Goal: Task Accomplishment & Management: Use online tool/utility

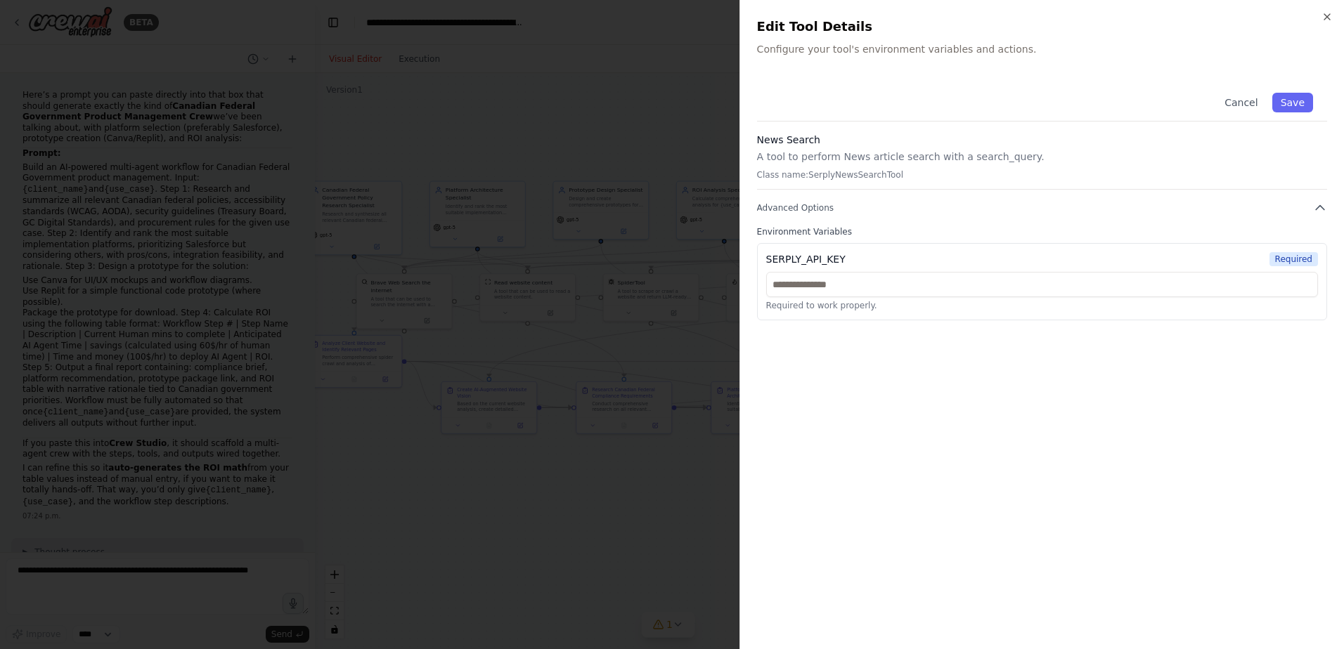
scroll to position [750, 0]
click at [850, 290] on input "text" at bounding box center [1042, 284] width 552 height 25
click at [814, 292] on input "text" at bounding box center [1042, 284] width 552 height 25
paste input "**********"
type input "**********"
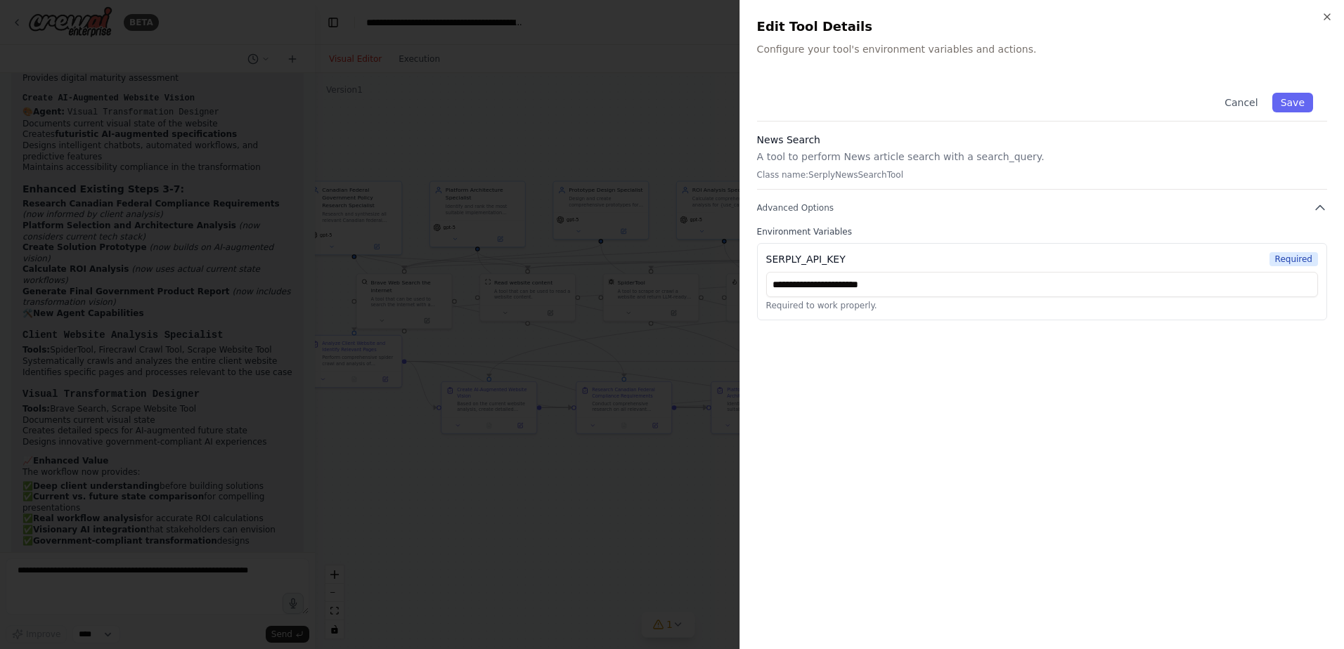
click at [1247, 382] on div "**********" at bounding box center [1042, 356] width 570 height 554
click at [1294, 99] on button "Save" at bounding box center [1292, 103] width 41 height 20
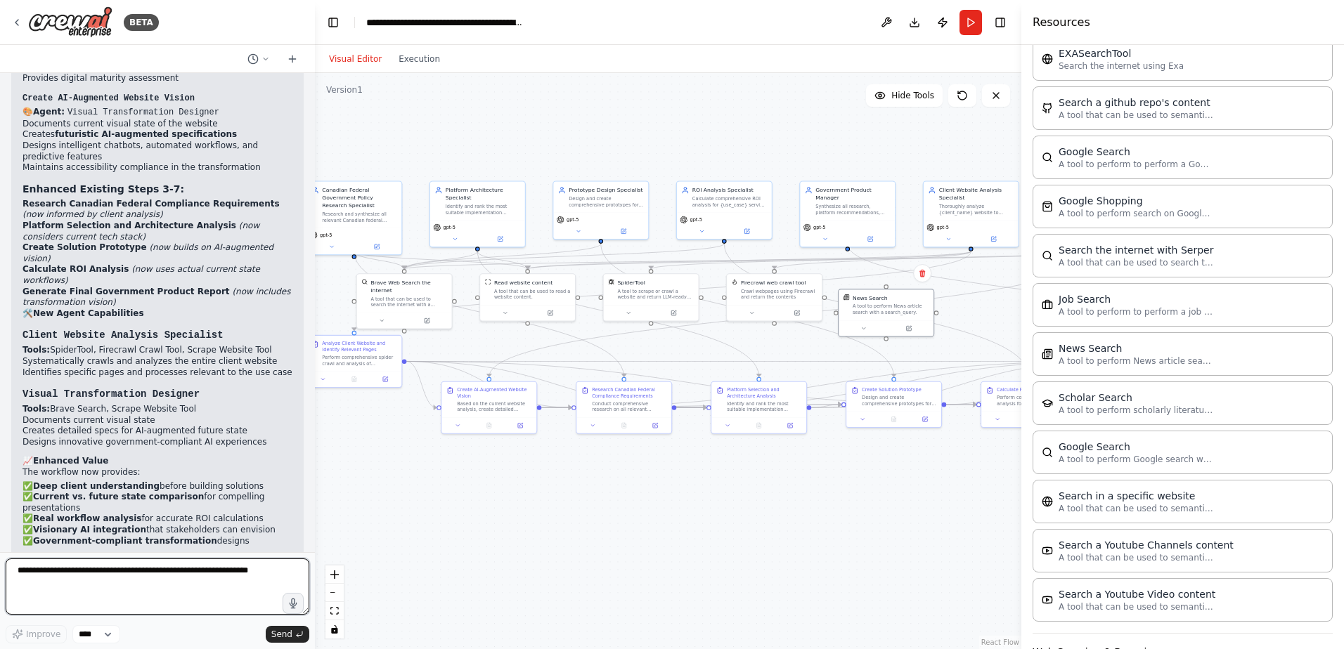
click at [117, 583] on textarea at bounding box center [158, 587] width 304 height 56
click at [964, 22] on button "Run" at bounding box center [970, 22] width 22 height 25
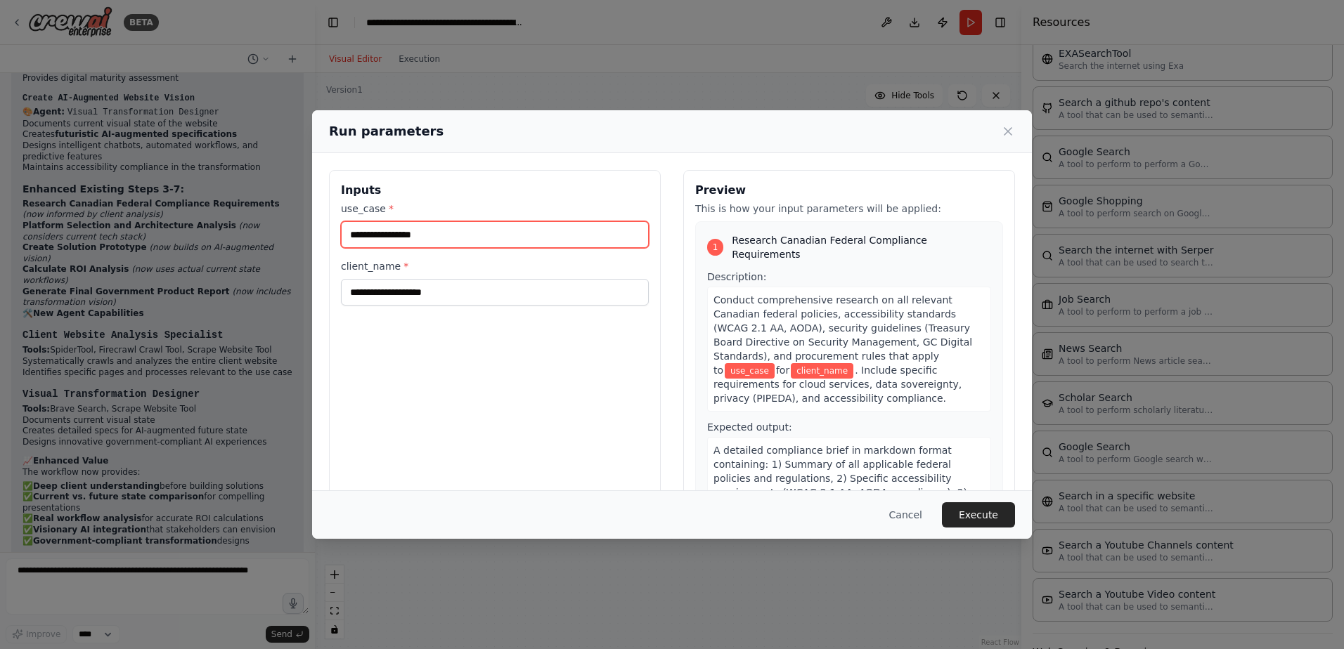
click at [420, 231] on input "use_case *" at bounding box center [495, 234] width 308 height 27
click at [404, 230] on input "use_case *" at bounding box center [495, 234] width 308 height 27
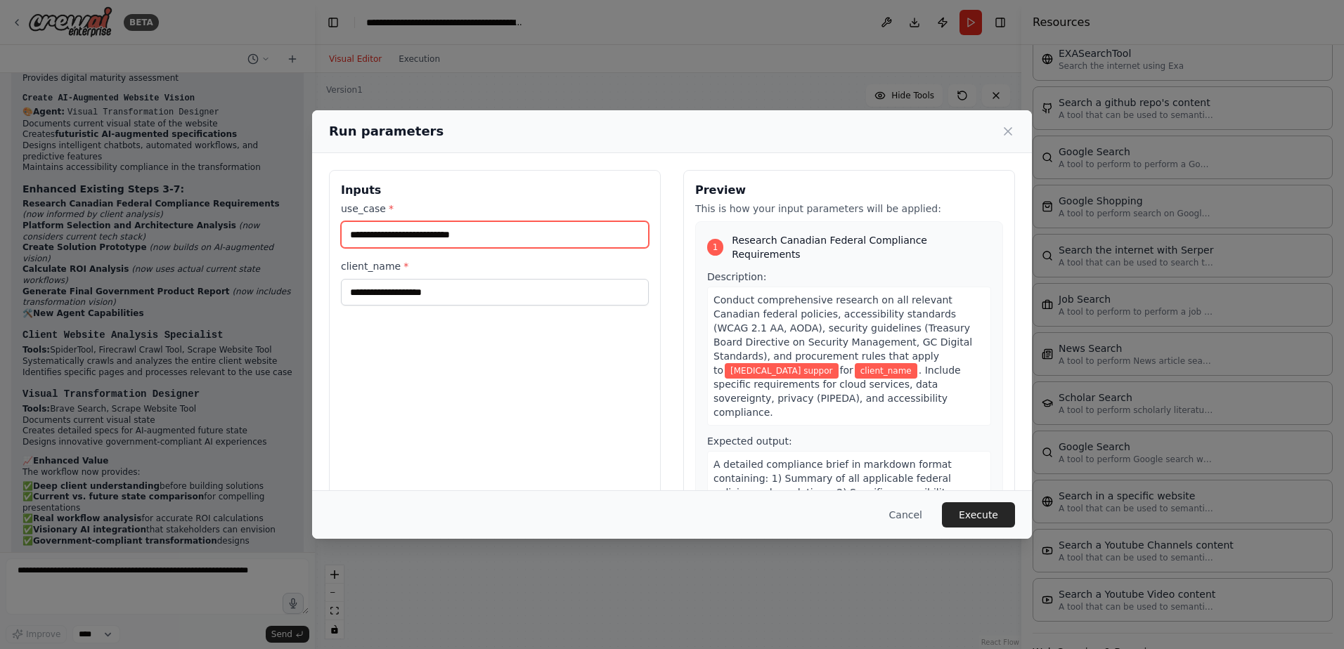
type input "**********"
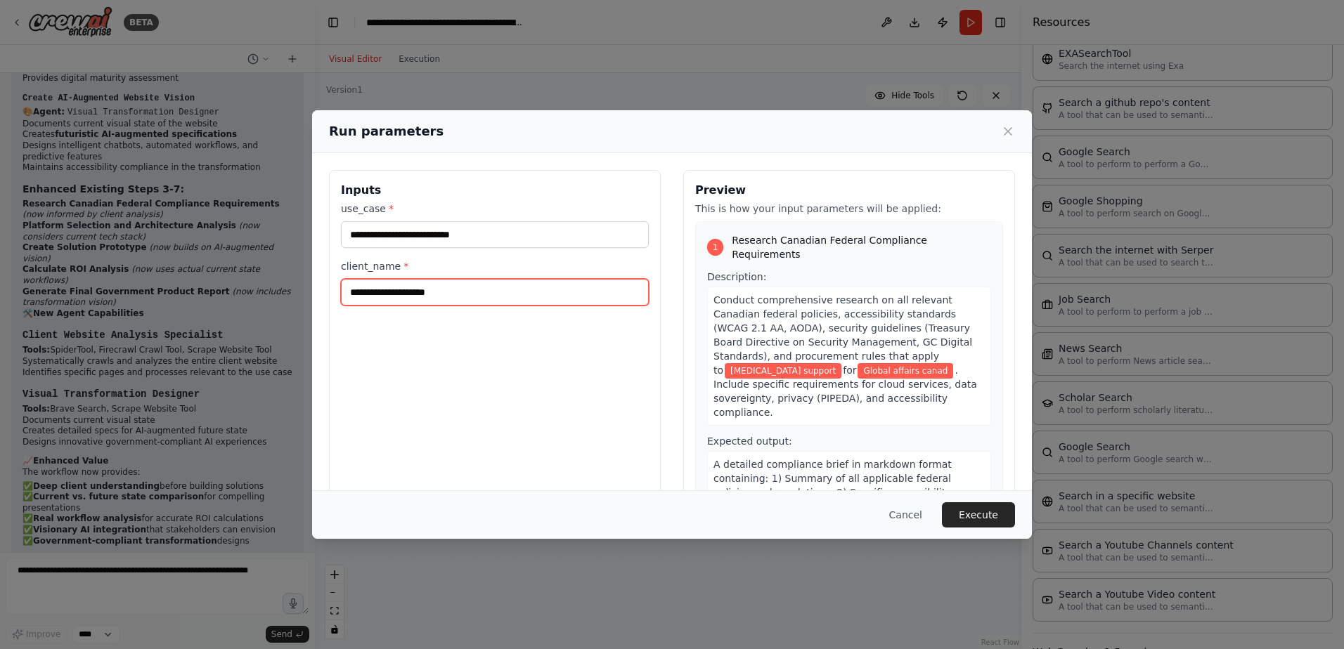
type input "**********"
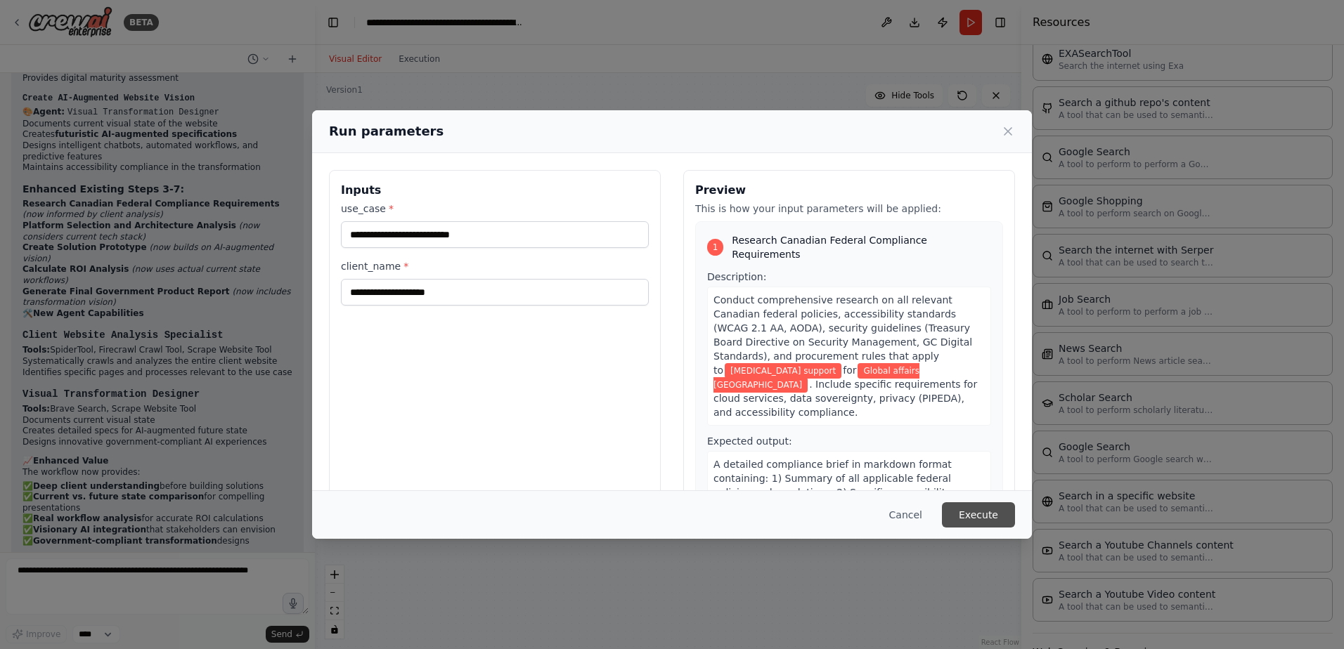
click at [956, 514] on button "Execute" at bounding box center [978, 514] width 73 height 25
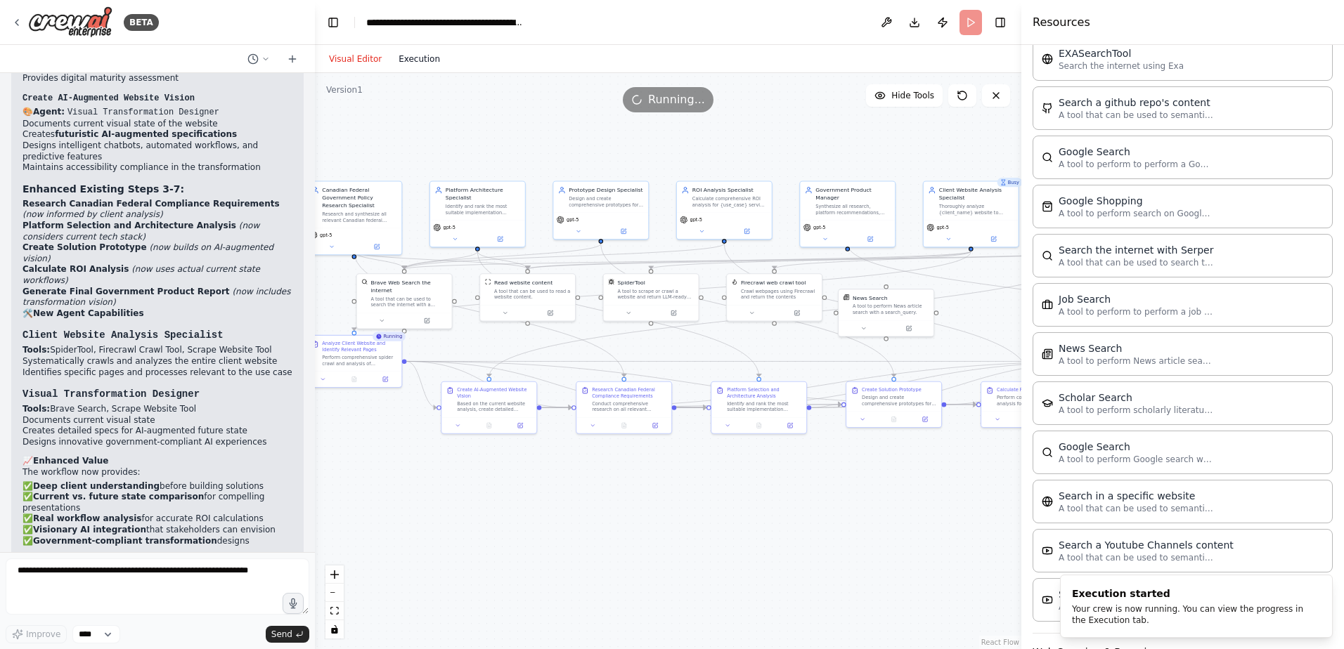
click at [425, 53] on button "Execution" at bounding box center [419, 59] width 58 height 17
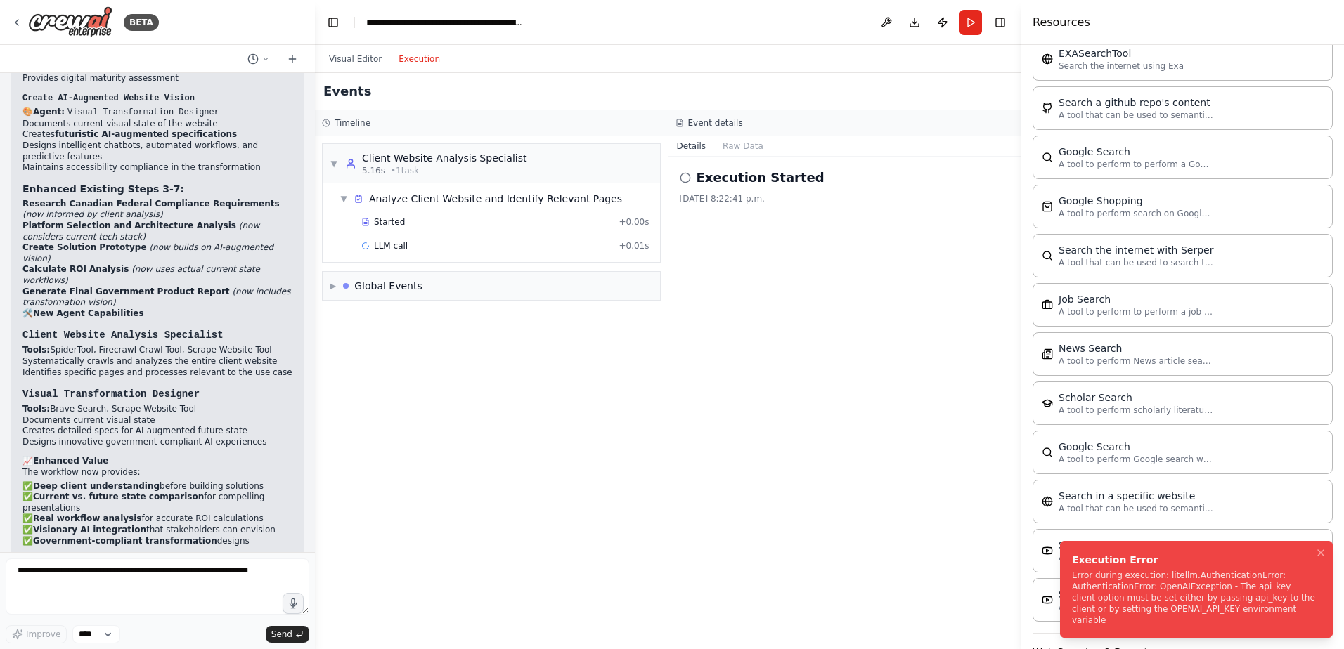
click at [1167, 603] on div "Error during execution: litellm.AuthenticationError: AuthenticationError: OpenA…" at bounding box center [1193, 598] width 243 height 56
drag, startPoint x: 1093, startPoint y: 619, endPoint x: 971, endPoint y: 596, distance: 125.1
click at [1072, 596] on div "Error during execution: litellm.AuthenticationError: AuthenticationError: OpenA…" at bounding box center [1193, 598] width 243 height 56
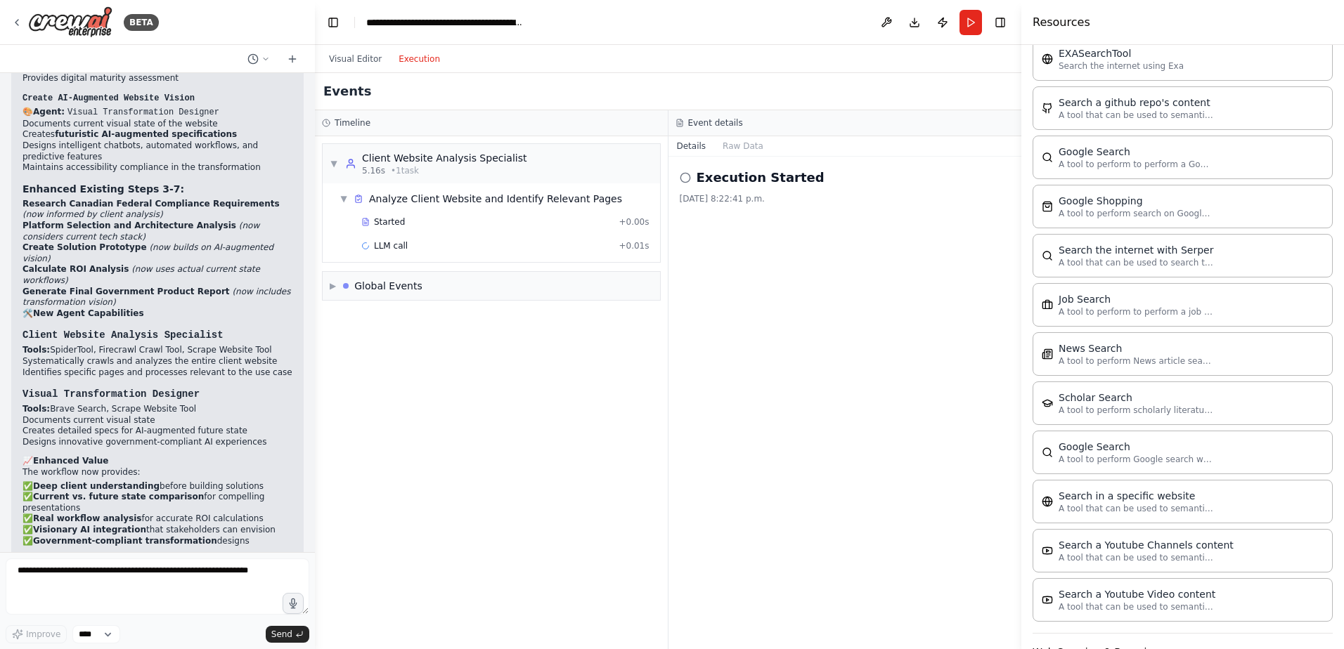
click at [584, 304] on div "▼ Client Website Analysis Specialist 5.16s • 1 task ▼ Analyze Client Website an…" at bounding box center [491, 392] width 353 height 513
click at [359, 56] on button "Visual Editor" at bounding box center [355, 59] width 70 height 17
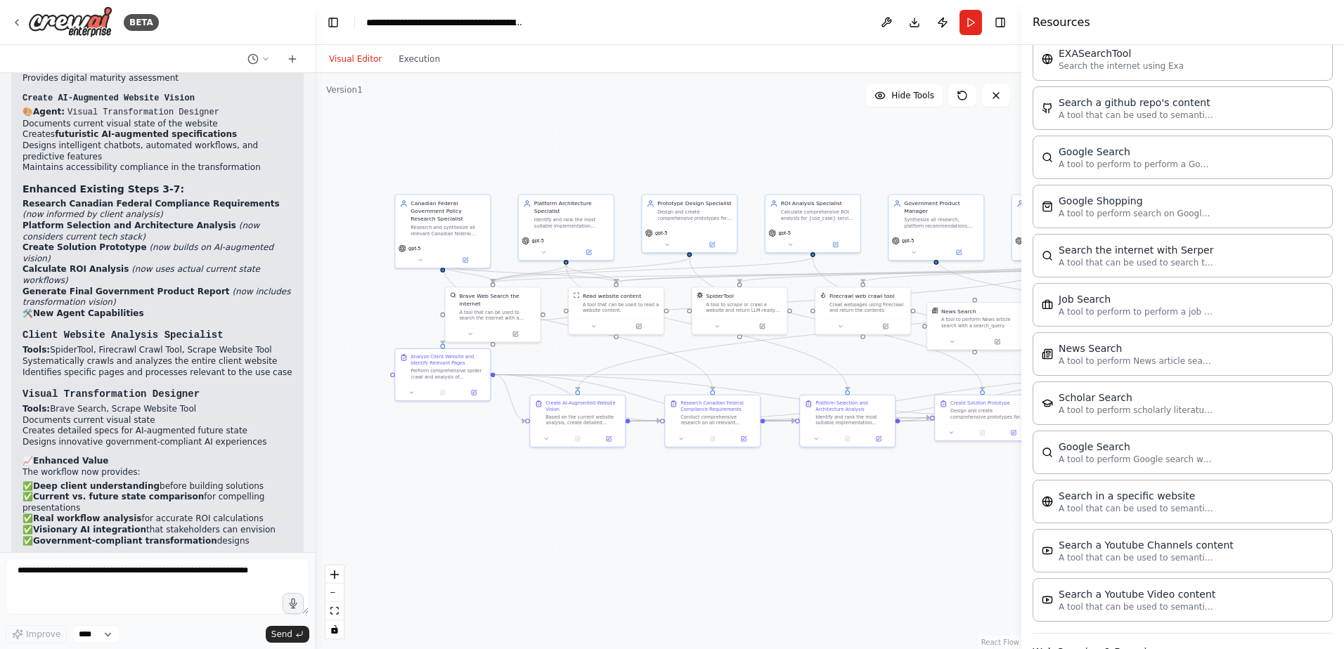
drag, startPoint x: 327, startPoint y: 289, endPoint x: 416, endPoint y: 302, distance: 89.5
click at [416, 302] on div ".deletable-edge-delete-btn { width: 20px; height: 20px; border: 0px solid #ffff…" at bounding box center [668, 361] width 706 height 576
click at [415, 244] on span "gpt-5" at bounding box center [414, 247] width 12 height 6
click at [416, 244] on span "gpt-5" at bounding box center [414, 247] width 12 height 6
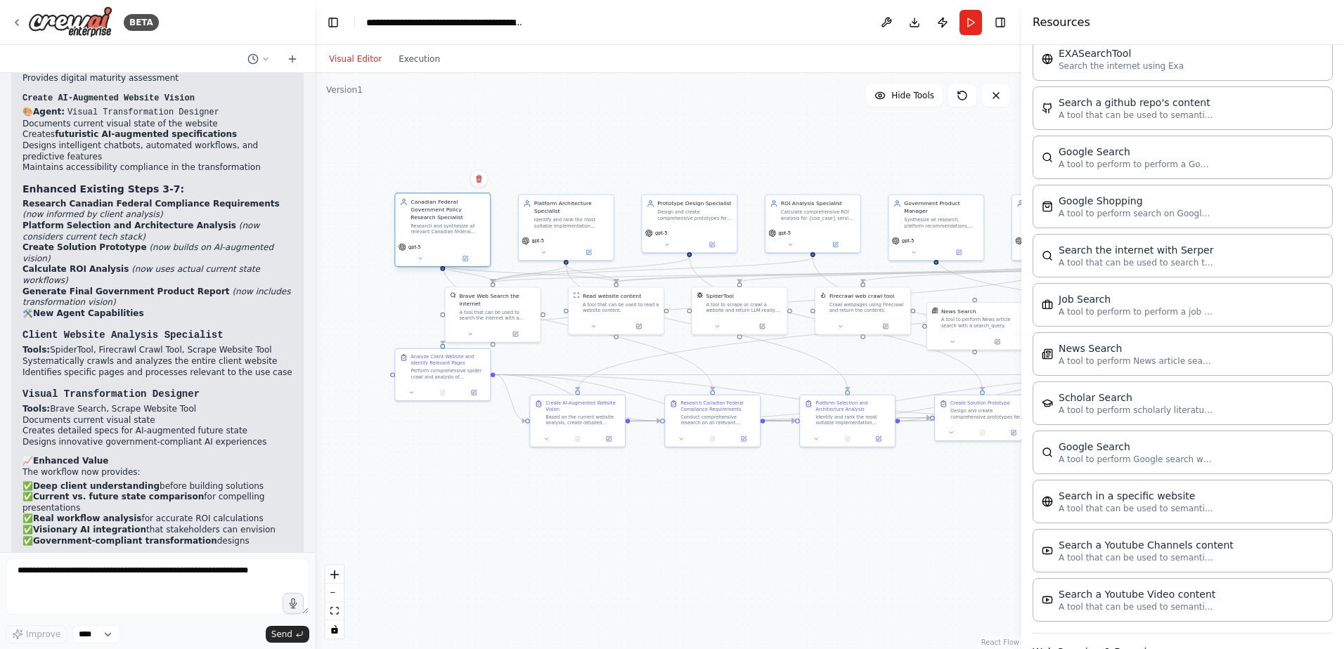
click at [415, 243] on div "gpt-5" at bounding box center [409, 247] width 22 height 8
click at [417, 240] on div "gpt-5" at bounding box center [442, 253] width 95 height 27
click at [462, 254] on button at bounding box center [465, 258] width 44 height 9
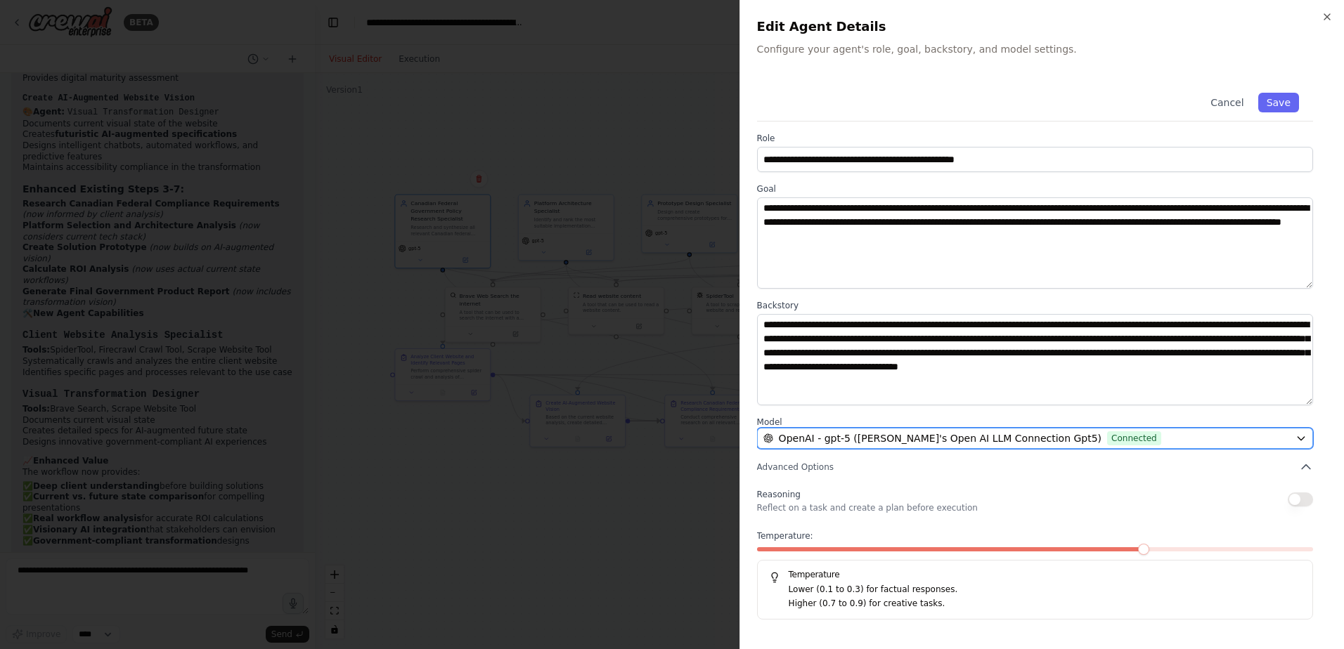
click at [1110, 434] on div "OpenAI - gpt-5 (Sunil's Open AI LLM Connection Gpt5) Connected" at bounding box center [1026, 438] width 526 height 14
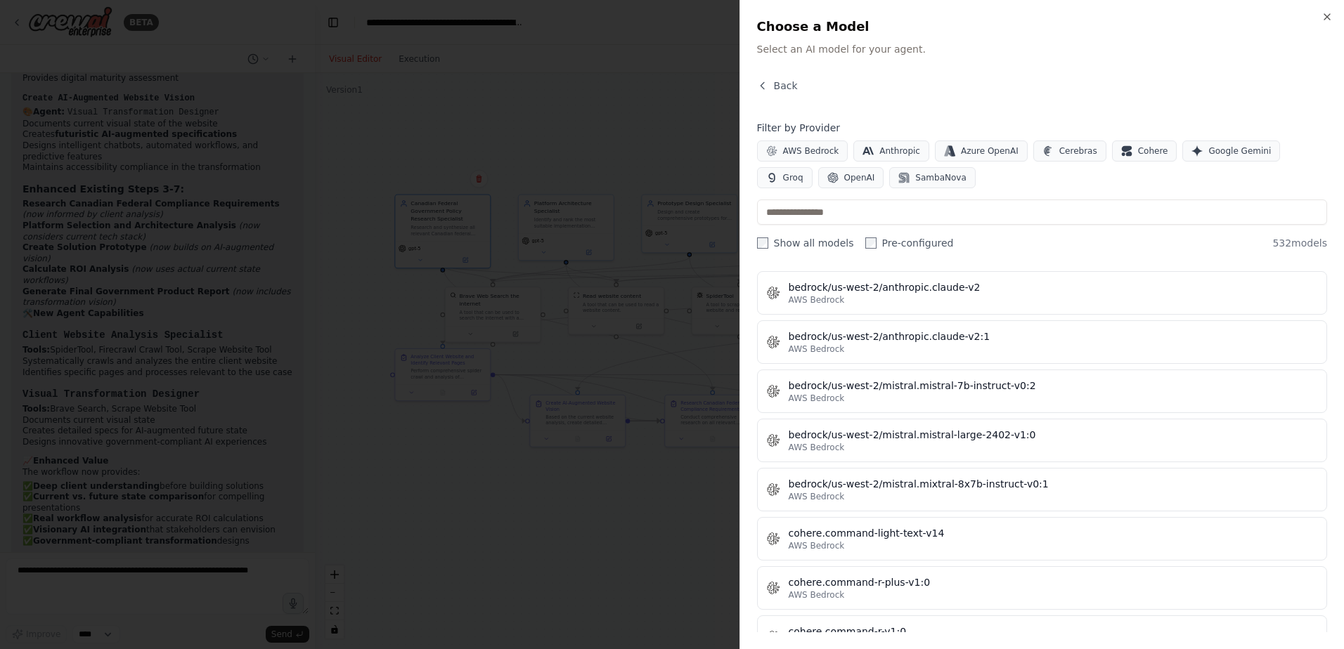
scroll to position [11994, 0]
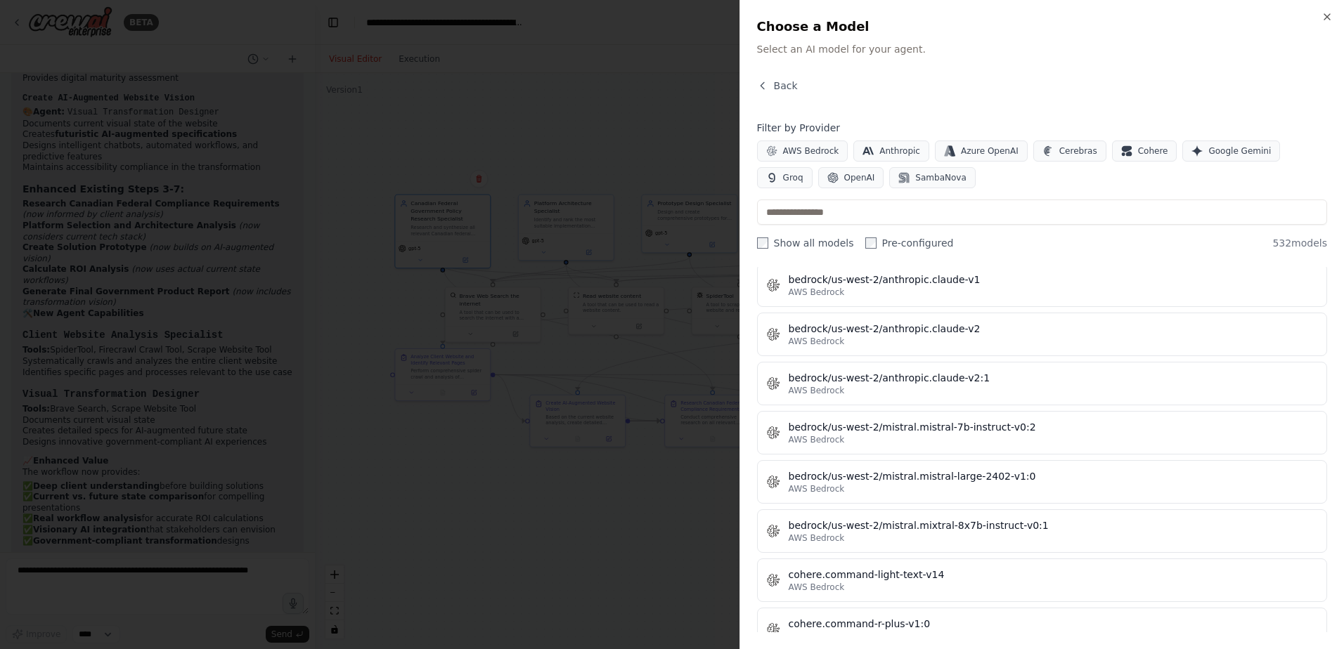
click at [867, 245] on label "Pre-configured" at bounding box center [909, 243] width 89 height 14
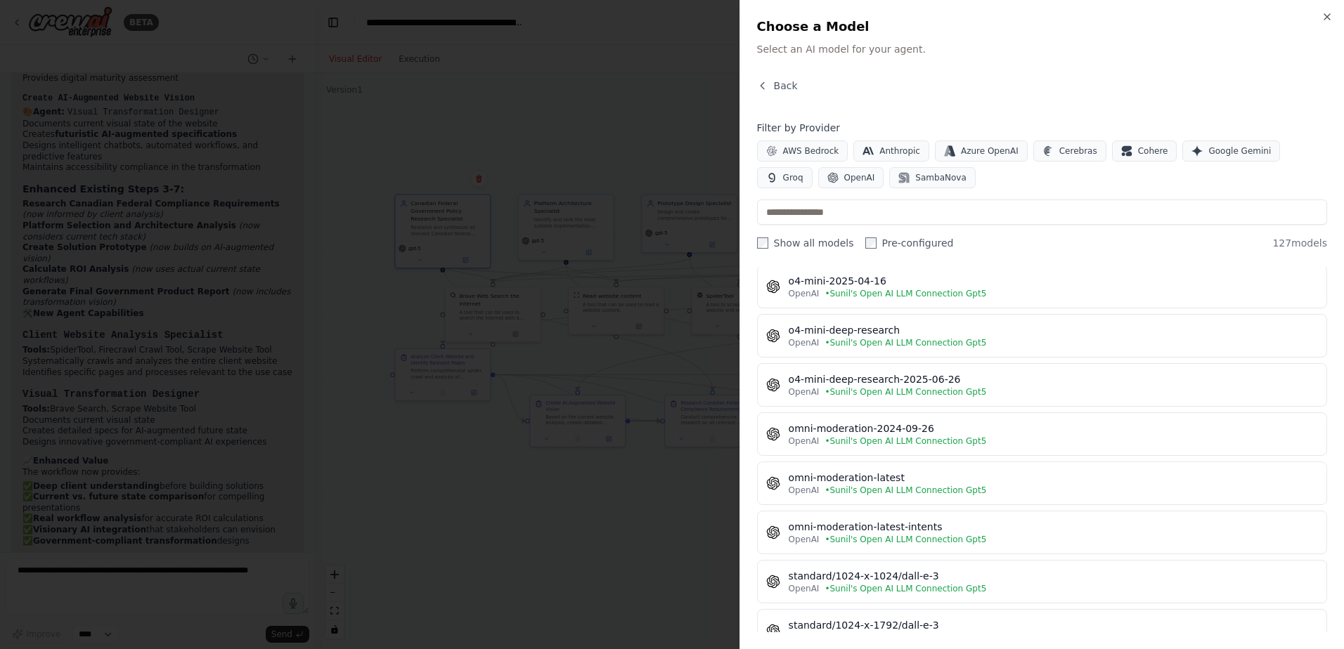
scroll to position [5134, 0]
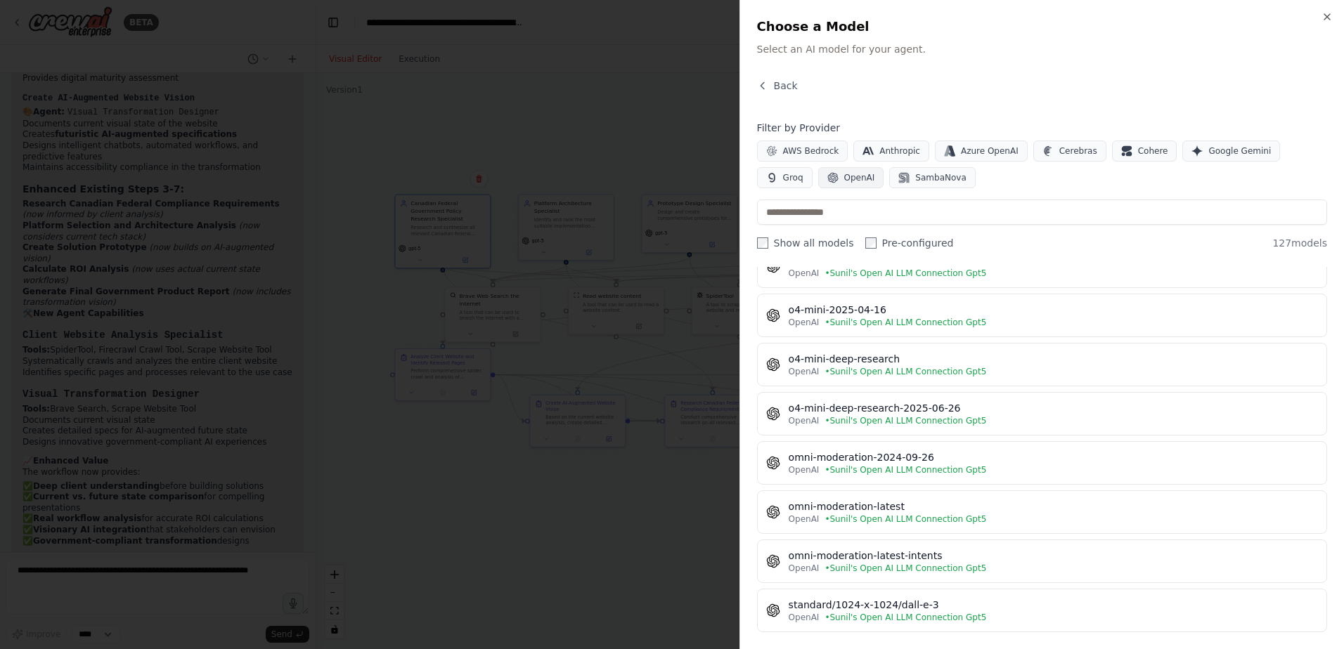
click at [844, 174] on span "OpenAI" at bounding box center [859, 177] width 31 height 11
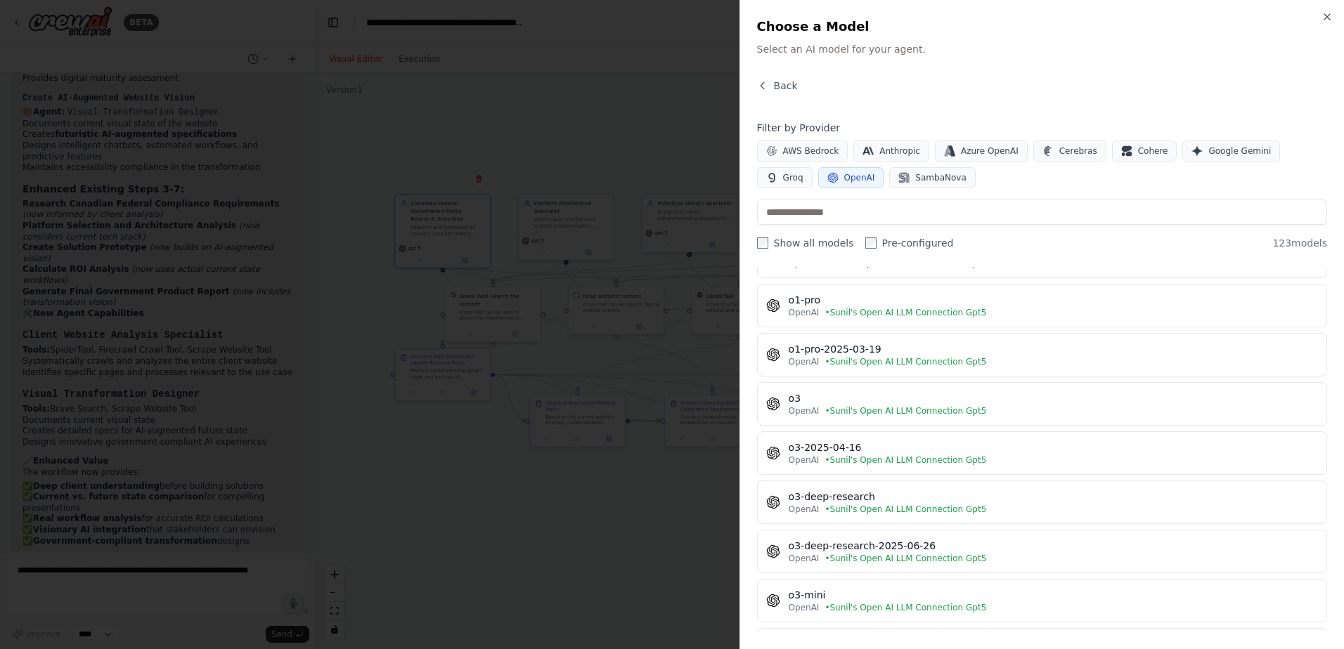
scroll to position [4619, 0]
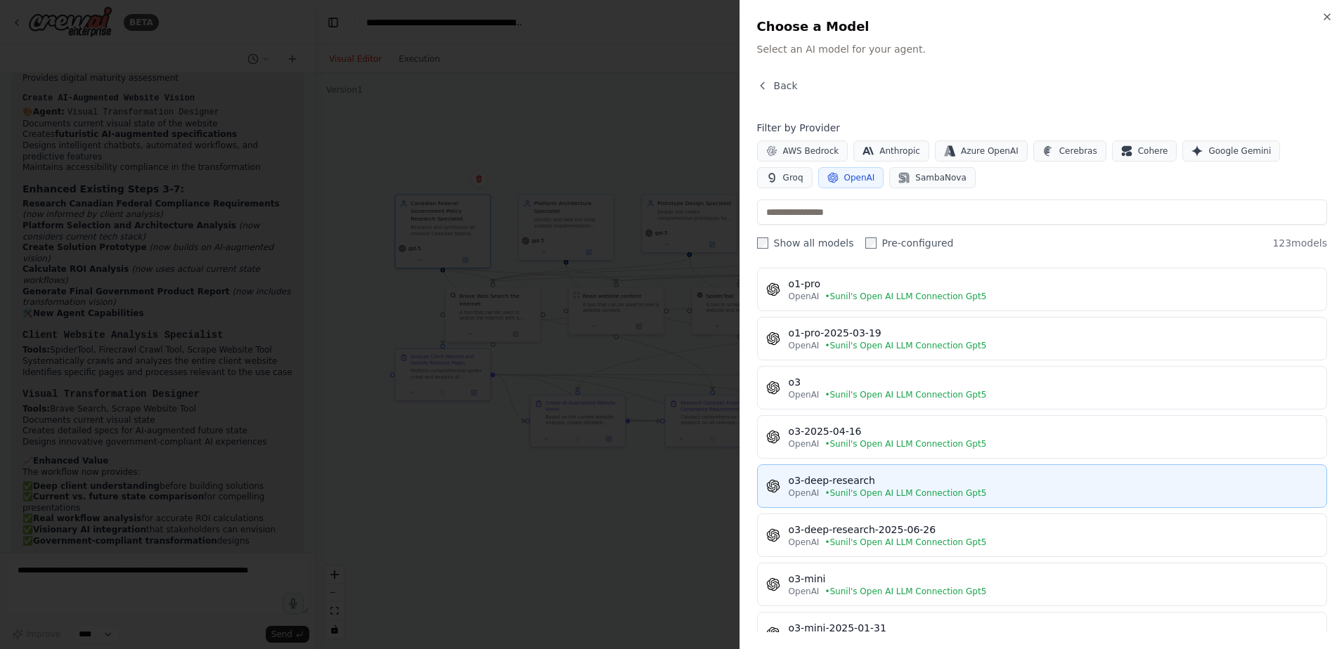
click at [908, 475] on div "o3-deep-research" at bounding box center [1052, 481] width 529 height 14
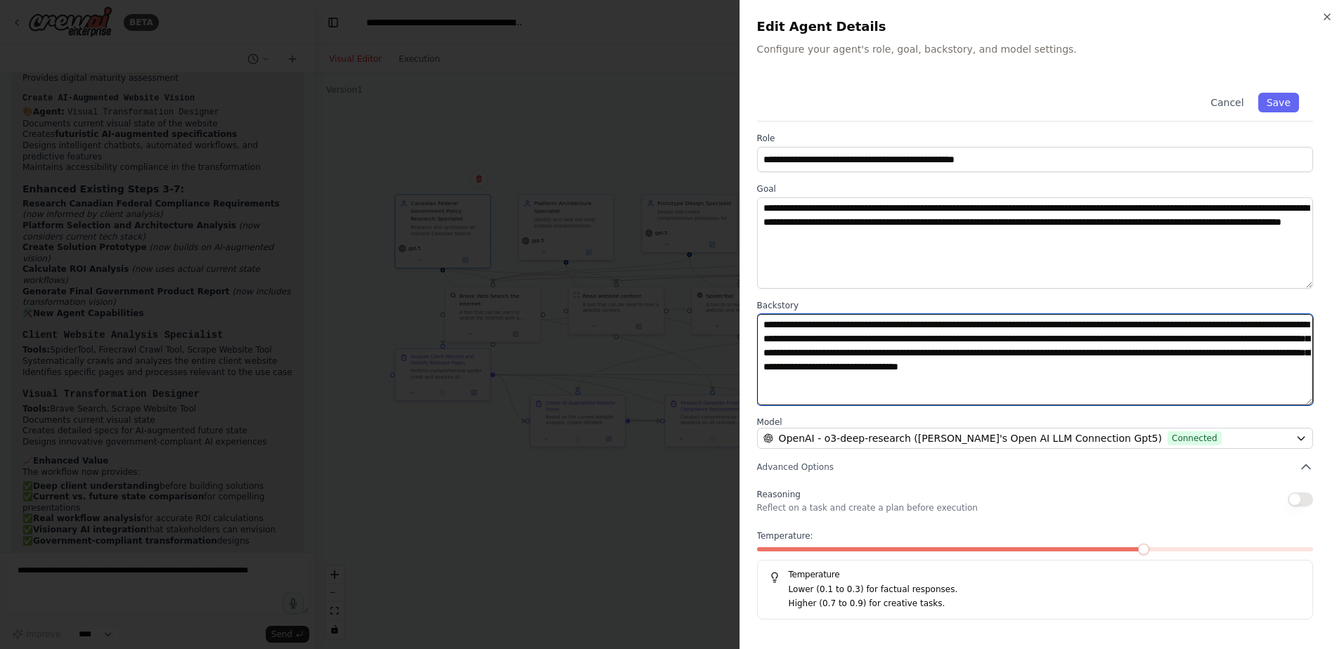
drag, startPoint x: 904, startPoint y: 367, endPoint x: 911, endPoint y: 376, distance: 11.1
click at [911, 376] on textarea "**********" at bounding box center [1035, 359] width 556 height 91
click at [946, 391] on textarea "**********" at bounding box center [1035, 359] width 556 height 91
type textarea "**********"
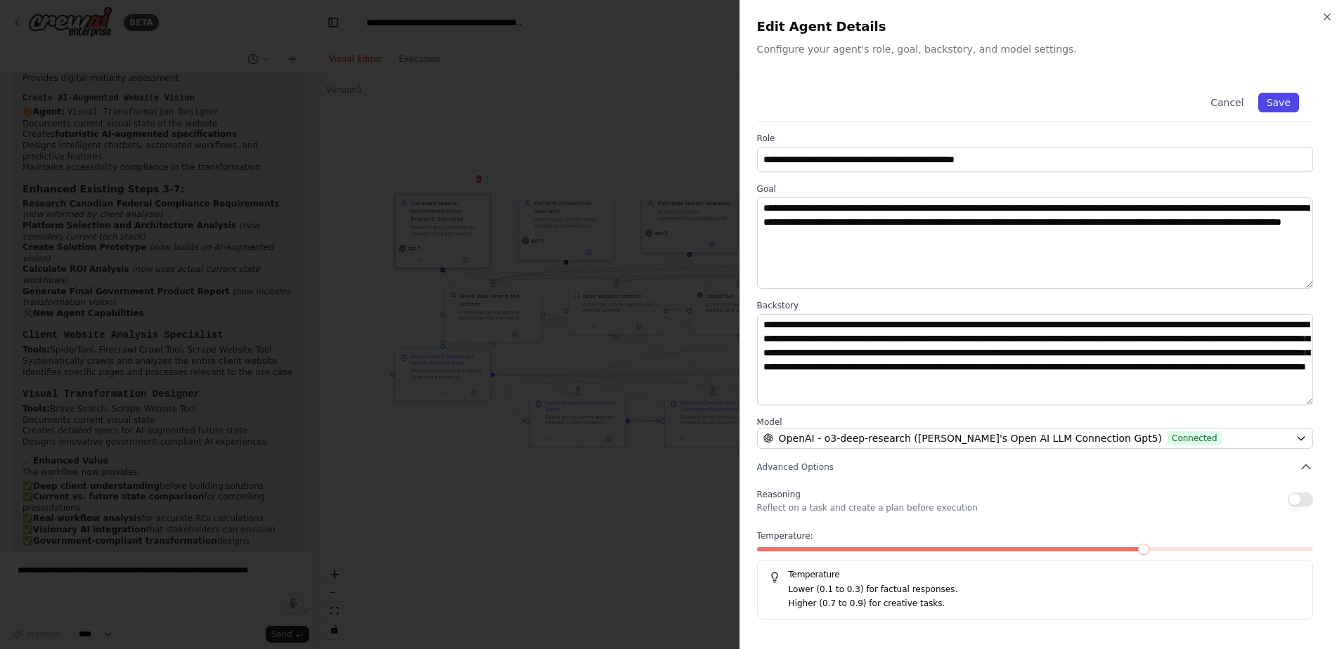
click at [1283, 103] on button "Save" at bounding box center [1278, 103] width 41 height 20
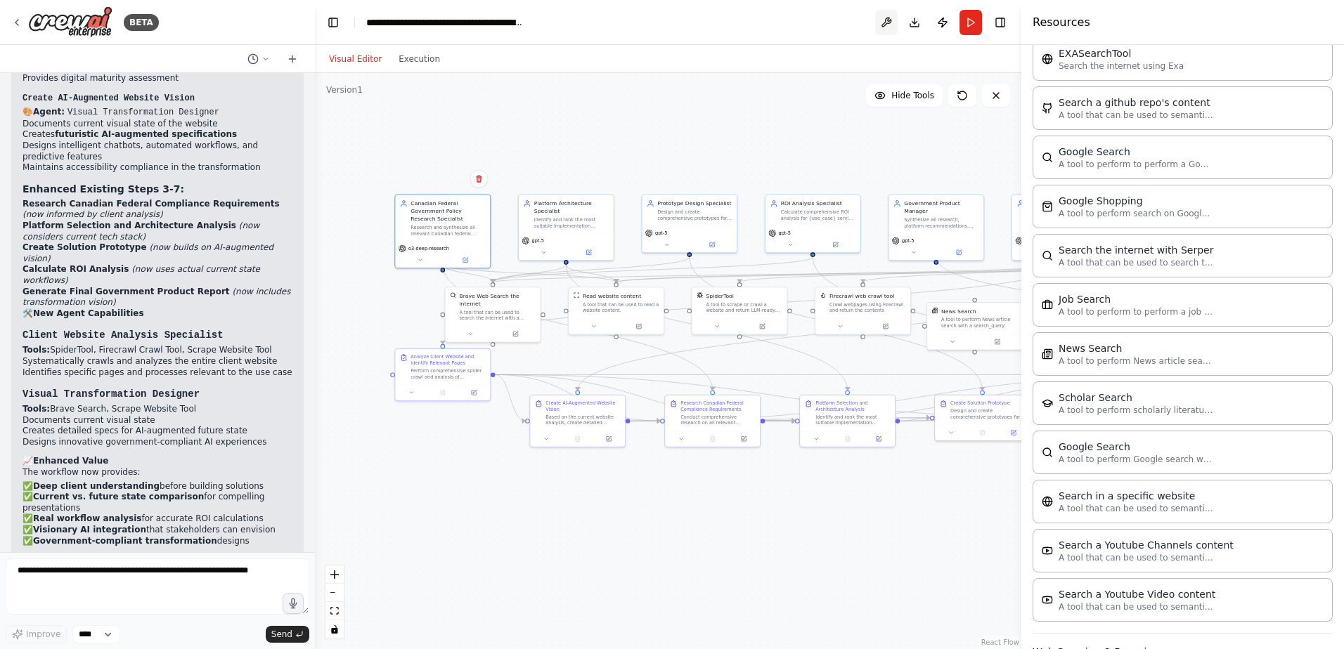
click at [882, 22] on button at bounding box center [886, 22] width 22 height 25
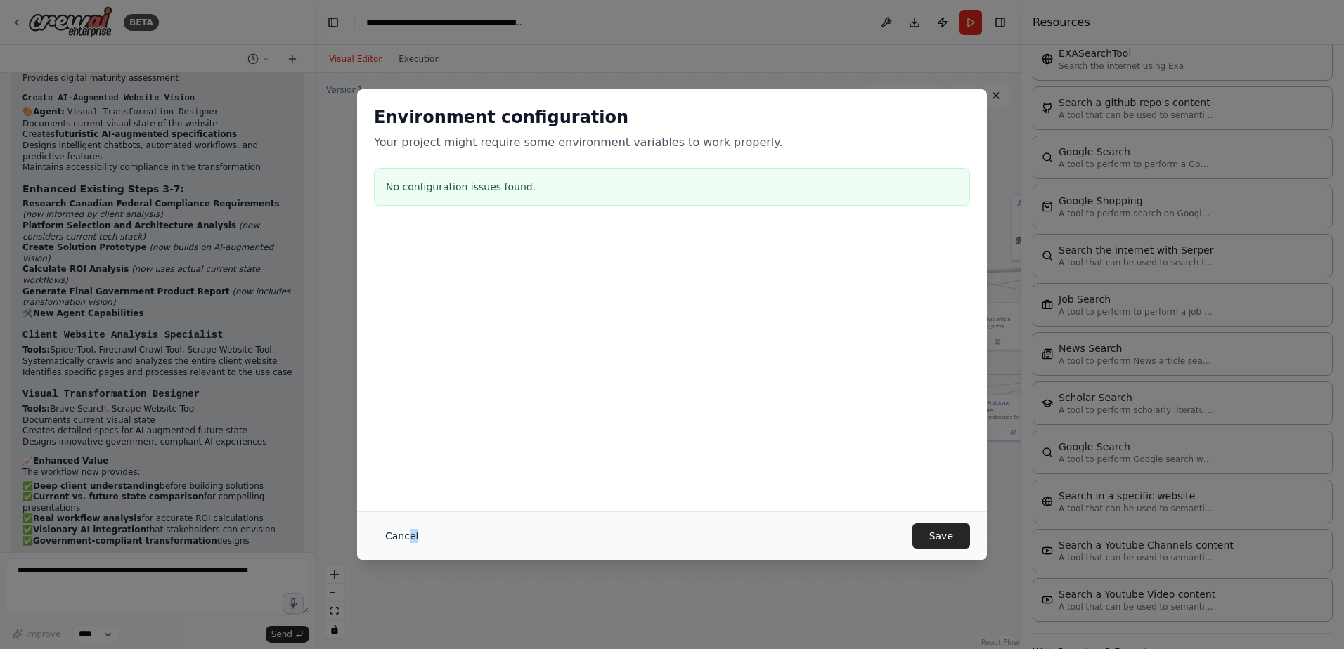
drag, startPoint x: 414, startPoint y: 527, endPoint x: 405, endPoint y: 538, distance: 14.1
click at [405, 538] on div "Cancel Save" at bounding box center [672, 536] width 630 height 48
click at [403, 543] on button "Cancel" at bounding box center [402, 536] width 56 height 25
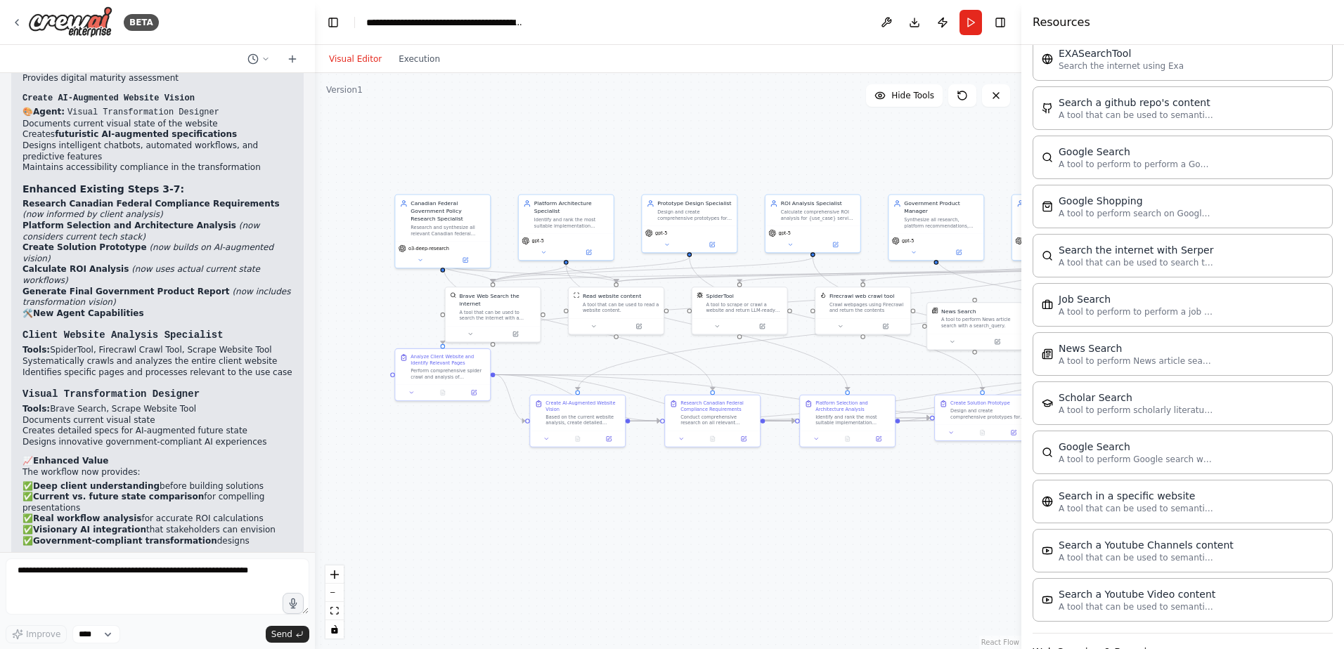
click at [549, 605] on div ".deletable-edge-delete-btn { width: 20px; height: 20px; border: 0px solid #ffff…" at bounding box center [668, 361] width 706 height 576
click at [430, 244] on span "o3-deep-research" at bounding box center [428, 247] width 41 height 6
click at [968, 22] on button "Run" at bounding box center [970, 22] width 22 height 25
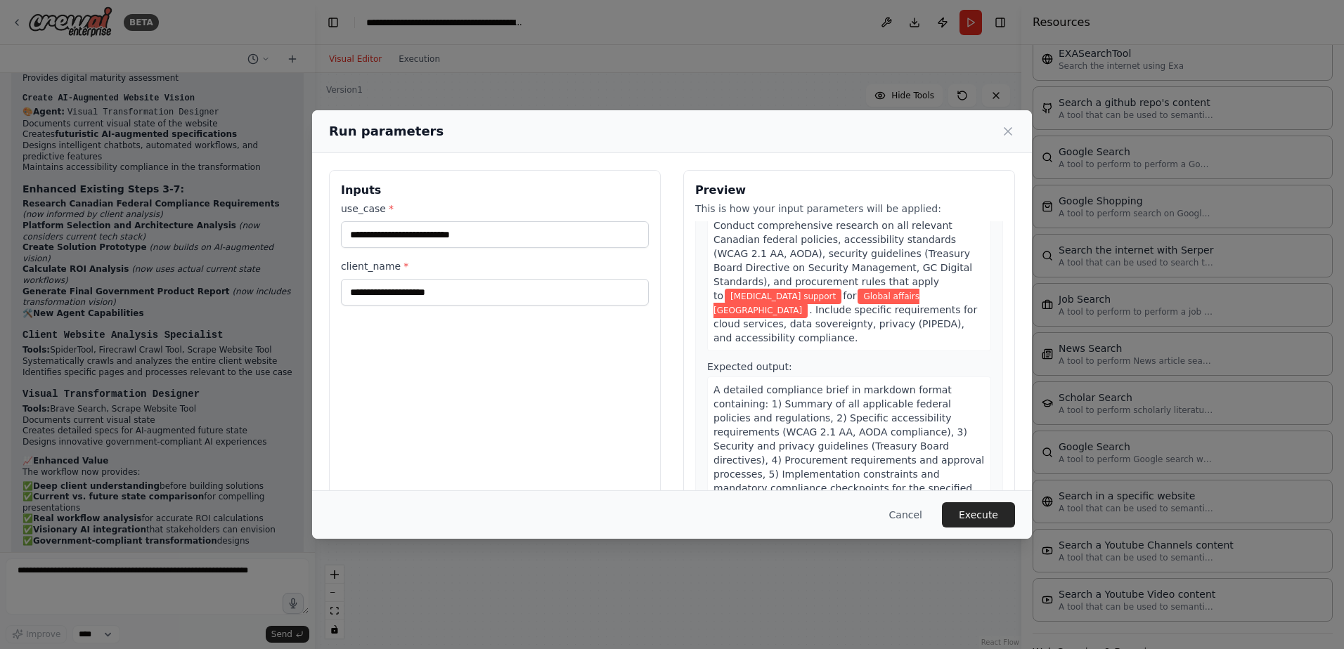
scroll to position [141, 0]
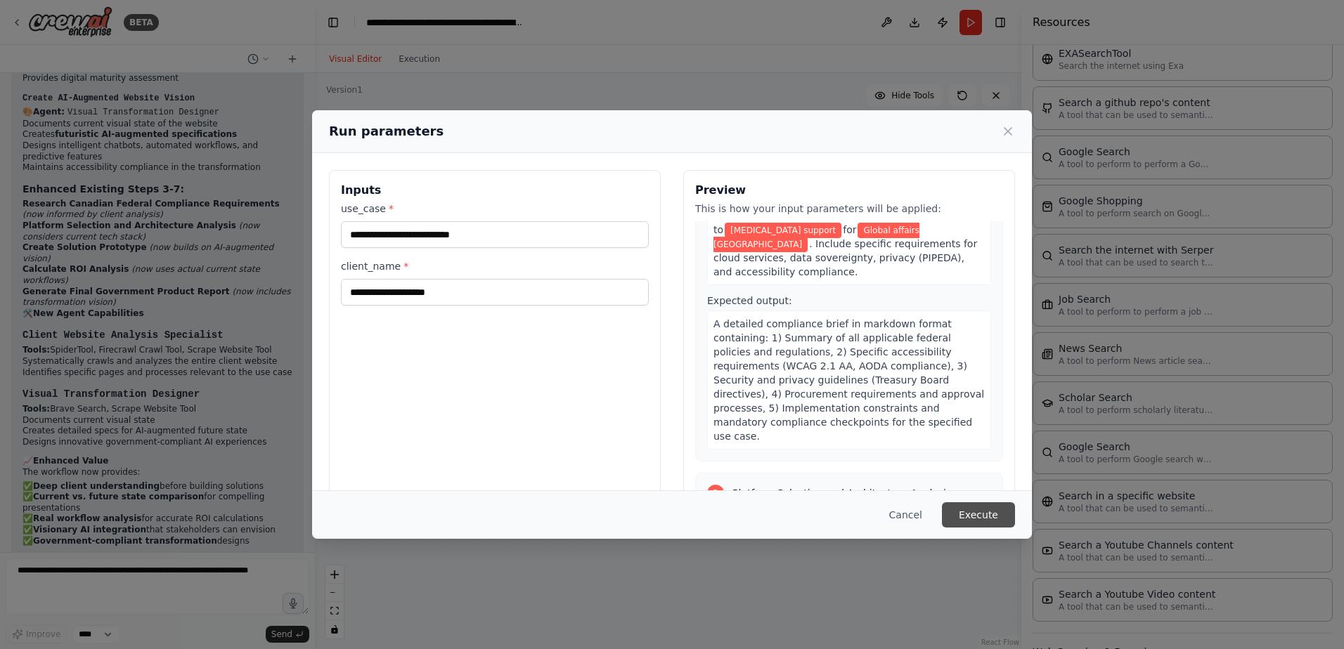
click at [979, 503] on button "Execute" at bounding box center [978, 514] width 73 height 25
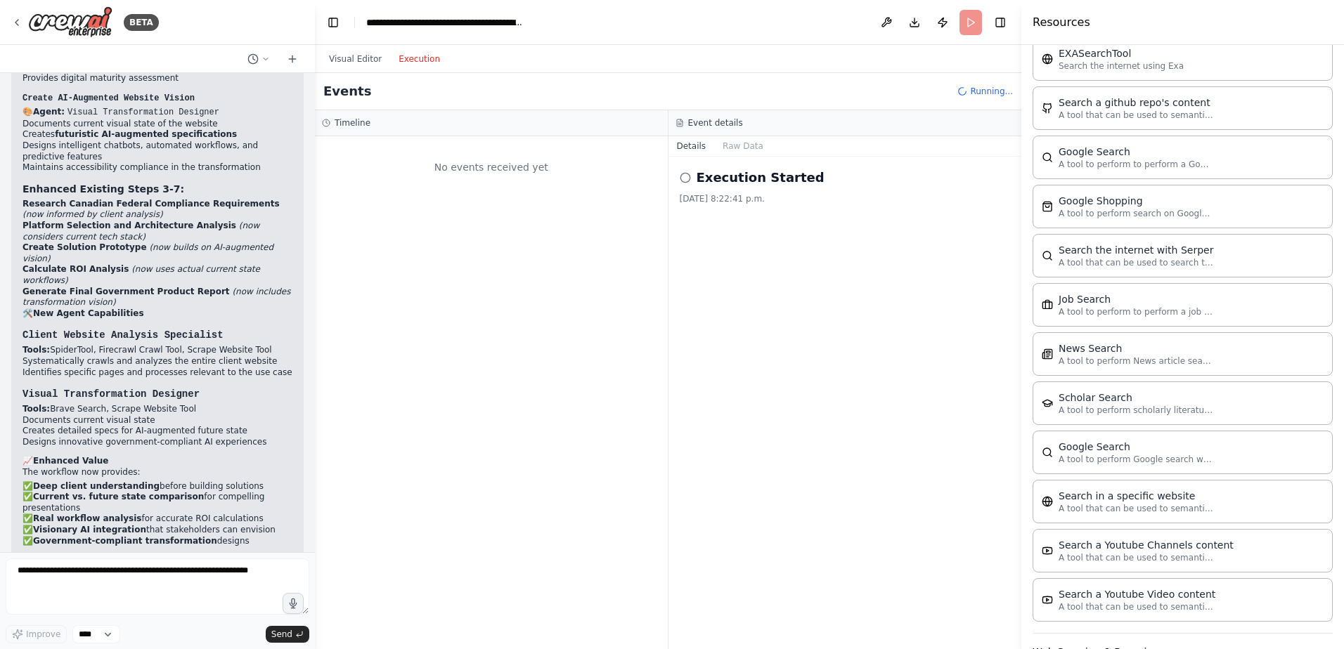
click at [398, 60] on button "Execution" at bounding box center [419, 59] width 58 height 17
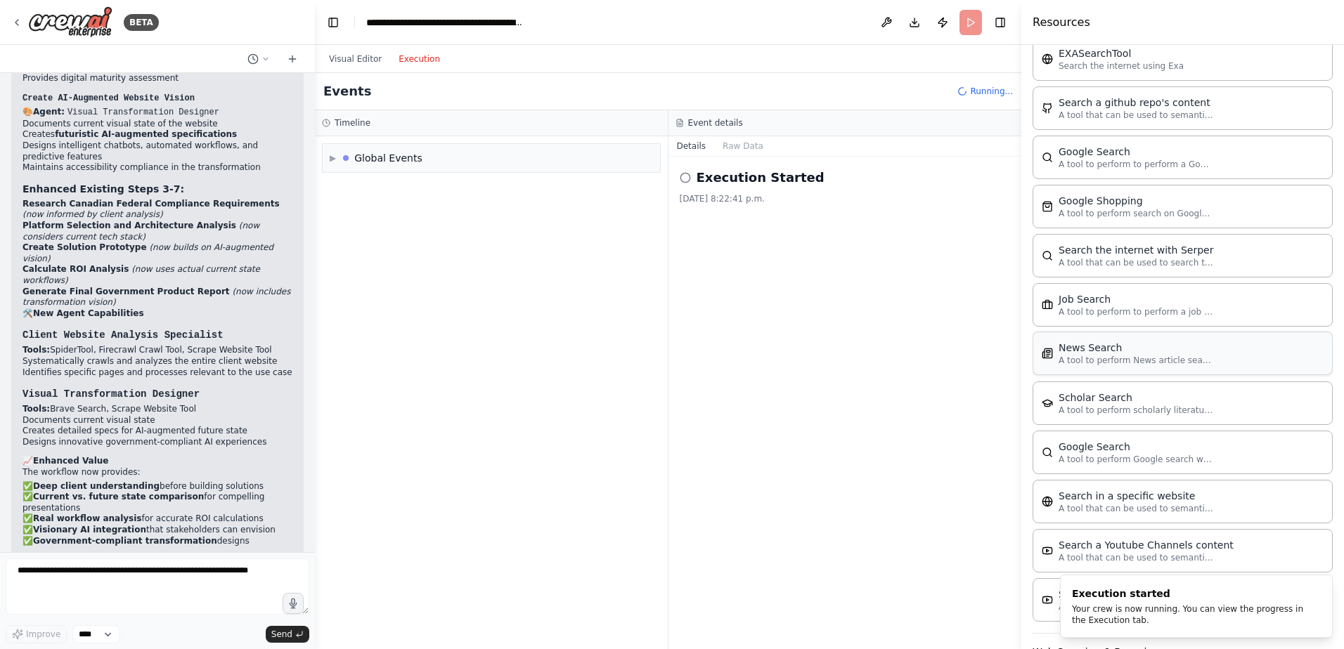
scroll to position [794, 0]
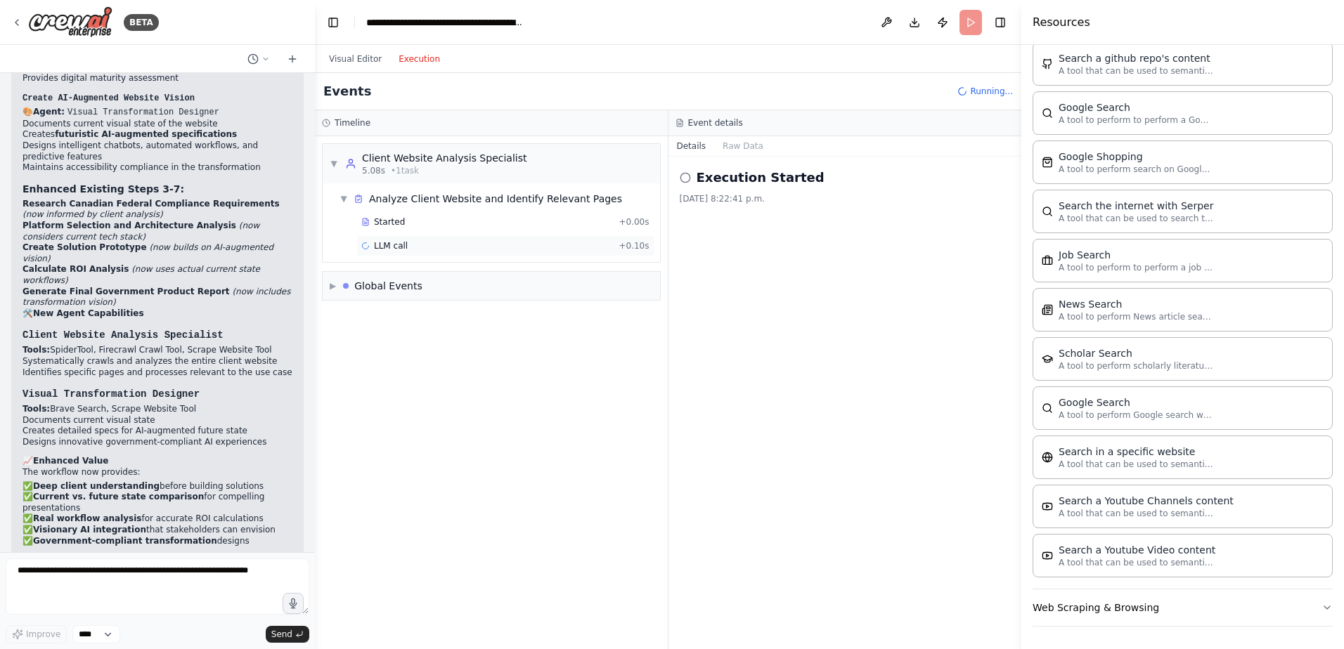
click at [412, 244] on div "LLM call + 0.10s" at bounding box center [505, 245] width 288 height 11
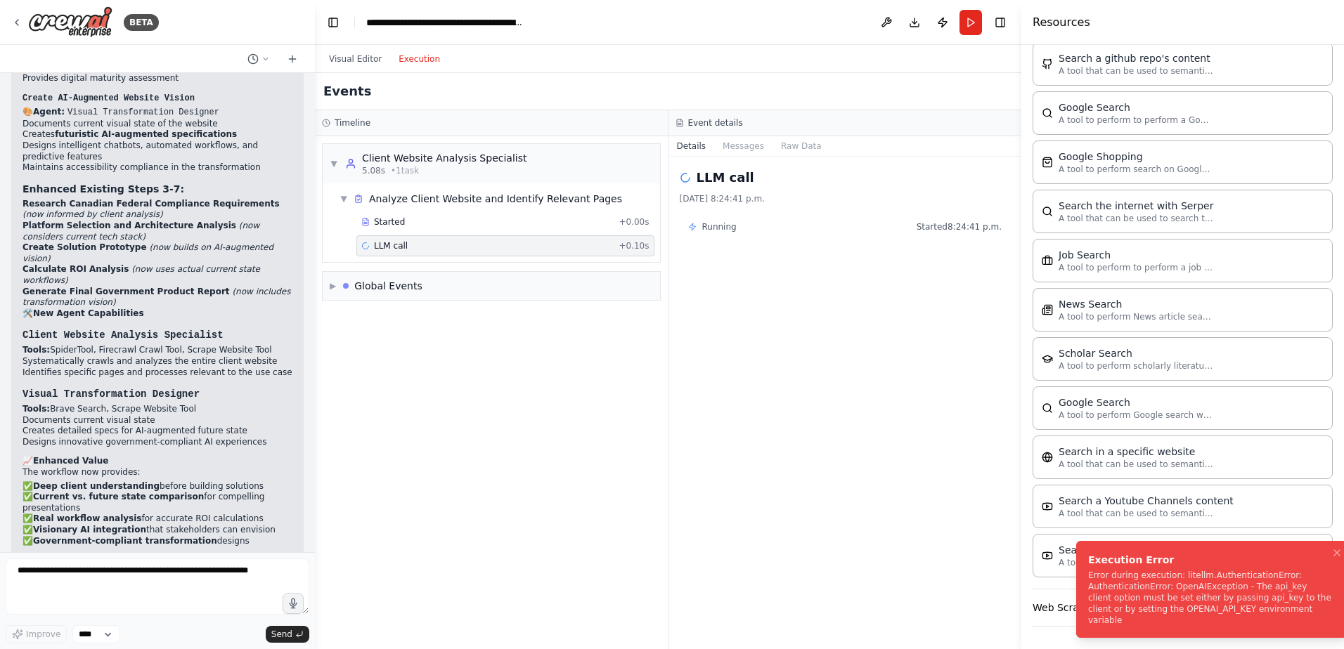
drag, startPoint x: 1065, startPoint y: 590, endPoint x: 1078, endPoint y: 585, distance: 14.2
click at [1078, 585] on li "Execution Error Error during execution: litellm.AuthenticationError: Authentica…" at bounding box center [1212, 589] width 273 height 97
click at [937, 541] on div "LLM call 2025-08-13, 8:24:41 p.m. Running Started 8:24:41 p.m." at bounding box center [844, 403] width 353 height 493
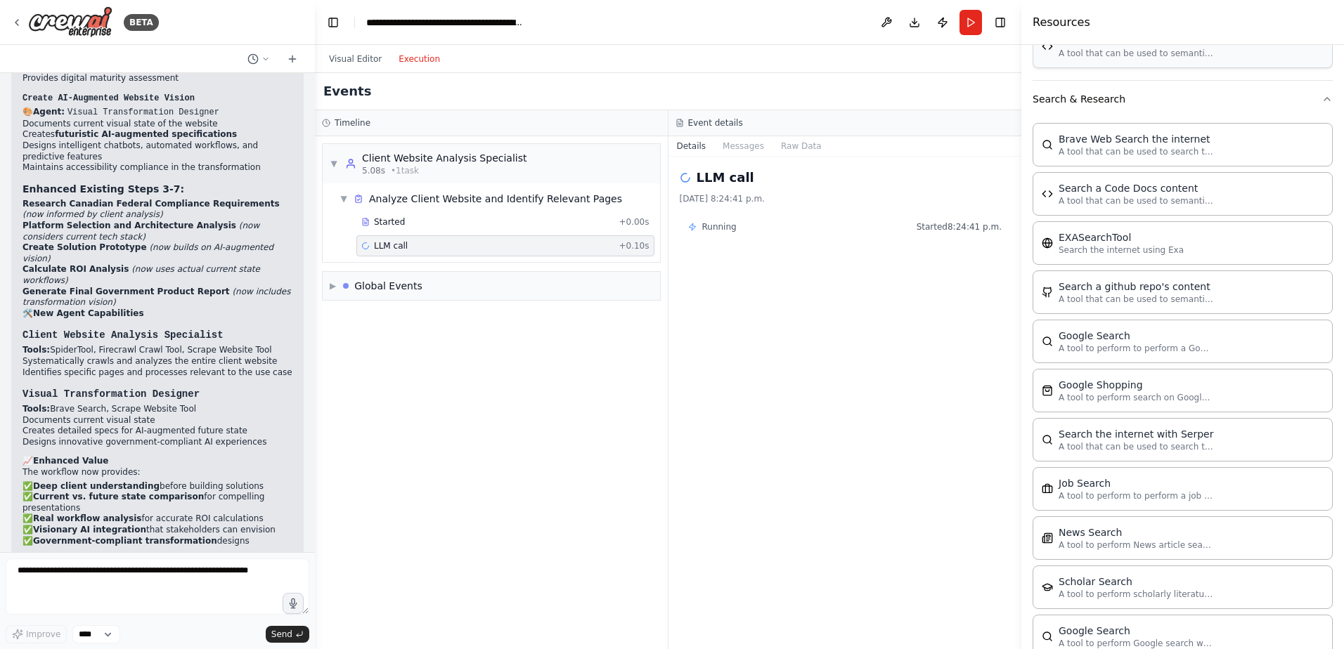
scroll to position [560, 0]
click at [8, 20] on div "BETA" at bounding box center [157, 22] width 315 height 45
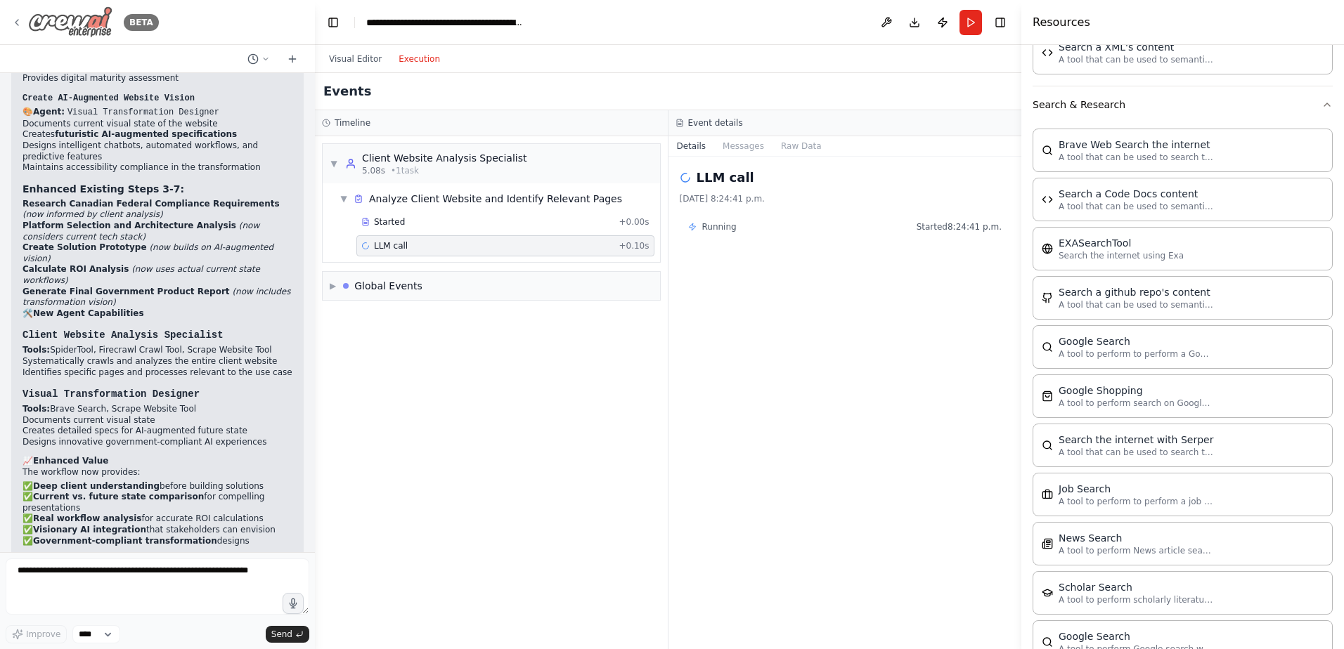
click at [22, 20] on icon at bounding box center [16, 22] width 11 height 11
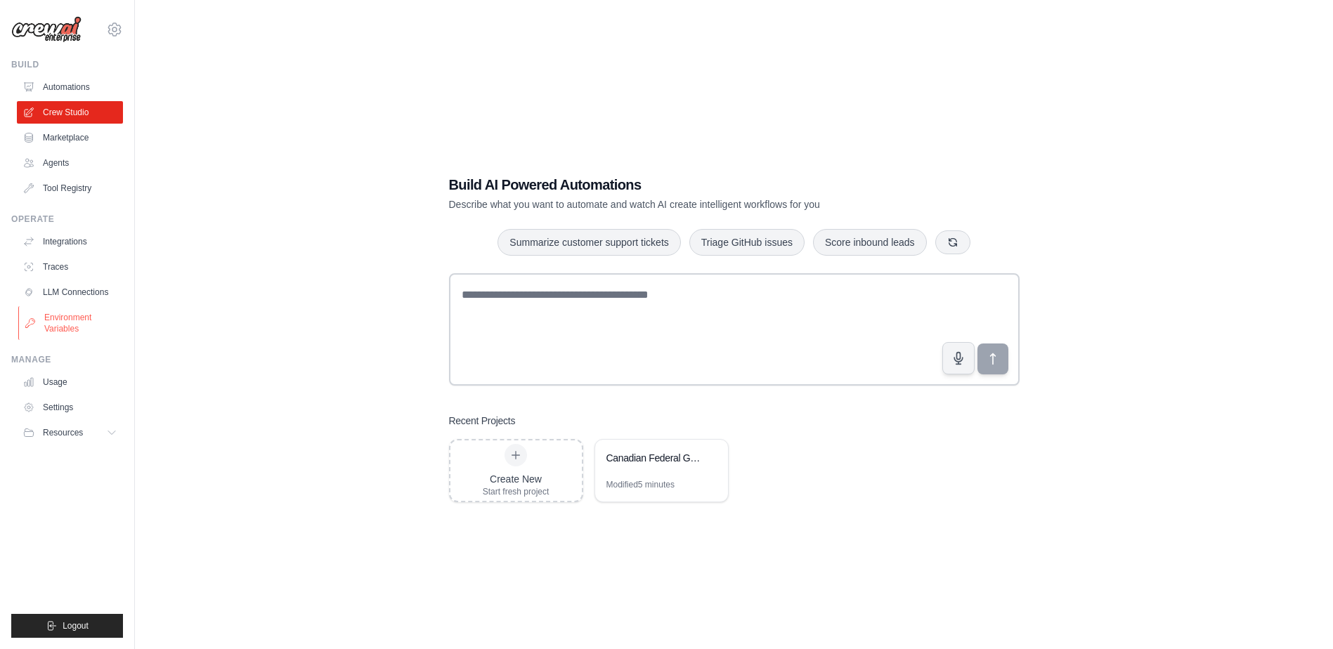
click at [61, 328] on link "Environment Variables" at bounding box center [71, 323] width 106 height 34
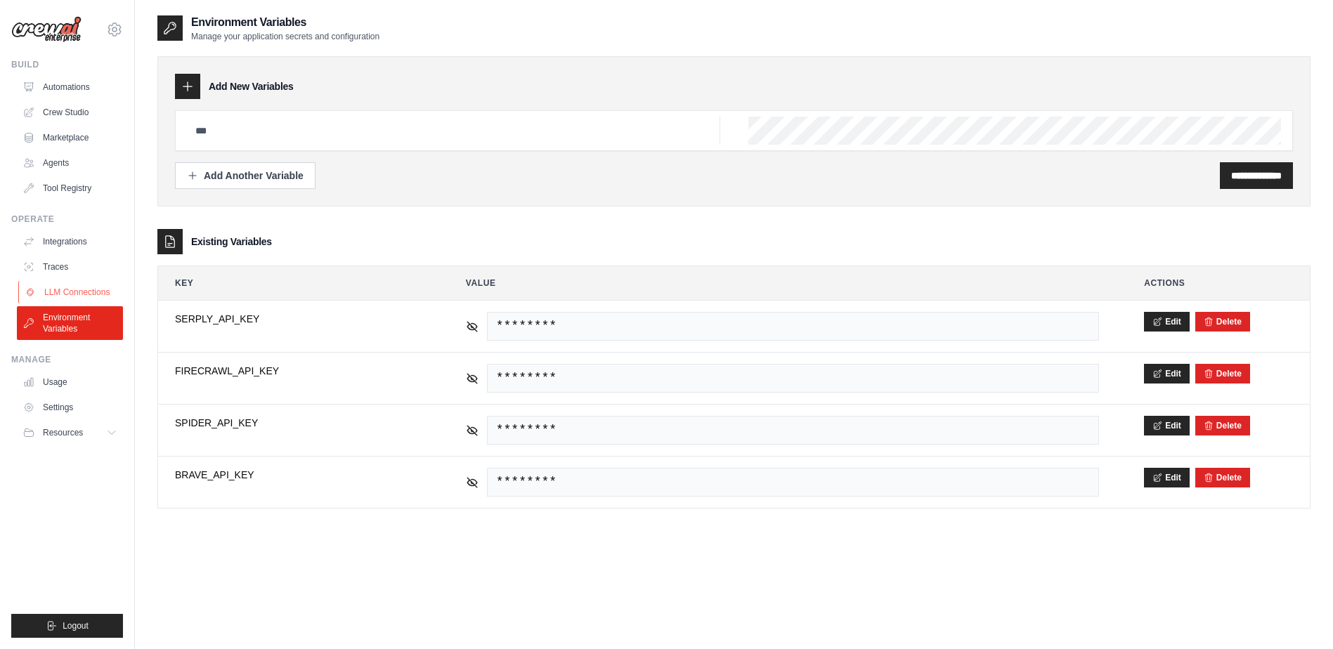
click at [71, 297] on link "LLM Connections" at bounding box center [71, 292] width 106 height 22
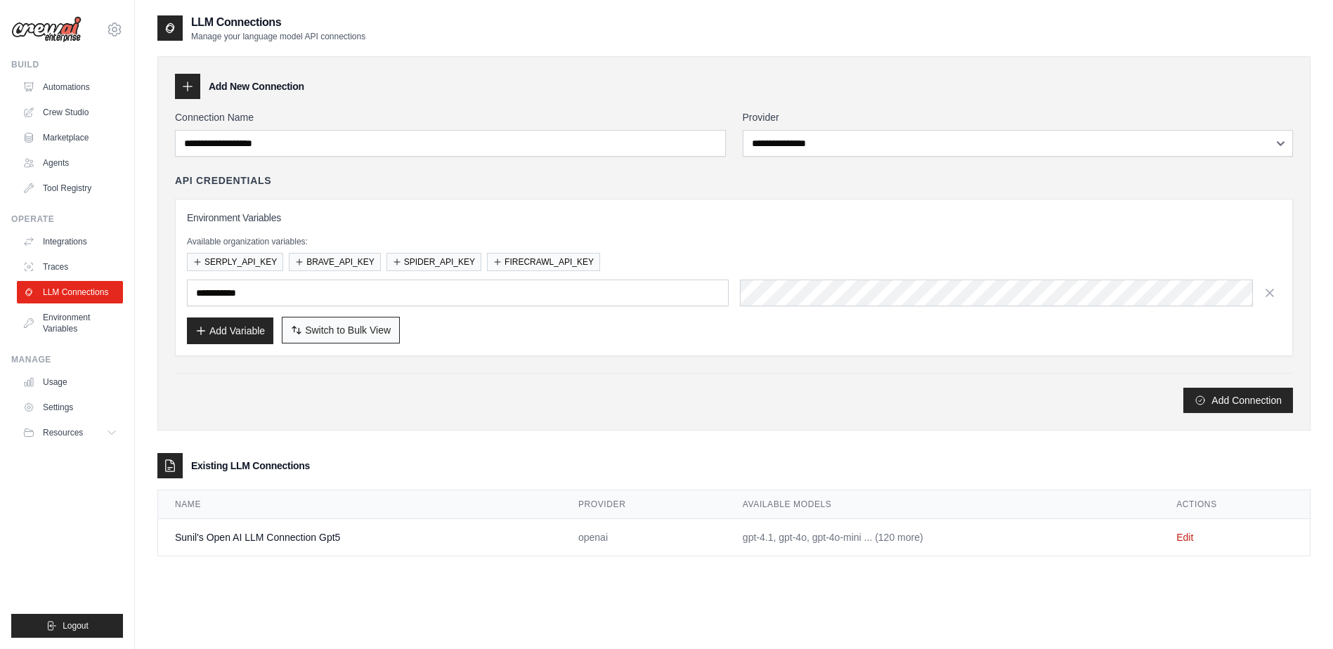
click at [304, 320] on button "Switch to Bulk View Switch to Table View" at bounding box center [341, 330] width 118 height 27
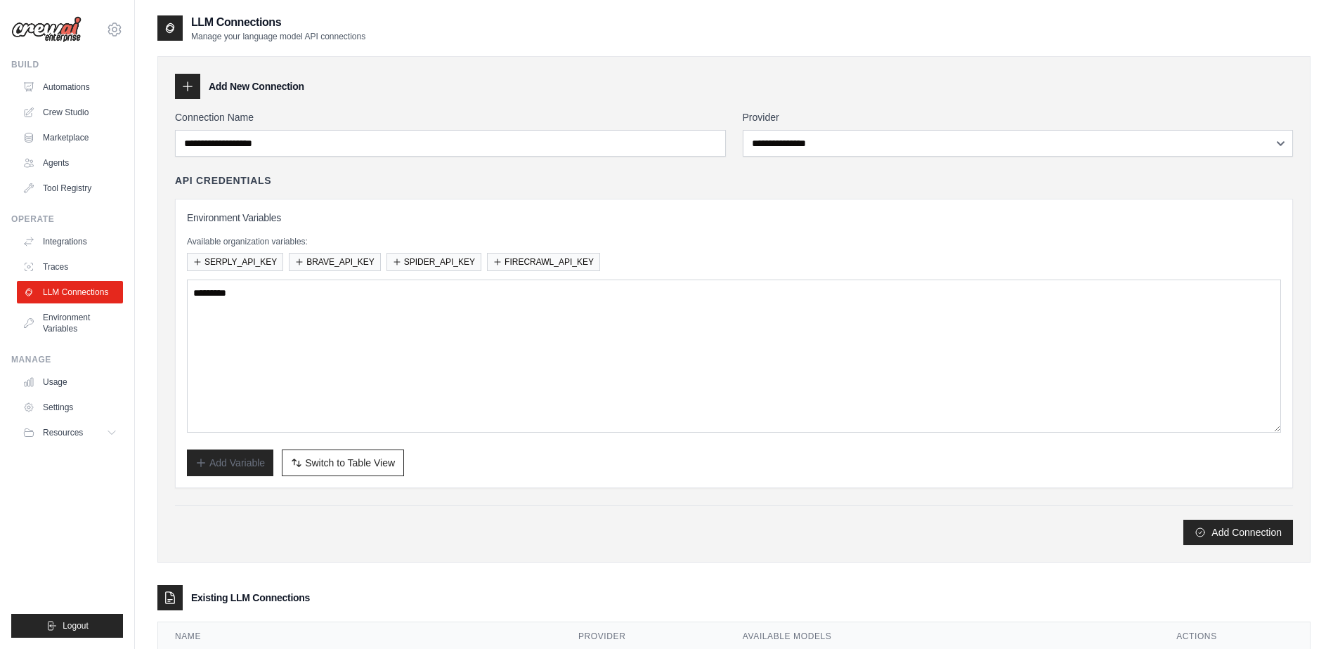
click at [346, 476] on div "Environment Variables Available organization variables: SERPLY_API_KEY BRAVE_AP…" at bounding box center [734, 344] width 1118 height 290
click at [353, 466] on span "Switch to Table View" at bounding box center [350, 462] width 90 height 14
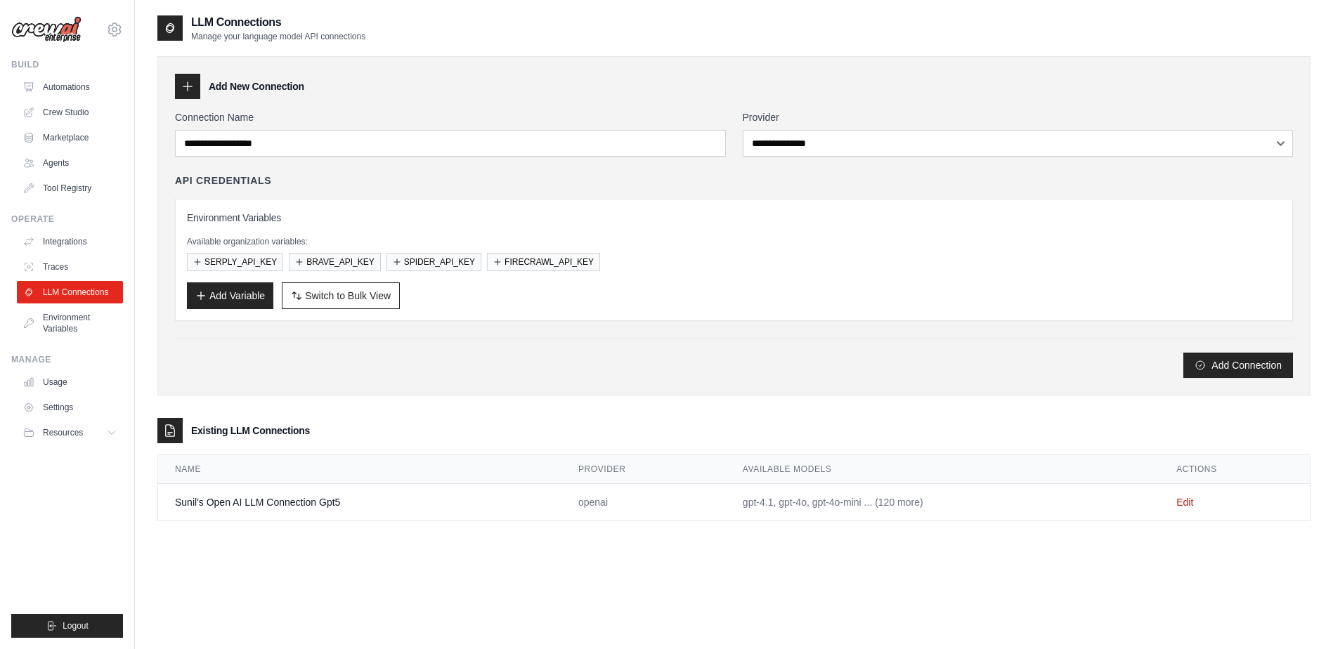
click at [306, 390] on div "**********" at bounding box center [733, 225] width 1153 height 339
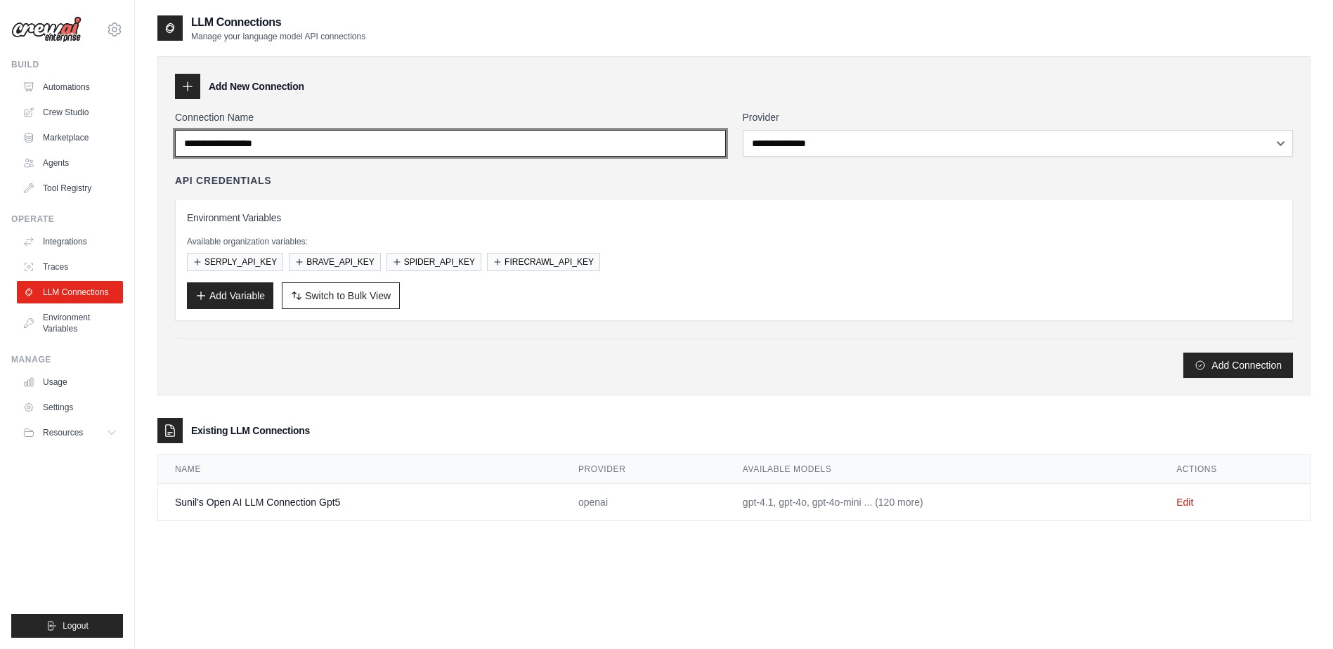
click at [379, 135] on input "Connection Name" at bounding box center [450, 143] width 551 height 27
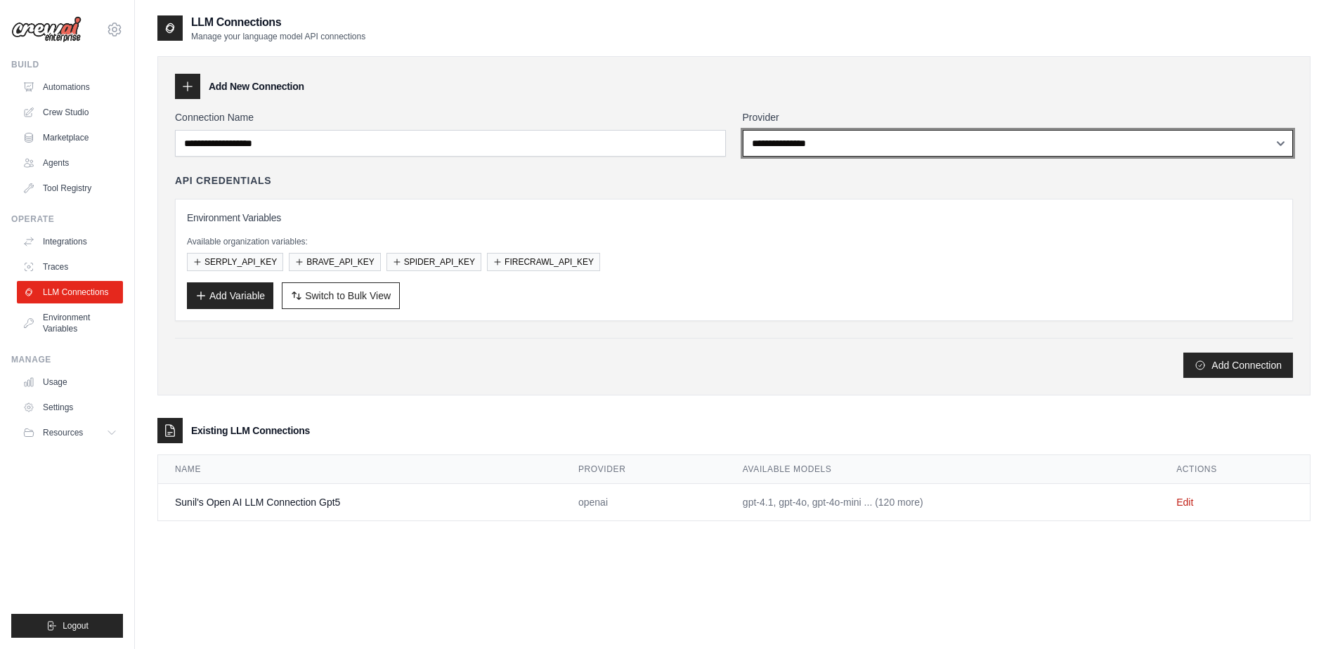
click at [794, 152] on select "**********" at bounding box center [1018, 143] width 551 height 27
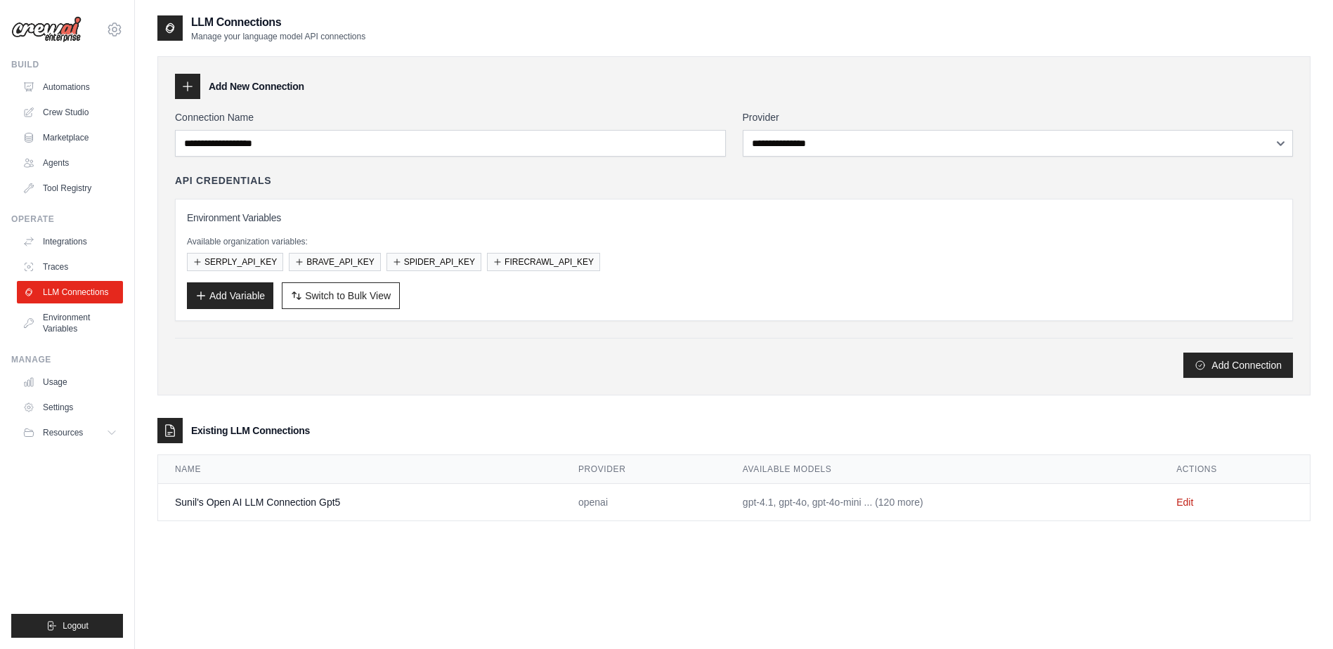
click at [269, 577] on div "**********" at bounding box center [733, 338] width 1153 height 649
drag, startPoint x: 178, startPoint y: 181, endPoint x: 305, endPoint y: 186, distance: 127.3
click at [305, 186] on div "API Credentials" at bounding box center [734, 181] width 1118 height 14
drag, startPoint x: 305, startPoint y: 186, endPoint x: 309, endPoint y: 231, distance: 44.5
click at [318, 226] on div "Environment Variables Available organization variables: SERPLY_API_KEY BRAVE_AP…" at bounding box center [734, 260] width 1094 height 98
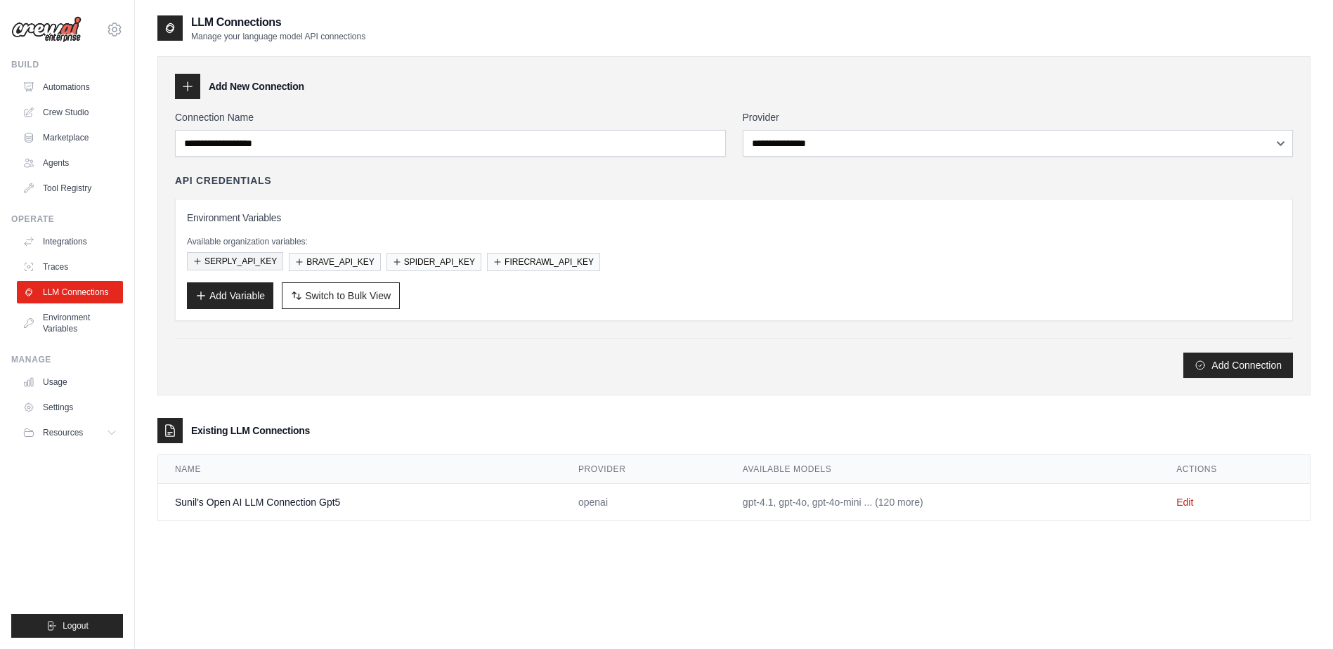
click at [245, 261] on button "SERPLY_API_KEY" at bounding box center [235, 261] width 96 height 18
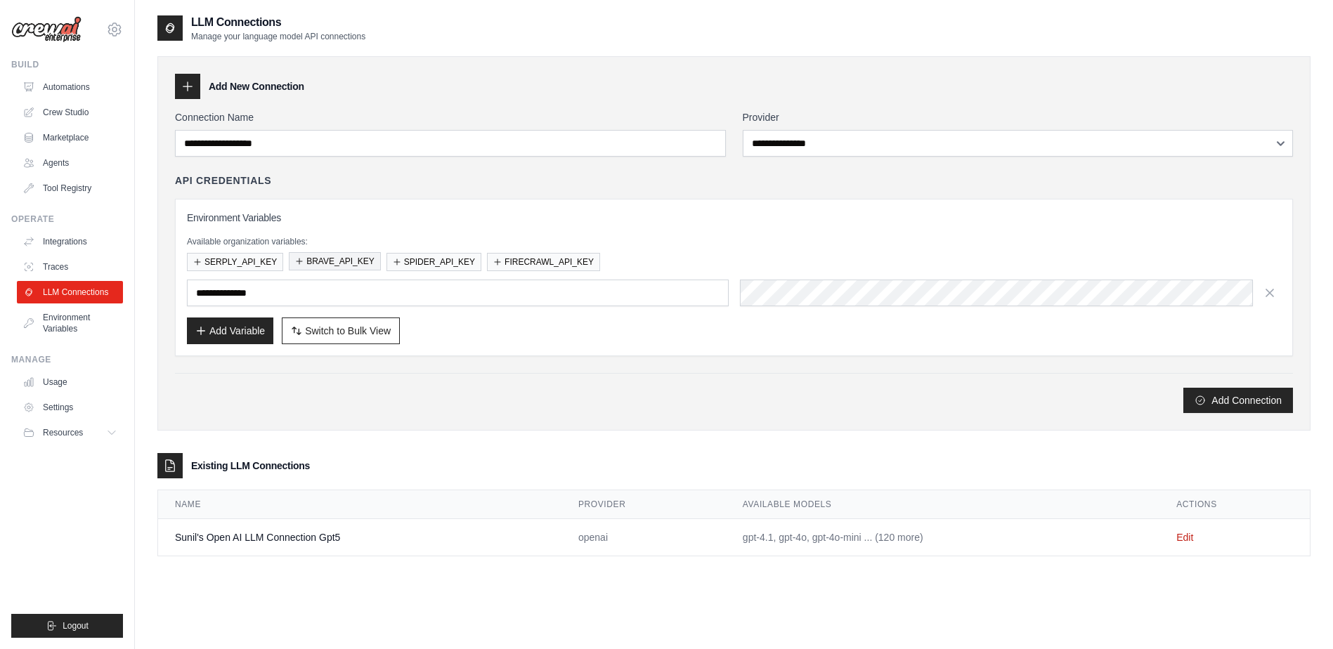
click at [318, 265] on button "BRAVE_API_KEY" at bounding box center [335, 261] width 92 height 18
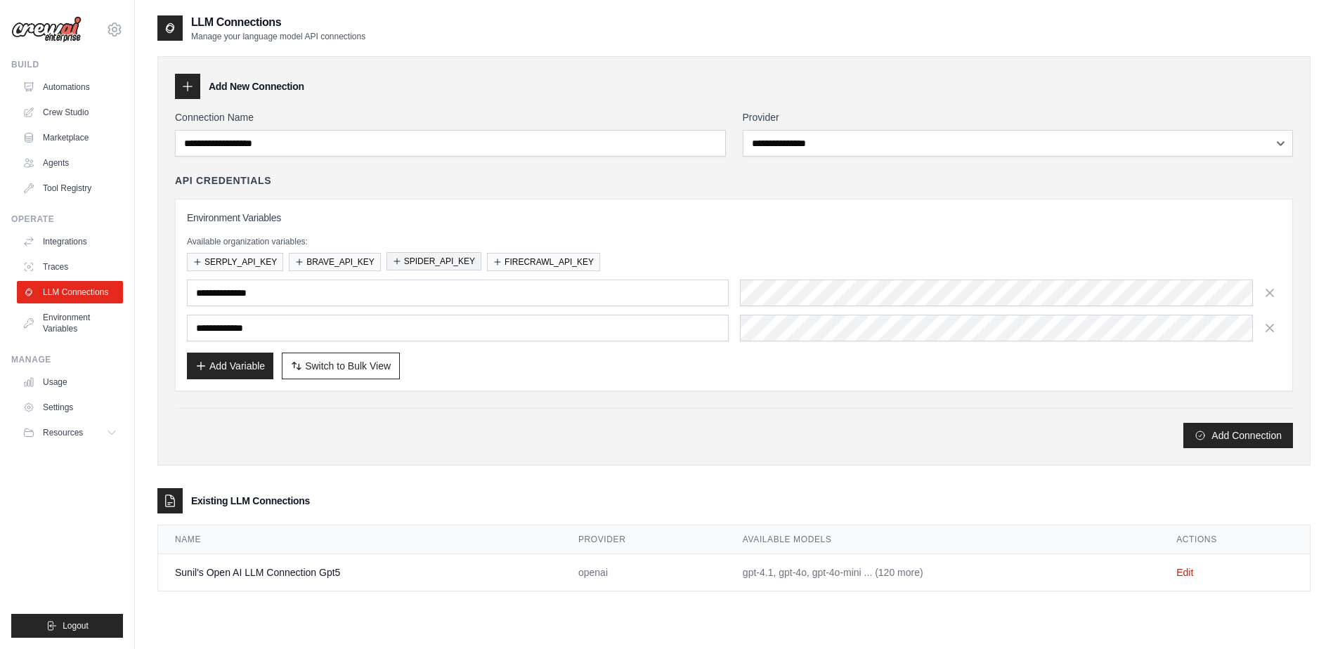
click at [425, 261] on button "SPIDER_API_KEY" at bounding box center [434, 261] width 95 height 18
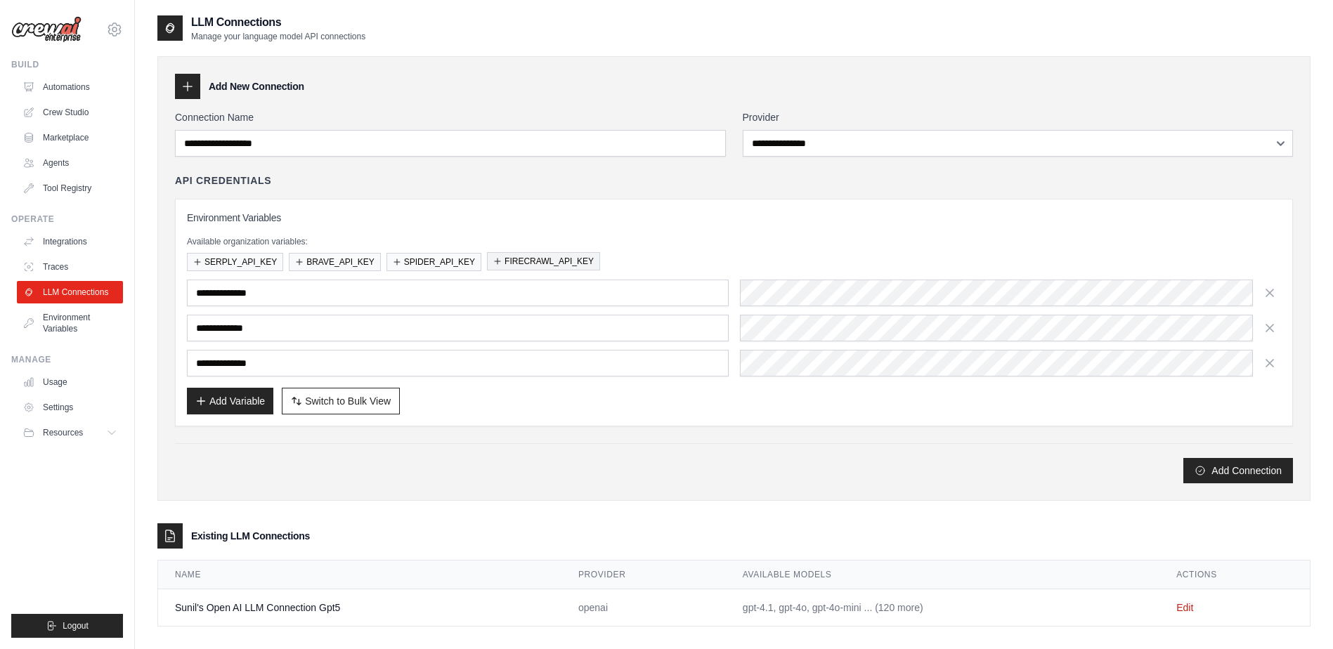
click at [537, 256] on button "FIRECRAWL_API_KEY" at bounding box center [543, 261] width 113 height 18
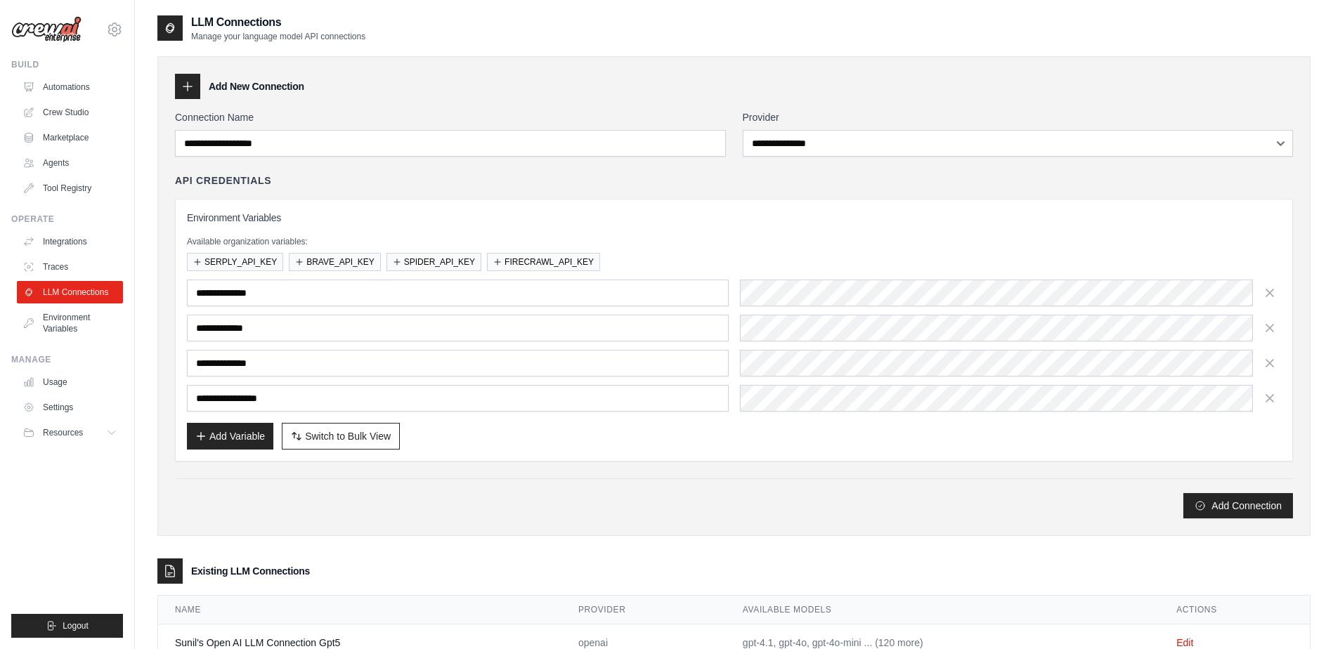
click at [334, 500] on div "Add Connection" at bounding box center [734, 505] width 1118 height 25
click at [1207, 501] on button "Add Connection" at bounding box center [1238, 505] width 110 height 25
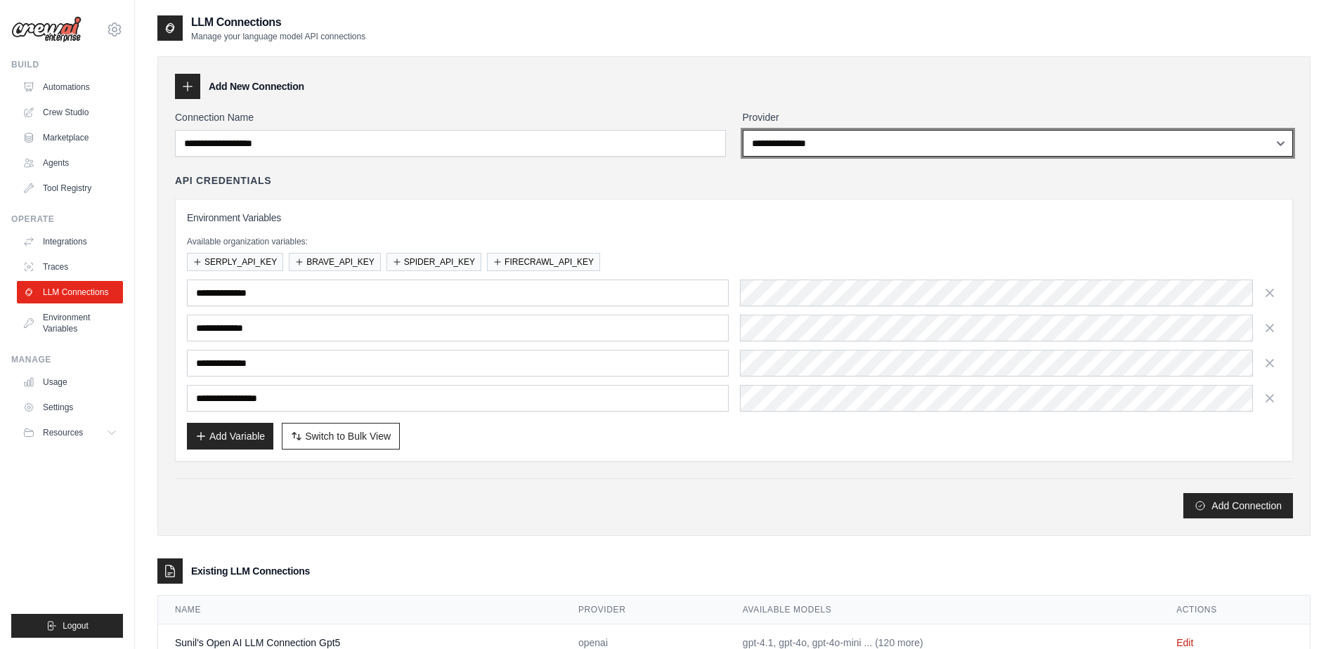
click at [832, 146] on select "**********" at bounding box center [1018, 143] width 551 height 27
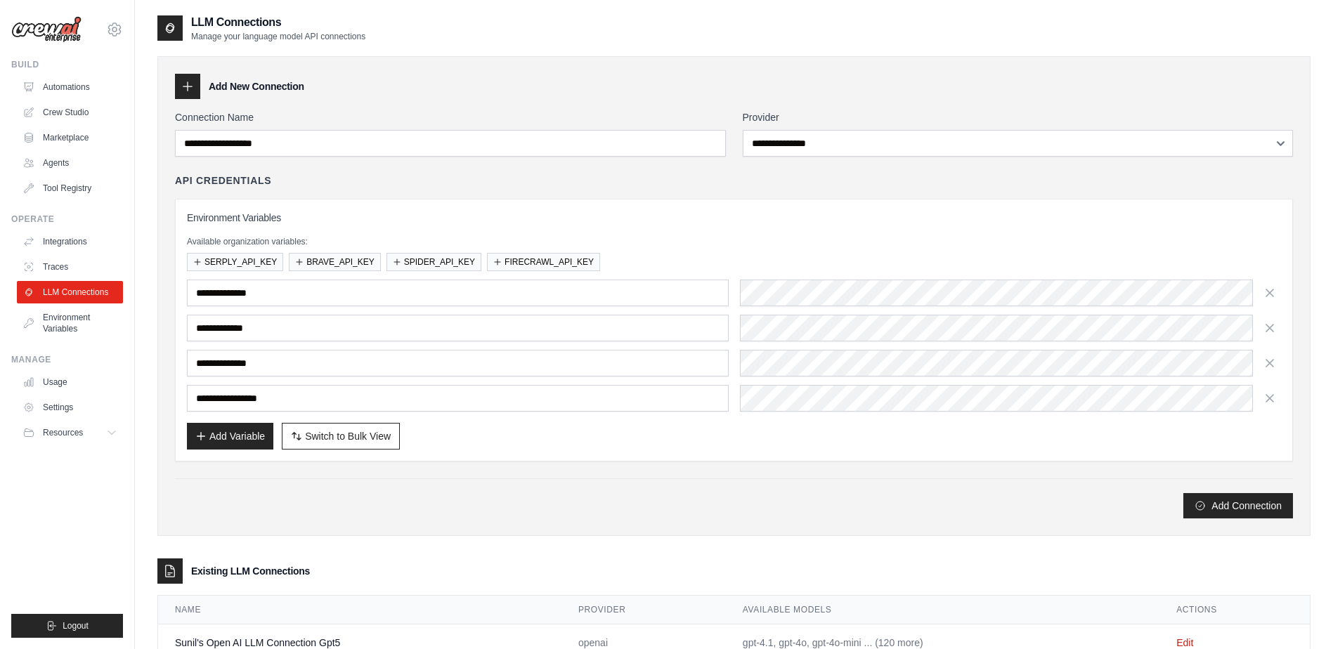
click at [599, 100] on div "**********" at bounding box center [733, 296] width 1153 height 480
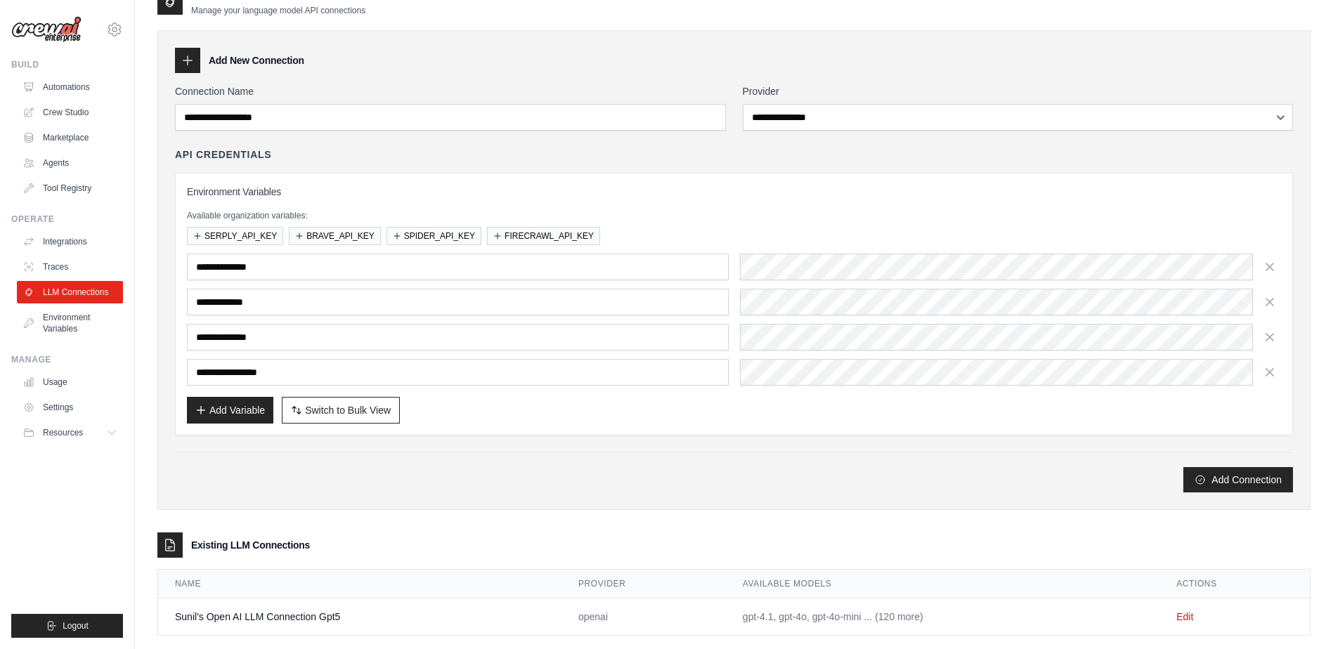
scroll to position [49, 0]
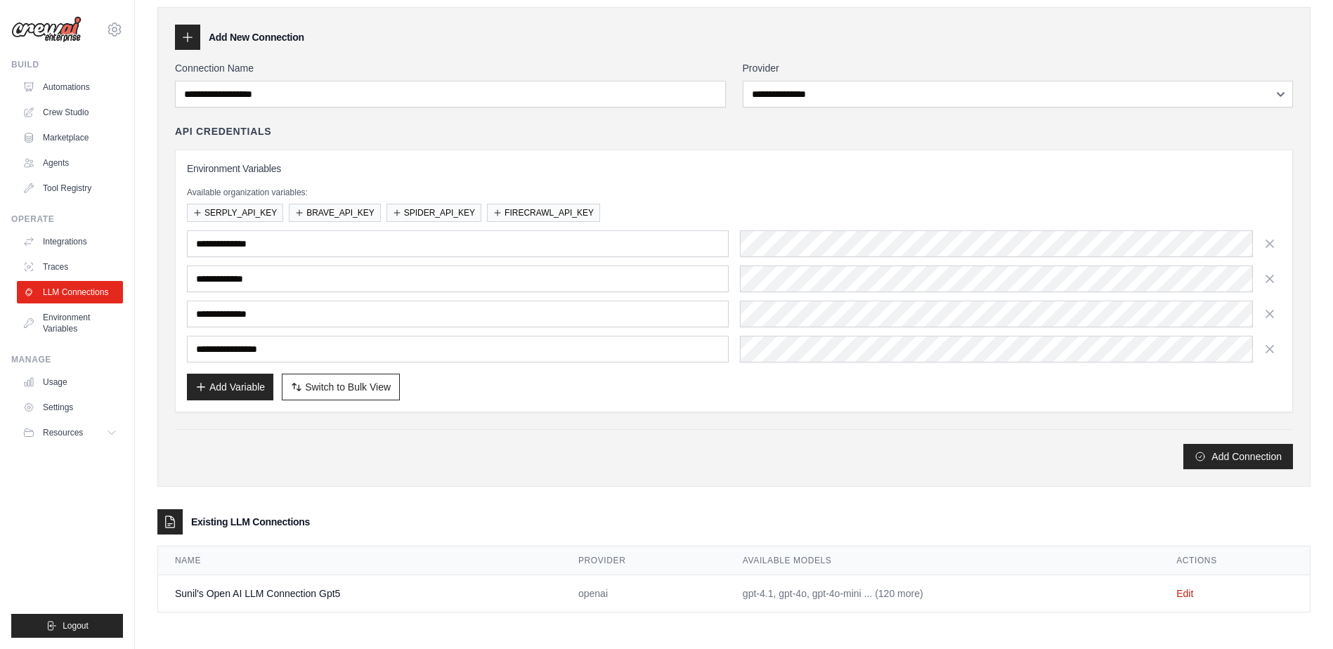
click at [1185, 599] on td "Edit" at bounding box center [1235, 594] width 150 height 37
click at [1187, 594] on link "Edit" at bounding box center [1184, 593] width 17 height 11
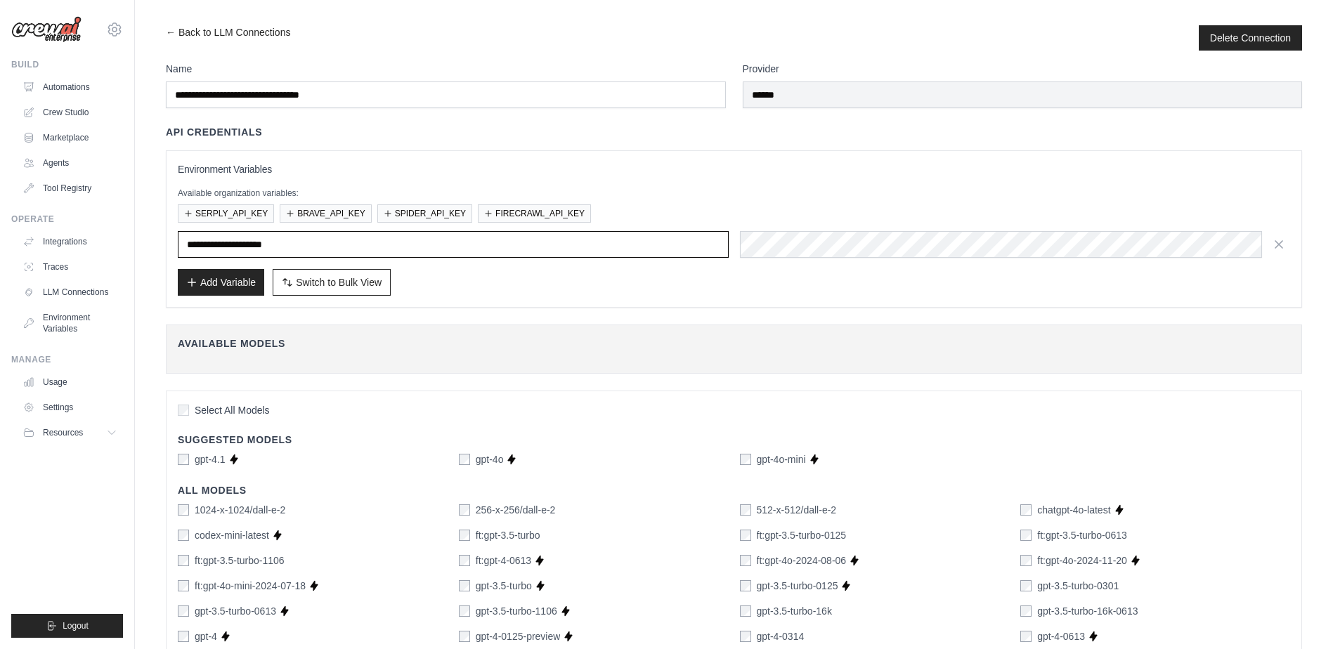
click at [332, 249] on input "**********" at bounding box center [453, 244] width 551 height 27
drag, startPoint x: 386, startPoint y: 245, endPoint x: 177, endPoint y: 238, distance: 208.9
click at [177, 238] on div "**********" at bounding box center [734, 228] width 1136 height 157
click at [79, 236] on link "Integrations" at bounding box center [71, 242] width 106 height 22
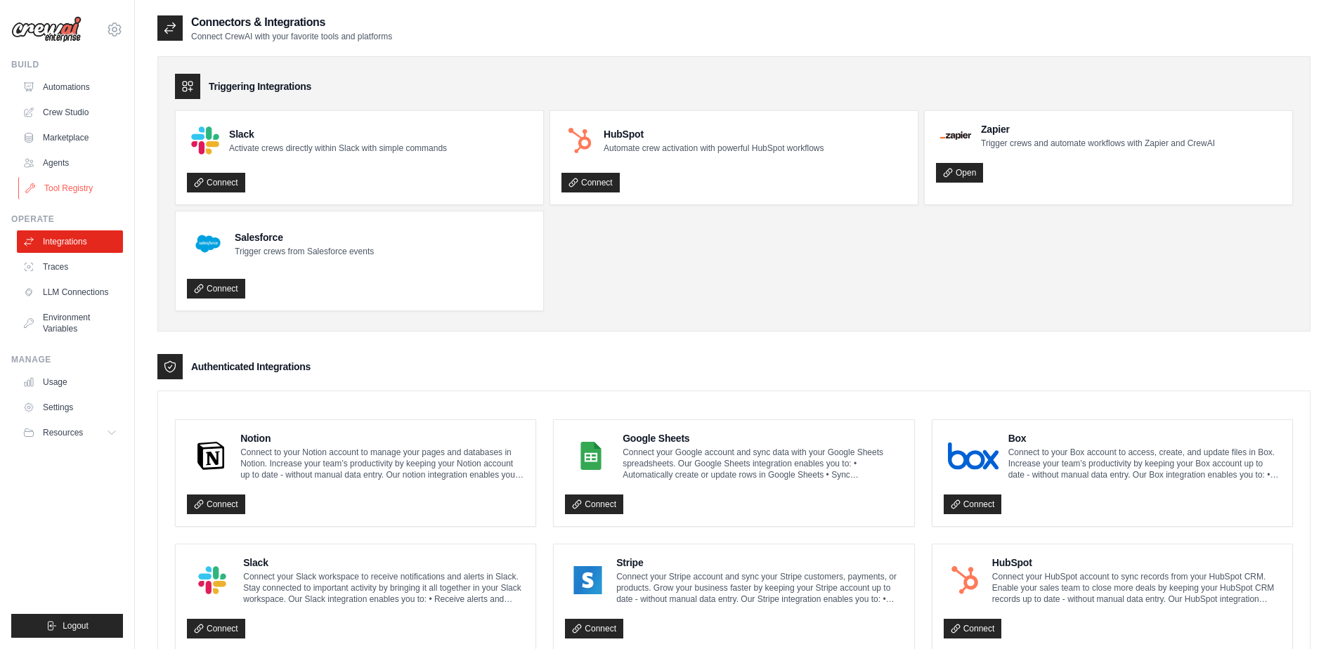
click at [86, 183] on link "Tool Registry" at bounding box center [71, 188] width 106 height 22
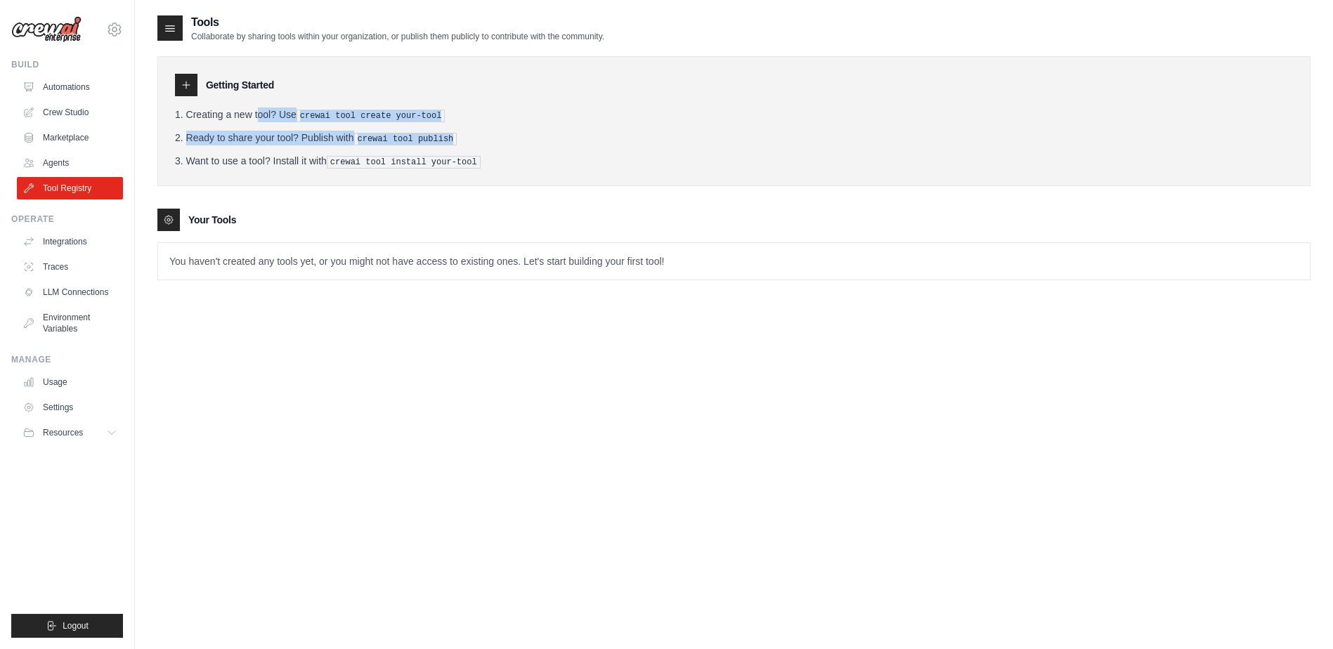
drag, startPoint x: 218, startPoint y: 112, endPoint x: 466, endPoint y: 123, distance: 248.3
click at [466, 123] on ol "Creating a new tool? Use crewai tool create your-tool Ready to share your tool?…" at bounding box center [734, 138] width 1118 height 61
drag, startPoint x: 466, startPoint y: 123, endPoint x: 597, endPoint y: 143, distance: 132.3
click at [597, 143] on li "Ready to share your tool? Publish with crewai tool publish" at bounding box center [734, 138] width 1118 height 15
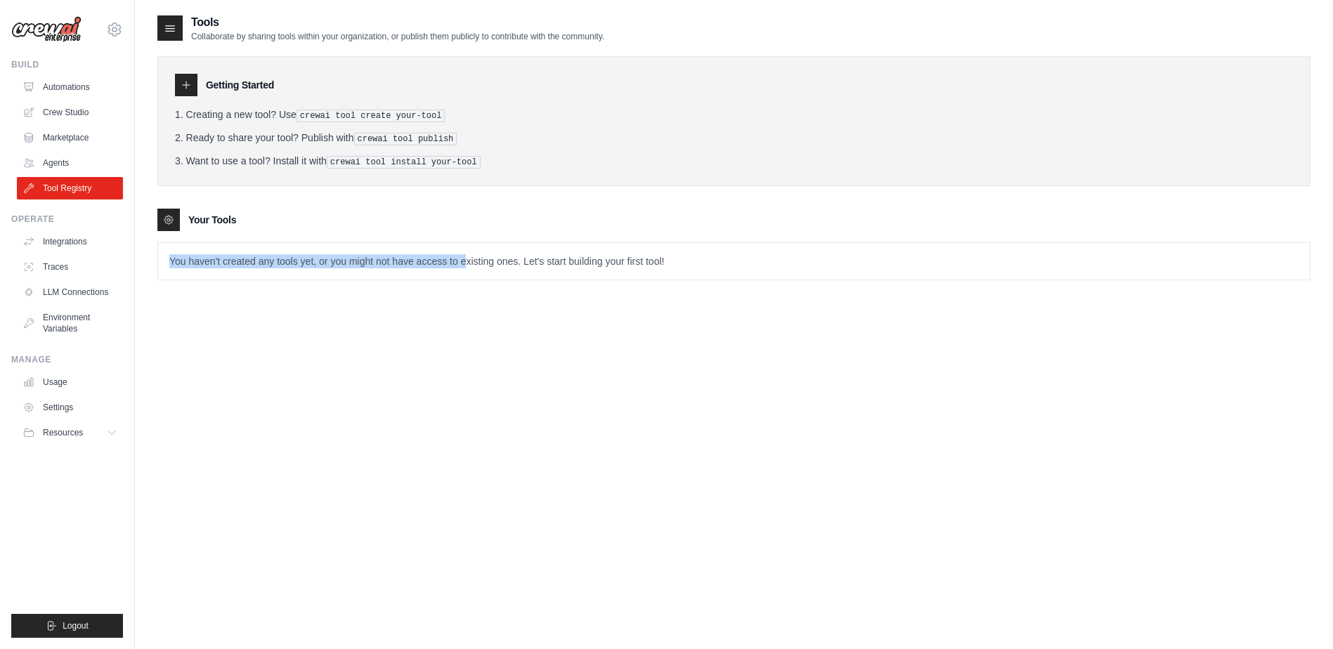
drag, startPoint x: 167, startPoint y: 255, endPoint x: 475, endPoint y: 272, distance: 308.3
click at [475, 272] on p "You haven't created any tools yet, or you might not have access to existing one…" at bounding box center [734, 261] width 1152 height 37
drag, startPoint x: 475, startPoint y: 272, endPoint x: 531, endPoint y: 340, distance: 88.4
click at [531, 340] on div "Tools Collaborate by sharing tools within your organization, or publish them pu…" at bounding box center [733, 338] width 1153 height 649
click at [57, 149] on ul "Automations Crew Studio Marketplace Agents Tool Registry" at bounding box center [70, 138] width 106 height 124
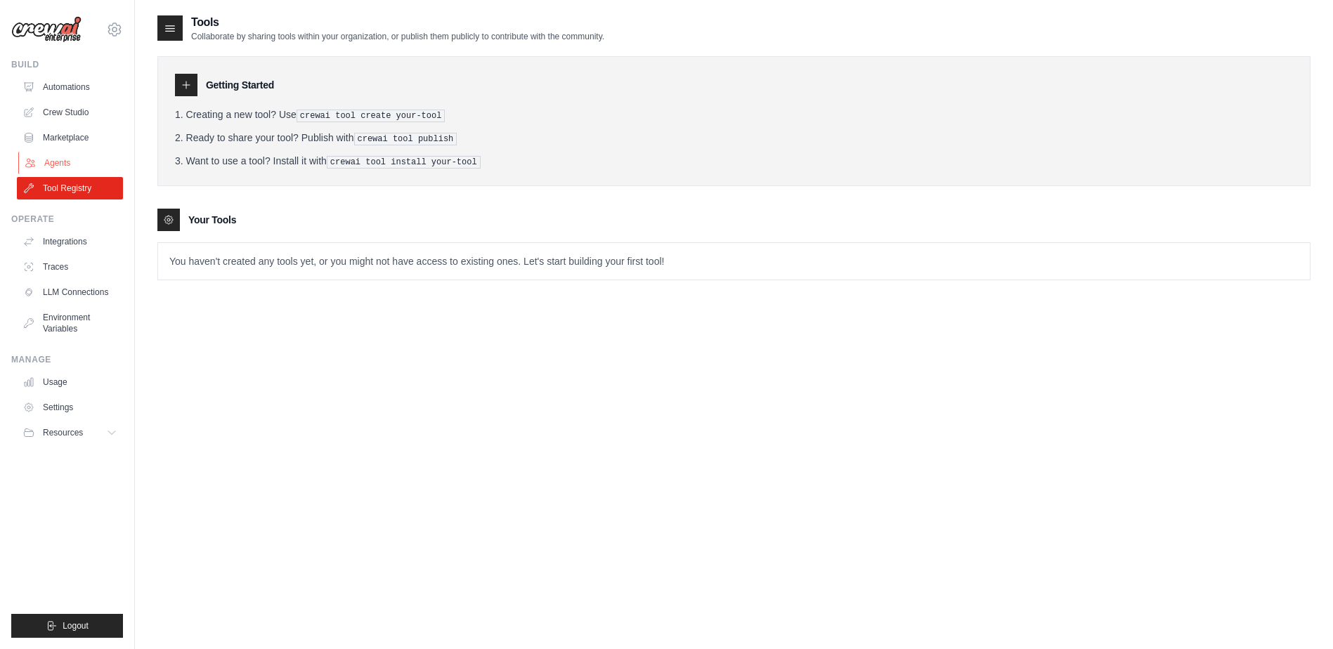
click at [60, 162] on link "Agents" at bounding box center [71, 163] width 106 height 22
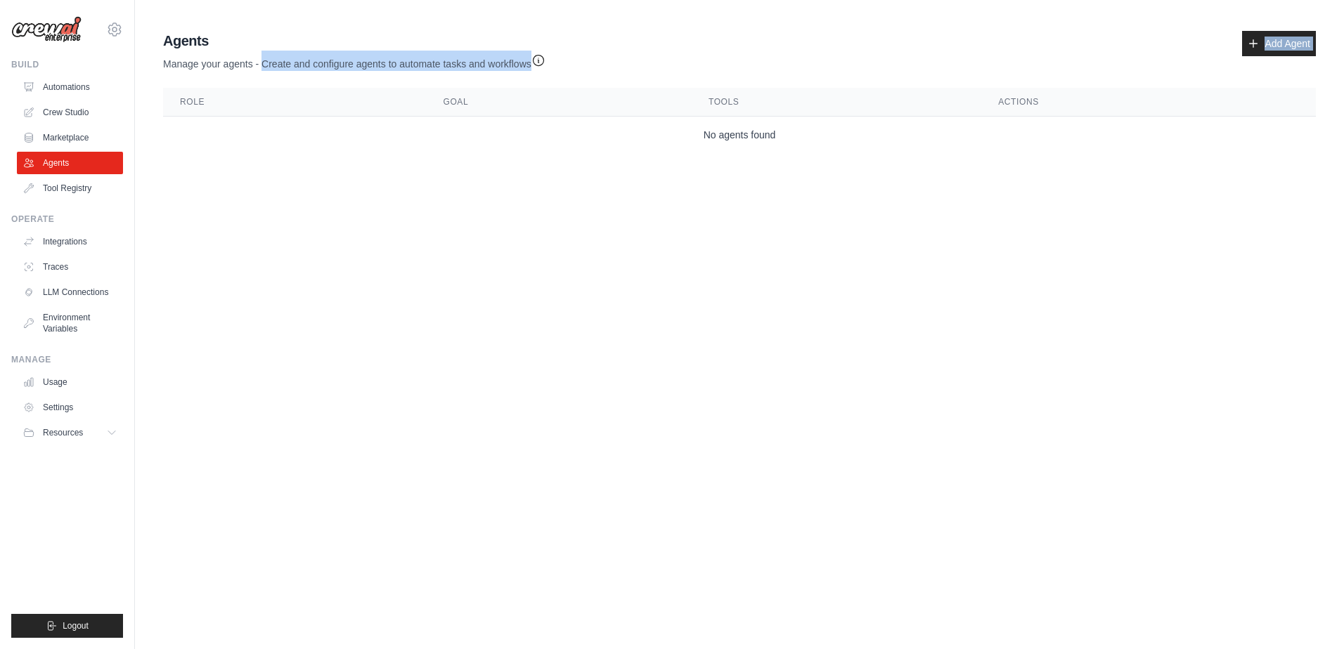
drag, startPoint x: 262, startPoint y: 65, endPoint x: 527, endPoint y: 71, distance: 265.0
click at [527, 71] on div "Agents Manage your agents - Create and configure agents to automate tasks and w…" at bounding box center [739, 92] width 1164 height 134
click at [1293, 56] on div "Agents Manage your agents - Create and configure agents to automate tasks and w…" at bounding box center [739, 51] width 1153 height 40
click at [1294, 44] on link "Add Agent" at bounding box center [1279, 43] width 74 height 25
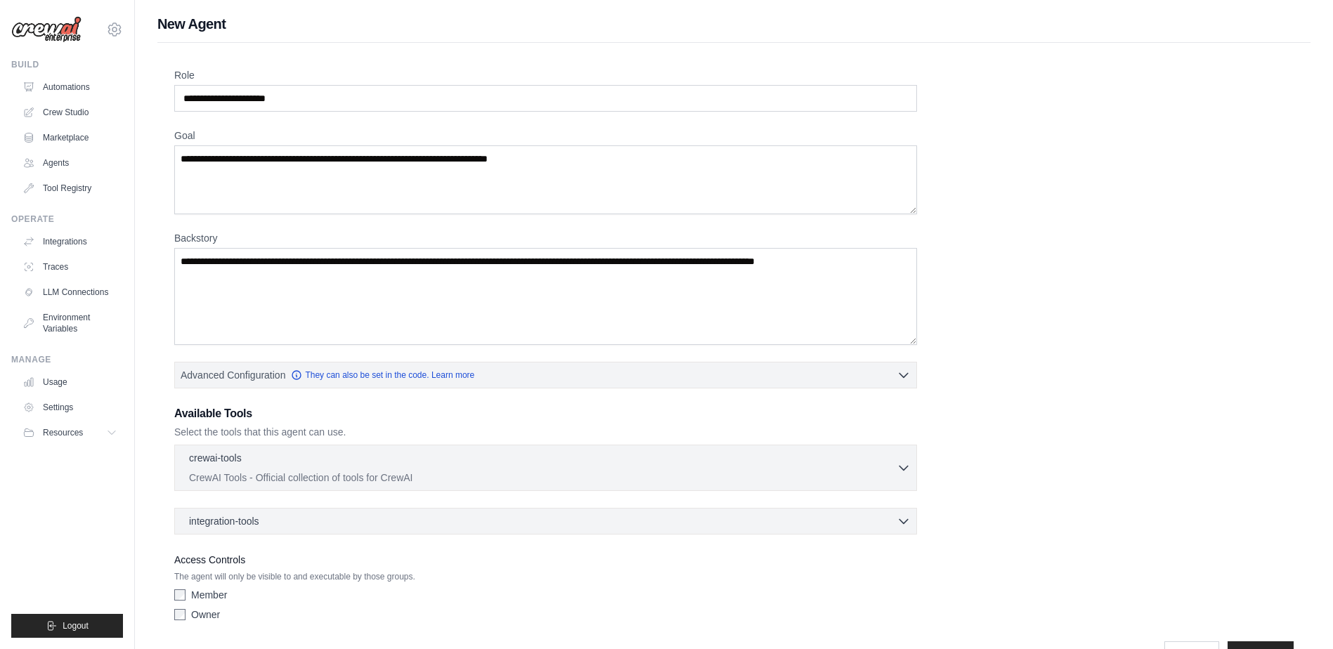
click at [1278, 48] on div "Role Goal Backstory Advanced Configuration They can also be set in the code. Le…" at bounding box center [733, 360] width 1153 height 634
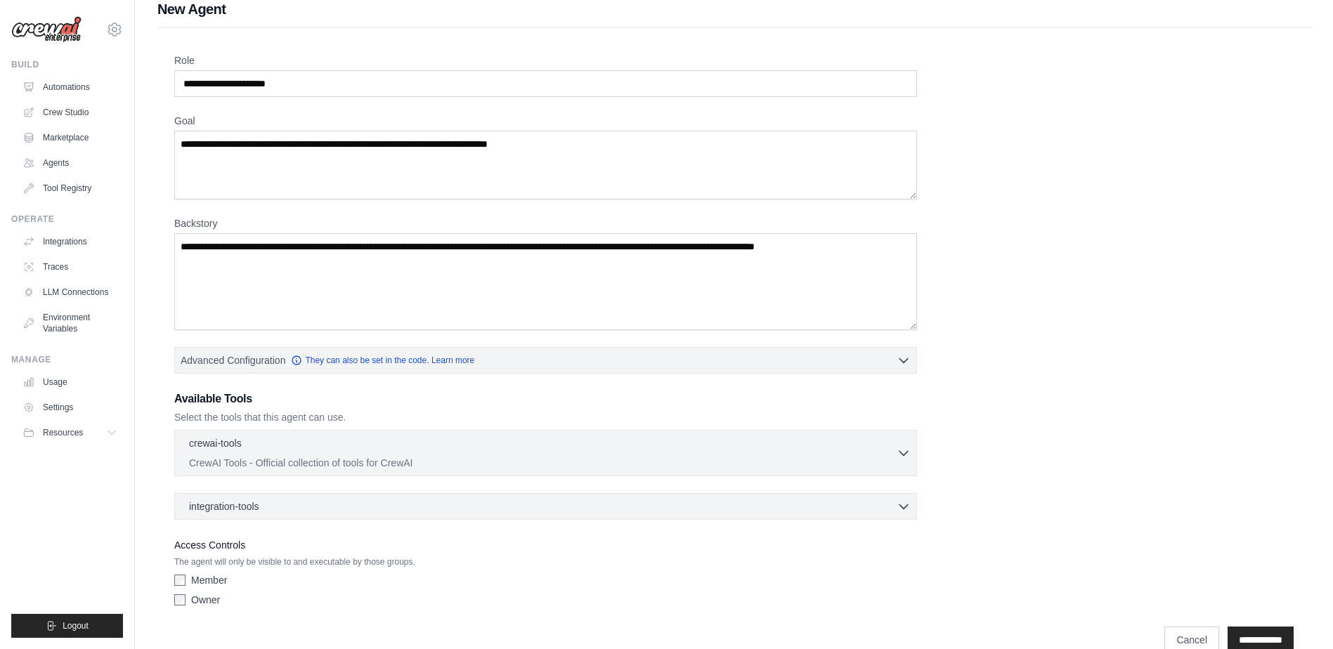
scroll to position [41, 0]
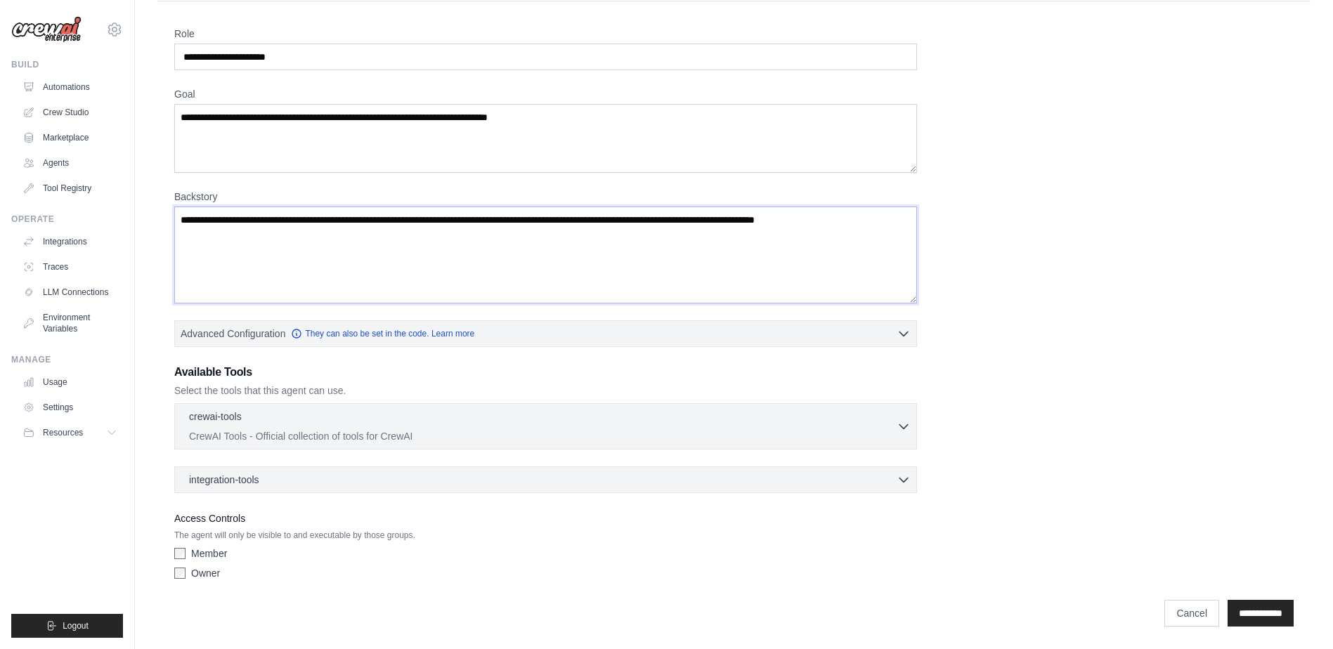
click at [257, 228] on textarea "Backstory" at bounding box center [545, 255] width 743 height 97
click at [499, 221] on textarea "Backstory" at bounding box center [545, 255] width 743 height 97
click at [902, 427] on icon "button" at bounding box center [904, 426] width 8 height 4
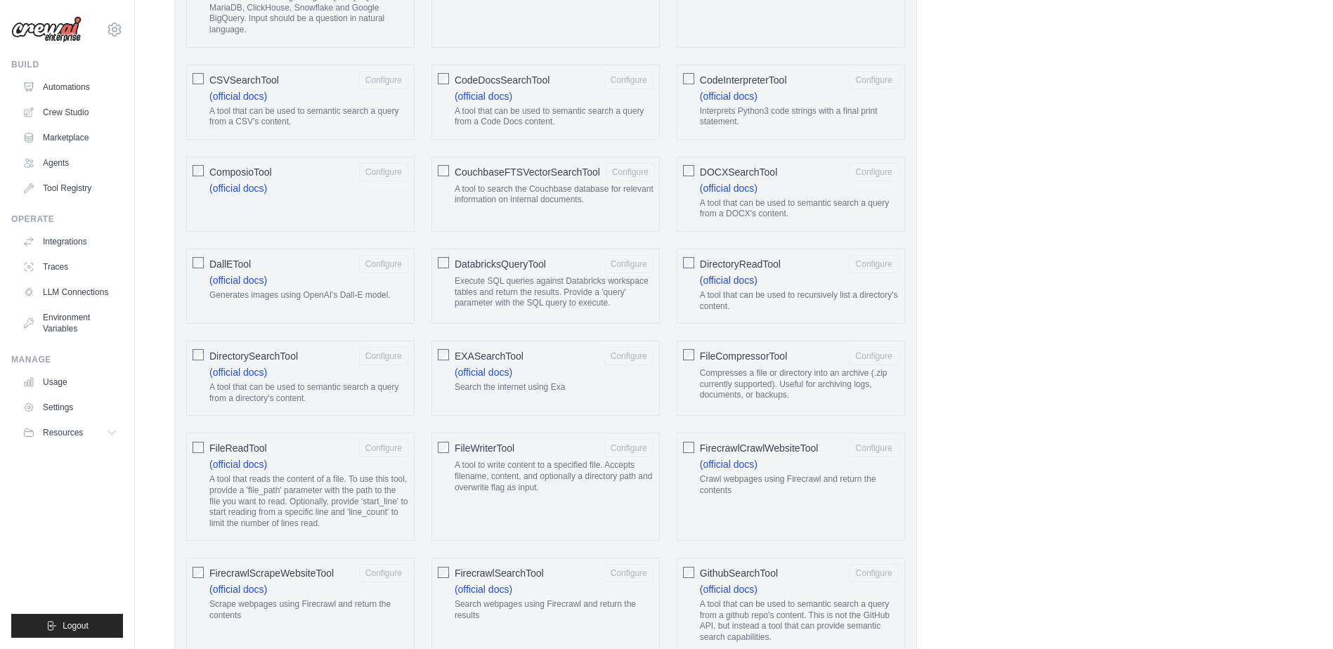
scroll to position [651, 0]
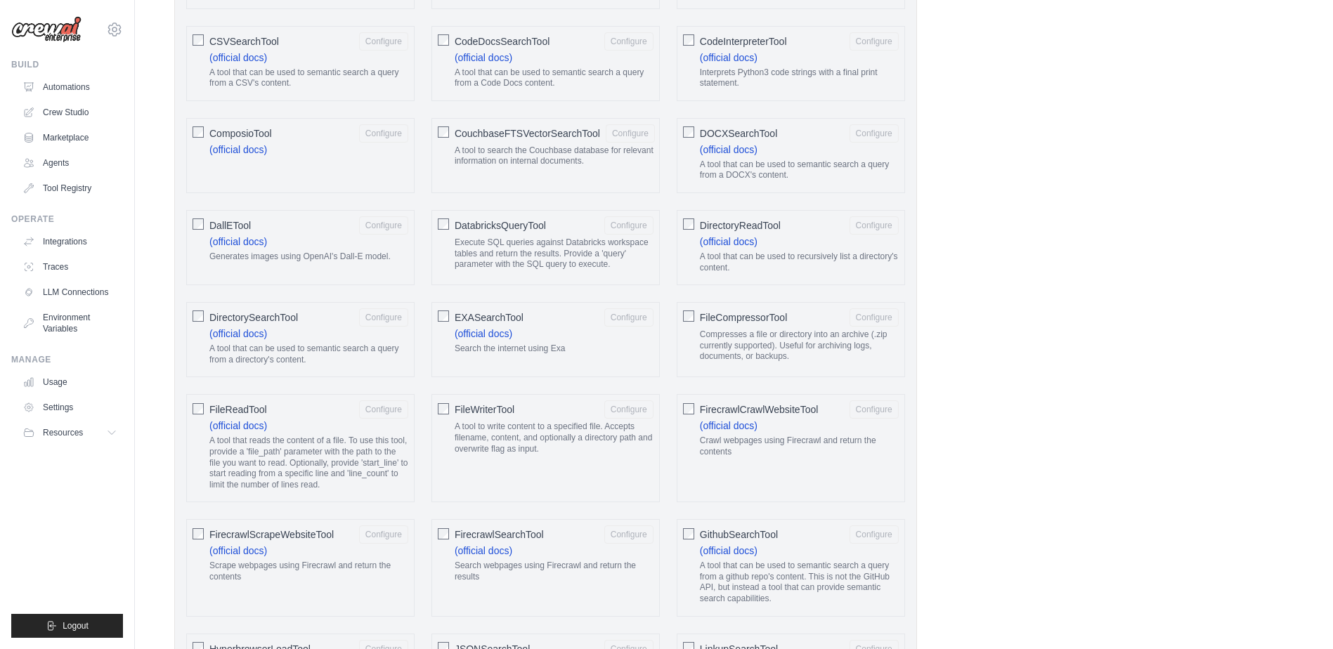
click at [744, 413] on span "FirecrawlCrawlWebsiteTool" at bounding box center [759, 410] width 119 height 14
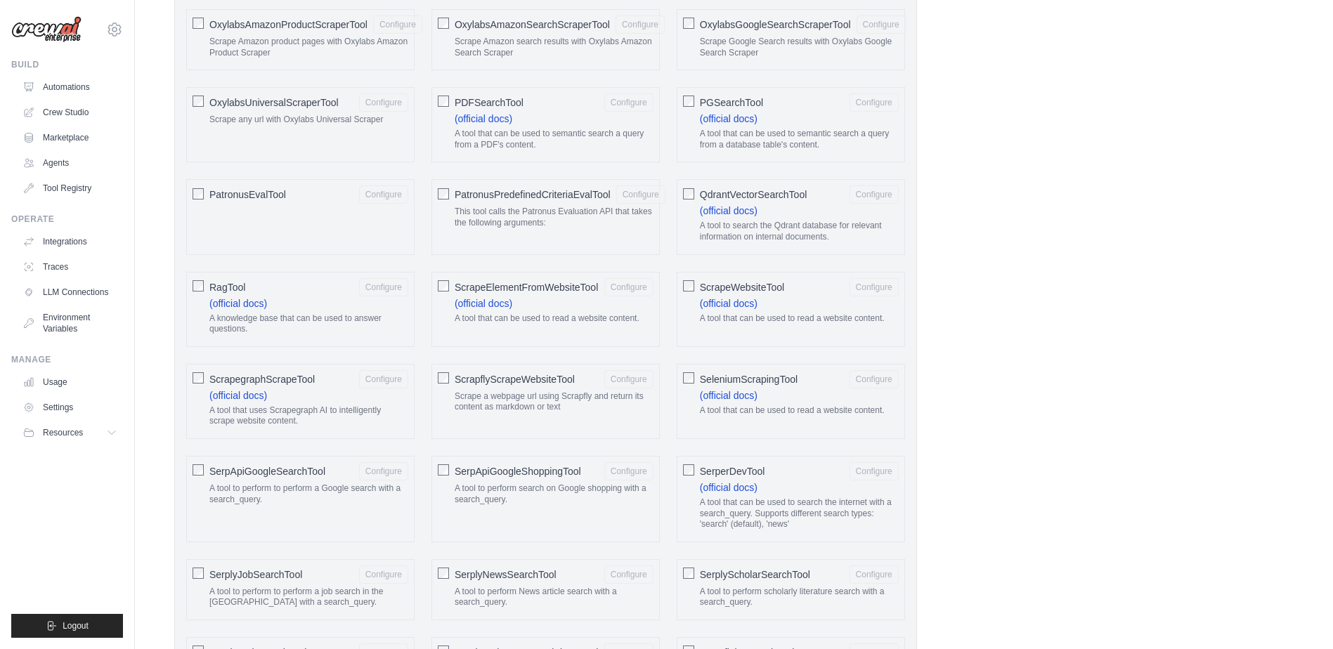
scroll to position [1588, 0]
click at [539, 577] on span "SerplyNewsSearchTool" at bounding box center [506, 572] width 102 height 14
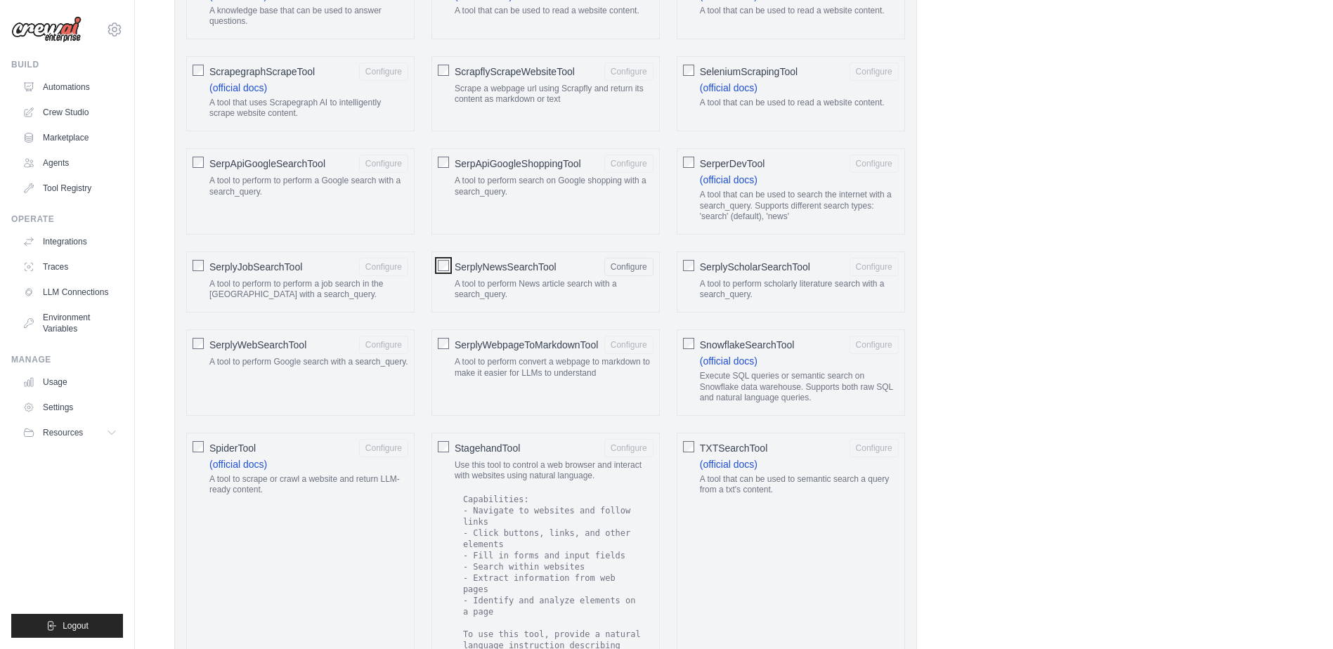
scroll to position [1916, 0]
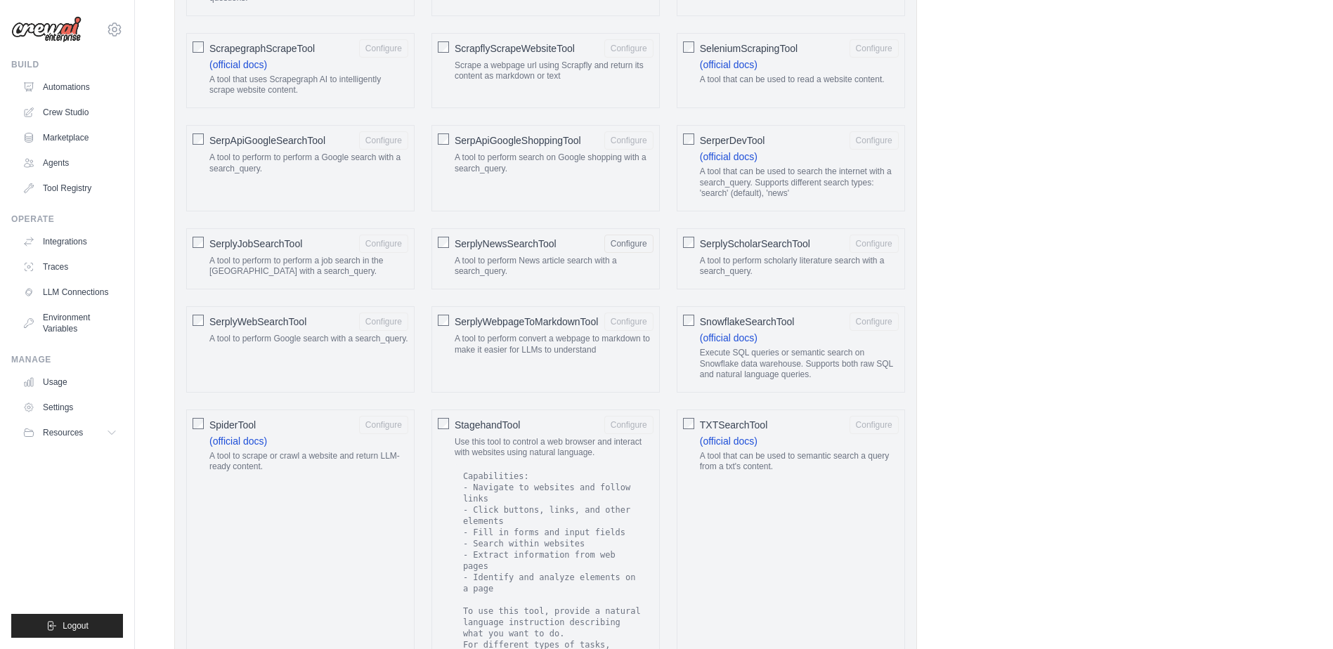
click at [304, 421] on div "SpiderTool Configure" at bounding box center [308, 425] width 199 height 18
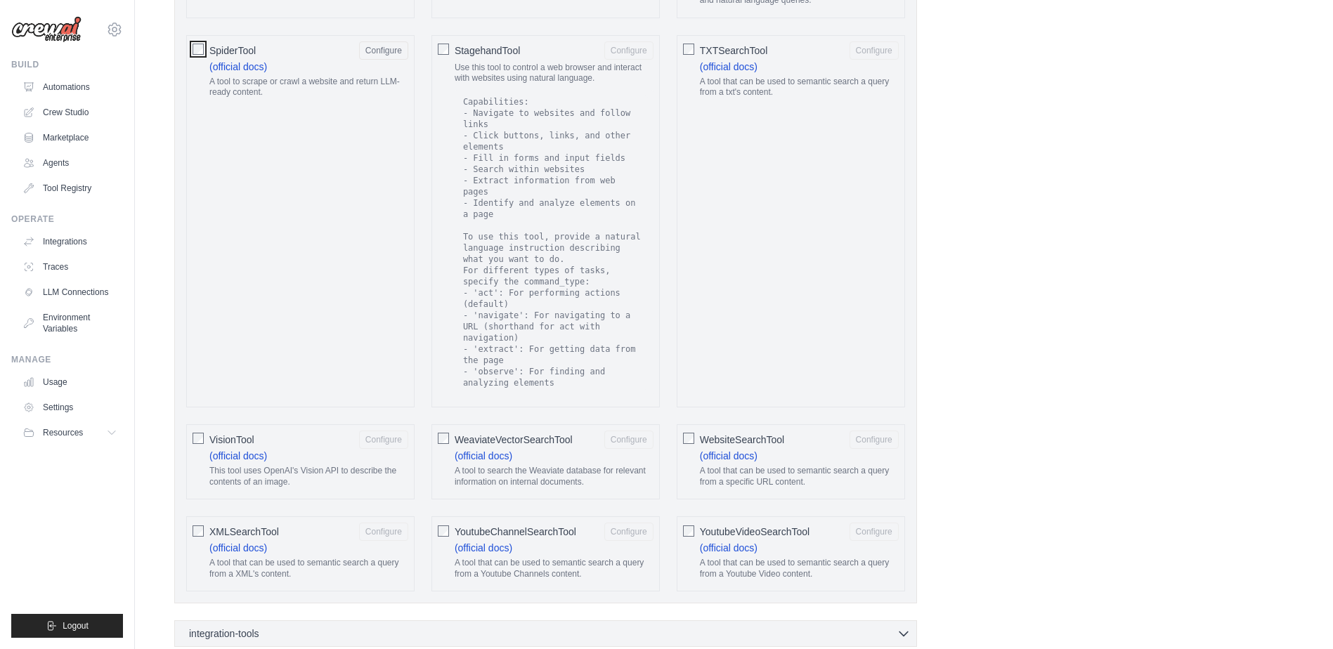
scroll to position [2410, 0]
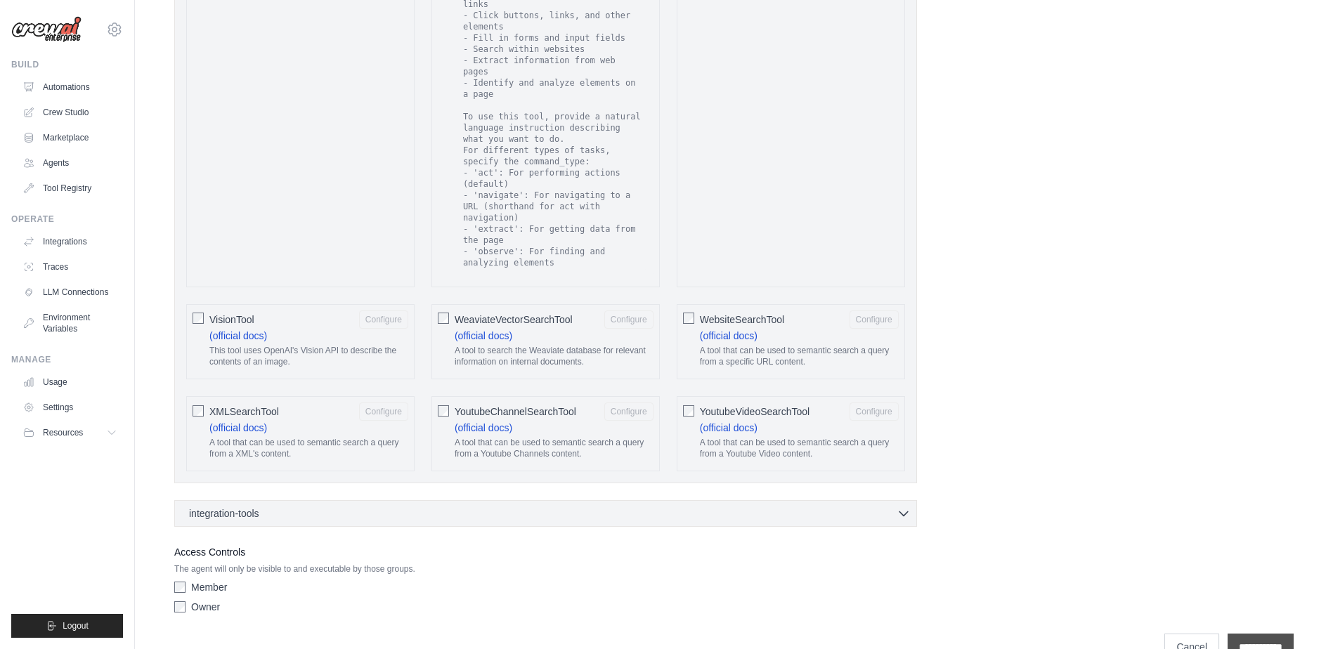
click at [1242, 634] on input "**********" at bounding box center [1261, 647] width 66 height 27
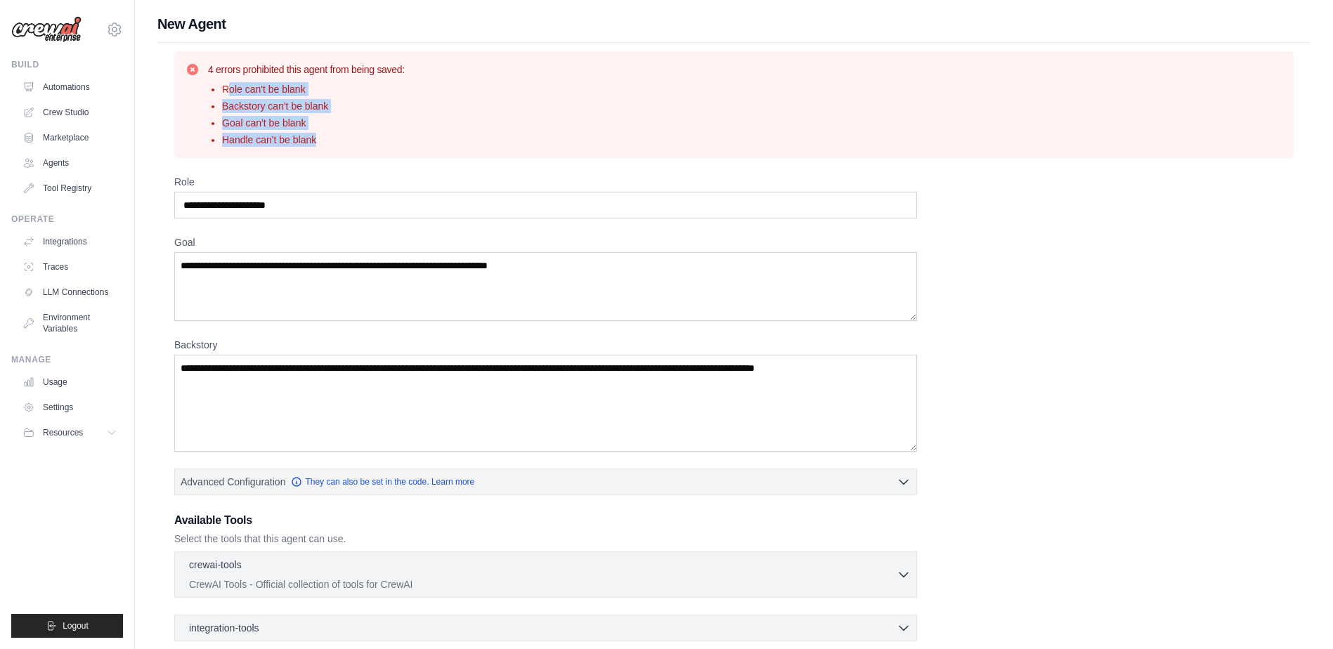
drag, startPoint x: 231, startPoint y: 85, endPoint x: 385, endPoint y: 157, distance: 170.1
click at [385, 157] on div "4 errors prohibited this agent from being saved: Role can't be blank Backstory …" at bounding box center [733, 104] width 1119 height 107
drag, startPoint x: 385, startPoint y: 157, endPoint x: 370, endPoint y: 197, distance: 42.9
click at [370, 197] on input "Role" at bounding box center [545, 205] width 743 height 27
click at [361, 242] on label "Goal" at bounding box center [545, 242] width 743 height 14
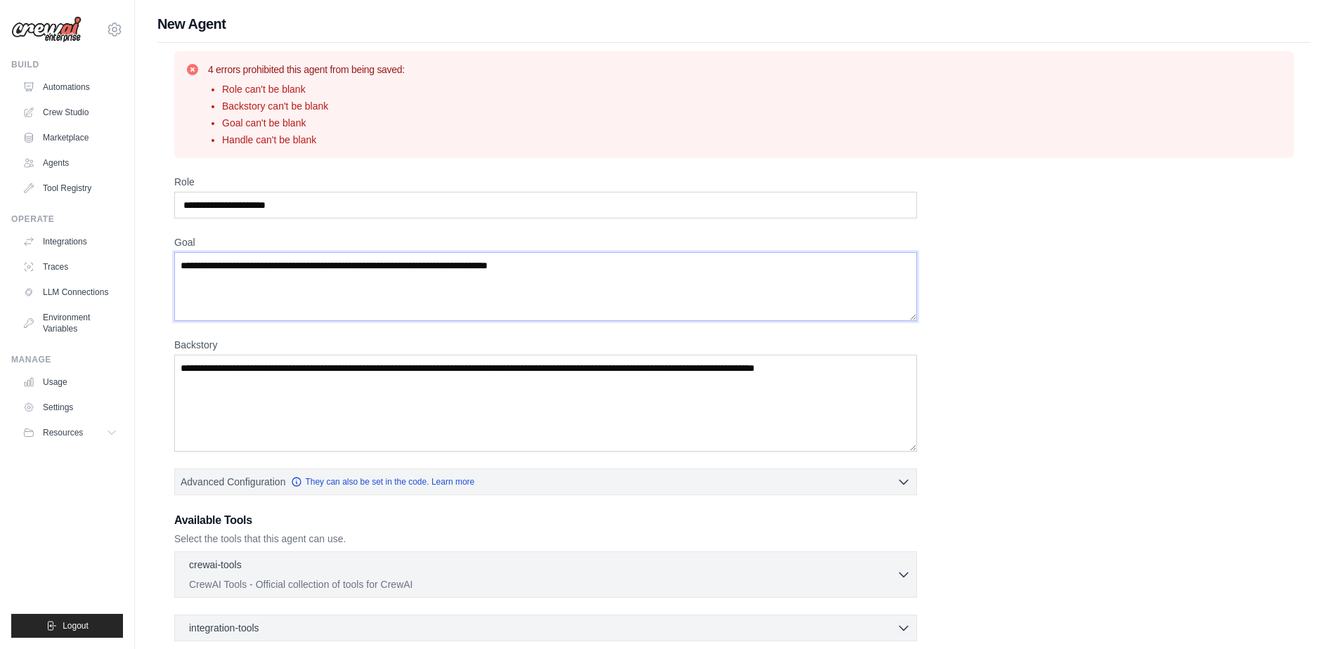
click at [361, 252] on textarea "Goal" at bounding box center [545, 286] width 743 height 69
click at [380, 197] on input "Role" at bounding box center [545, 205] width 743 height 27
click at [374, 216] on input "Role" at bounding box center [545, 205] width 743 height 27
drag, startPoint x: 552, startPoint y: 263, endPoint x: 580, endPoint y: 263, distance: 28.8
click at [567, 263] on textarea "Goal" at bounding box center [545, 286] width 743 height 69
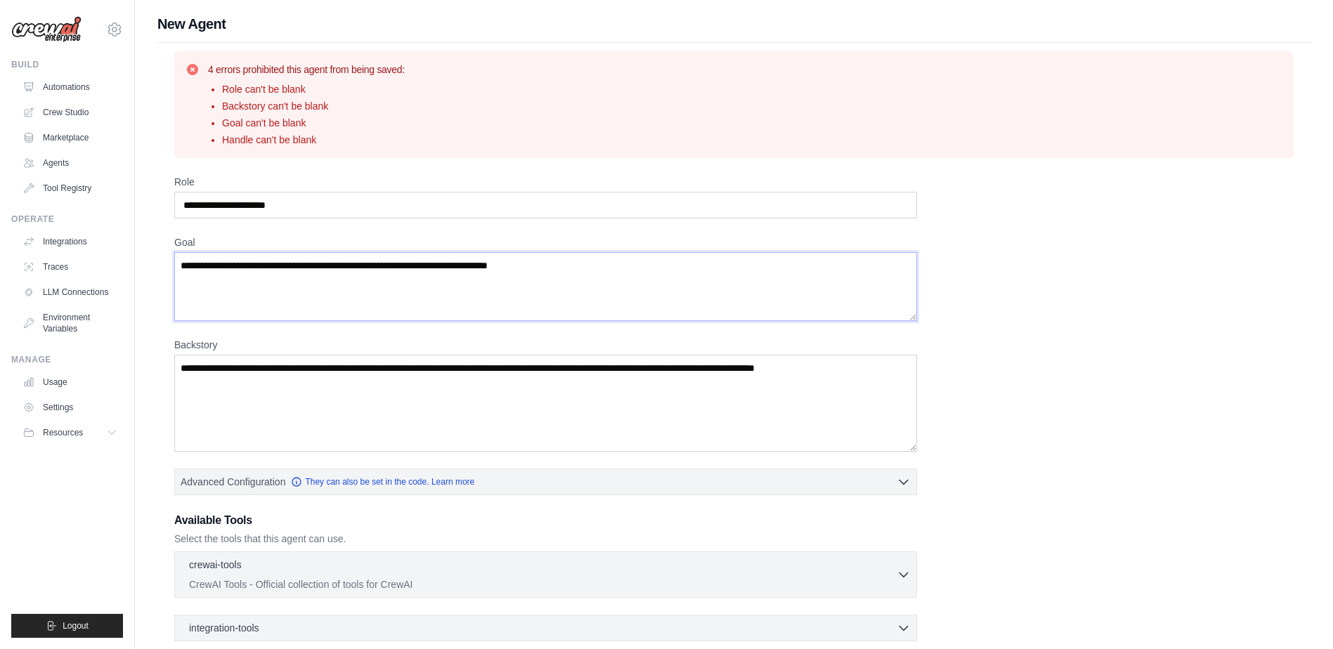
click at [586, 263] on textarea "Goal" at bounding box center [545, 286] width 743 height 69
click at [438, 278] on textarea "Goal" at bounding box center [545, 286] width 743 height 69
click at [314, 203] on input "Role" at bounding box center [545, 205] width 743 height 27
click at [79, 155] on link "Agents" at bounding box center [71, 163] width 106 height 22
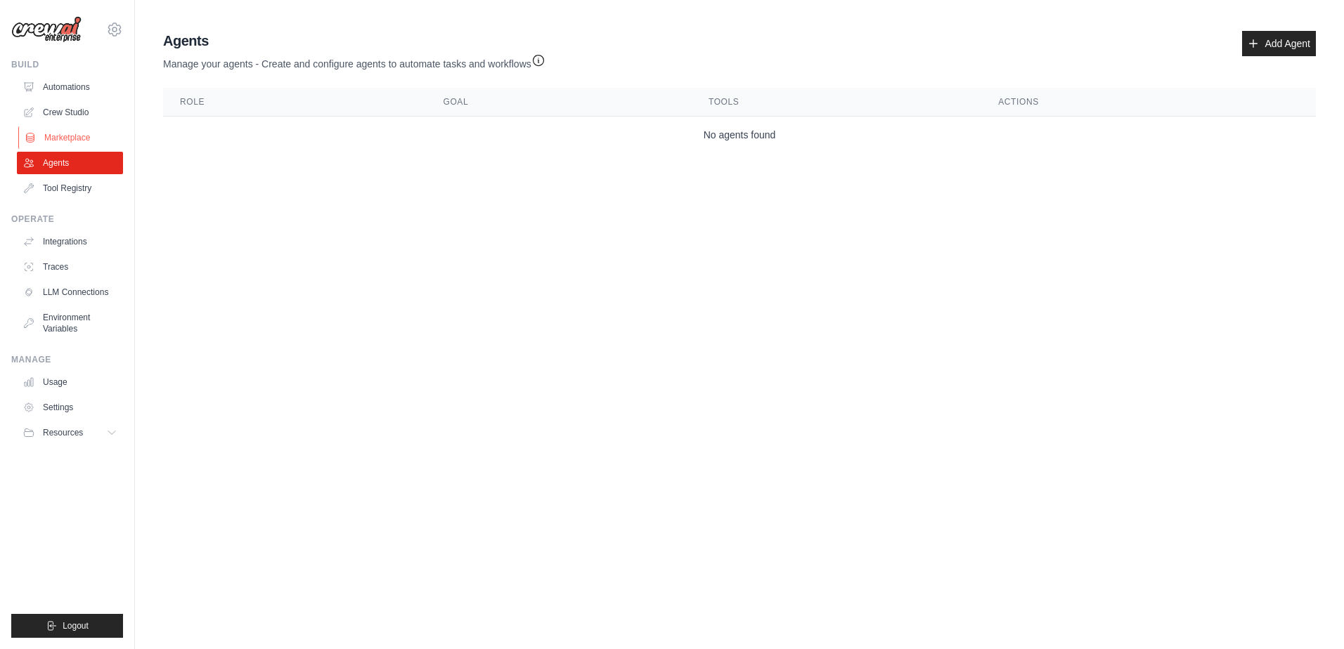
click at [87, 140] on link "Marketplace" at bounding box center [71, 137] width 106 height 22
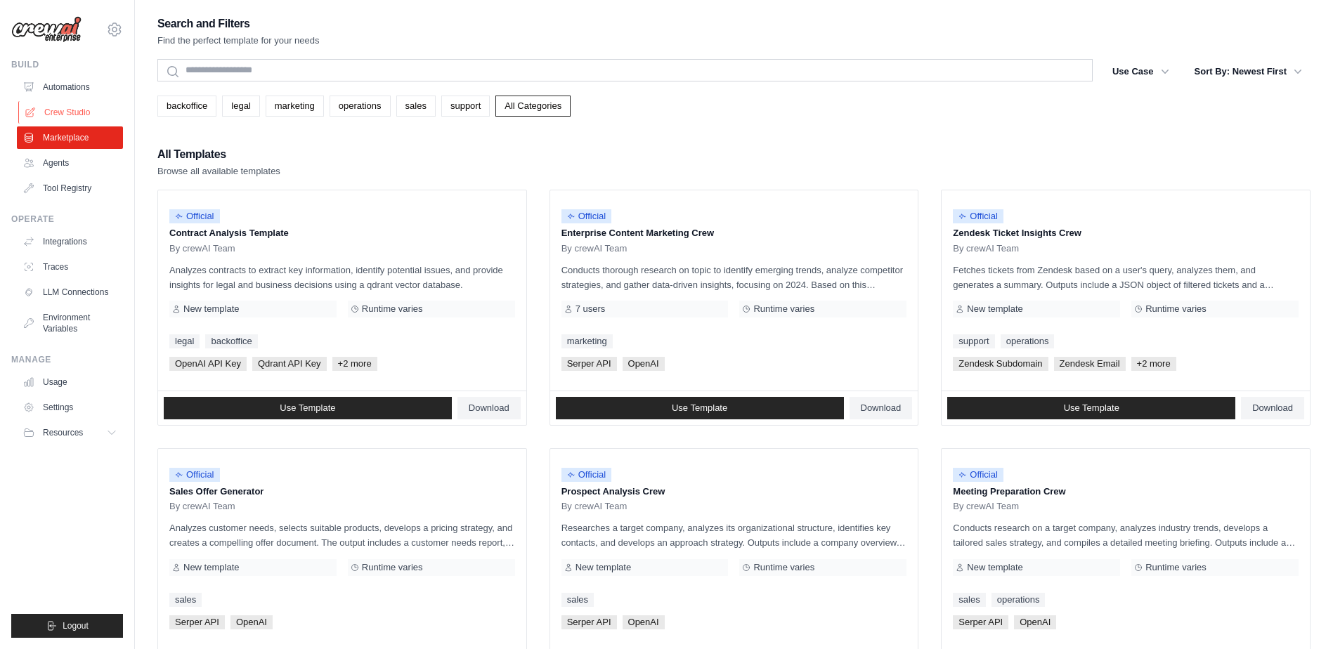
click at [86, 110] on link "Crew Studio" at bounding box center [71, 112] width 106 height 22
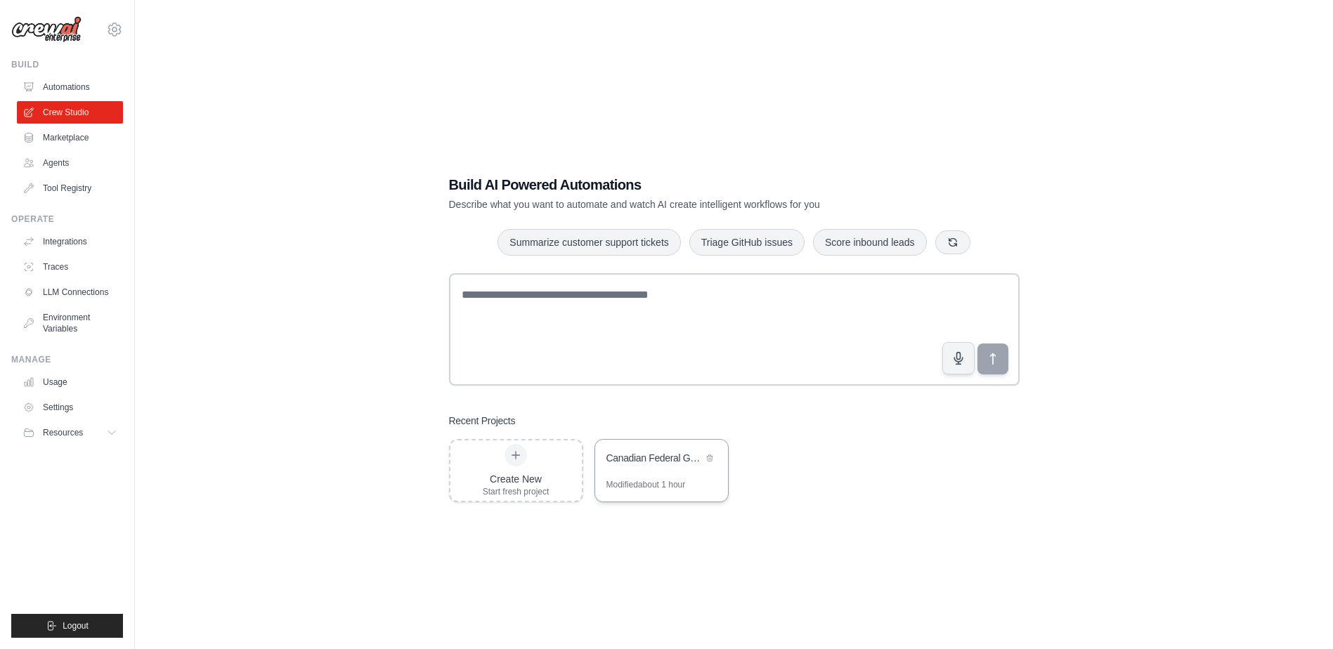
click at [626, 457] on div "Canadian Federal Government Product Management Crew" at bounding box center [654, 458] width 96 height 14
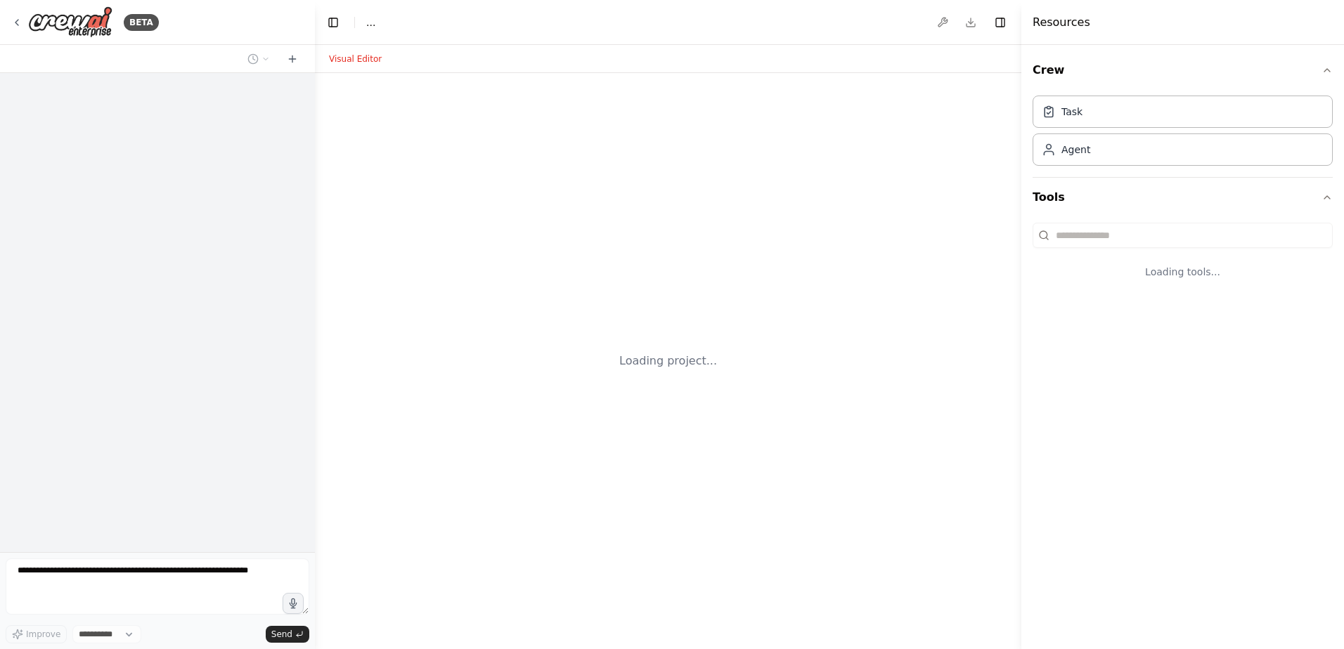
select select "****"
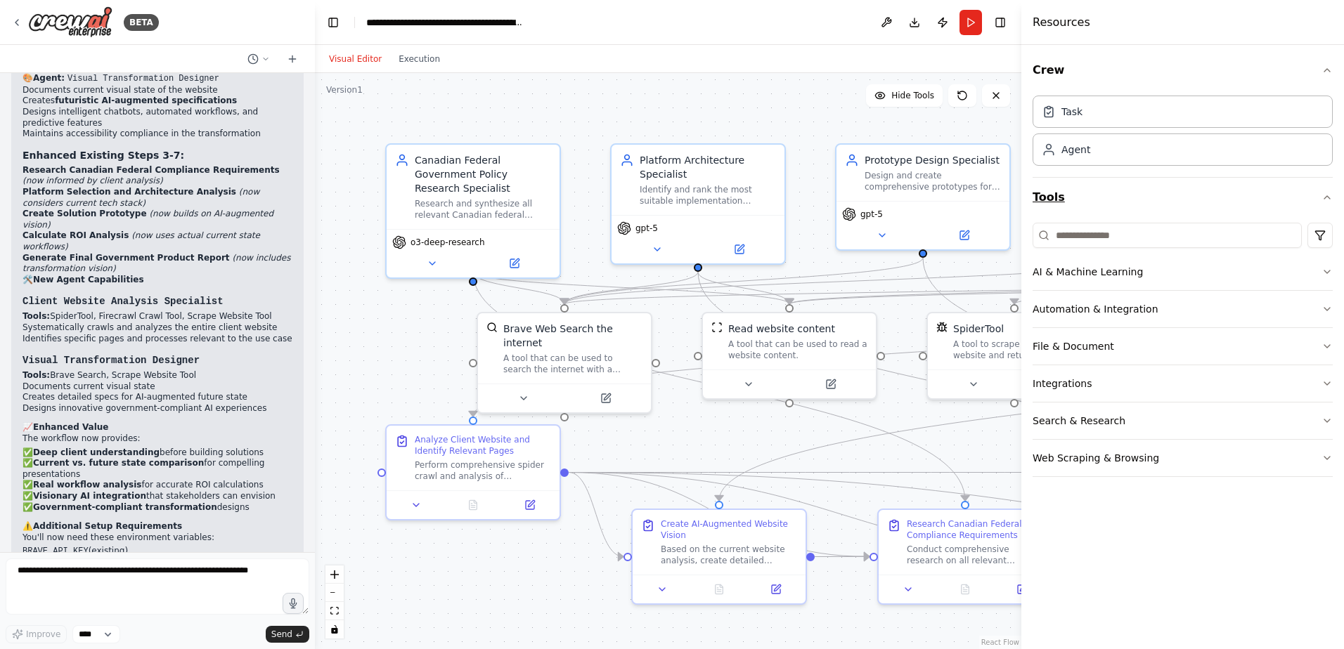
scroll to position [3156, 0]
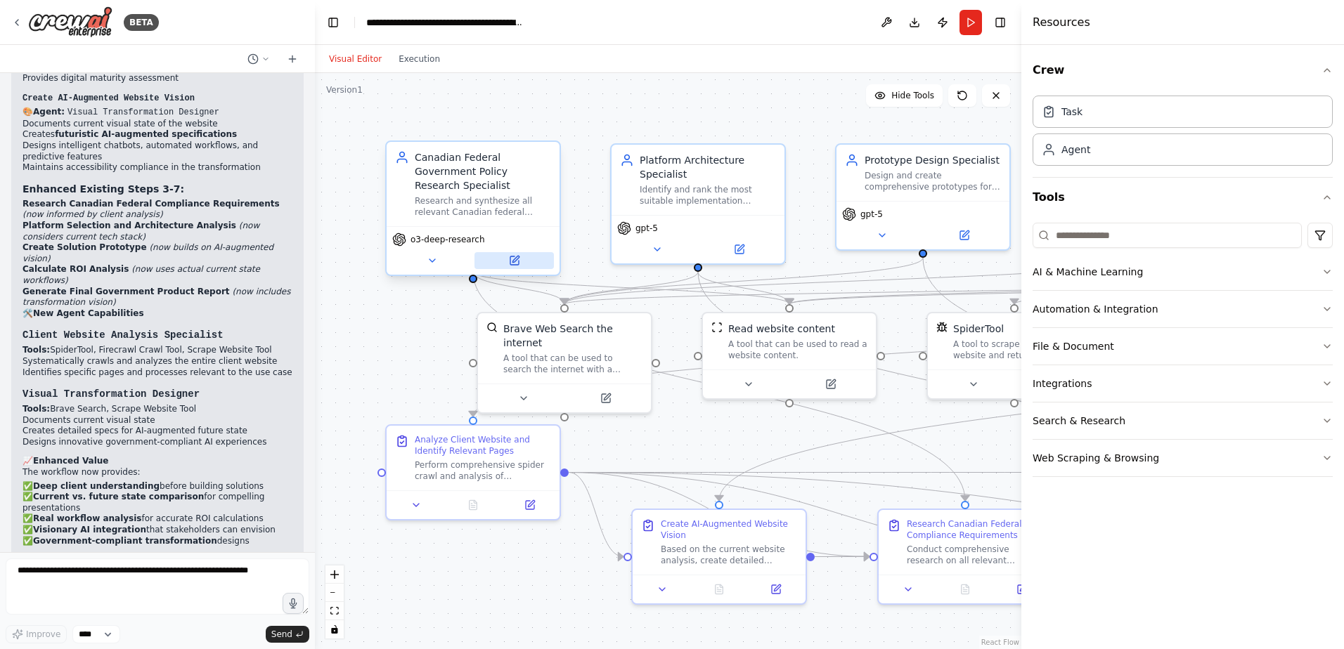
click at [513, 256] on icon at bounding box center [515, 259] width 6 height 6
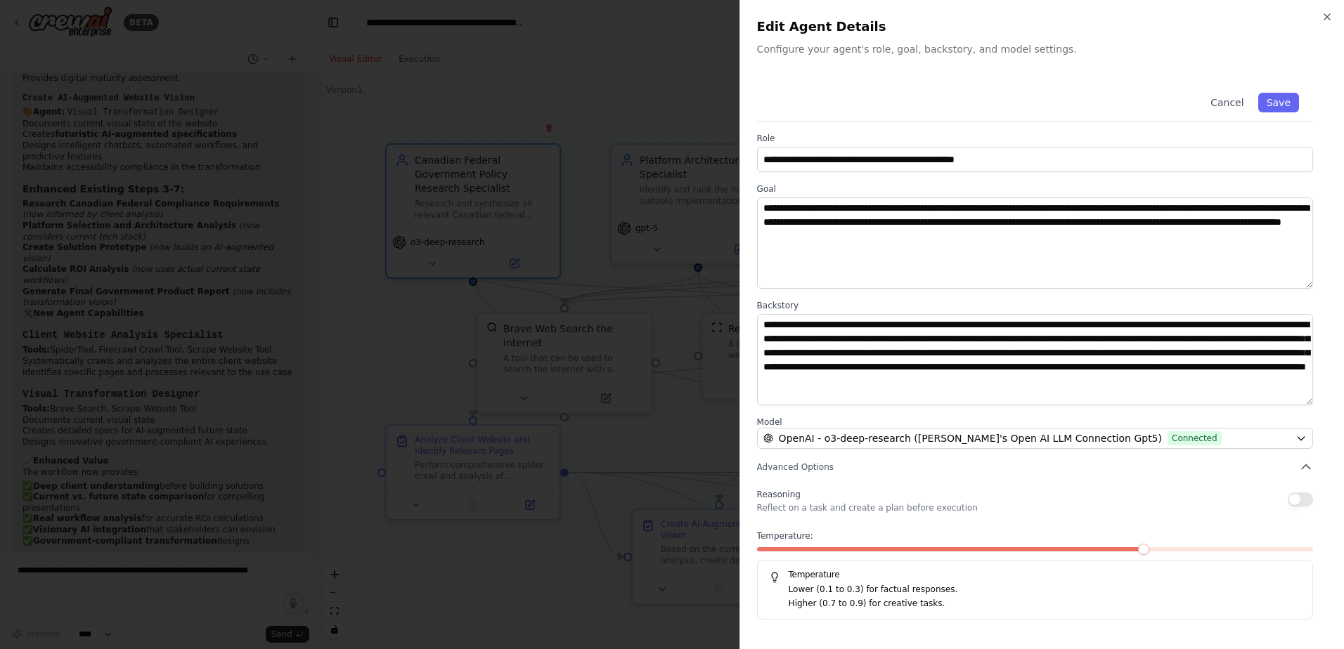
click at [602, 297] on div at bounding box center [672, 324] width 1344 height 649
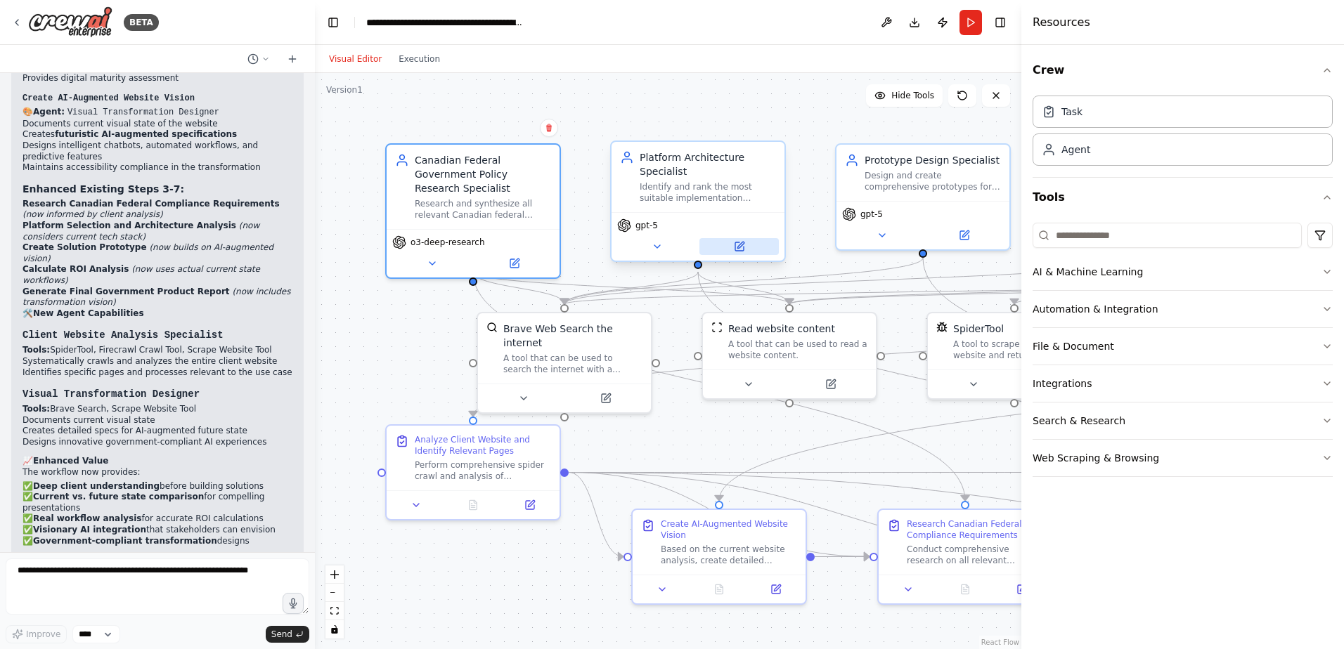
click at [740, 247] on icon at bounding box center [740, 245] width 6 height 6
click at [742, 247] on icon at bounding box center [739, 246] width 8 height 8
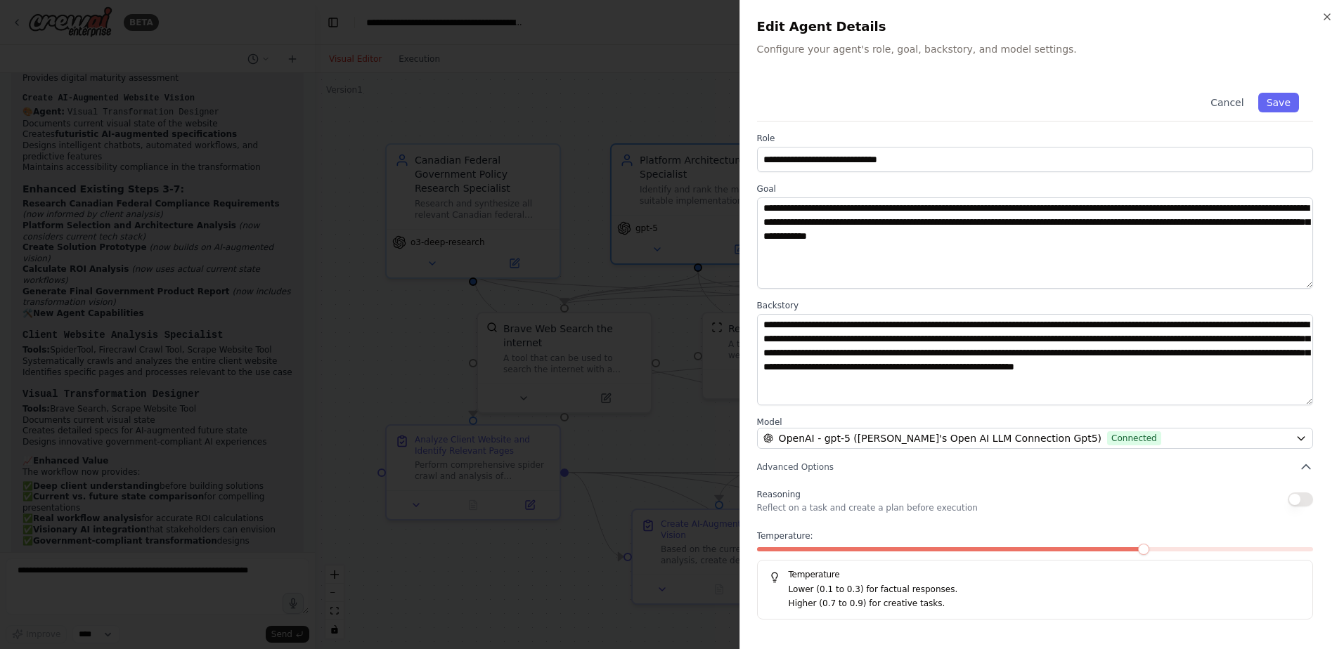
click at [938, 580] on h5 "Temperature" at bounding box center [1035, 574] width 532 height 11
drag, startPoint x: 814, startPoint y: 589, endPoint x: 850, endPoint y: 588, distance: 35.2
click at [850, 588] on p "Lower (0.1 to 0.3) for factual responses." at bounding box center [1044, 590] width 512 height 14
drag, startPoint x: 850, startPoint y: 588, endPoint x: 923, endPoint y: 600, distance: 74.9
click at [923, 600] on p "Higher (0.7 to 0.9) for creative tasks." at bounding box center [1044, 604] width 512 height 14
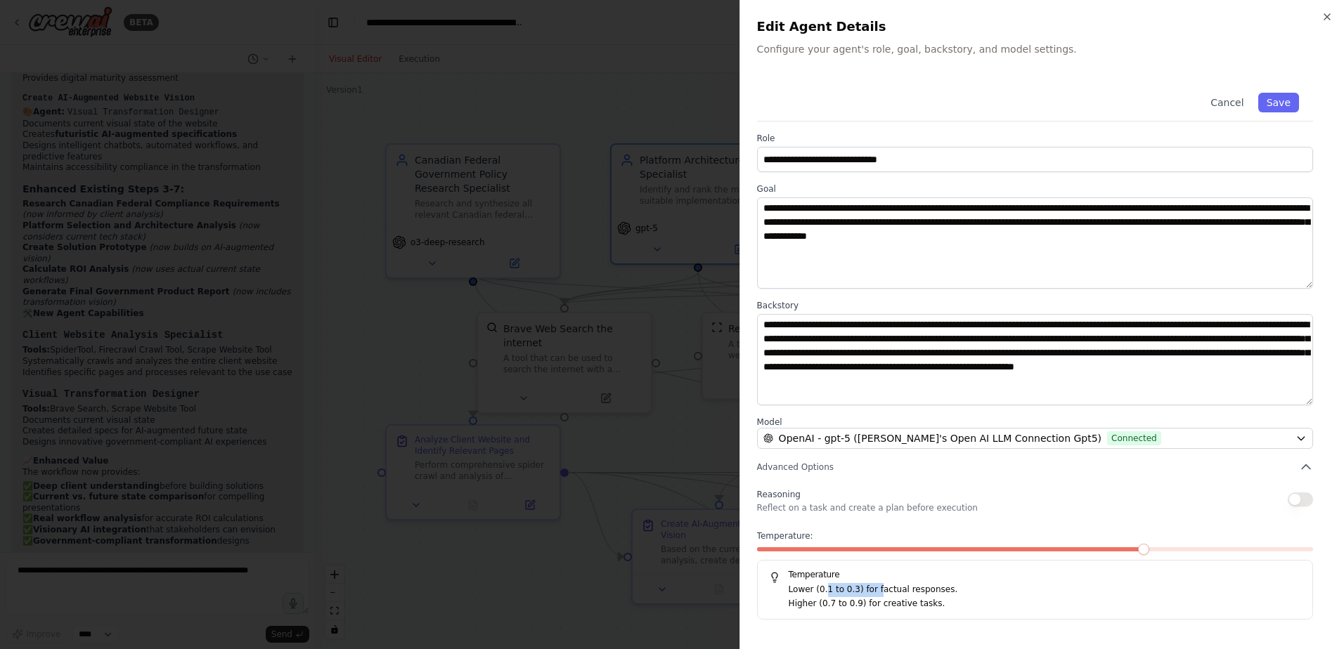
drag, startPoint x: 822, startPoint y: 592, endPoint x: 869, endPoint y: 590, distance: 47.8
click at [869, 590] on p "Lower (0.1 to 0.3) for factual responses." at bounding box center [1044, 590] width 512 height 14
drag, startPoint x: 869, startPoint y: 590, endPoint x: 948, endPoint y: 602, distance: 79.5
click at [948, 602] on p "Higher (0.7 to 0.9) for creative tasks." at bounding box center [1044, 604] width 512 height 14
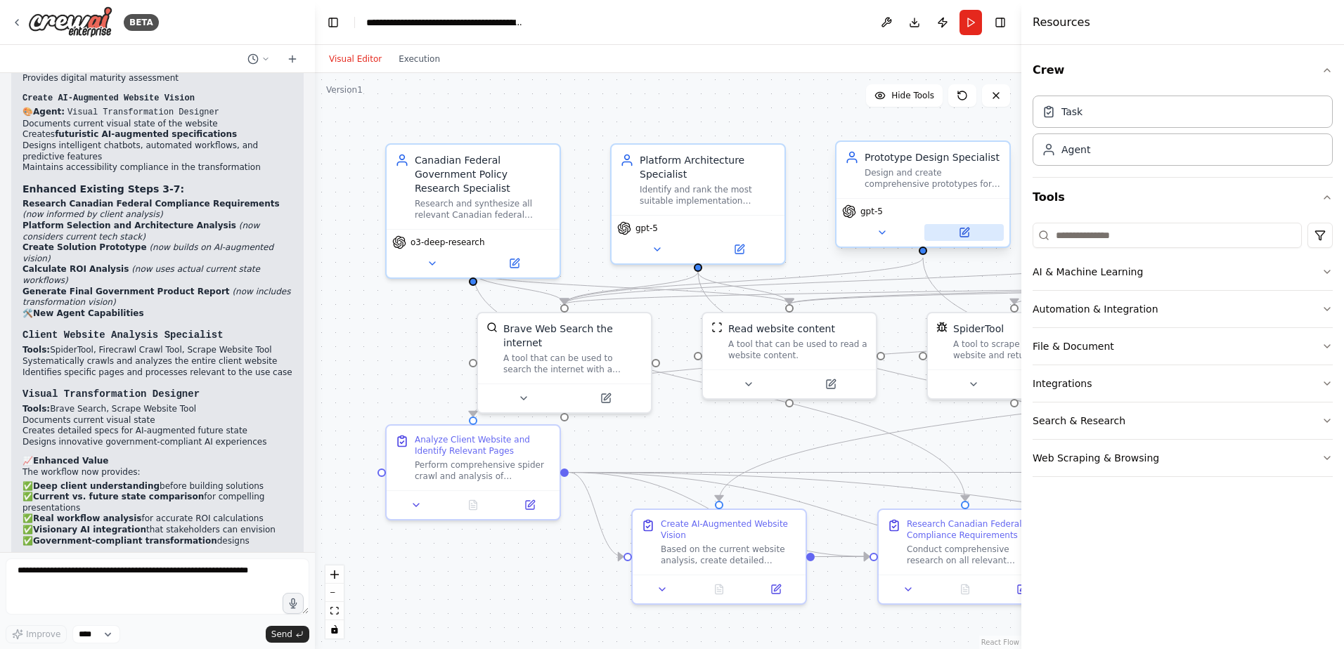
click at [946, 233] on button at bounding box center [963, 232] width 79 height 17
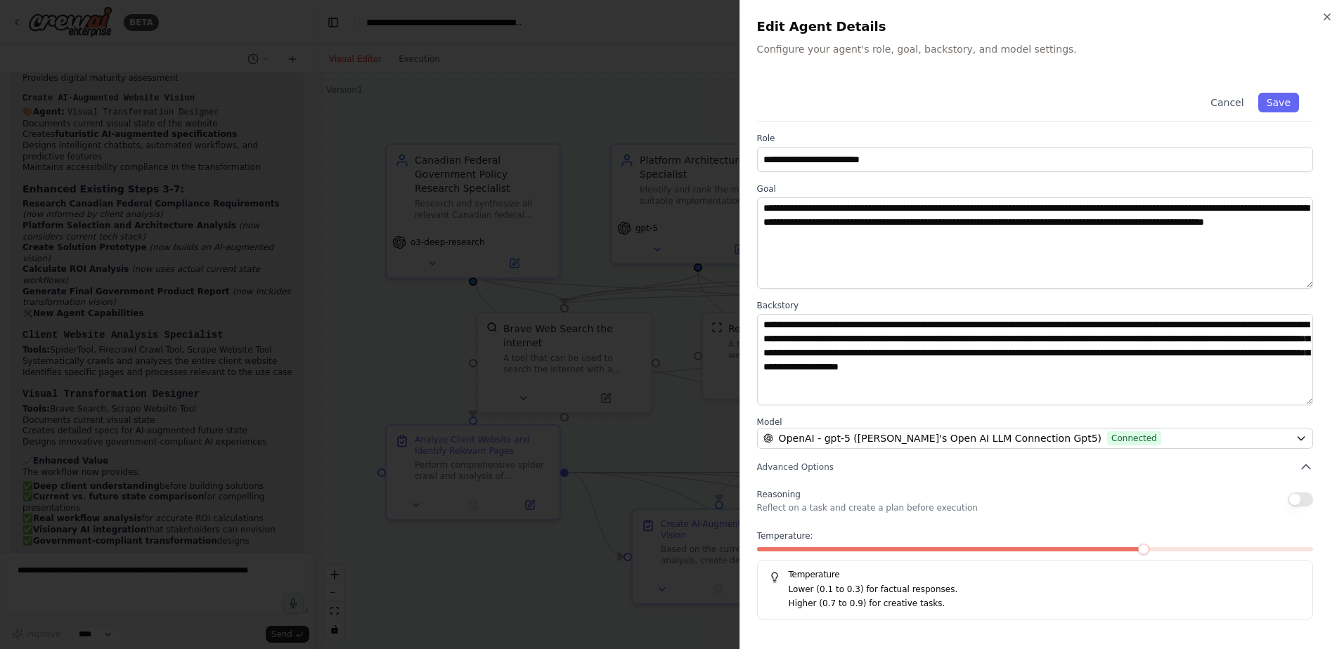
click at [817, 588] on p "Lower (0.1 to 0.3) for factual responses." at bounding box center [1044, 590] width 512 height 14
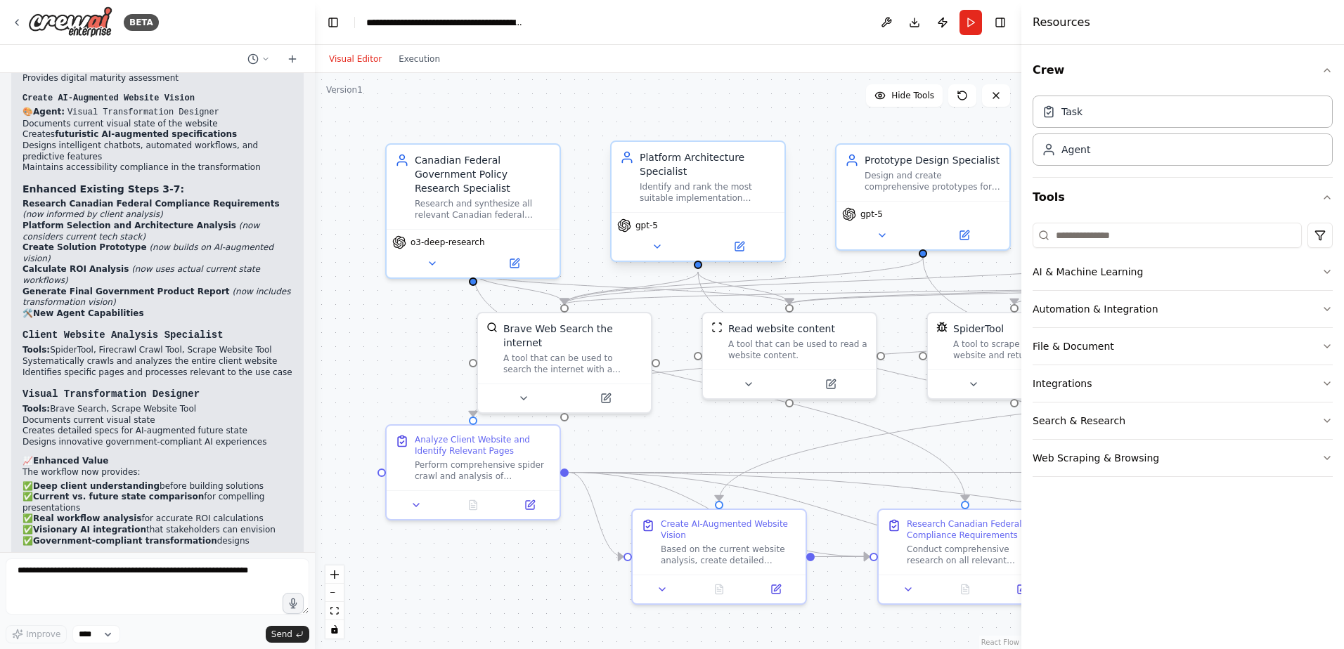
click at [700, 176] on div "Platform Architecture Specialist" at bounding box center [708, 164] width 136 height 28
click at [744, 253] on button at bounding box center [738, 246] width 79 height 17
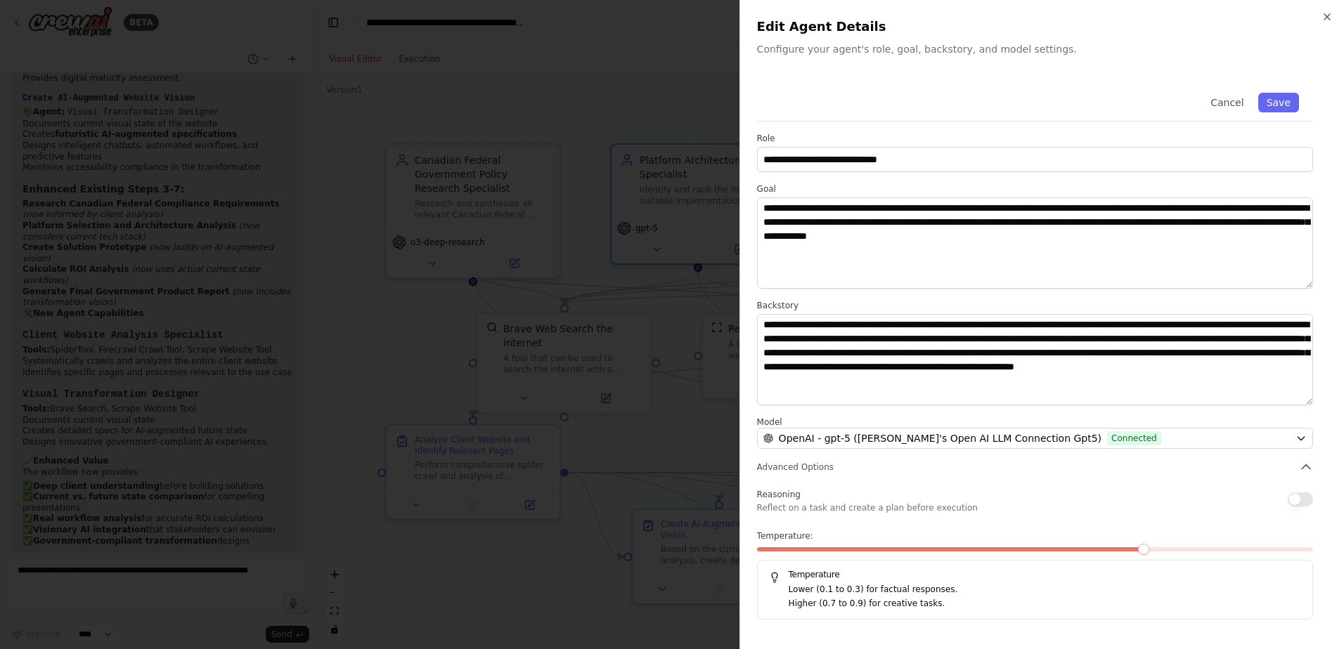
click at [1278, 498] on div "Reasoning Reflect on a task and create a plan before execution" at bounding box center [1035, 500] width 556 height 28
click at [1293, 498] on button "button" at bounding box center [1299, 500] width 25 height 14
type button "on"
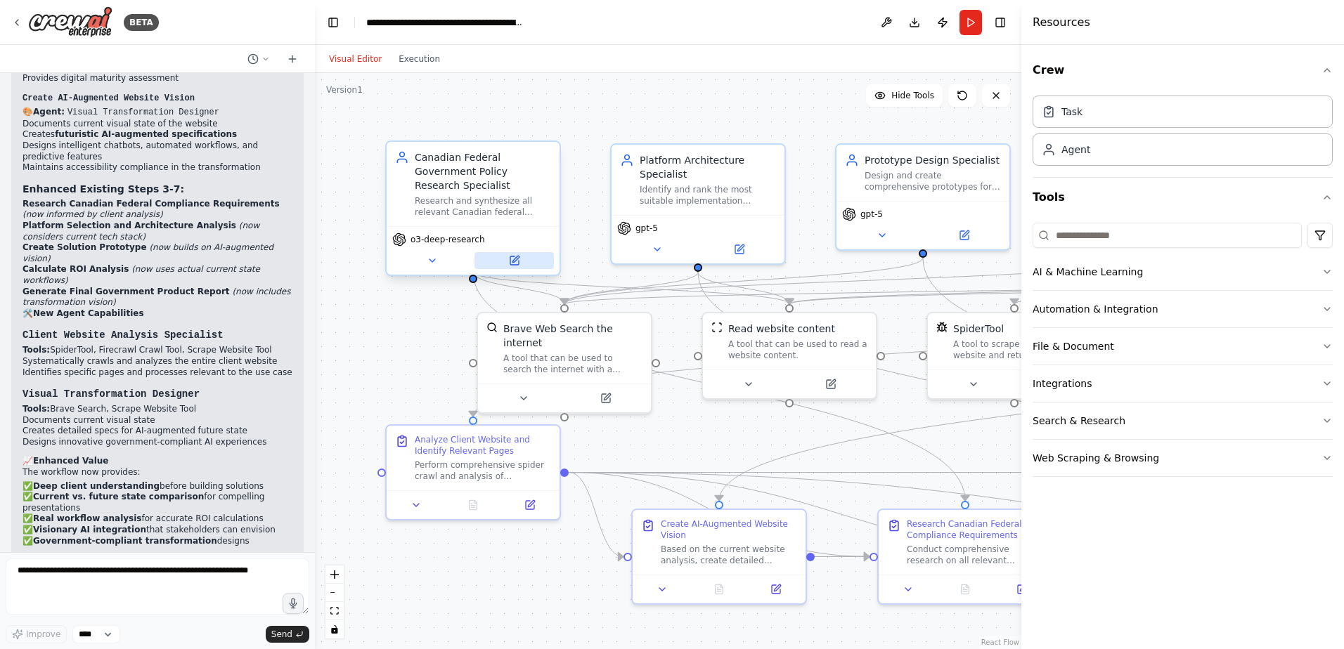
click at [515, 255] on icon at bounding box center [514, 260] width 11 height 11
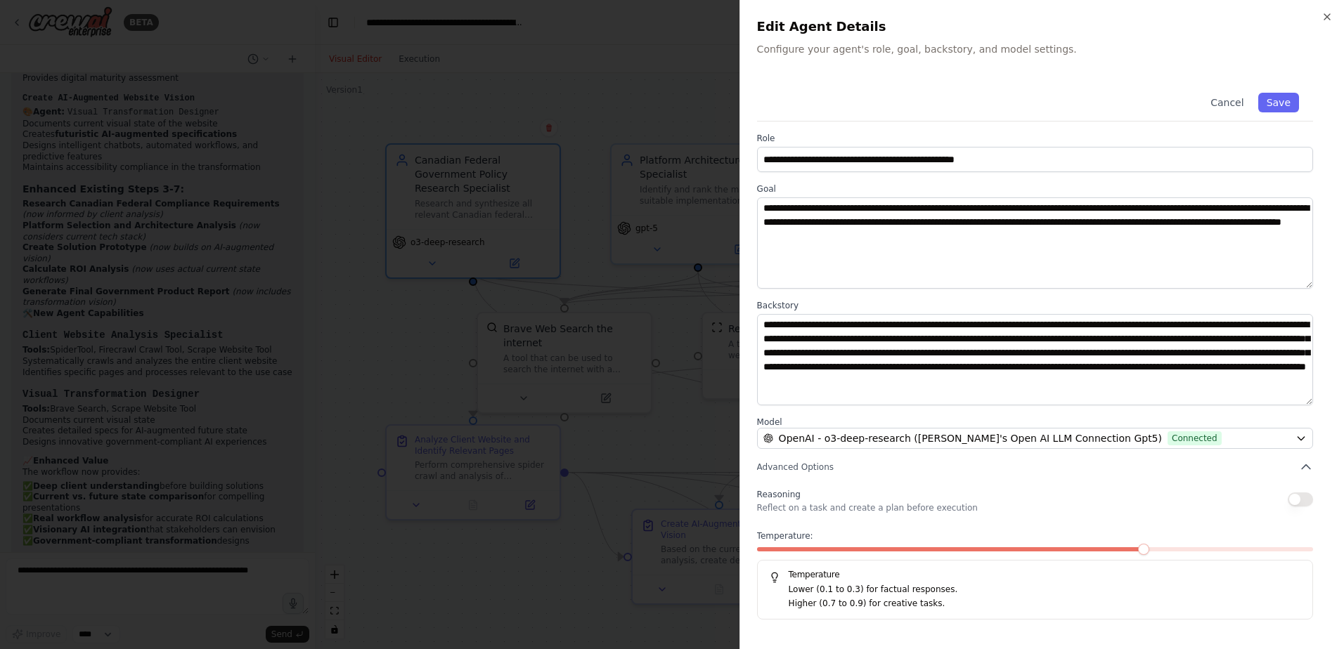
click at [1294, 501] on button "button" at bounding box center [1299, 500] width 25 height 14
type button "on"
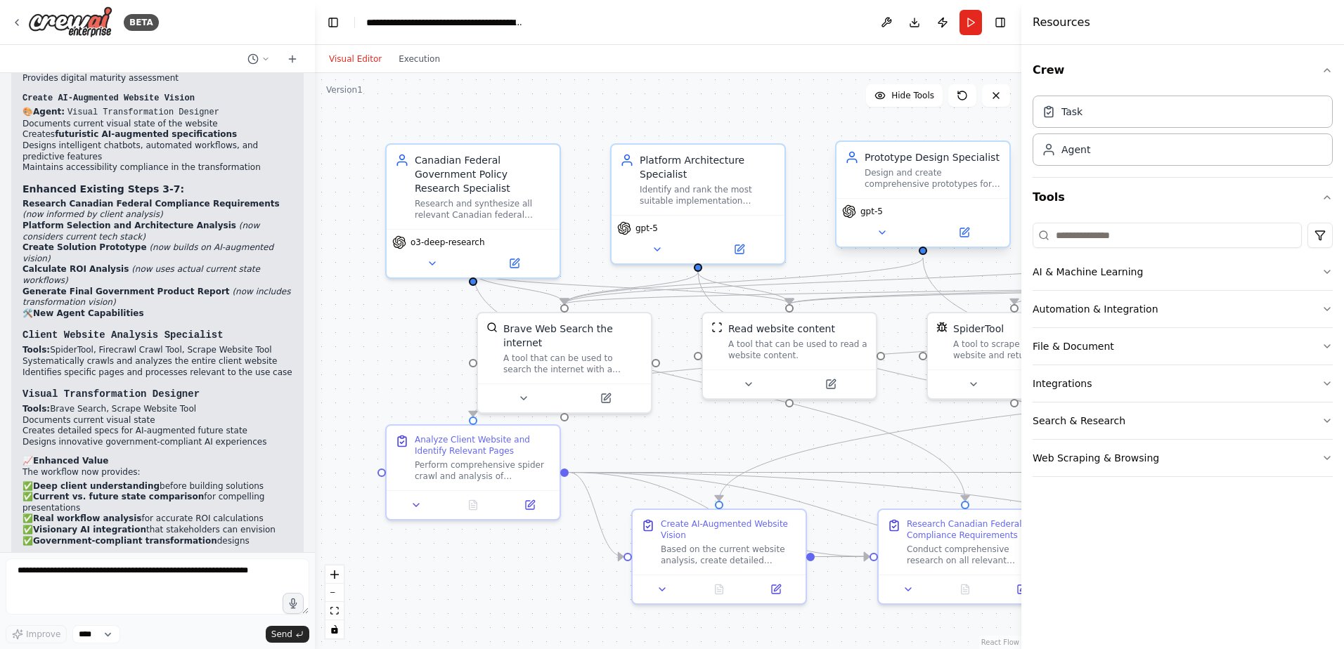
click at [930, 249] on div "Prototype Design Specialist Design and create comprehensive prototypes for {use…" at bounding box center [923, 197] width 176 height 108
click at [973, 235] on button at bounding box center [963, 232] width 79 height 17
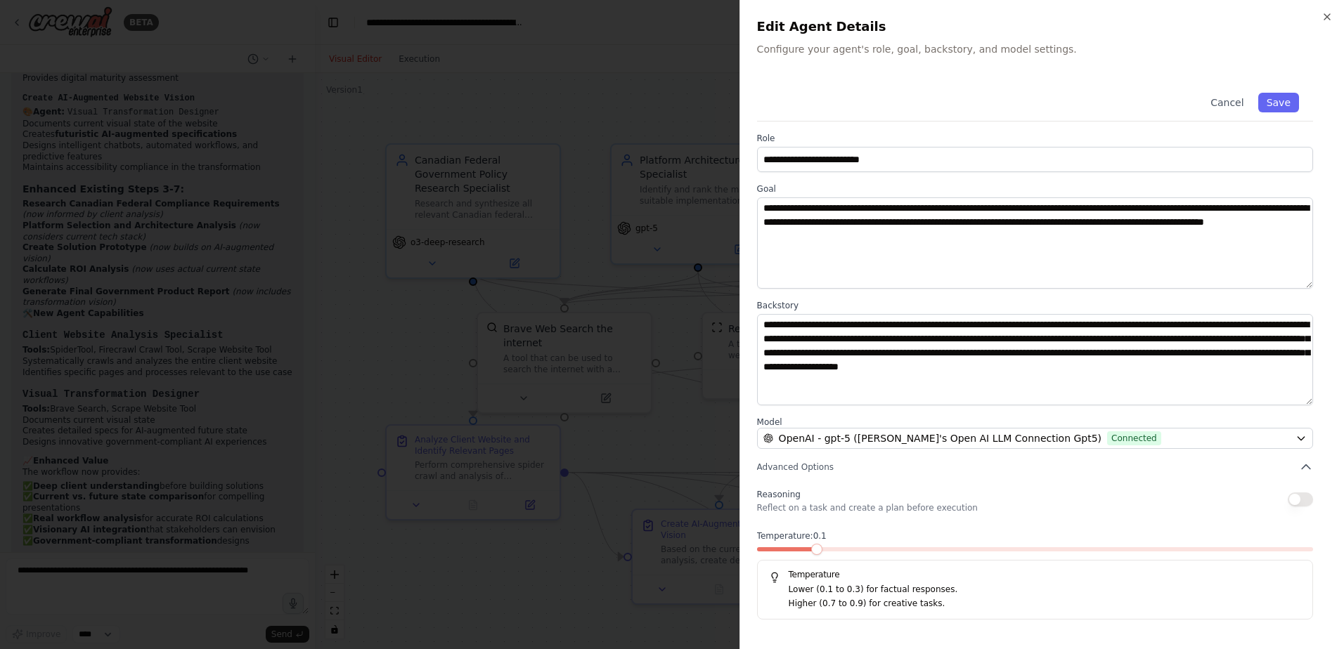
click at [811, 554] on span at bounding box center [816, 549] width 11 height 11
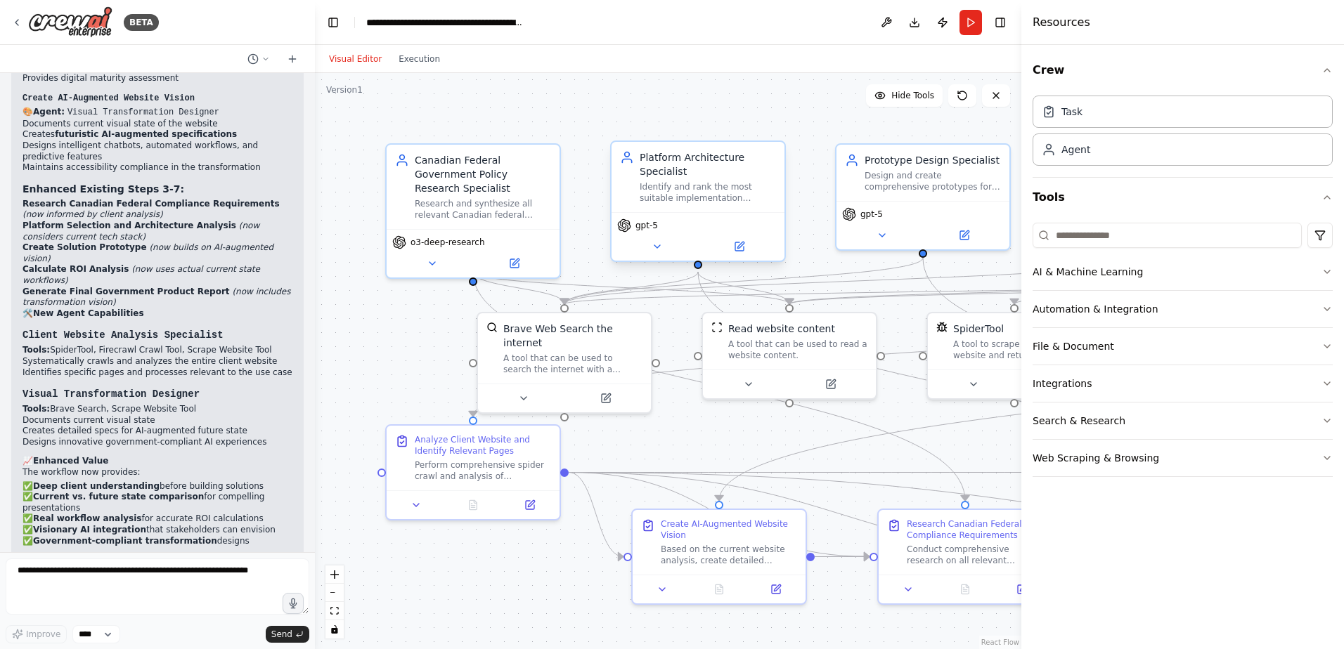
click at [745, 261] on div "Platform Architecture Specialist Identify and rank the most suitable implementa…" at bounding box center [698, 202] width 176 height 122
click at [736, 252] on icon at bounding box center [739, 246] width 11 height 11
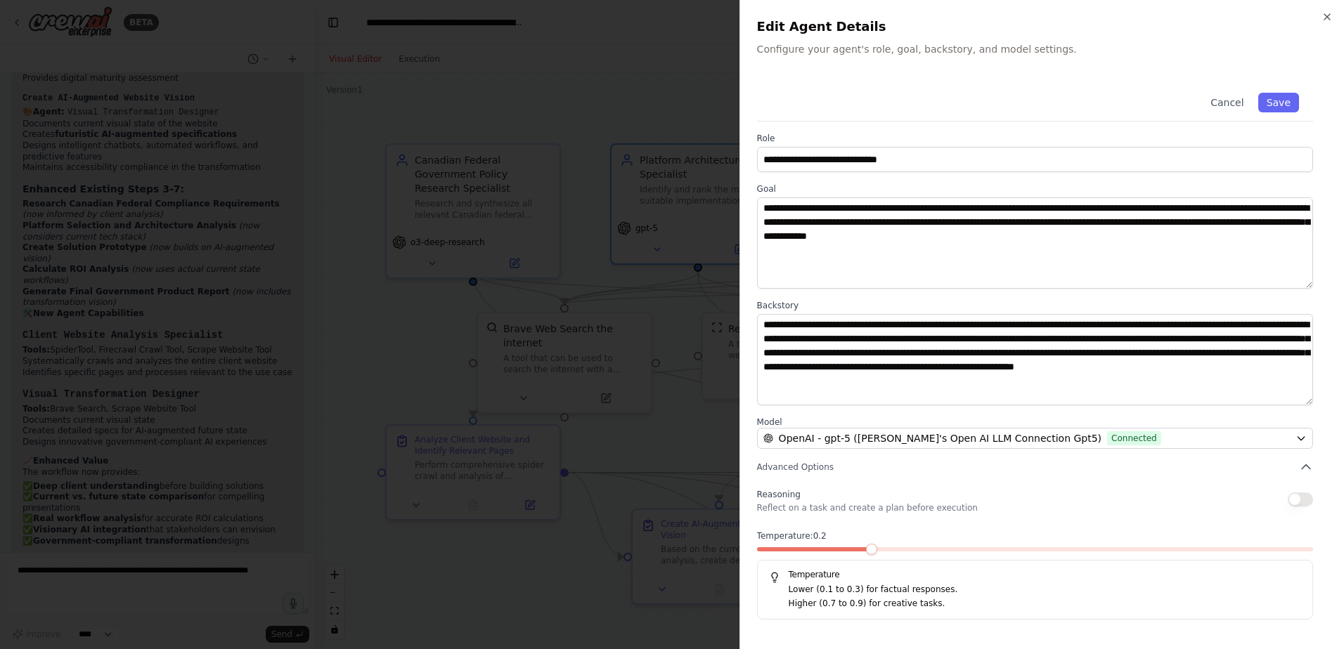
click at [848, 547] on span at bounding box center [812, 549] width 111 height 4
click at [764, 547] on span at bounding box center [762, 549] width 11 height 11
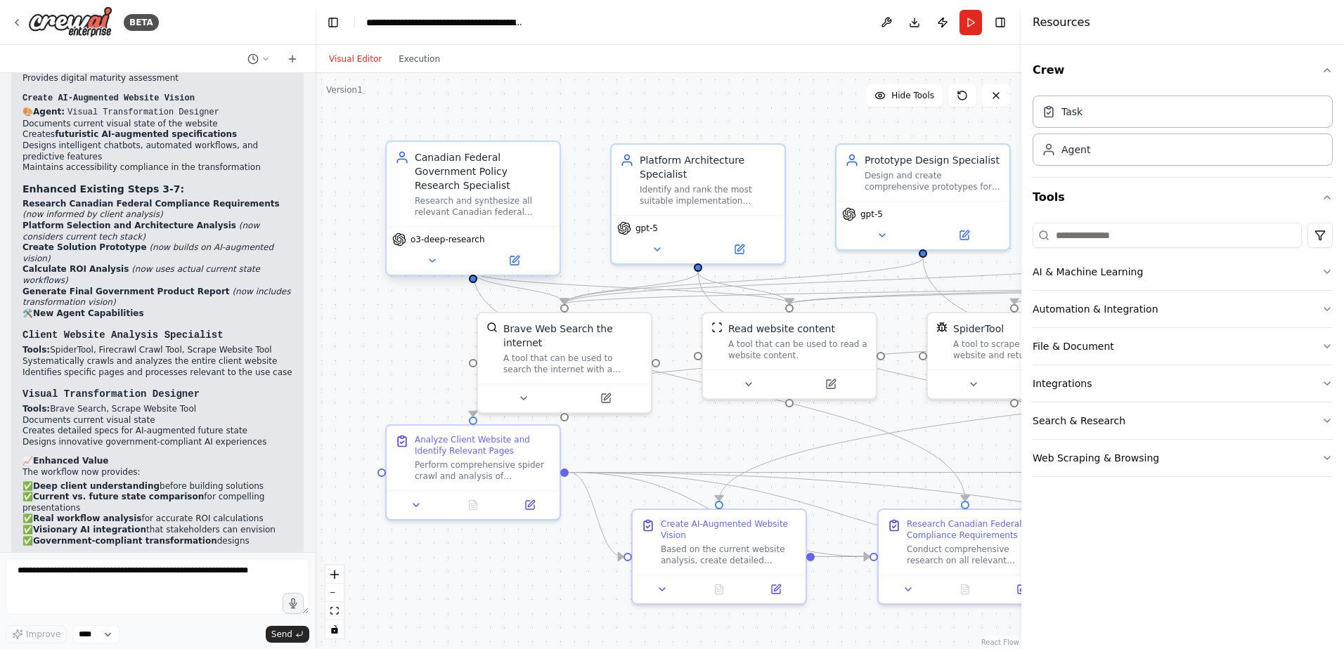
click at [509, 259] on div "o3-deep-research" at bounding box center [473, 250] width 173 height 48
click at [518, 257] on icon at bounding box center [514, 261] width 8 height 8
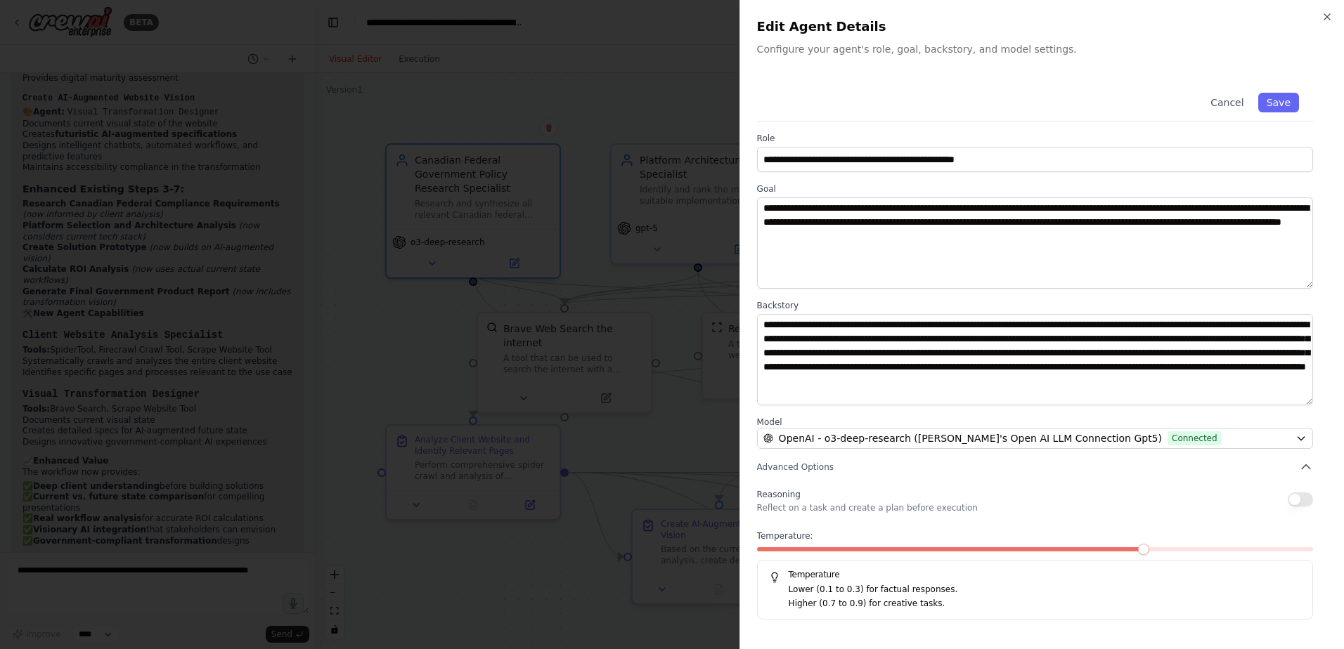
drag, startPoint x: 1136, startPoint y: 545, endPoint x: 751, endPoint y: 559, distance: 385.4
click at [751, 559] on div "**********" at bounding box center [1041, 324] width 604 height 649
click at [816, 552] on div at bounding box center [1035, 552] width 556 height 10
click at [757, 554] on span at bounding box center [762, 549] width 11 height 11
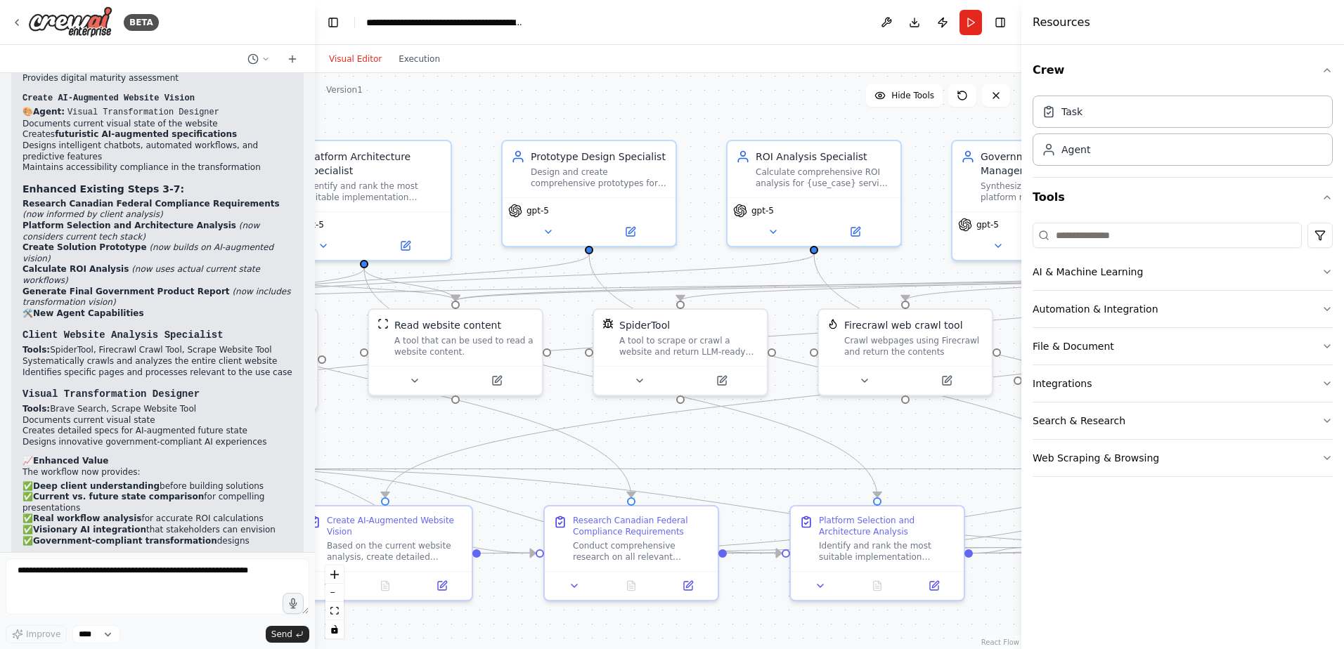
drag, startPoint x: 770, startPoint y: 425, endPoint x: 436, endPoint y: 422, distance: 333.8
click at [436, 422] on div ".deletable-edge-delete-btn { width: 20px; height: 20px; border: 0px solid #ffff…" at bounding box center [668, 361] width 706 height 576
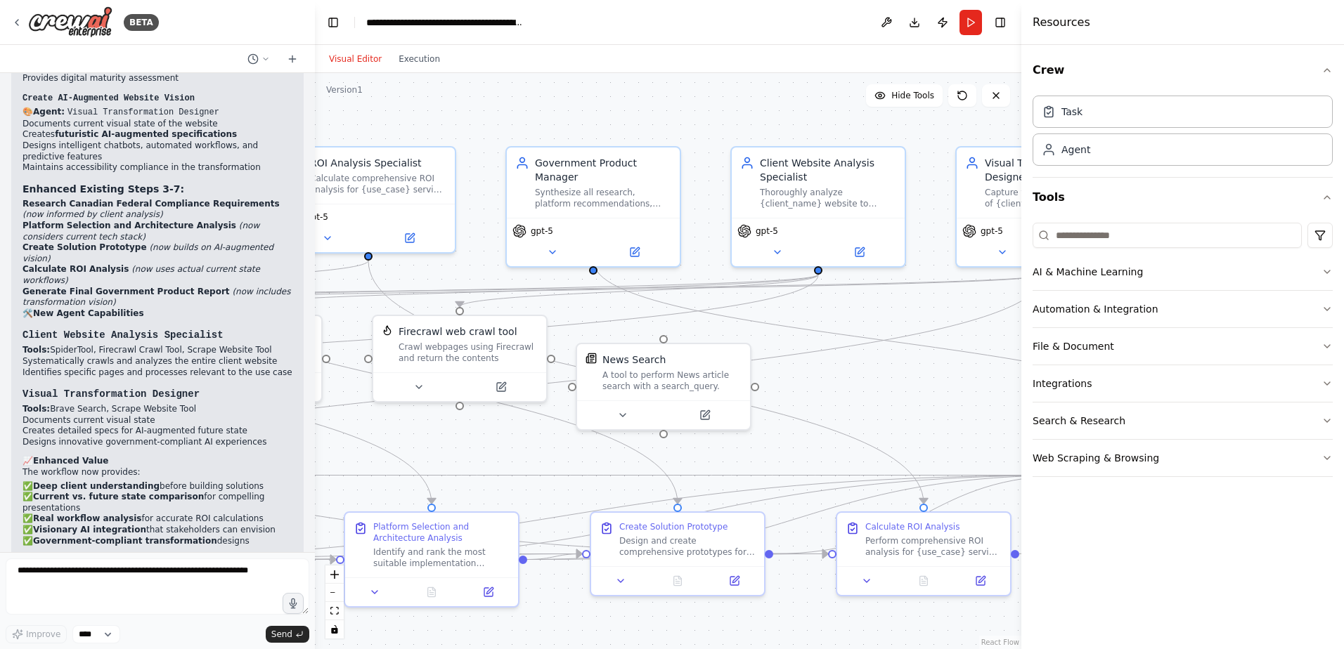
drag, startPoint x: 857, startPoint y: 448, endPoint x: 419, endPoint y: 453, distance: 437.8
click at [419, 455] on div ".deletable-edge-delete-btn { width: 20px; height: 20px; border: 0px solid #ffff…" at bounding box center [668, 361] width 706 height 576
drag, startPoint x: 970, startPoint y: 474, endPoint x: 758, endPoint y: 415, distance: 219.8
click at [960, 87] on button at bounding box center [962, 95] width 28 height 22
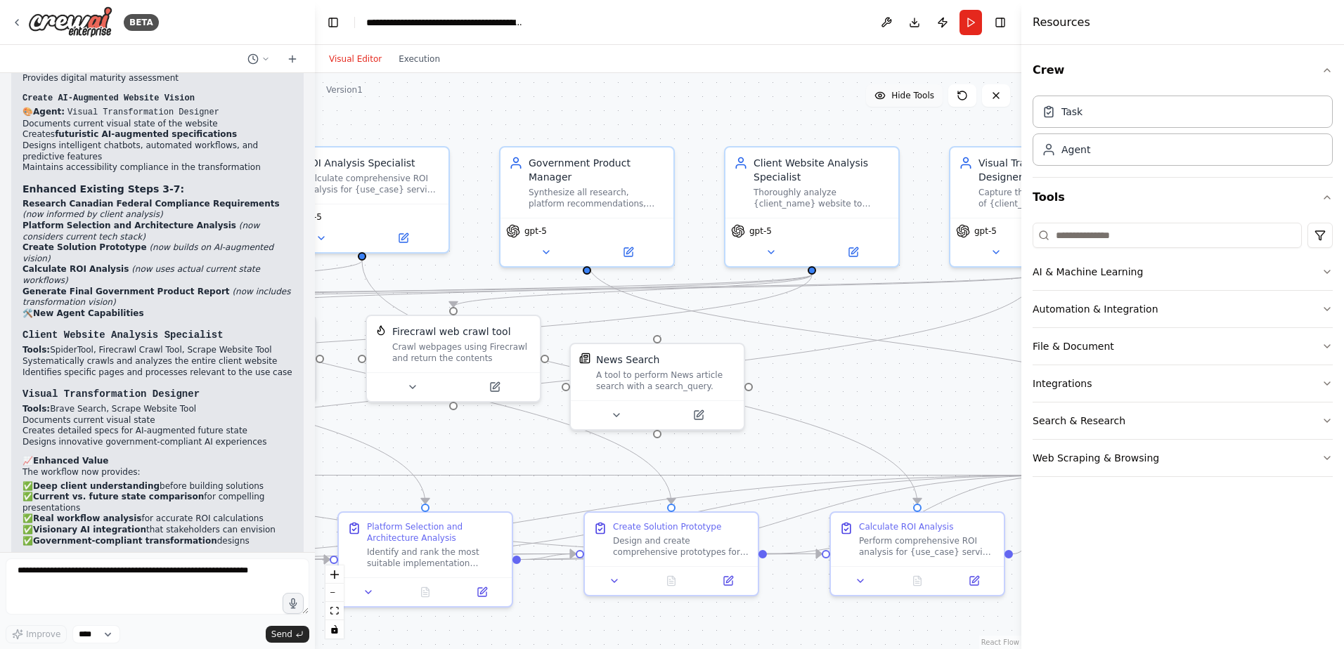
click at [905, 99] on span "Hide Tools" at bounding box center [912, 95] width 43 height 11
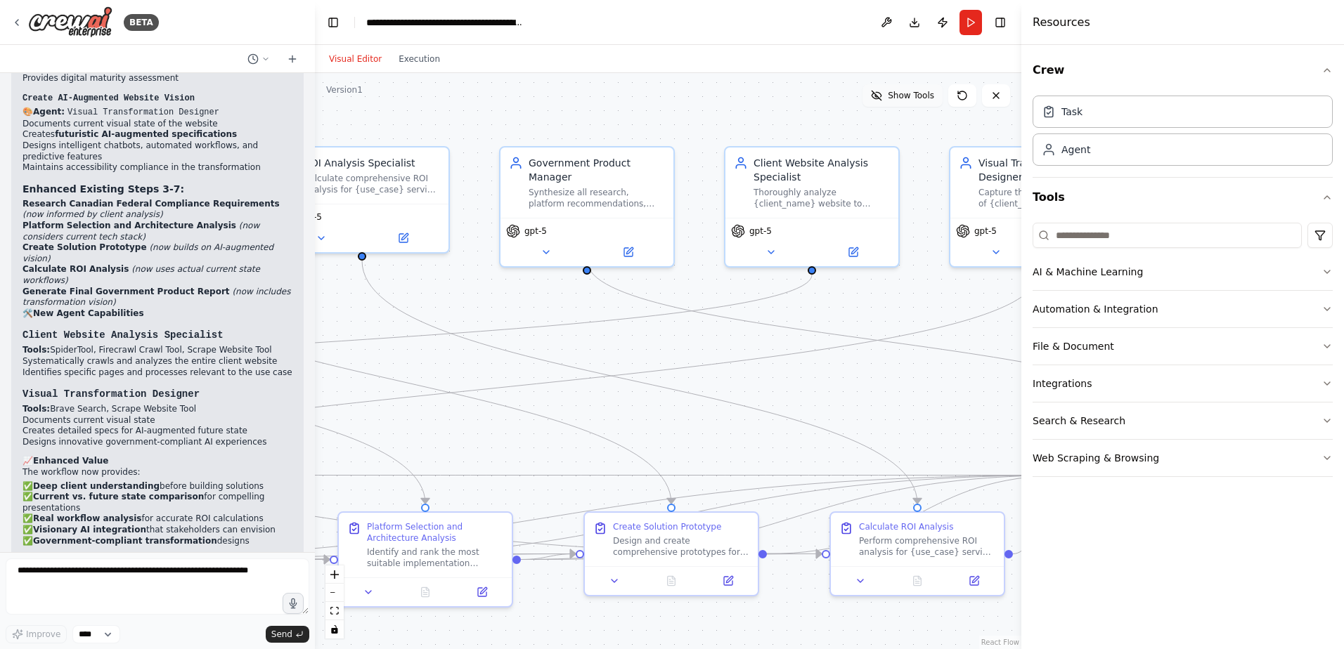
click at [905, 99] on span "Show Tools" at bounding box center [911, 95] width 46 height 11
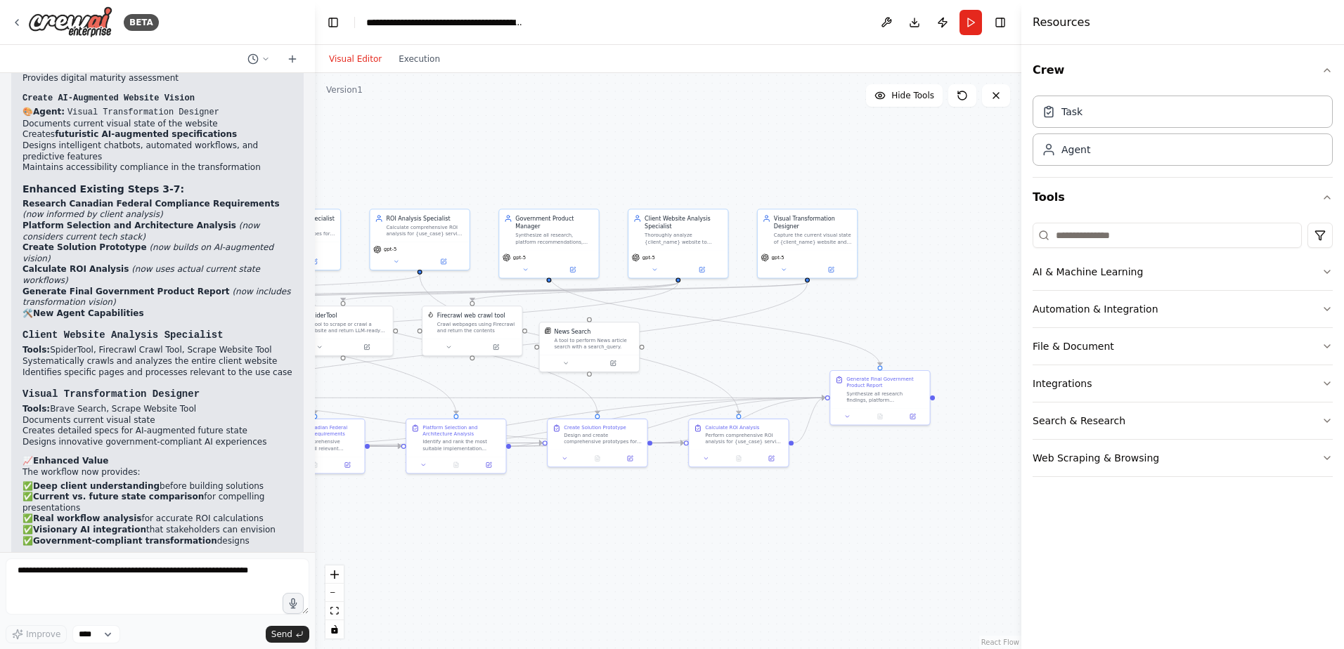
drag, startPoint x: 943, startPoint y: 583, endPoint x: 784, endPoint y: 548, distance: 162.7
click at [784, 548] on div ".deletable-edge-delete-btn { width: 20px; height: 20px; border: 0px solid #ffff…" at bounding box center [668, 361] width 706 height 576
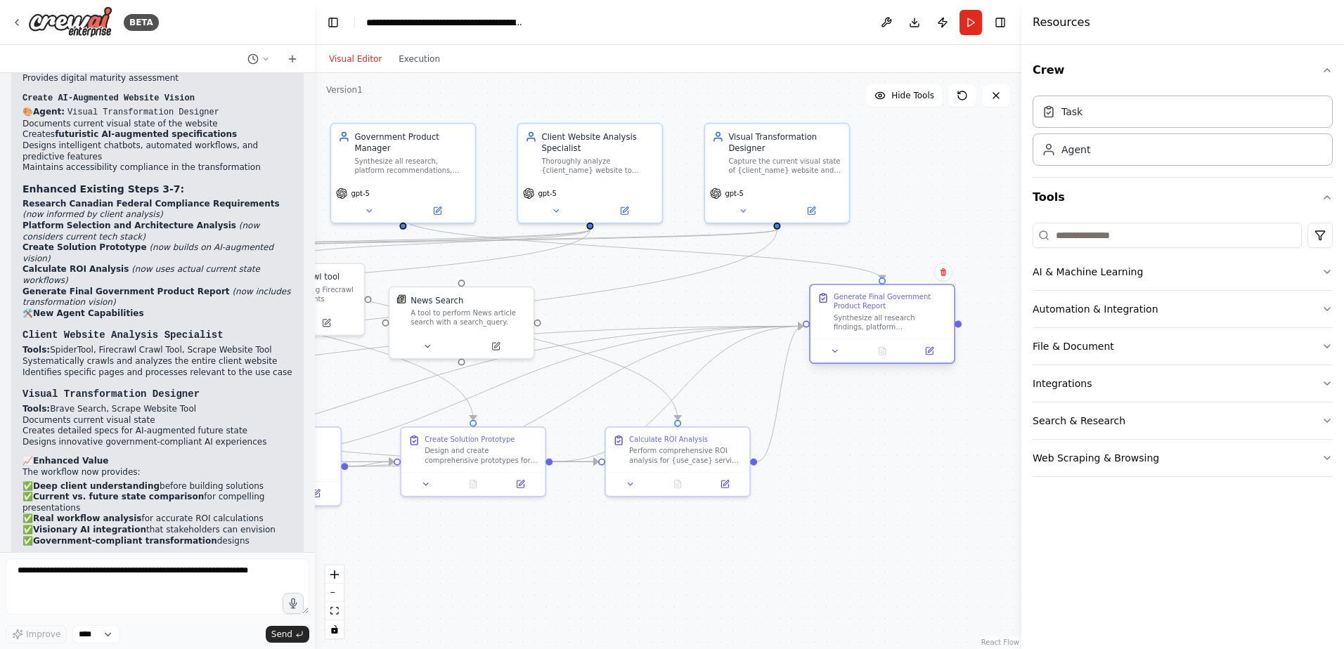
drag, startPoint x: 903, startPoint y: 391, endPoint x: 900, endPoint y: 323, distance: 68.3
click at [900, 323] on div "Synthesize all research findings, platform recommendations, prototype specifica…" at bounding box center [889, 322] width 113 height 19
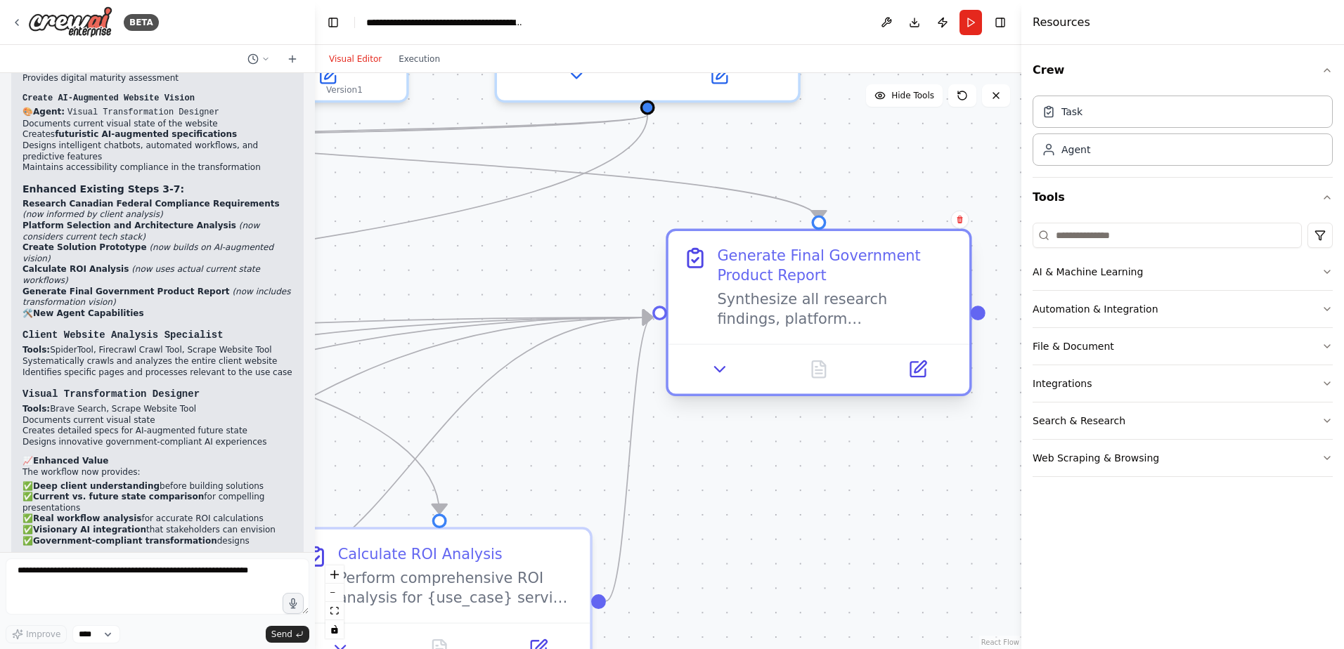
drag, startPoint x: 914, startPoint y: 292, endPoint x: 856, endPoint y: 297, distance: 58.5
click at [856, 297] on div "Synthesize all research findings, platform recommendations, prototype specifica…" at bounding box center [836, 309] width 238 height 39
click at [713, 377] on icon at bounding box center [720, 370] width 20 height 20
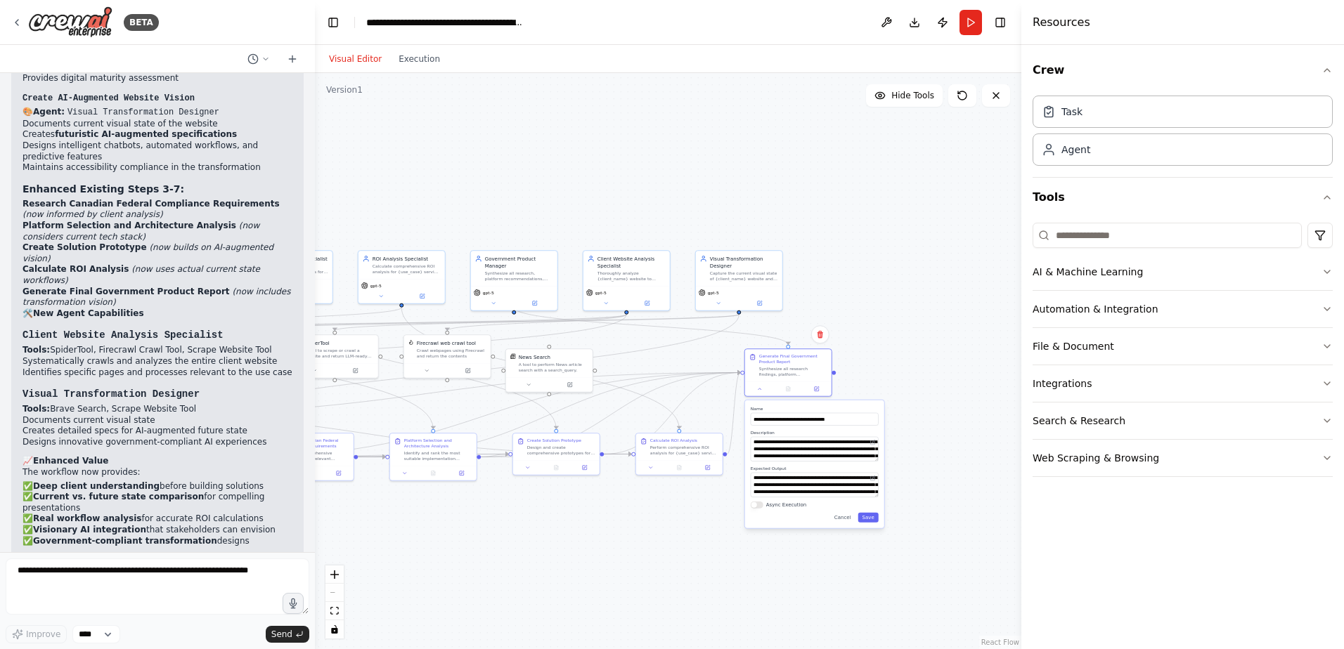
drag, startPoint x: 736, startPoint y: 602, endPoint x: 694, endPoint y: 534, distance: 80.5
click at [694, 534] on div ".deletable-edge-delete-btn { width: 20px; height: 20px; border: 0px solid #ffff…" at bounding box center [668, 361] width 706 height 576
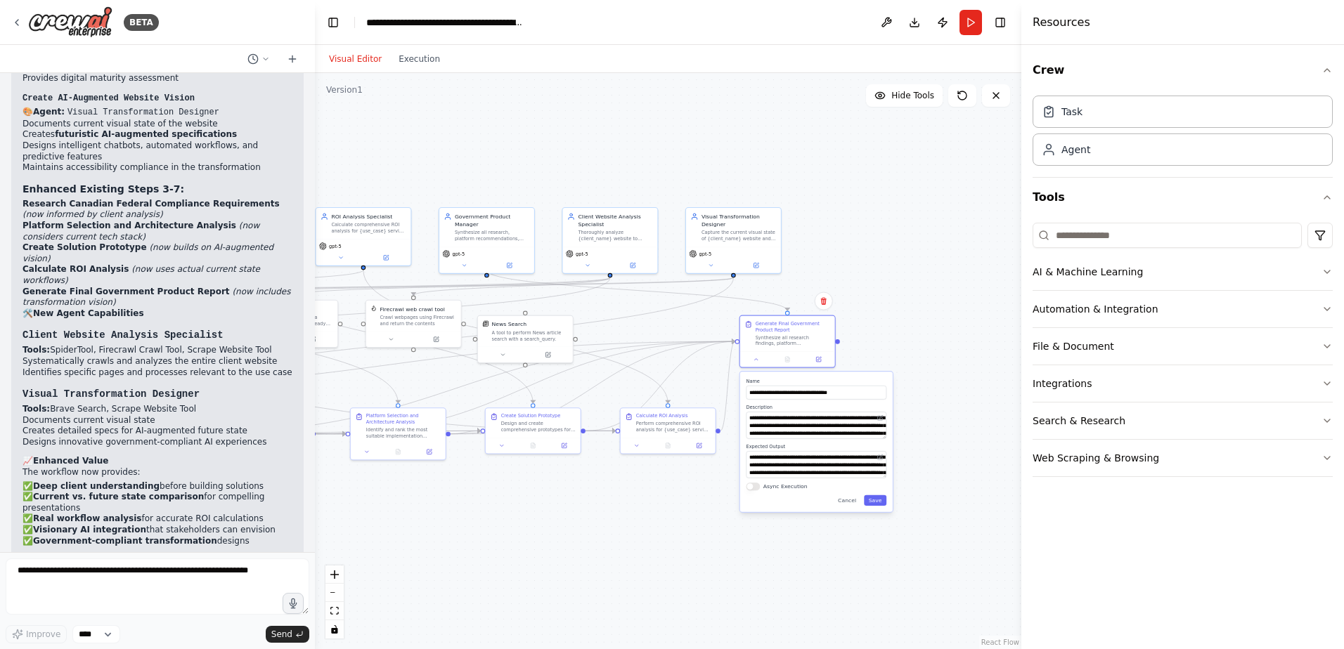
click at [703, 545] on div ".deletable-edge-delete-btn { width: 20px; height: 20px; border: 0px solid #ffff…" at bounding box center [668, 361] width 706 height 576
click at [1004, 93] on button at bounding box center [996, 95] width 28 height 22
click at [437, 70] on div "Visual Editor Execution" at bounding box center [384, 59] width 128 height 28
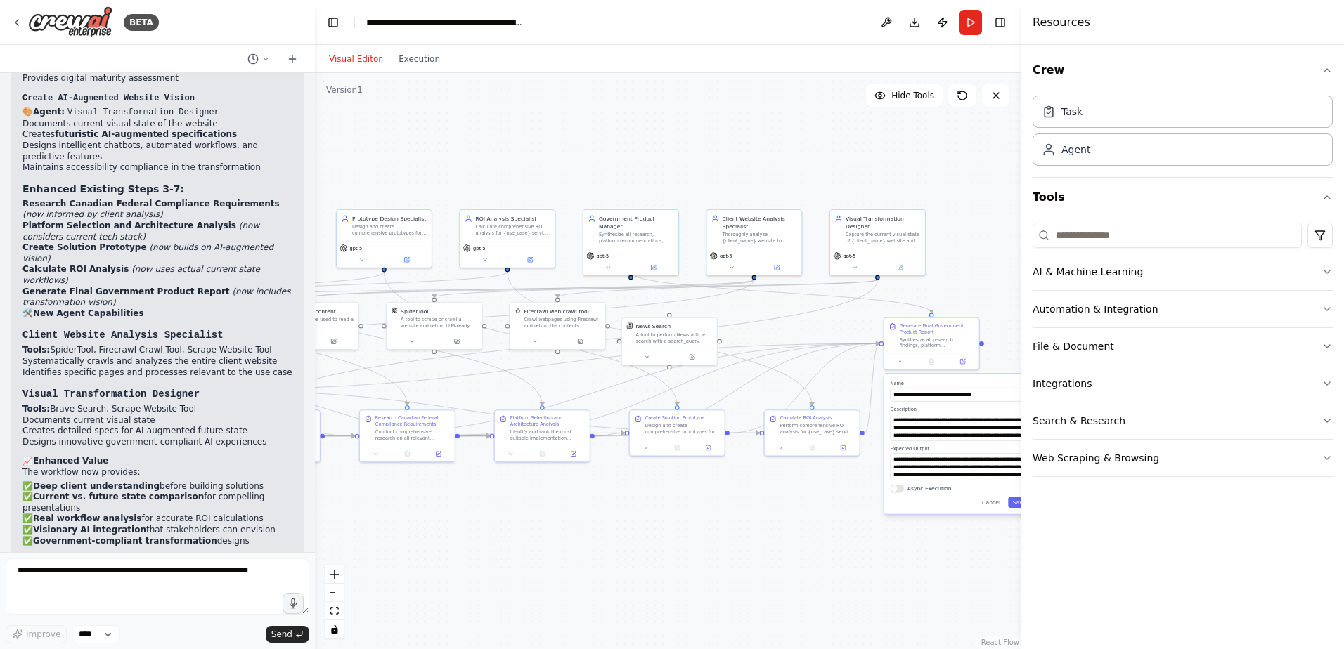
drag, startPoint x: 551, startPoint y: 176, endPoint x: 696, endPoint y: 178, distance: 144.8
click at [696, 178] on div ".deletable-edge-delete-btn { width: 20px; height: 20px; border: 0px solid #ffff…" at bounding box center [668, 361] width 706 height 576
click at [677, 532] on div ".deletable-edge-delete-btn { width: 20px; height: 20px; border: 0px solid #ffff…" at bounding box center [668, 361] width 706 height 576
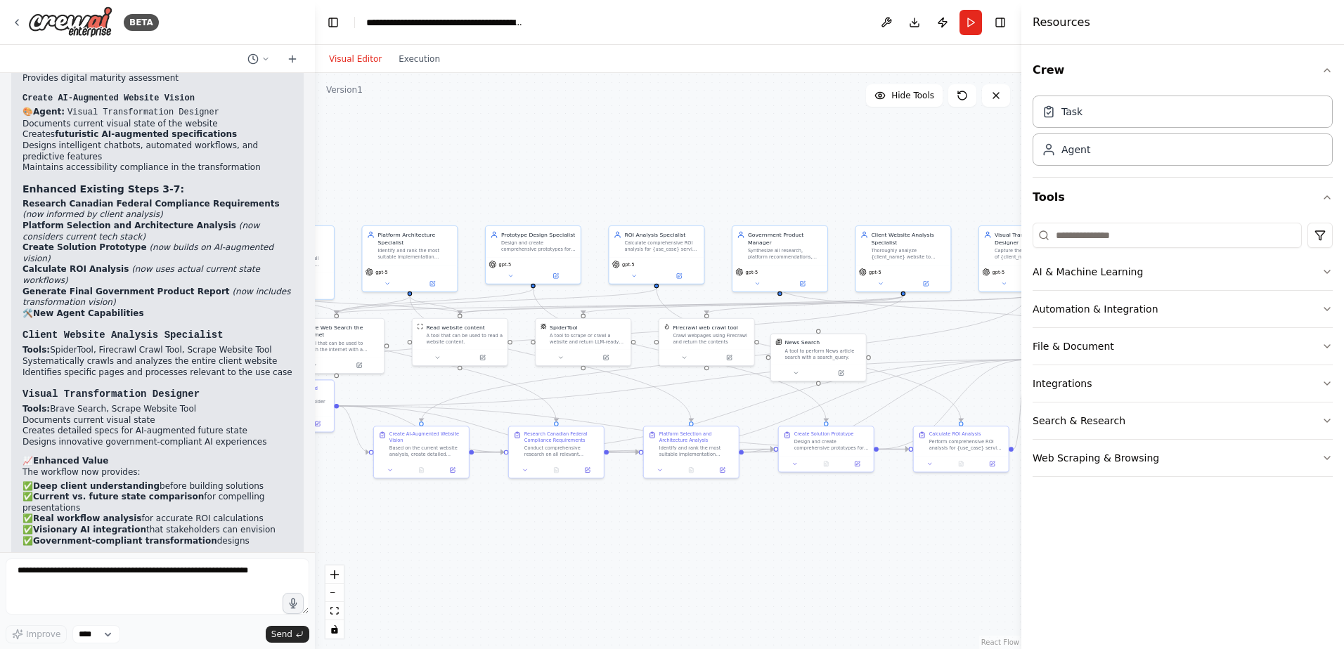
drag, startPoint x: 530, startPoint y: 545, endPoint x: 699, endPoint y: 538, distance: 168.8
click at [699, 538] on div ".deletable-edge-delete-btn { width: 20px; height: 20px; border: 0px solid #ffff…" at bounding box center [668, 361] width 706 height 576
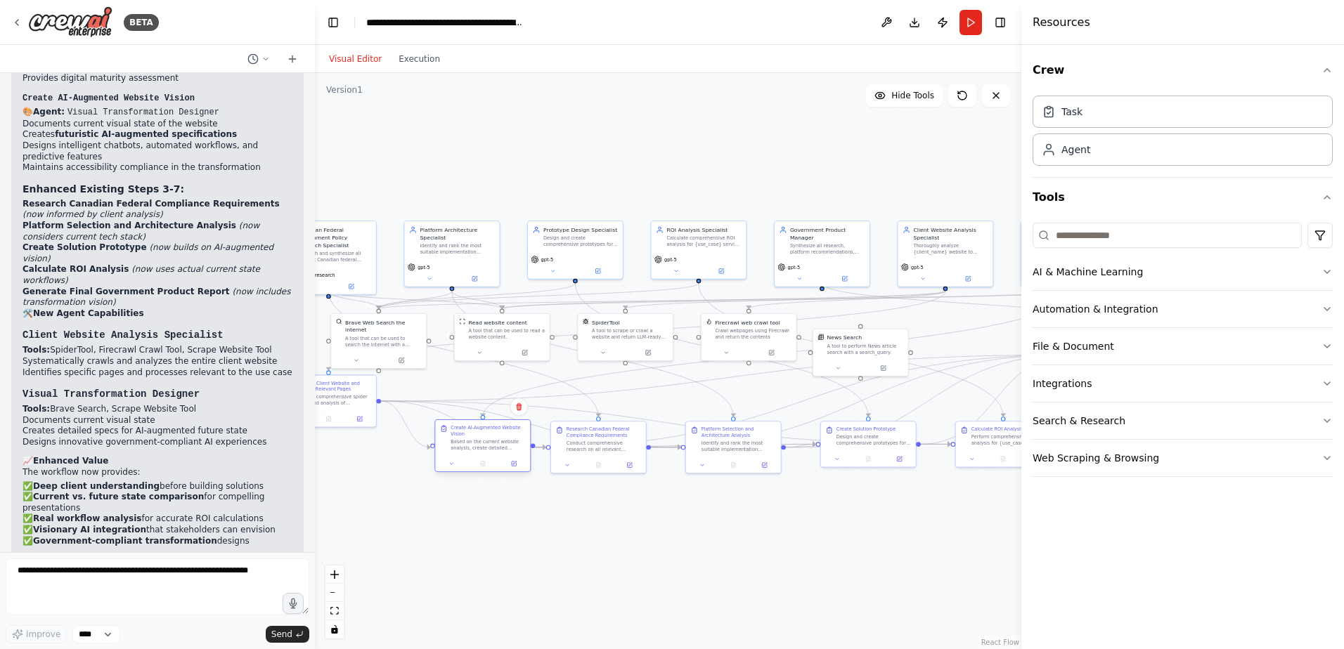
drag, startPoint x: 449, startPoint y: 458, endPoint x: 457, endPoint y: 457, distance: 7.8
click at [457, 457] on div at bounding box center [482, 463] width 95 height 15
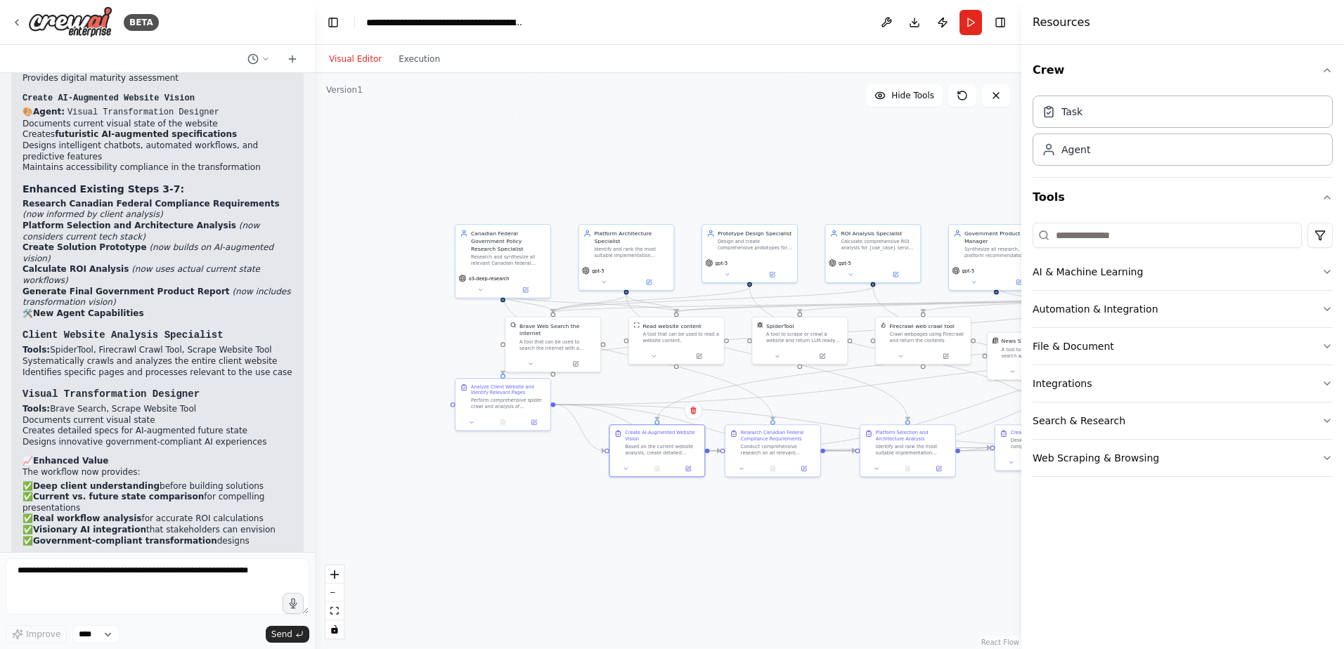
drag, startPoint x: 477, startPoint y: 543, endPoint x: 735, endPoint y: 550, distance: 258.0
click at [735, 550] on div ".deletable-edge-delete-btn { width: 20px; height: 20px; border: 0px solid #ffff…" at bounding box center [668, 361] width 706 height 576
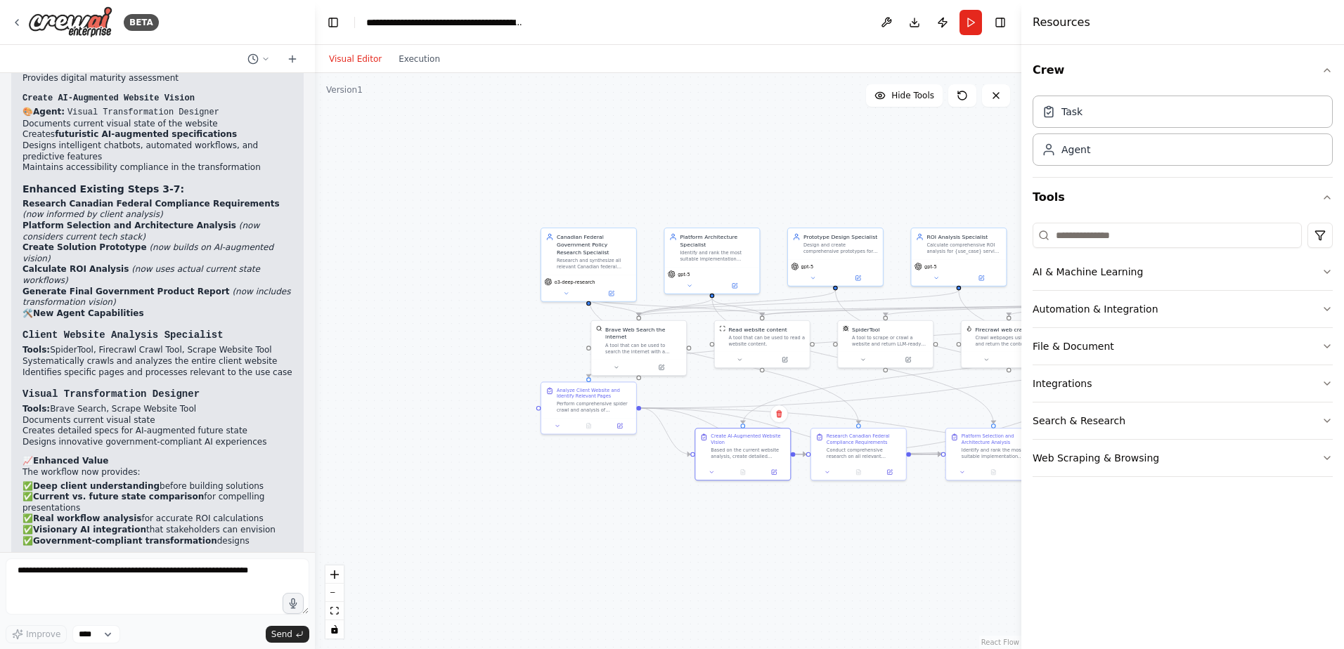
click at [423, 71] on div "Visual Editor Execution" at bounding box center [384, 59] width 128 height 28
click at [423, 62] on button "Execution" at bounding box center [419, 59] width 58 height 17
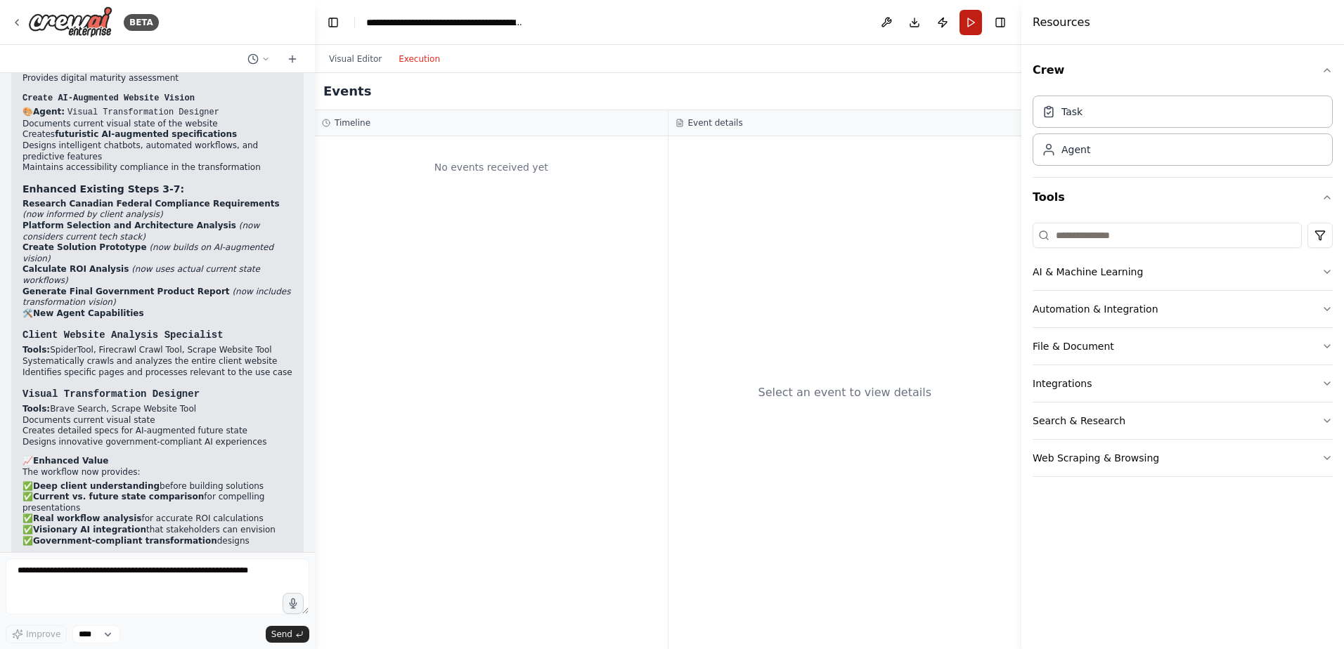
click at [981, 17] on button "Run" at bounding box center [970, 22] width 22 height 25
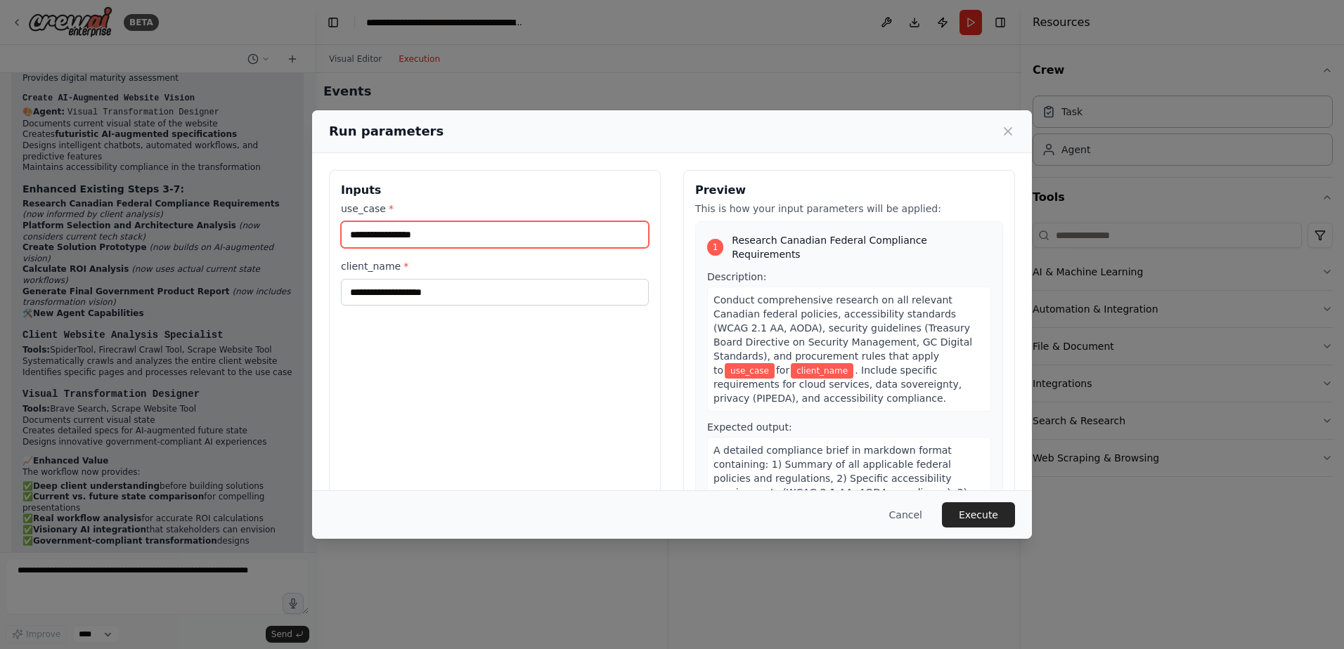
click at [453, 242] on input "use_case *" at bounding box center [495, 234] width 308 height 27
type input "******"
type input "**********"
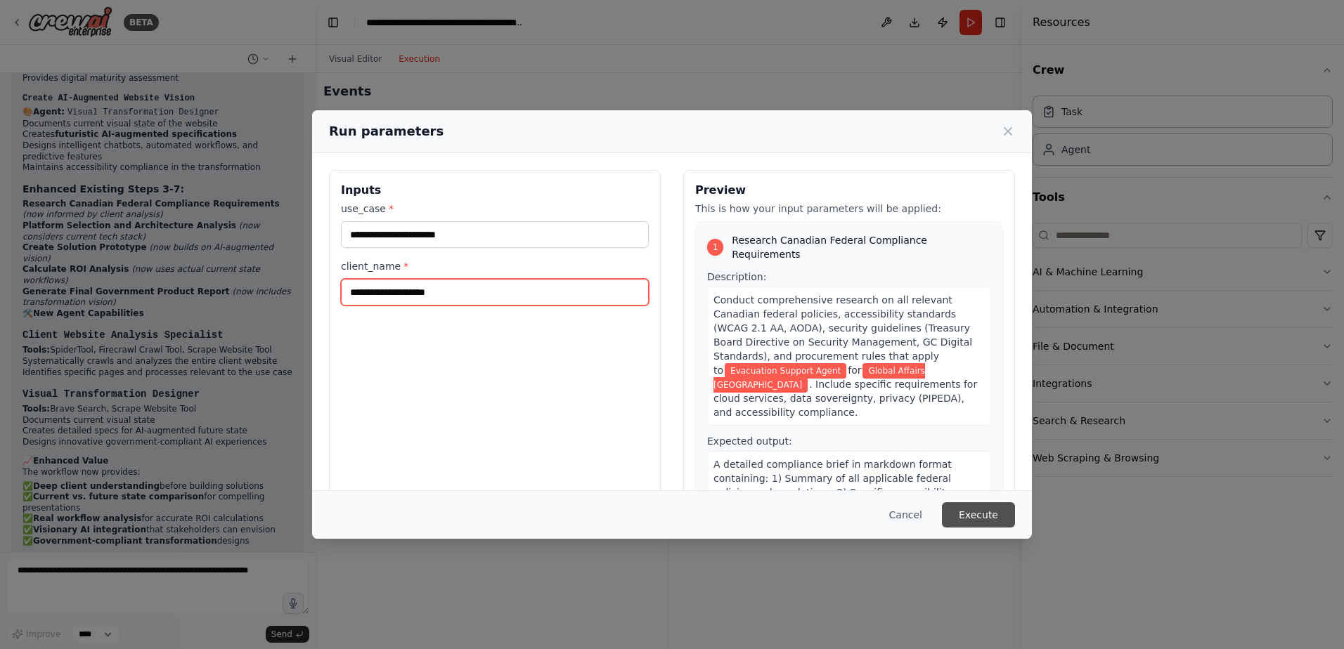
type input "**********"
click at [1012, 512] on button "Execute" at bounding box center [978, 514] width 73 height 25
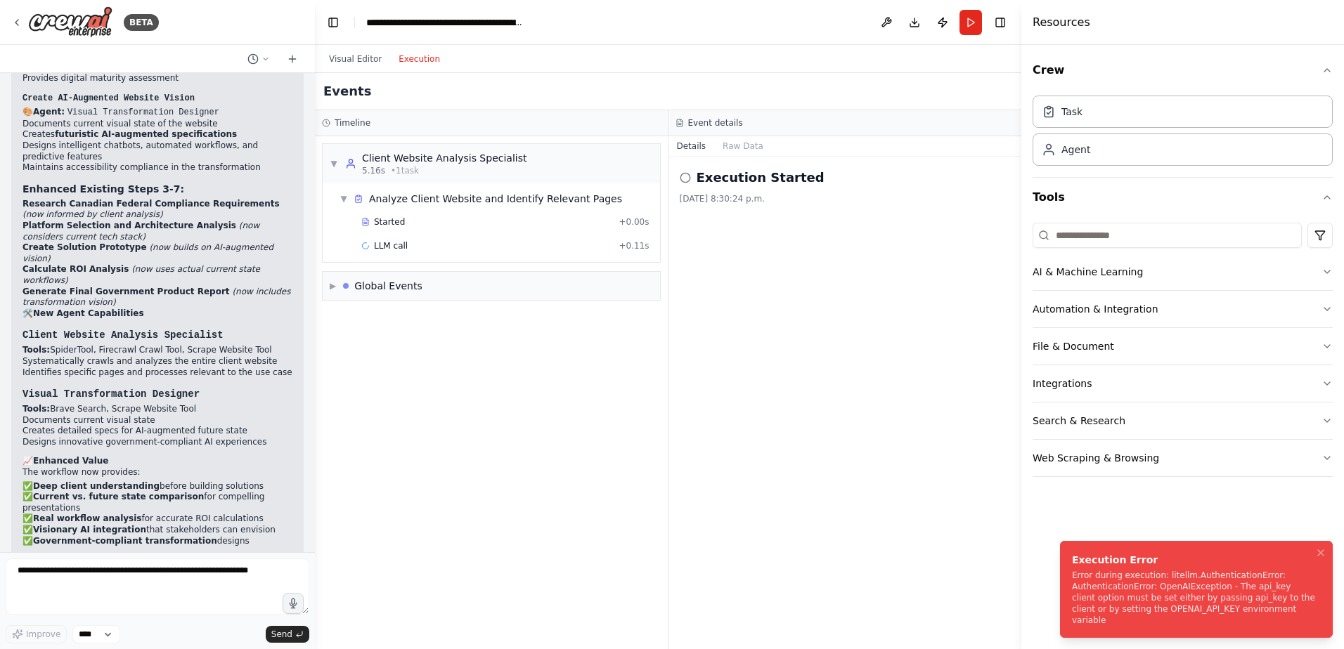
click at [1131, 594] on div "Error during execution: litellm.AuthenticationError: AuthenticationError: OpenA…" at bounding box center [1193, 598] width 243 height 56
drag, startPoint x: 1182, startPoint y: 614, endPoint x: 1233, endPoint y: 614, distance: 51.3
click at [1233, 614] on div "Error during execution: litellm.AuthenticationError: AuthenticationError: OpenA…" at bounding box center [1193, 598] width 243 height 56
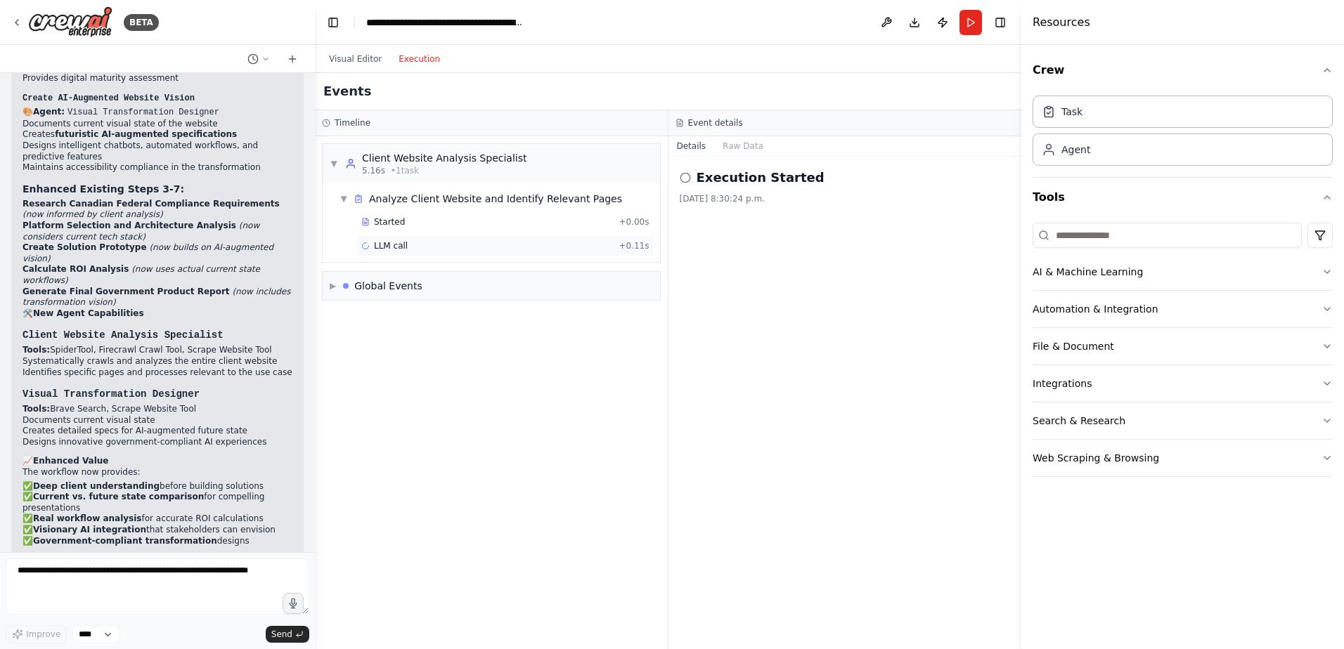
click at [528, 251] on div "LLM call + 0.11s" at bounding box center [505, 245] width 288 height 11
click at [781, 267] on div "LLM call 2025-08-13, 8:30:29 p.m. Running Started 8:30:29 p.m." at bounding box center [844, 403] width 353 height 493
click at [697, 214] on div "LLM call 2025-08-13, 8:30:29 p.m. Running Started 8:30:29 p.m." at bounding box center [844, 403] width 353 height 493
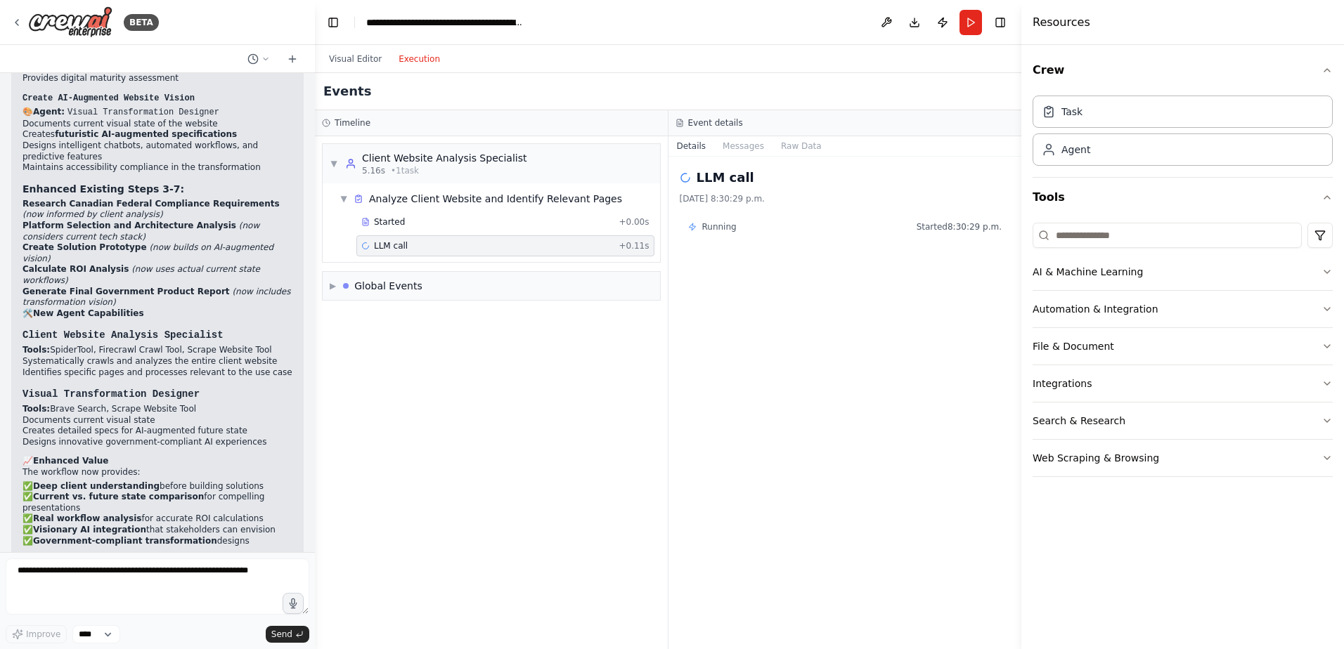
click at [732, 233] on div "Running Started 8:30:29 p.m." at bounding box center [845, 227] width 331 height 22
click at [1112, 280] on button "AI & Machine Learning" at bounding box center [1182, 272] width 300 height 37
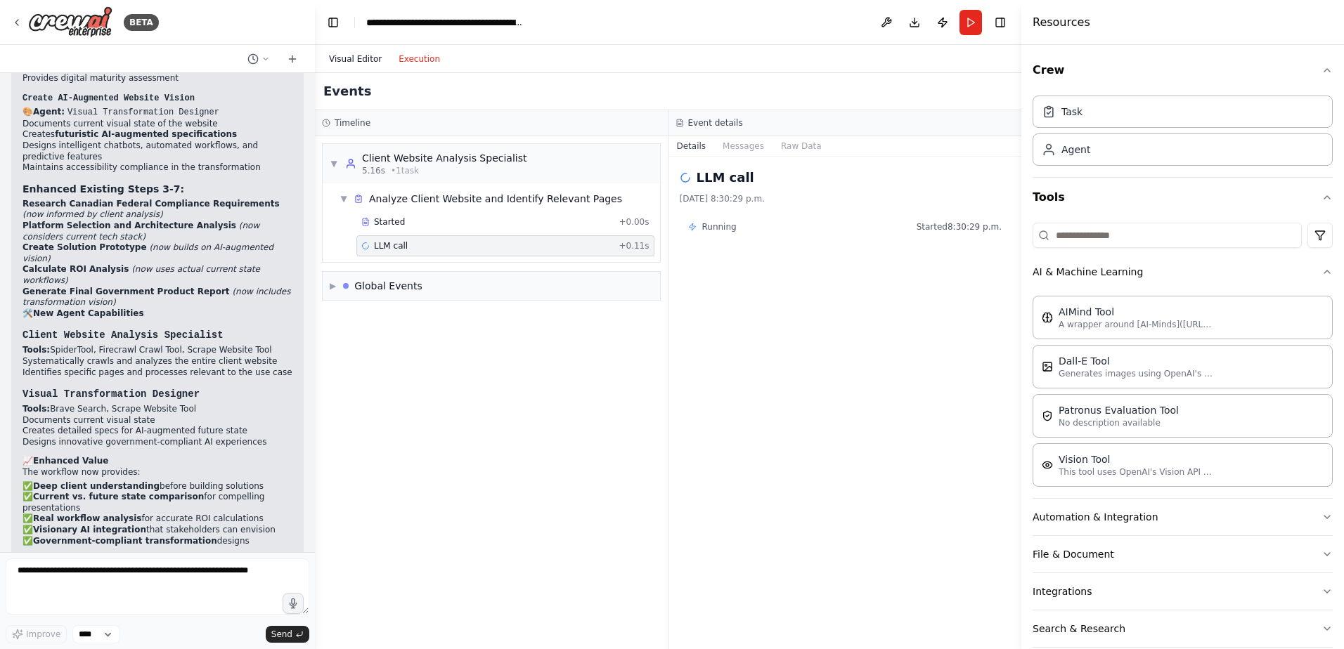
click at [363, 60] on button "Visual Editor" at bounding box center [355, 59] width 70 height 17
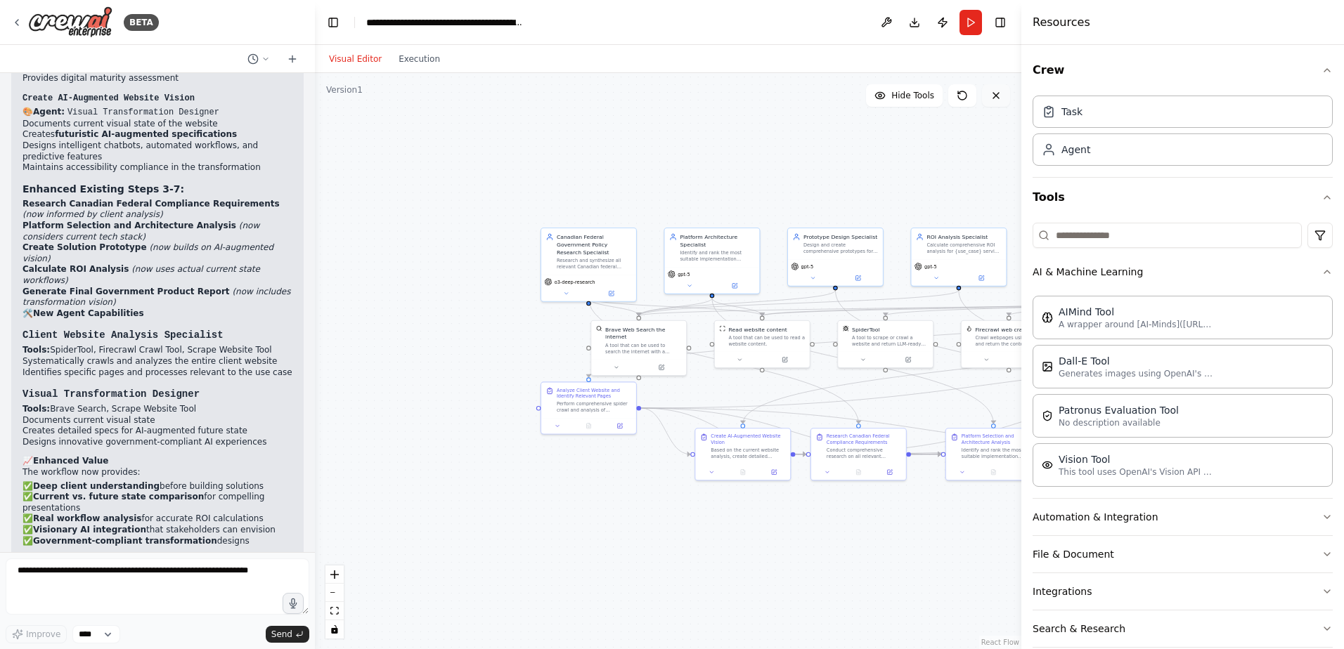
click at [987, 100] on button at bounding box center [996, 95] width 28 height 22
click at [882, 23] on button at bounding box center [886, 22] width 22 height 25
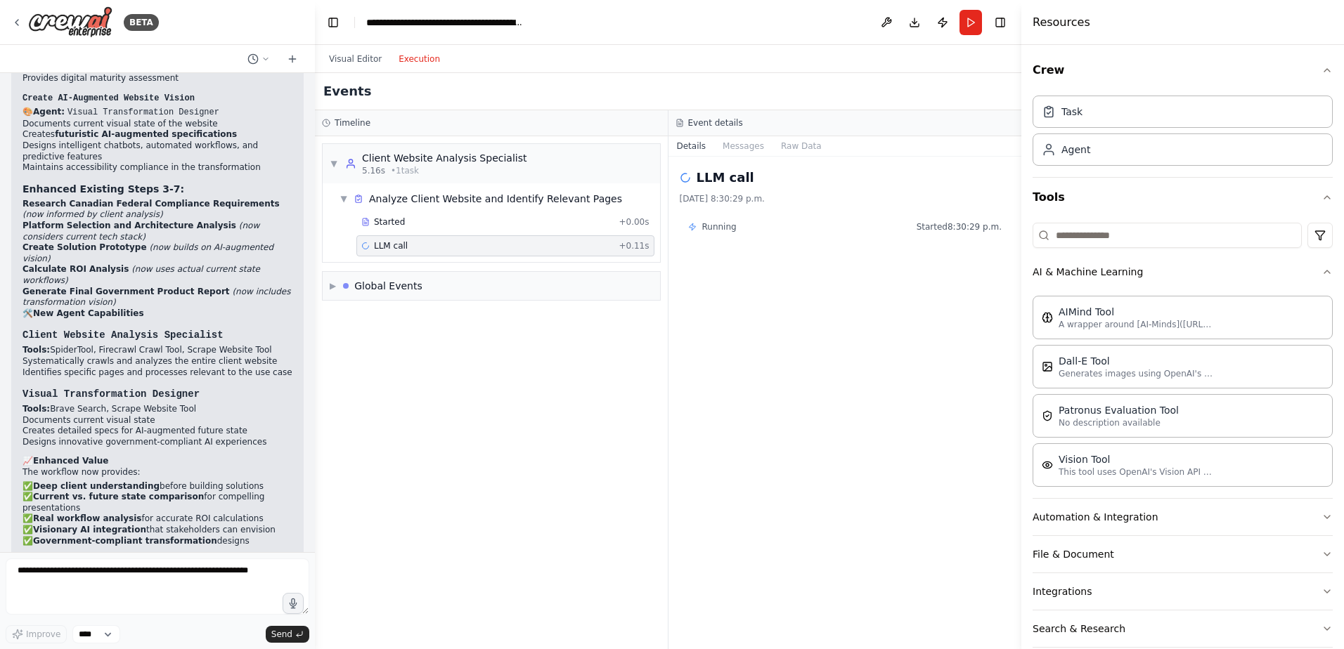
click at [400, 60] on button "Execution" at bounding box center [419, 59] width 58 height 17
click at [413, 405] on div "▼ Client Website Analysis Specialist 5.16s • 1 task ▼ Analyze Client Website an…" at bounding box center [491, 392] width 353 height 513
click at [550, 440] on div "▼ Client Website Analysis Specialist 5.16s • 1 task ▼ Analyze Client Website an…" at bounding box center [491, 392] width 353 height 513
click at [96, 643] on select "****" at bounding box center [96, 634] width 48 height 18
click at [706, 528] on div "LLM call 2025-08-13, 8:30:29 p.m. Running Started 8:30:29 p.m." at bounding box center [844, 403] width 353 height 493
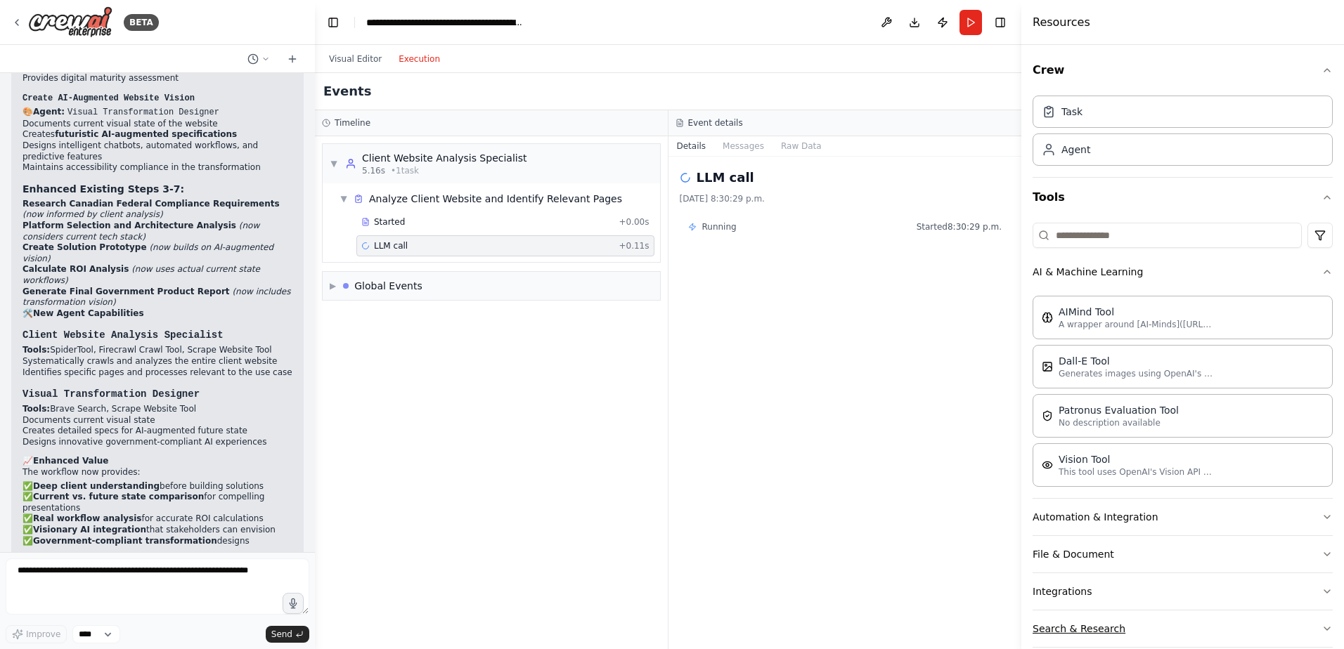
click at [1073, 623] on button "Search & Research" at bounding box center [1182, 629] width 300 height 37
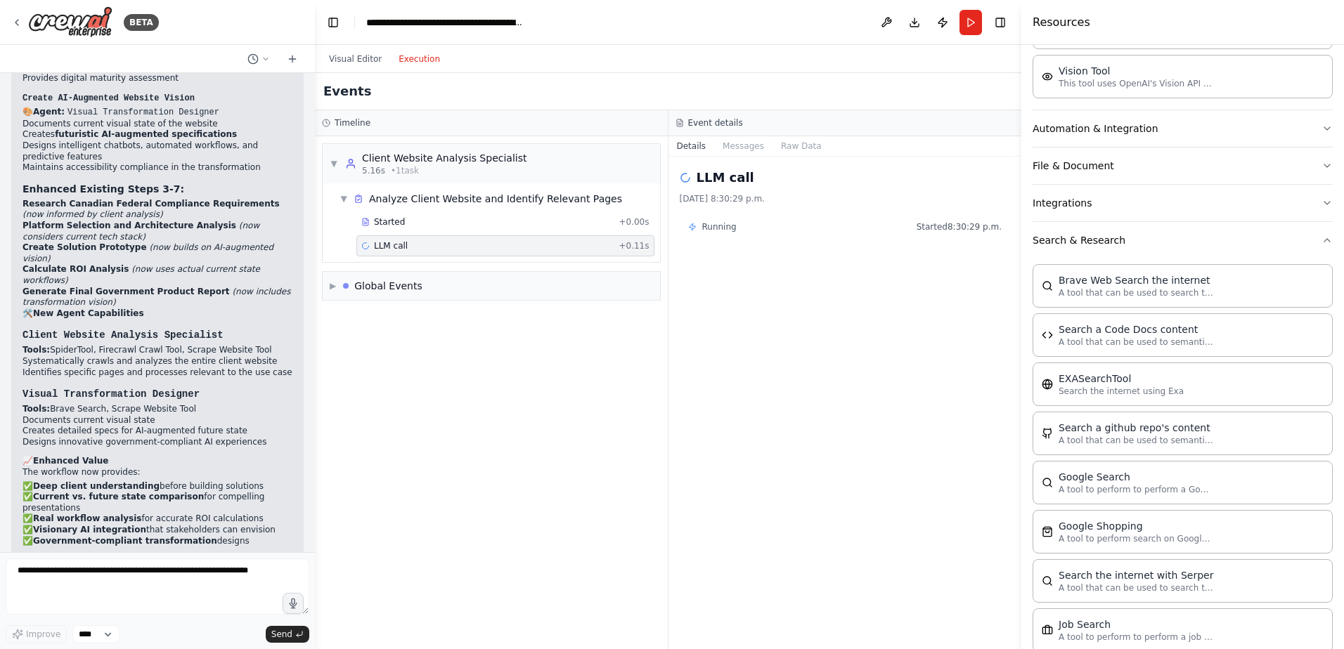
scroll to position [337, 0]
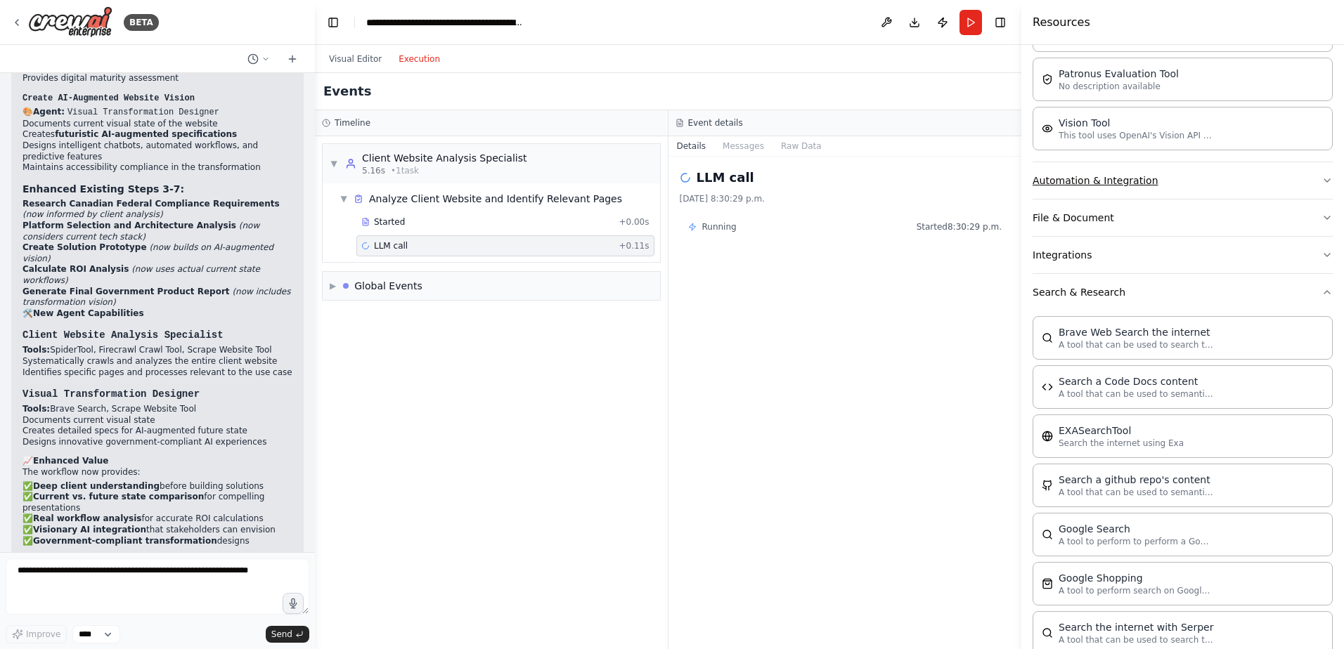
click at [1108, 179] on button "Automation & Integration" at bounding box center [1182, 180] width 300 height 37
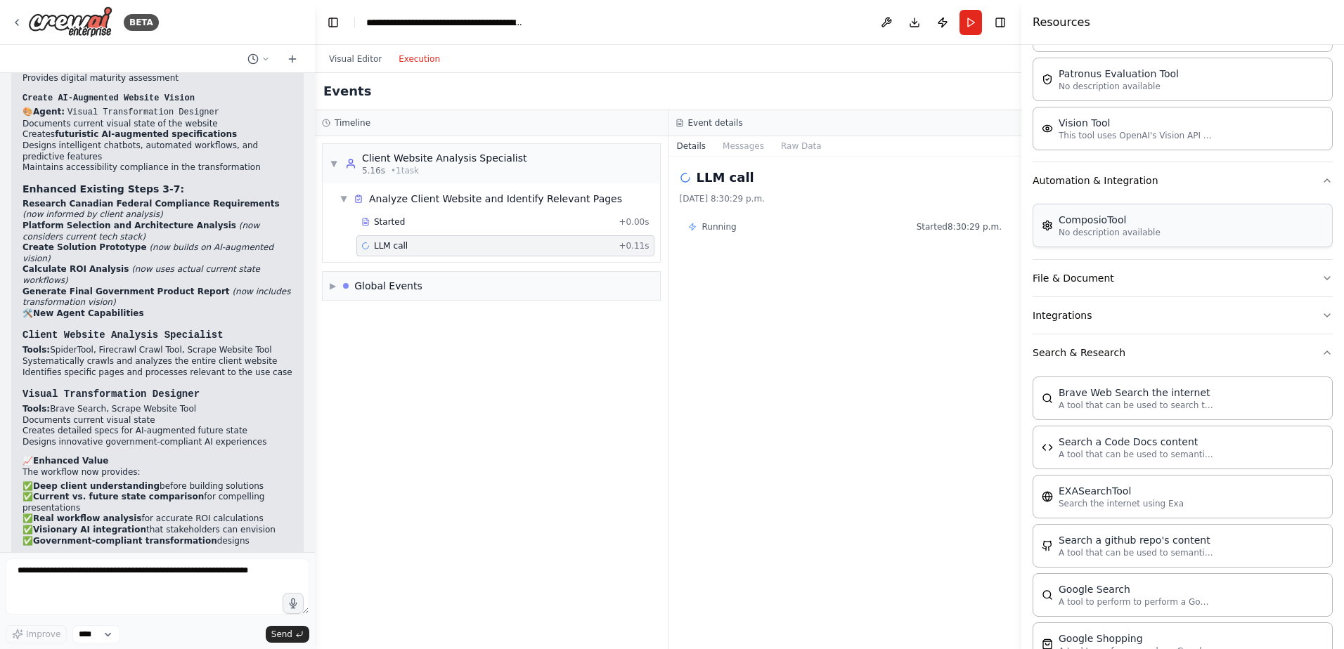
click at [1110, 231] on p "No description available" at bounding box center [1109, 232] width 102 height 11
click at [488, 391] on div "▼ Client Website Analysis Specialist 5.16s • 1 task ▼ Analyze Client Website an…" at bounding box center [491, 392] width 353 height 513
click at [977, 27] on button "Run" at bounding box center [970, 22] width 22 height 25
click at [977, 27] on header "**********" at bounding box center [668, 22] width 706 height 45
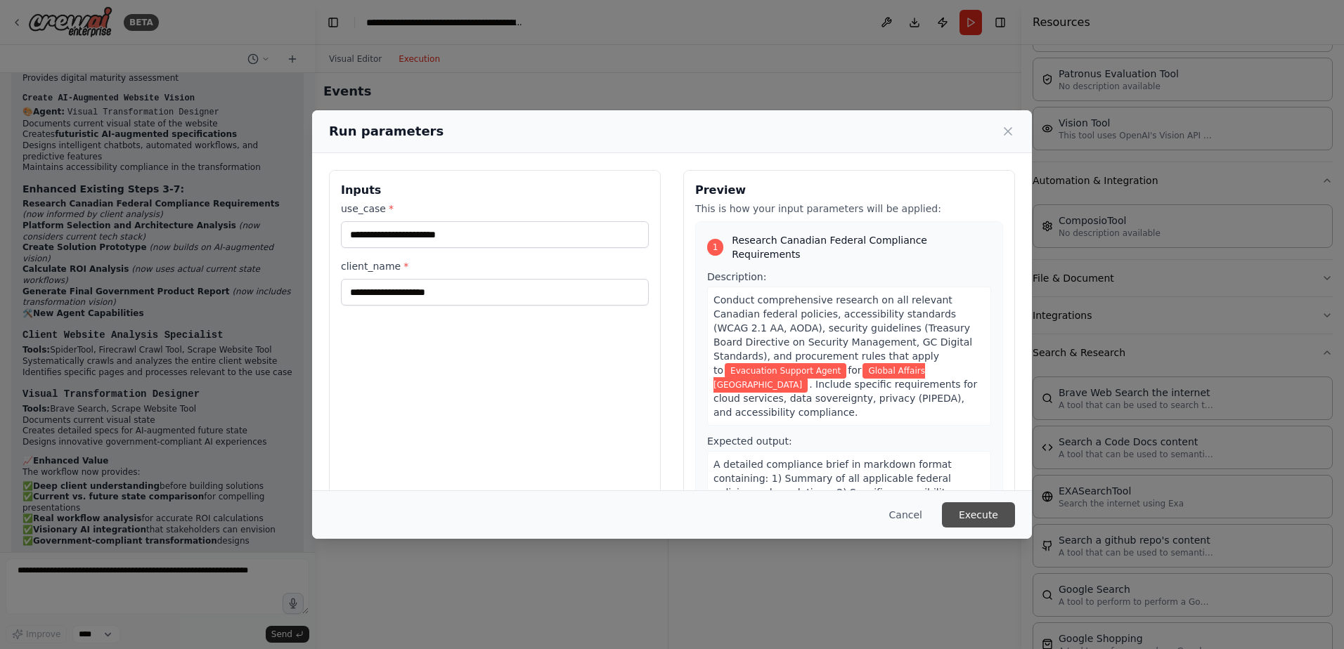
click at [961, 527] on button "Execute" at bounding box center [978, 514] width 73 height 25
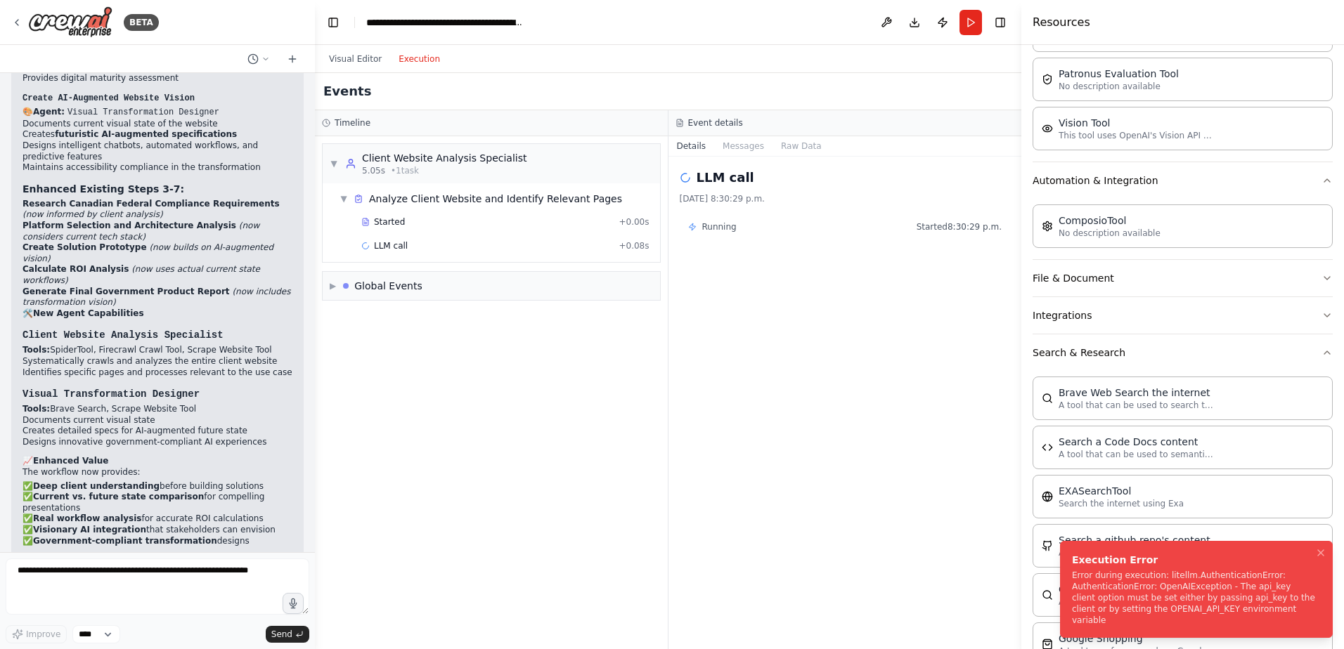
click at [1131, 624] on div "Error during execution: litellm.AuthenticationError: AuthenticationError: OpenA…" at bounding box center [1193, 598] width 243 height 56
copy span "Toggle"
click at [18, 22] on icon at bounding box center [16, 22] width 11 height 11
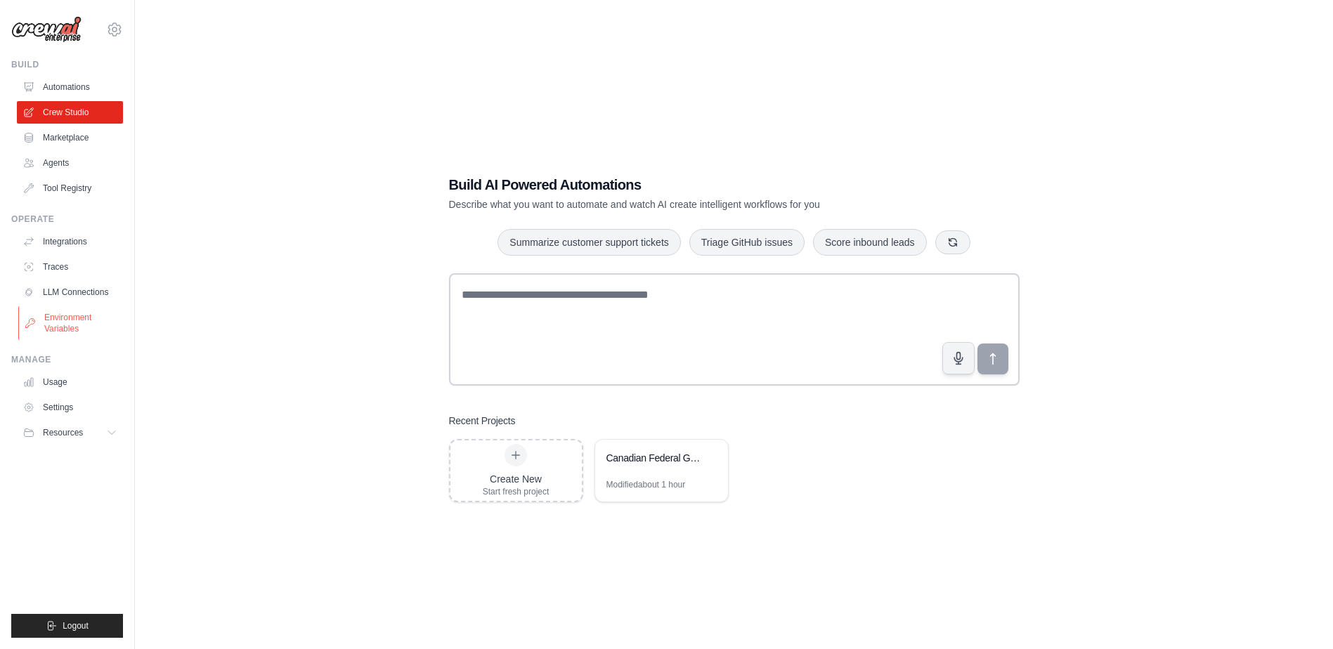
click at [67, 327] on link "Environment Variables" at bounding box center [71, 323] width 106 height 34
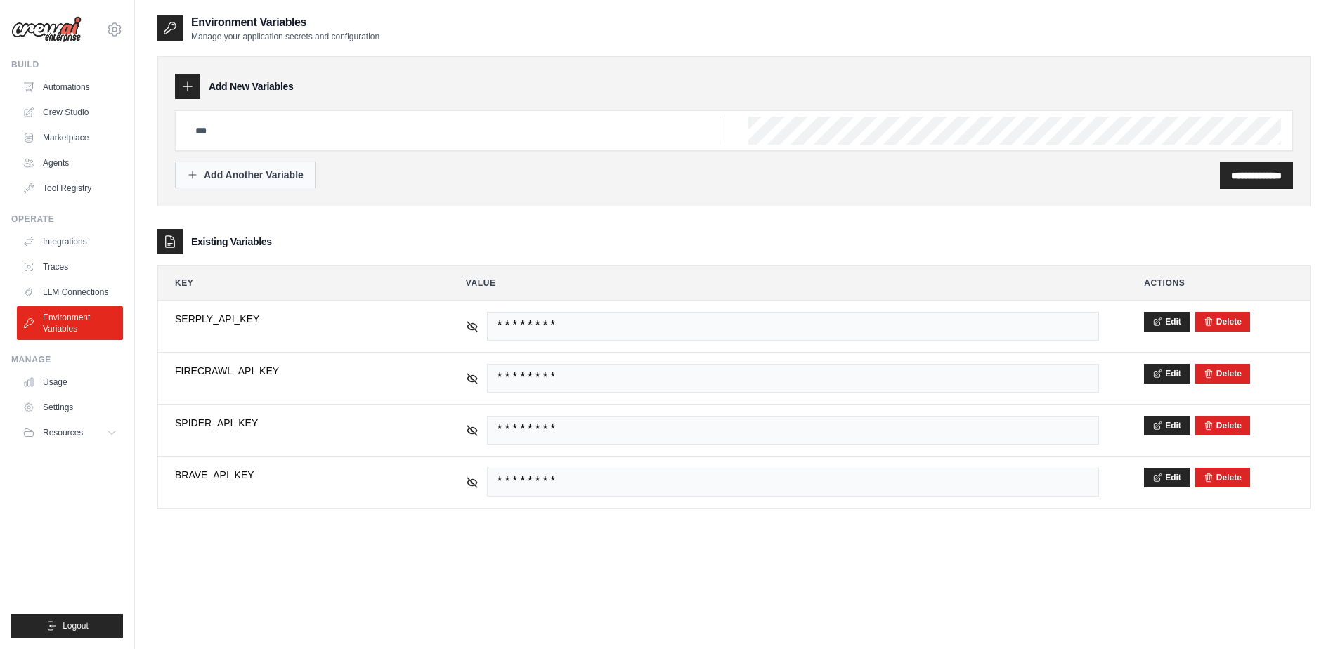
click at [293, 186] on button "Add Another Variable" at bounding box center [245, 175] width 141 height 27
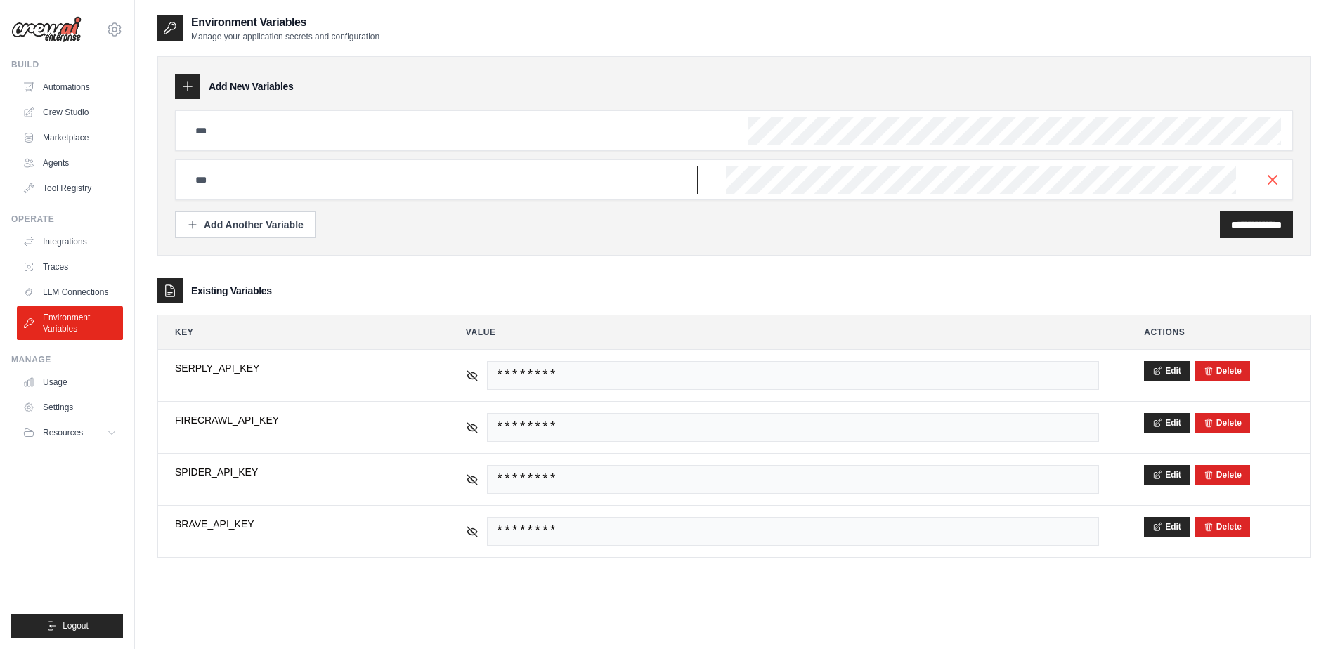
click at [261, 145] on input "text" at bounding box center [453, 131] width 533 height 28
drag, startPoint x: 1273, startPoint y: 179, endPoint x: 1238, endPoint y: 182, distance: 35.3
click at [1273, 179] on line "button" at bounding box center [1272, 180] width 8 height 8
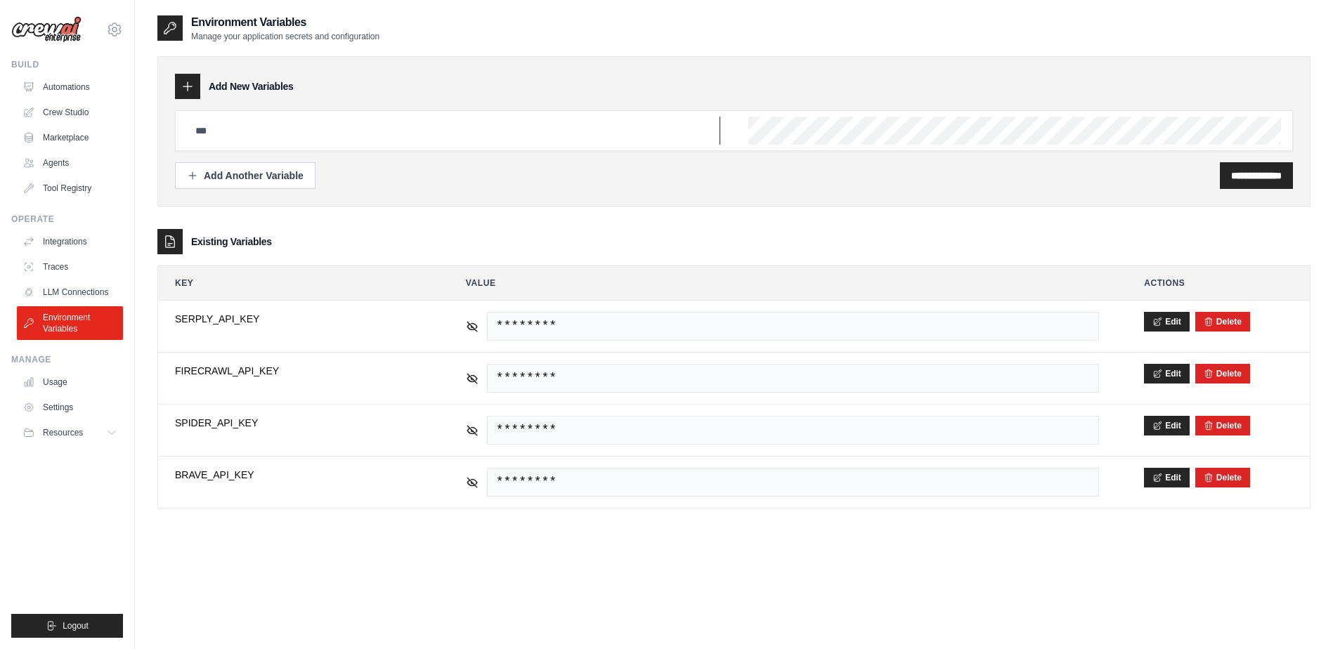
click at [596, 130] on input "text" at bounding box center [453, 131] width 533 height 28
paste input "******"
type input "******"
click at [1015, 600] on div "**********" at bounding box center [733, 338] width 1153 height 649
click at [323, 133] on input "text" at bounding box center [453, 131] width 533 height 28
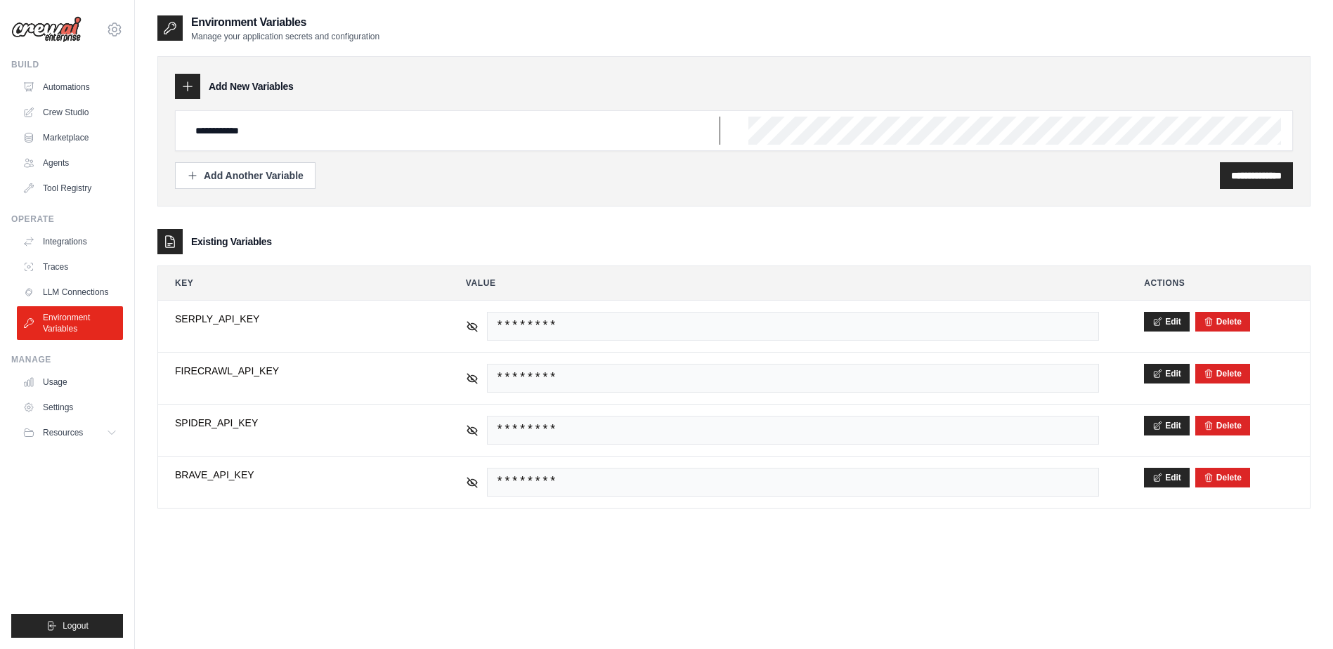
type input "**********"
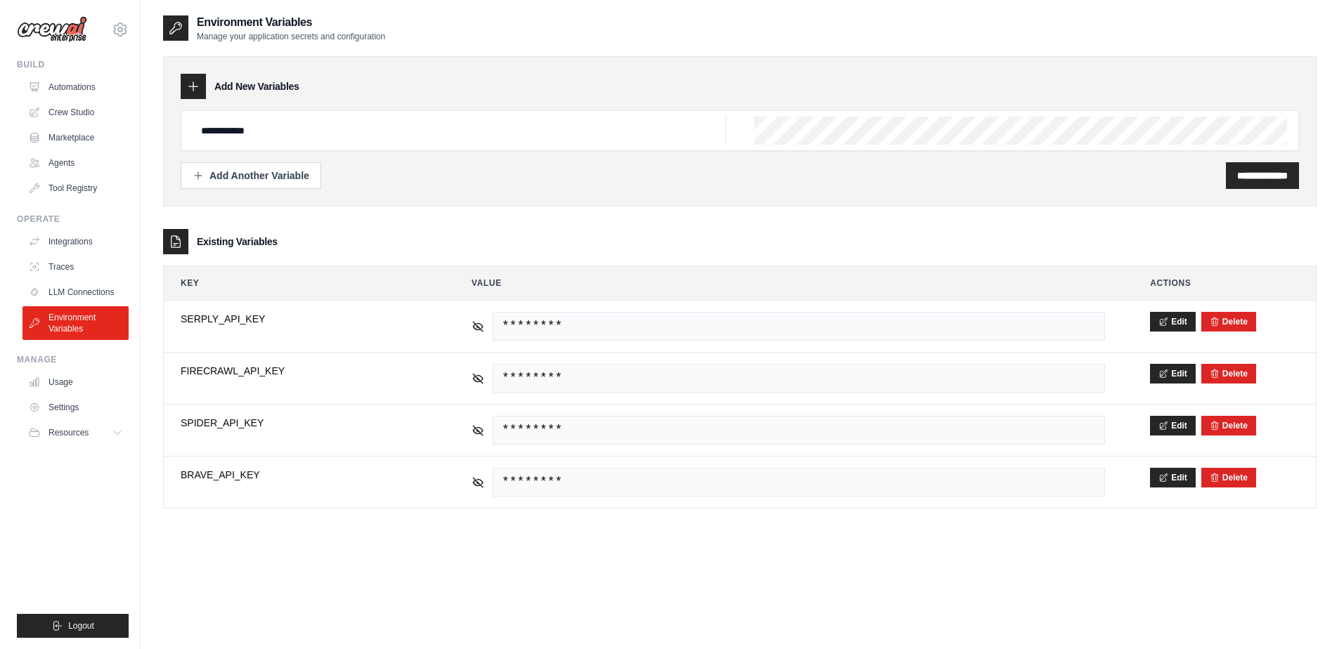
scroll to position [0, 392]
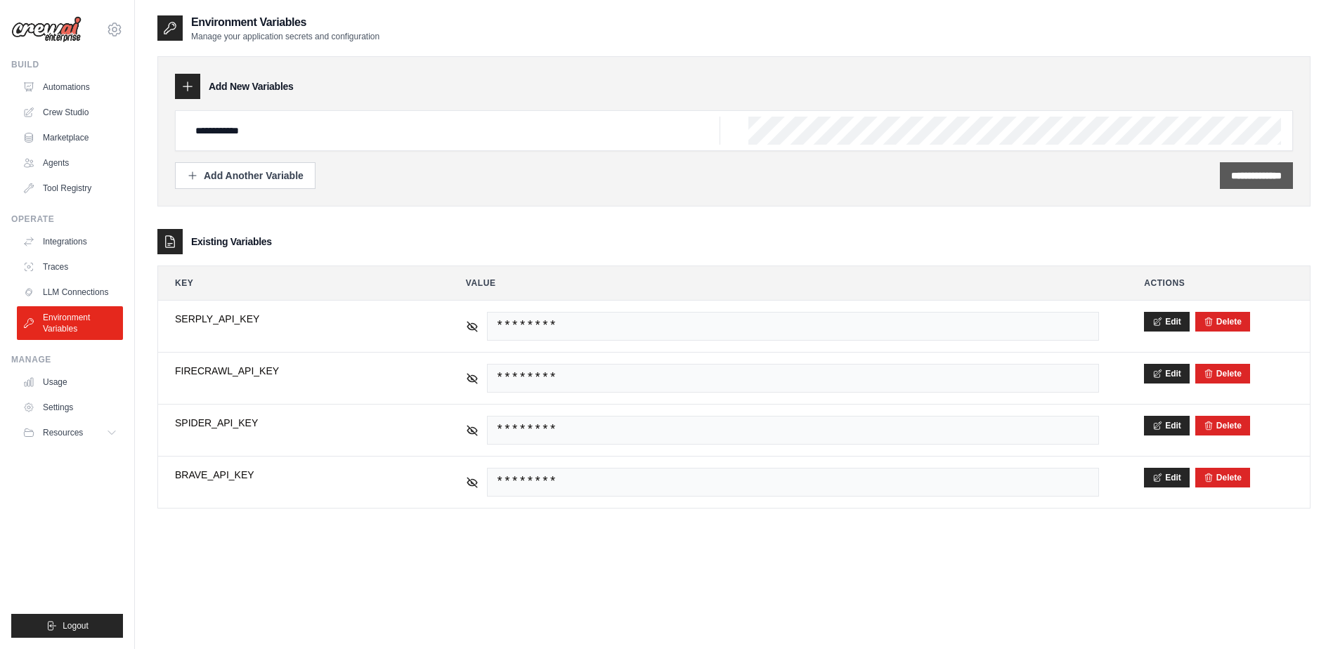
click at [1247, 179] on input "**********" at bounding box center [1256, 176] width 51 height 14
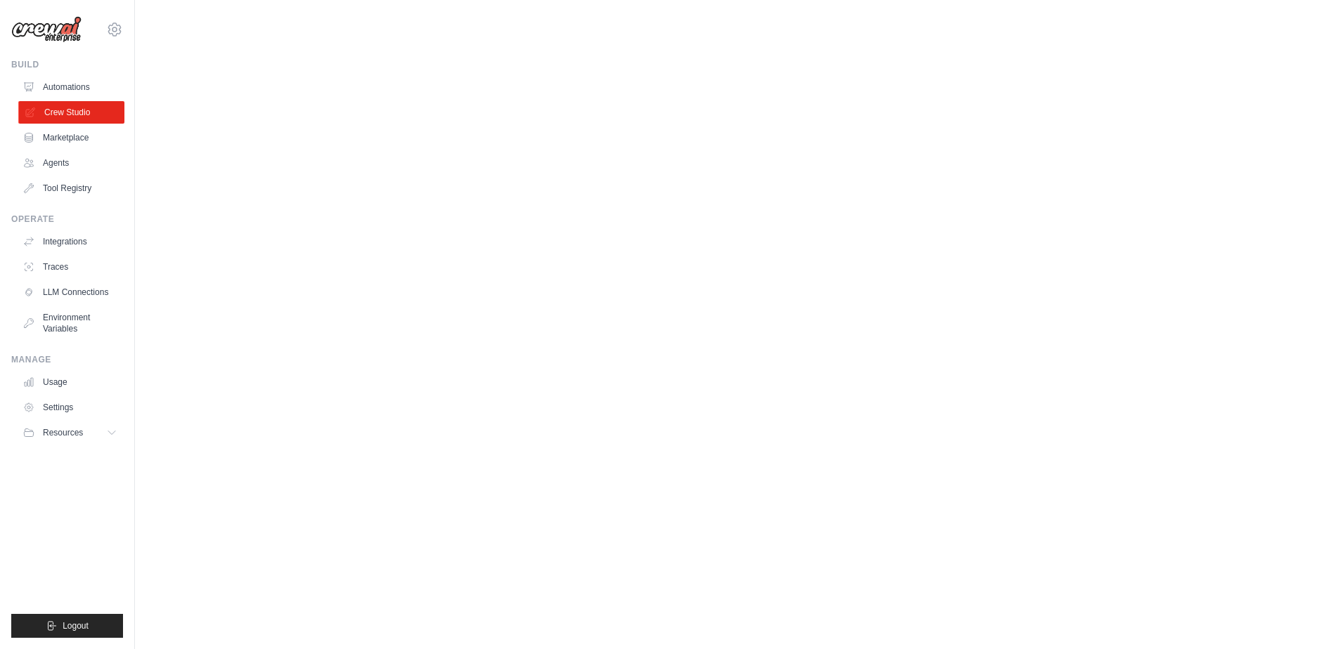
click at [78, 115] on link "Crew Studio" at bounding box center [71, 112] width 106 height 22
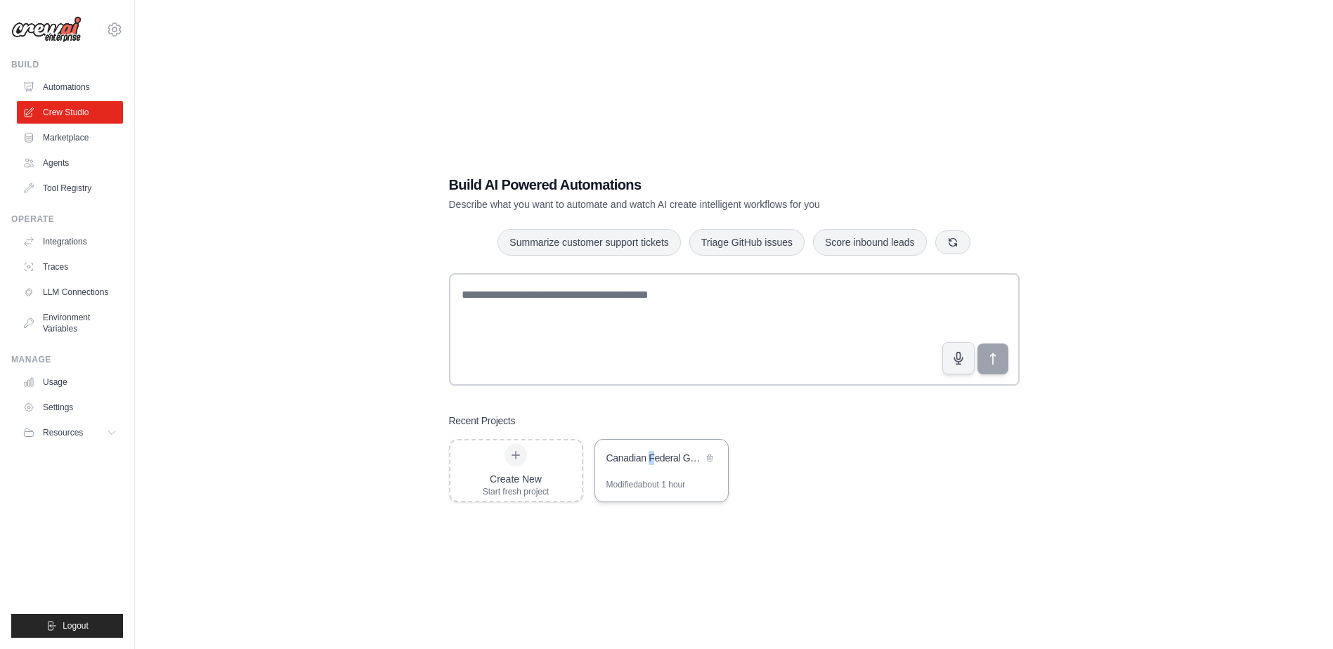
click at [652, 467] on div "Canadian Federal Government Product Management Crew" at bounding box center [661, 459] width 133 height 39
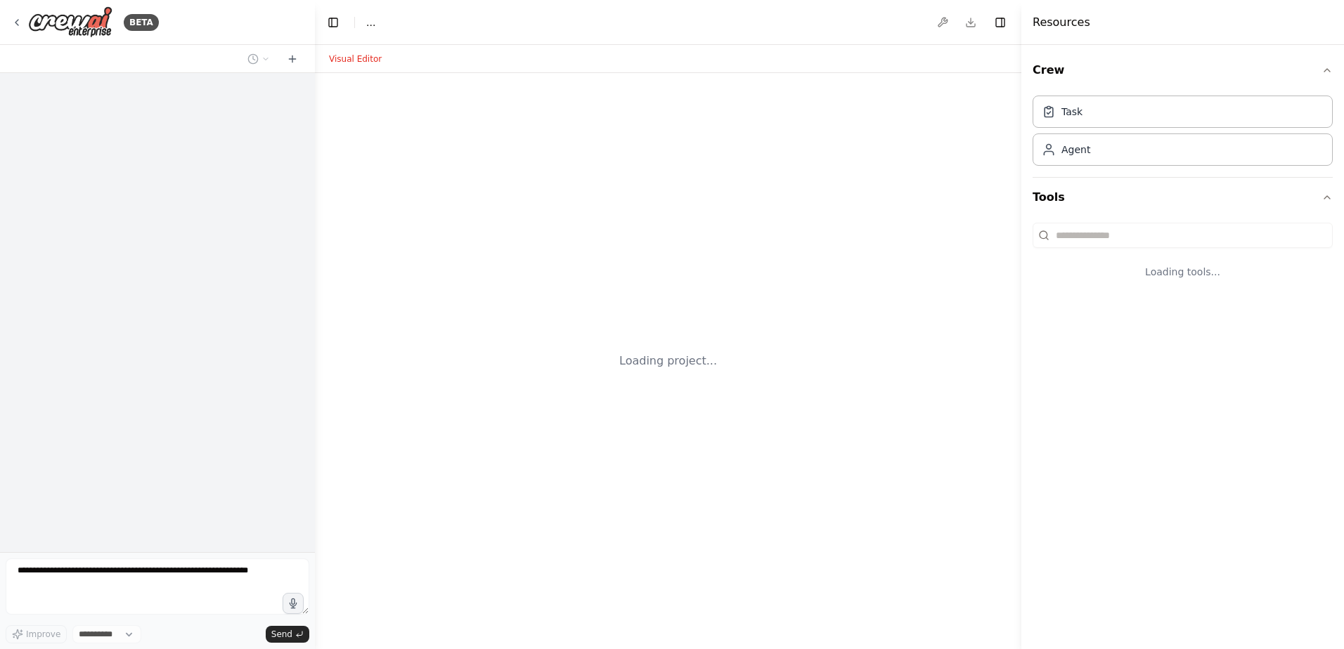
select select "****"
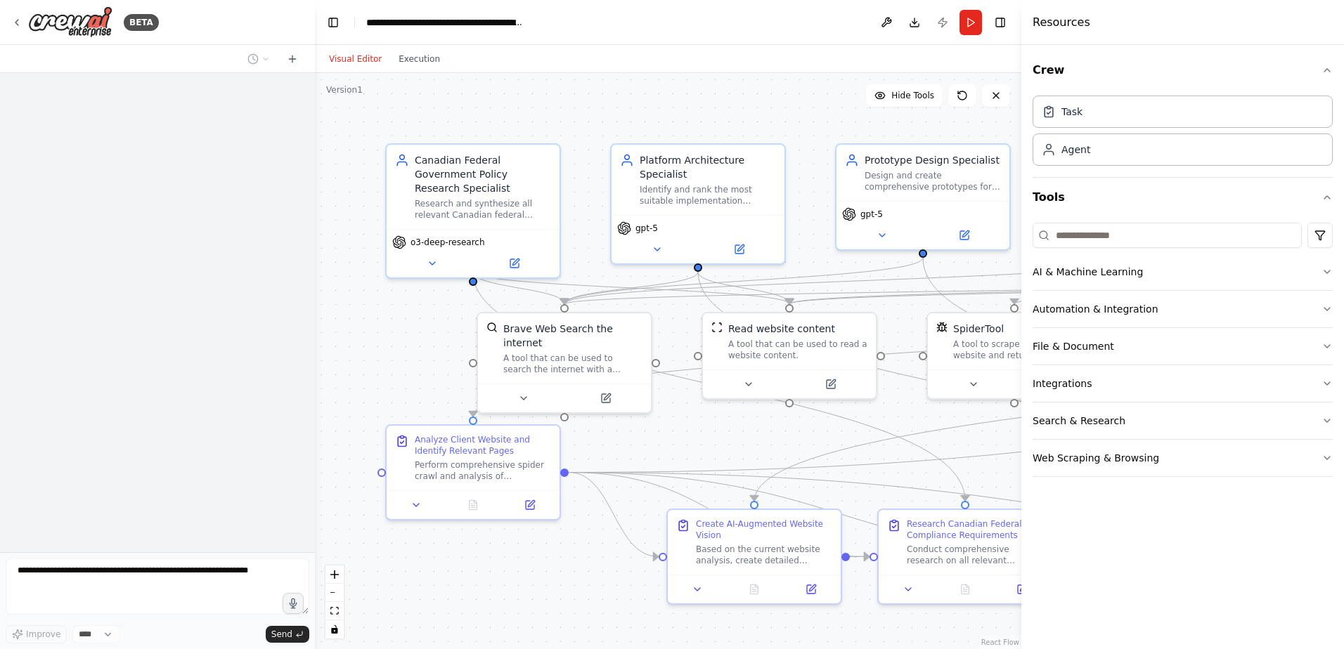
scroll to position [2443, 0]
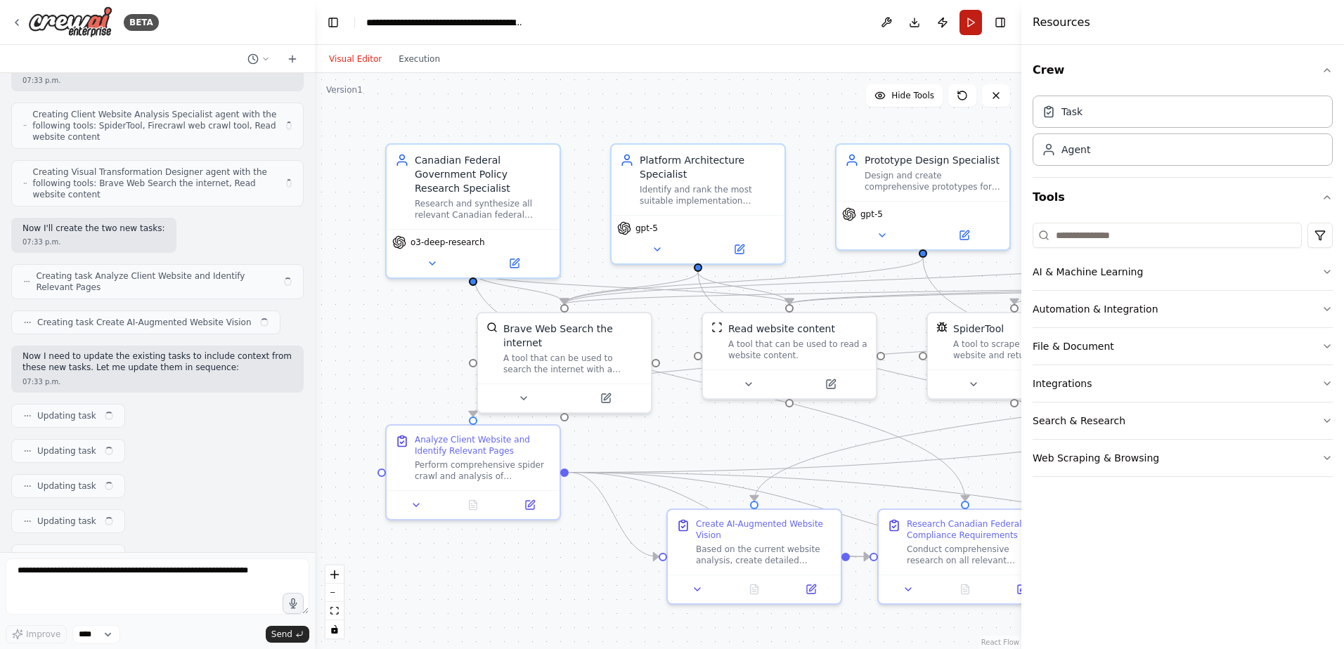
click at [974, 32] on button "Run" at bounding box center [970, 22] width 22 height 25
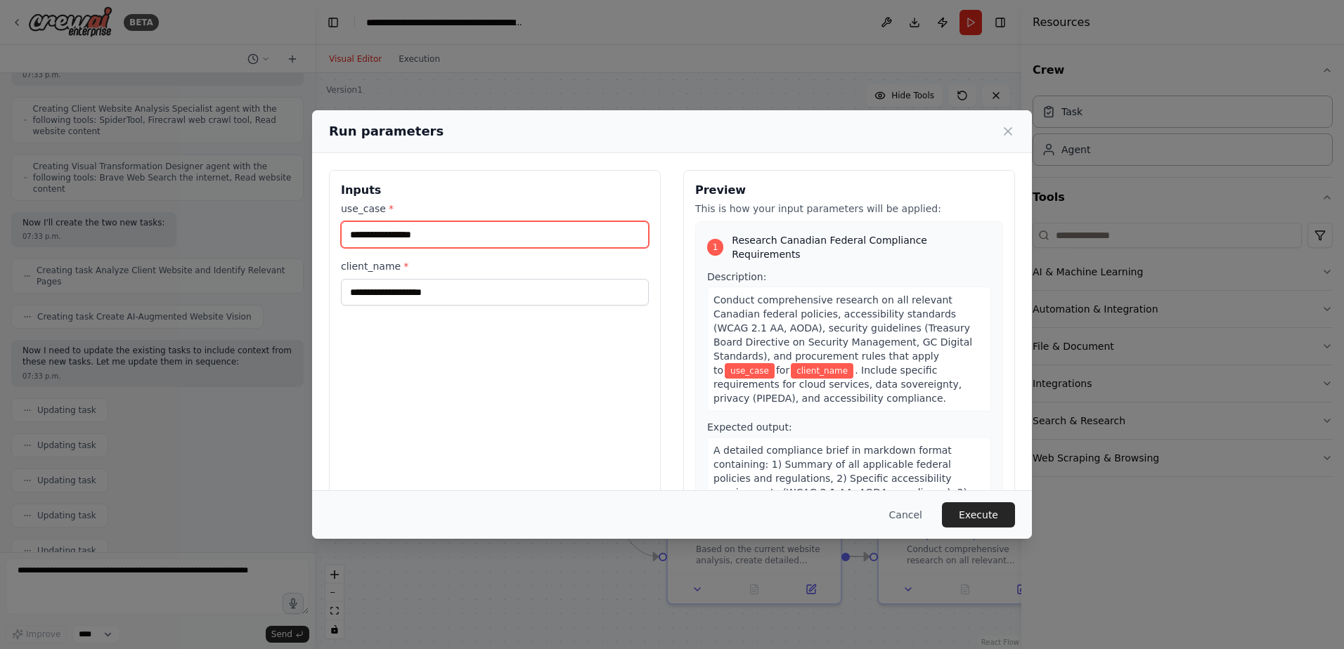
click at [491, 239] on input "use_case *" at bounding box center [495, 234] width 308 height 27
type input "**********"
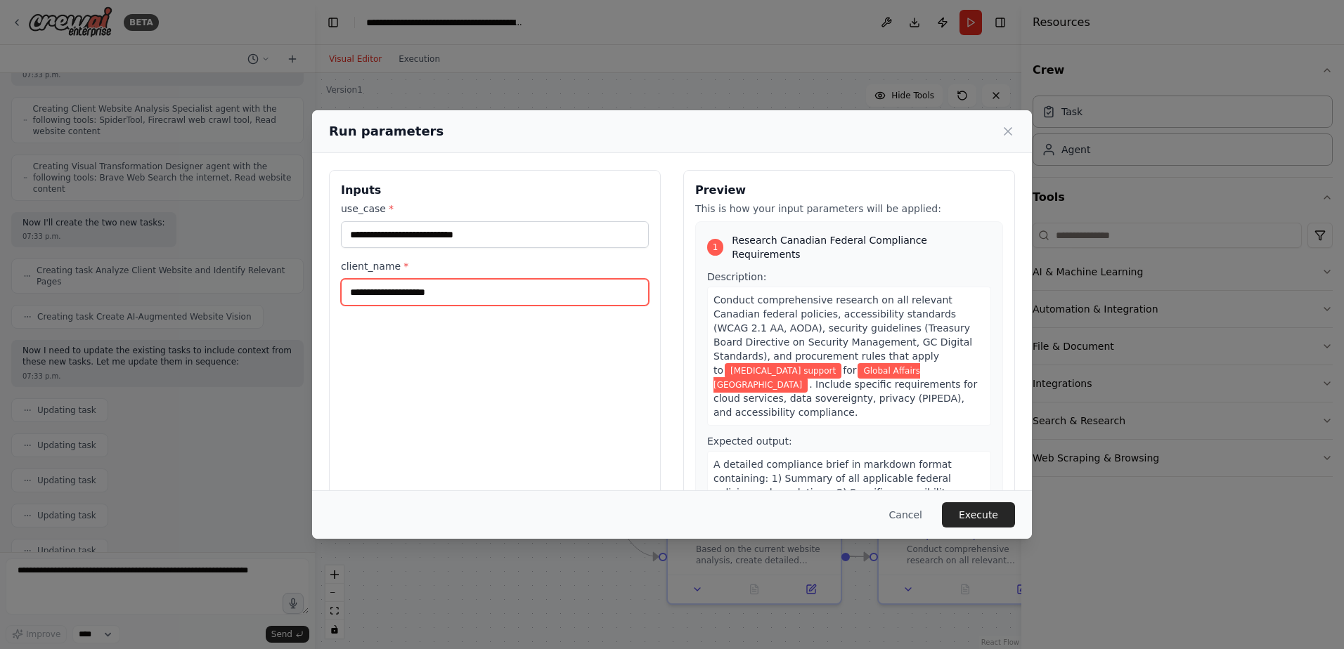
type input "**********"
click at [1027, 514] on div "Cancel Execute" at bounding box center [672, 515] width 720 height 48
click at [1000, 509] on button "Execute" at bounding box center [978, 514] width 73 height 25
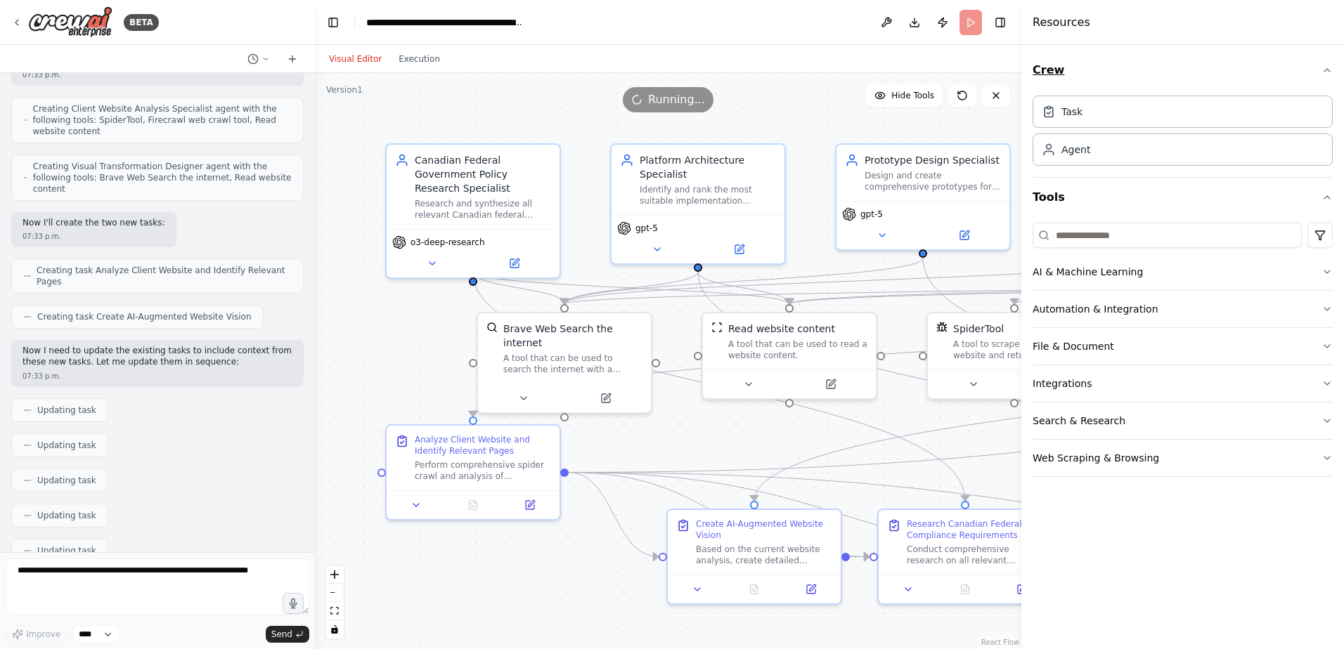
click at [1330, 69] on icon "button" at bounding box center [1326, 70] width 11 height 11
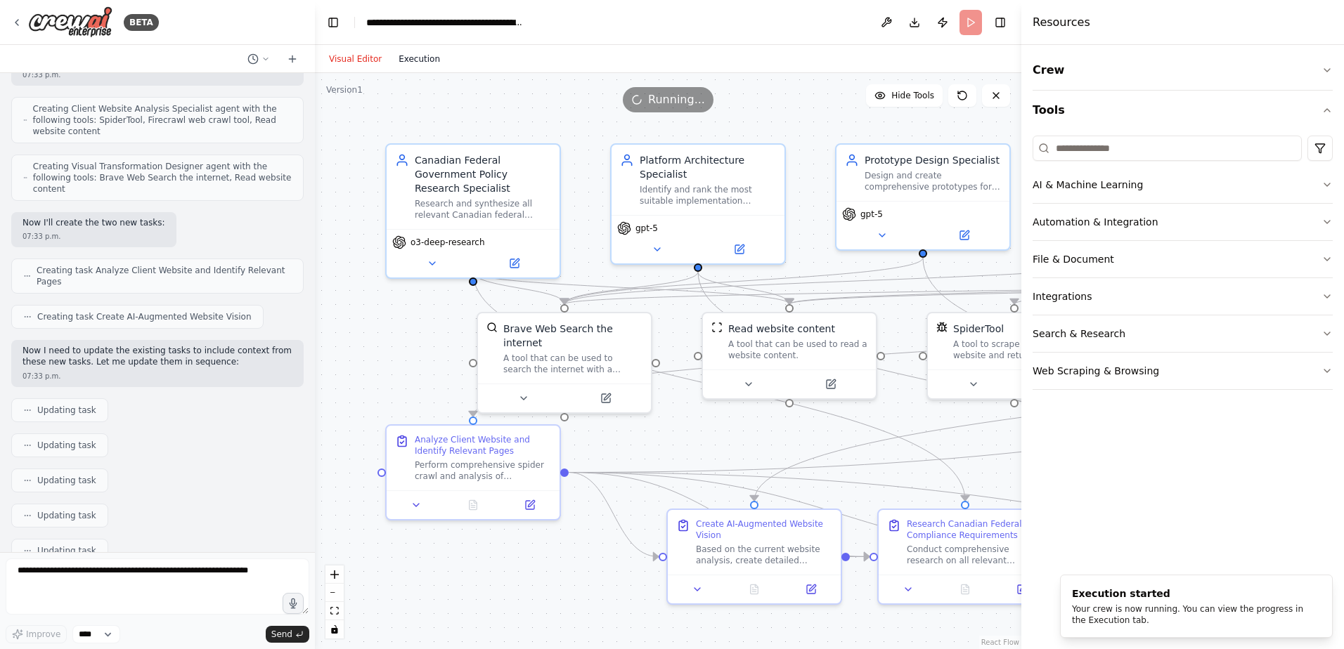
click at [405, 59] on button "Execution" at bounding box center [419, 59] width 58 height 17
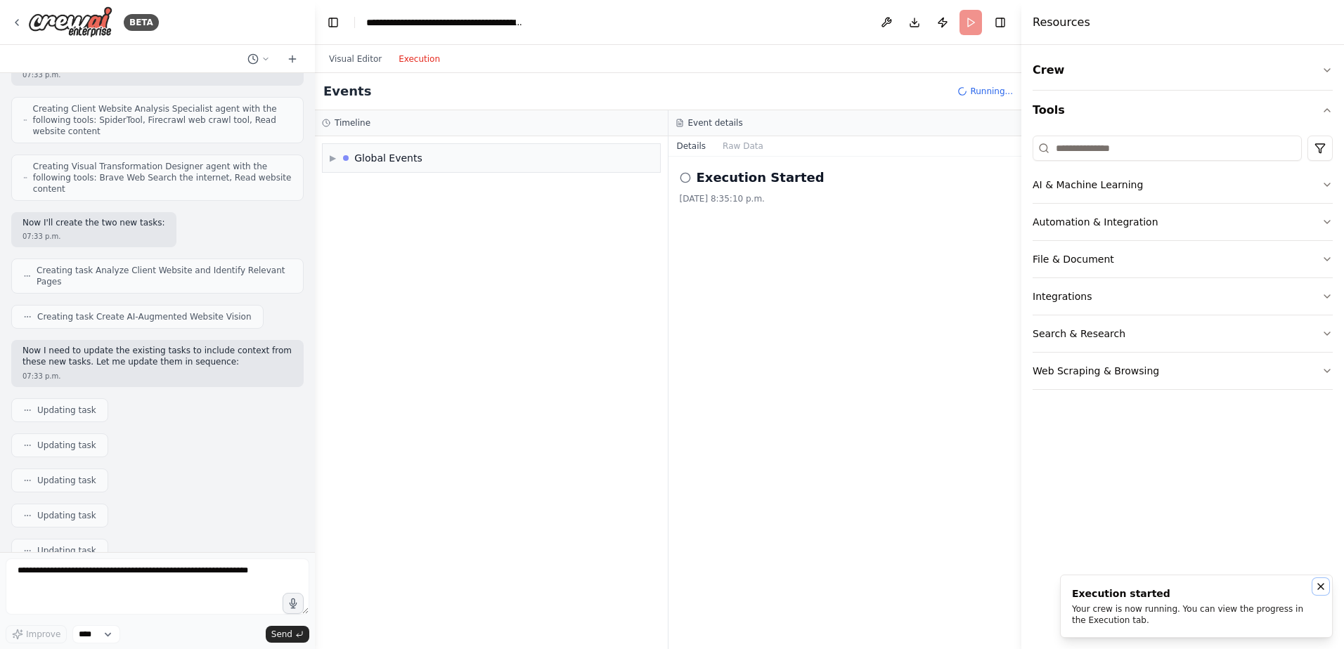
click at [1321, 589] on icon "Notifications (F8)" at bounding box center [1320, 586] width 11 height 11
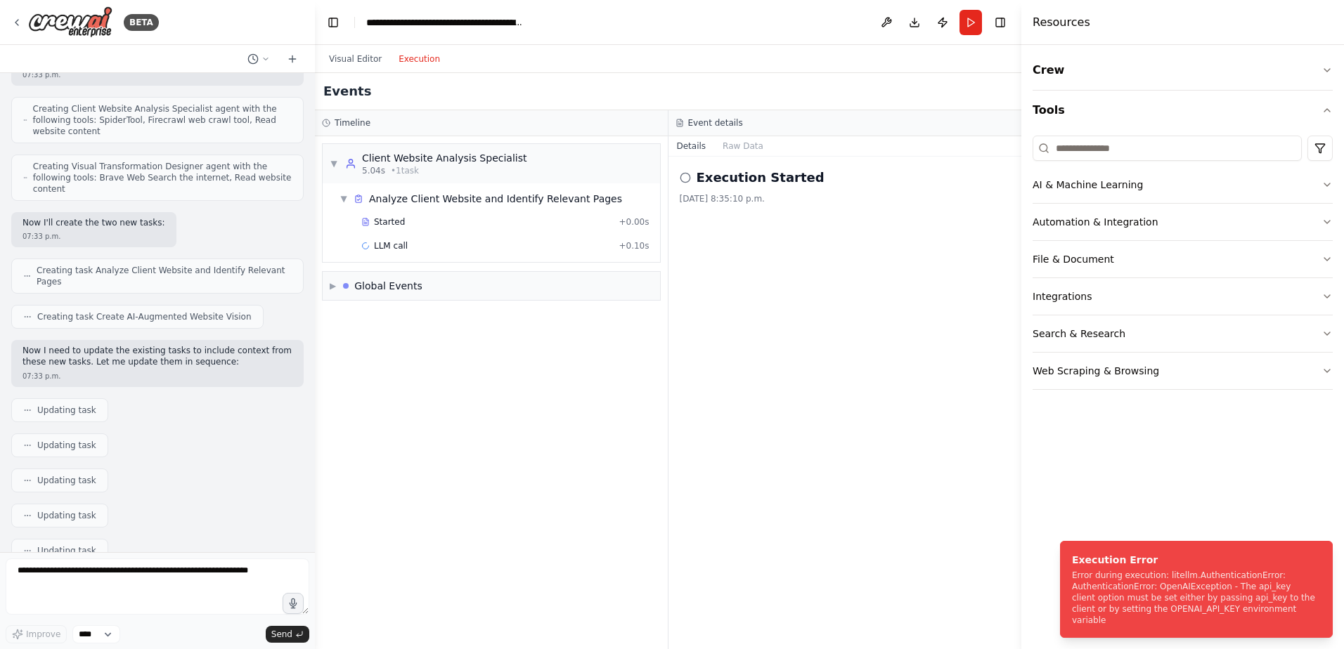
click at [798, 447] on div "Execution Started [DATE] 8:35:10 p.m." at bounding box center [844, 403] width 353 height 493
click at [966, 17] on button "Run" at bounding box center [970, 22] width 22 height 25
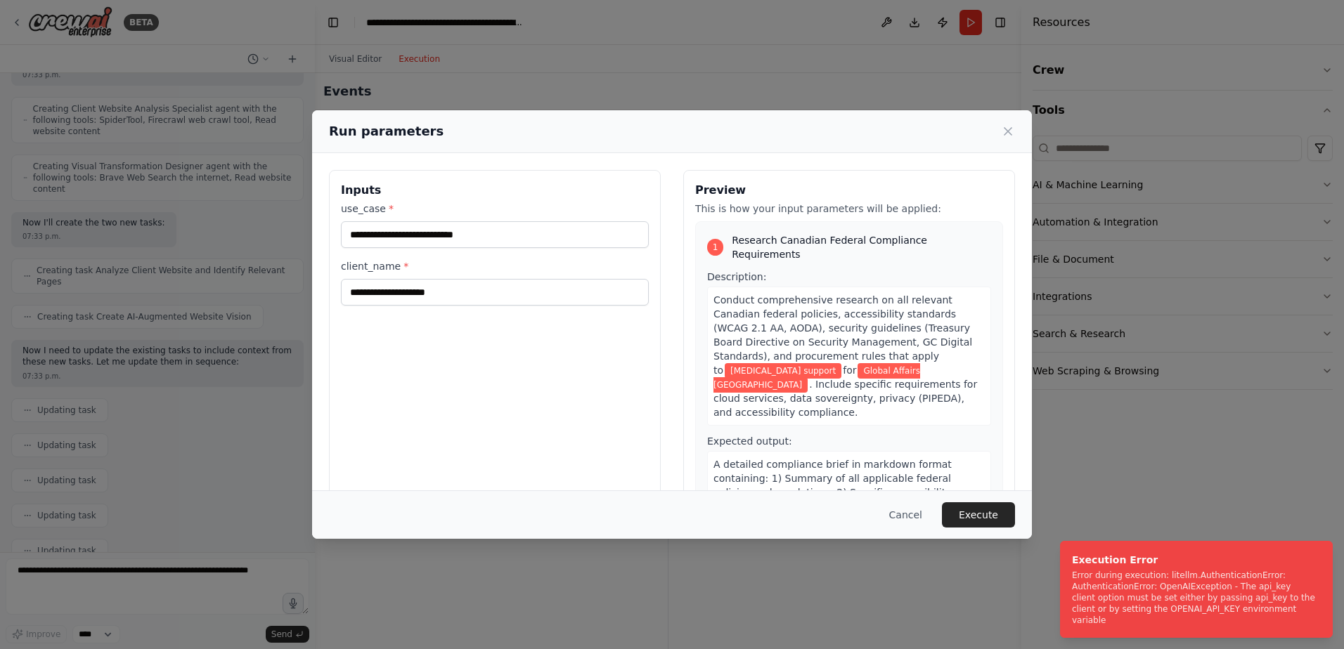
click at [973, 528] on div "Cancel Execute" at bounding box center [672, 515] width 720 height 48
click at [976, 524] on button "Execute" at bounding box center [978, 514] width 73 height 25
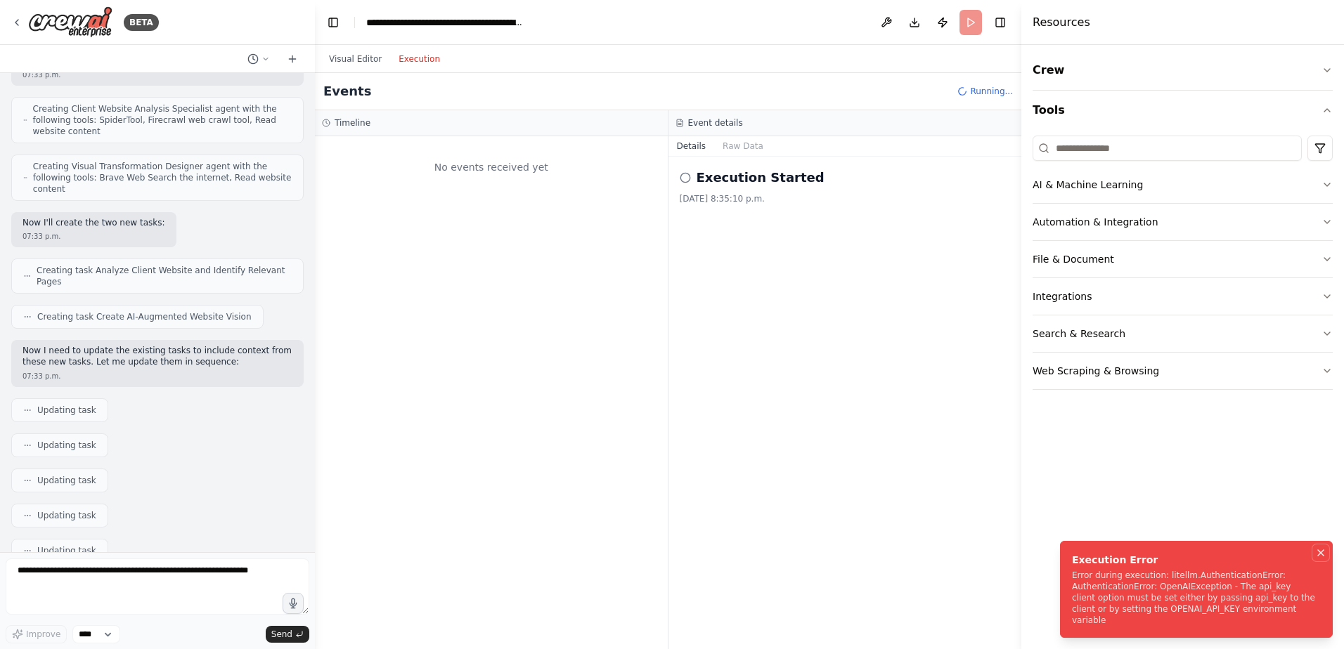
click at [1318, 556] on icon "Notifications (F8)" at bounding box center [1321, 553] width 6 height 6
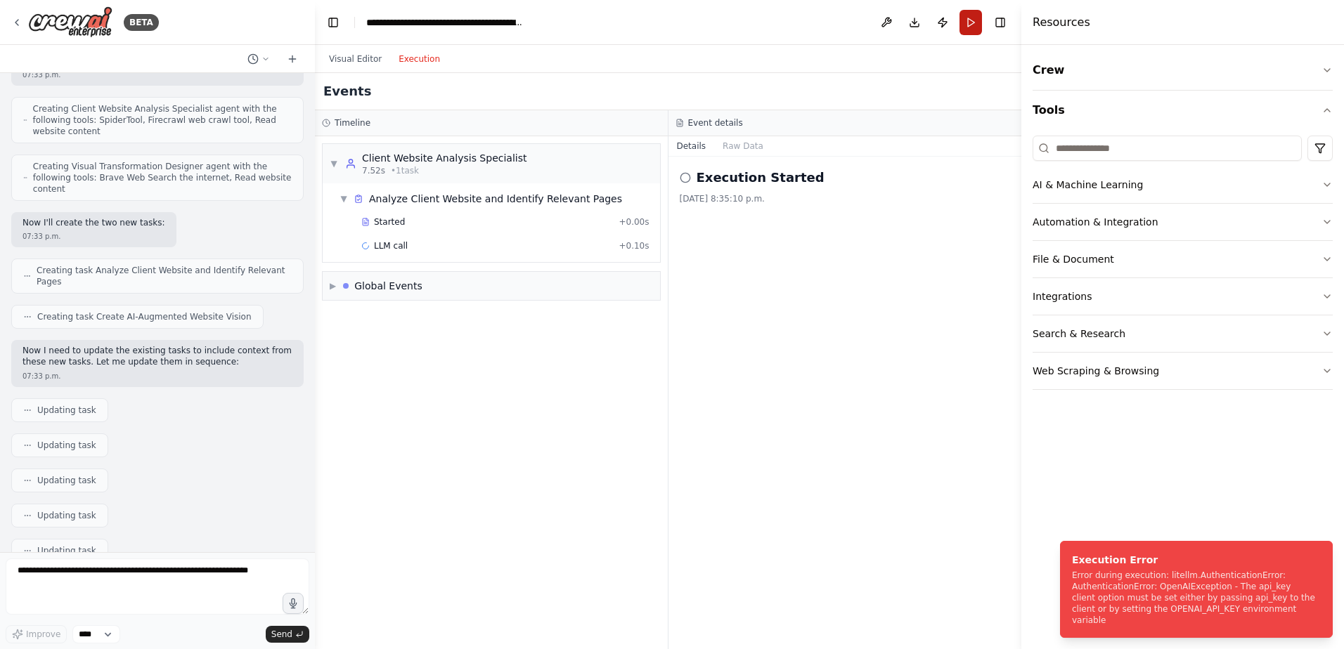
click at [968, 27] on button "Run" at bounding box center [970, 22] width 22 height 25
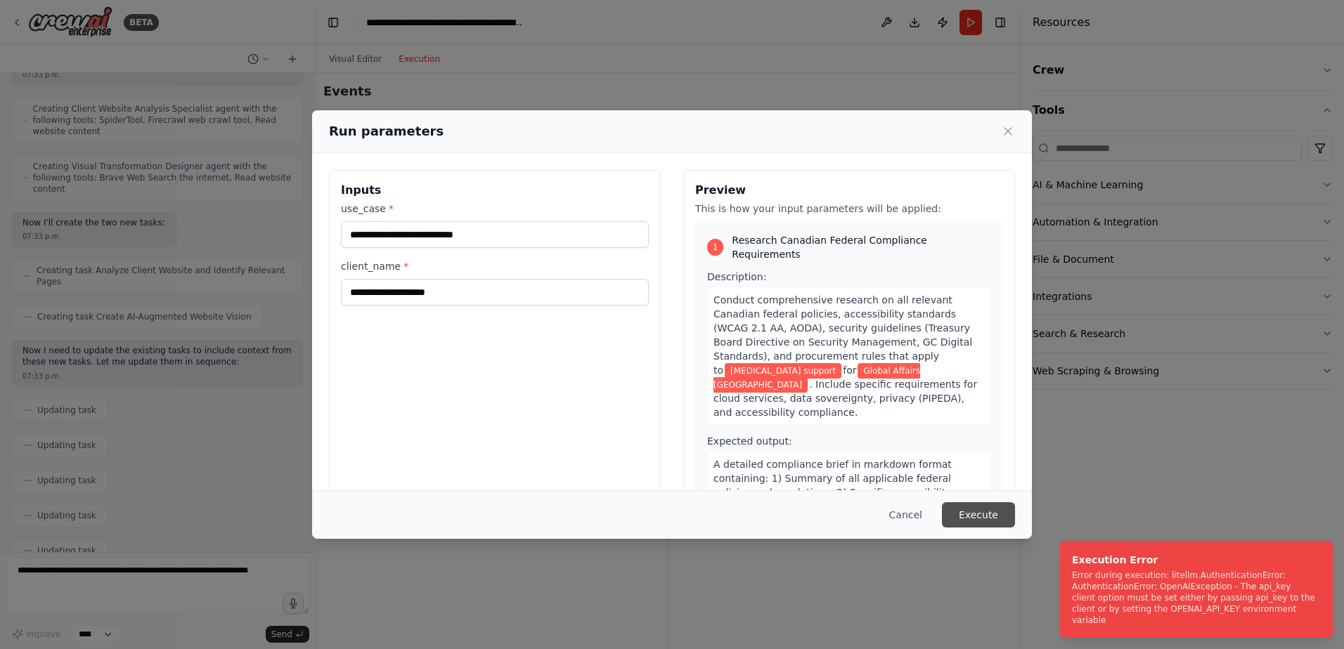
click at [983, 519] on button "Execute" at bounding box center [978, 514] width 73 height 25
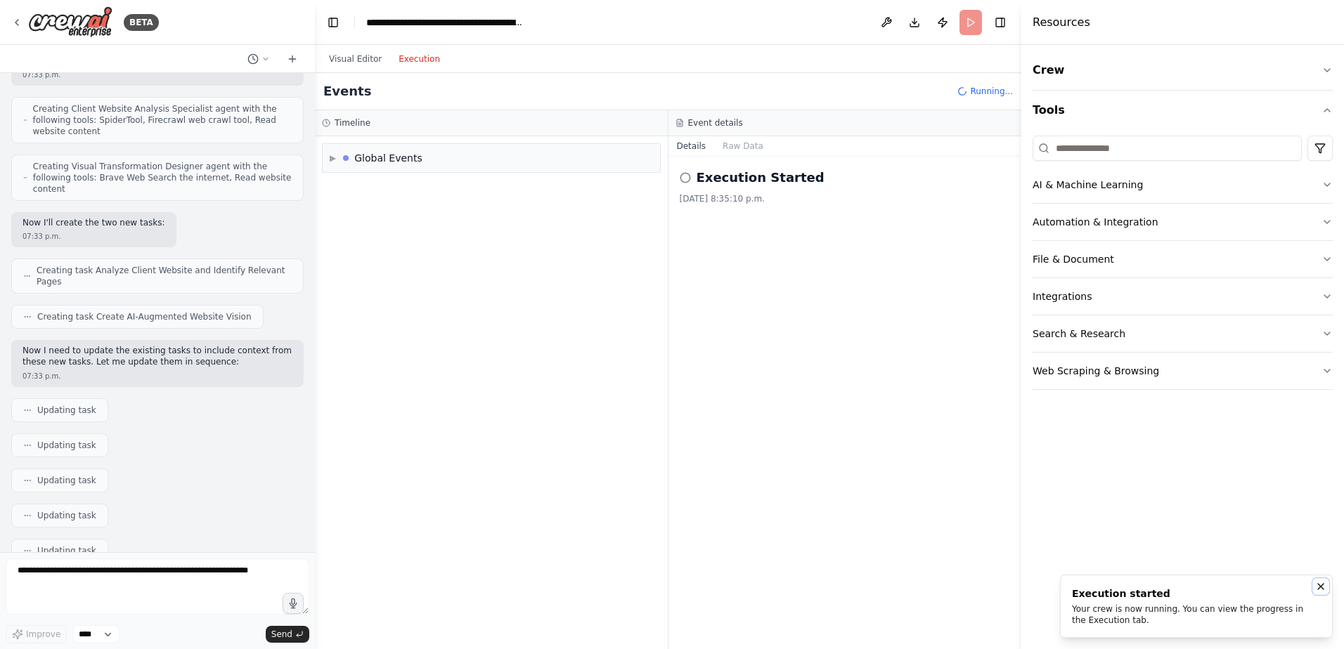
click at [1324, 588] on icon "Notifications (F8)" at bounding box center [1320, 586] width 11 height 11
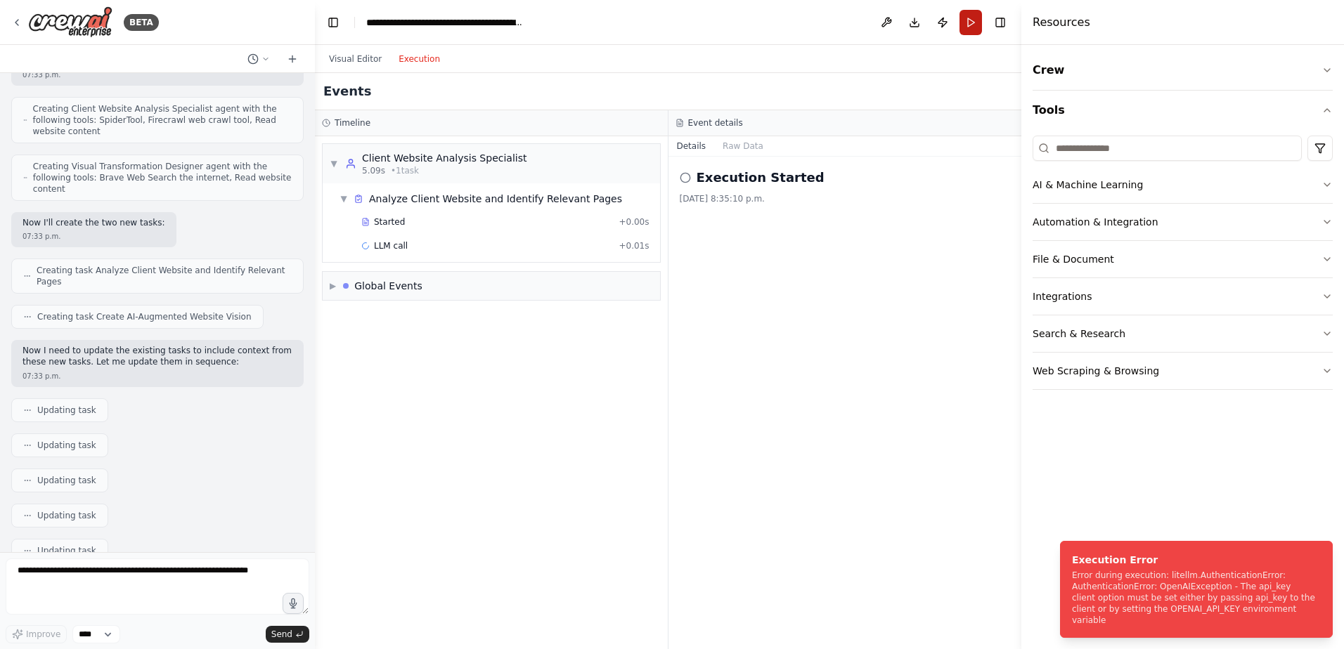
click at [974, 30] on button "Run" at bounding box center [970, 22] width 22 height 25
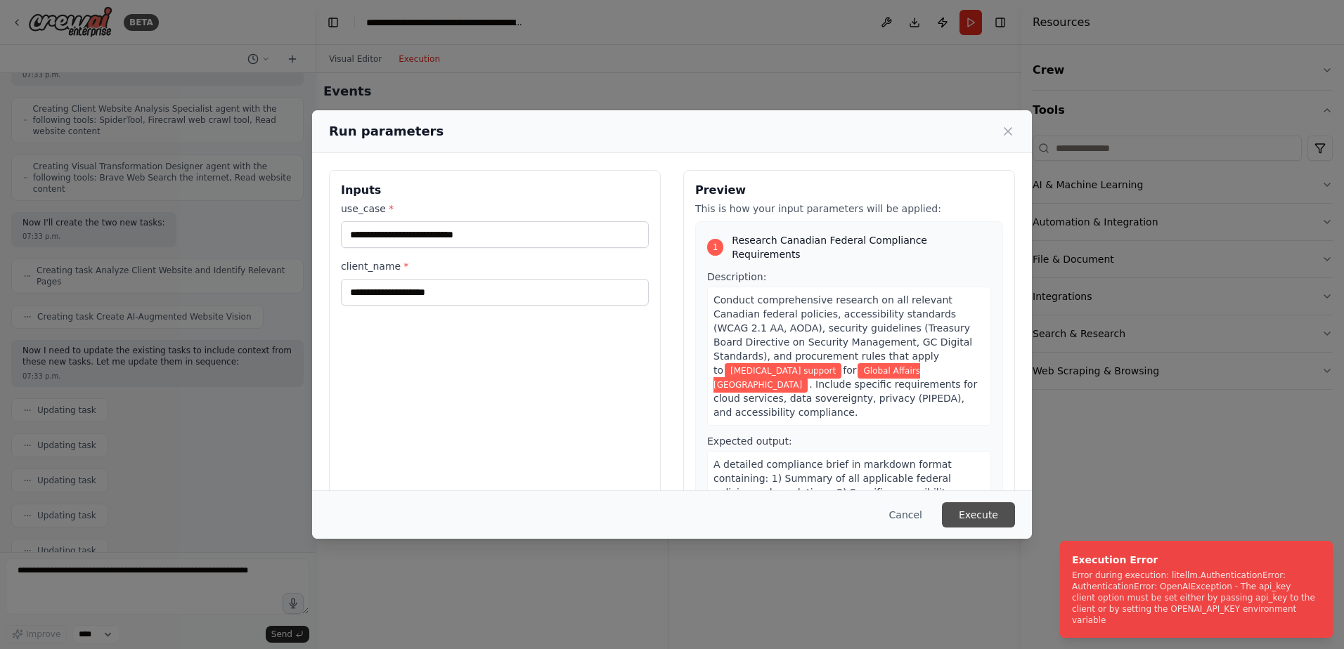
click at [986, 516] on button "Execute" at bounding box center [978, 514] width 73 height 25
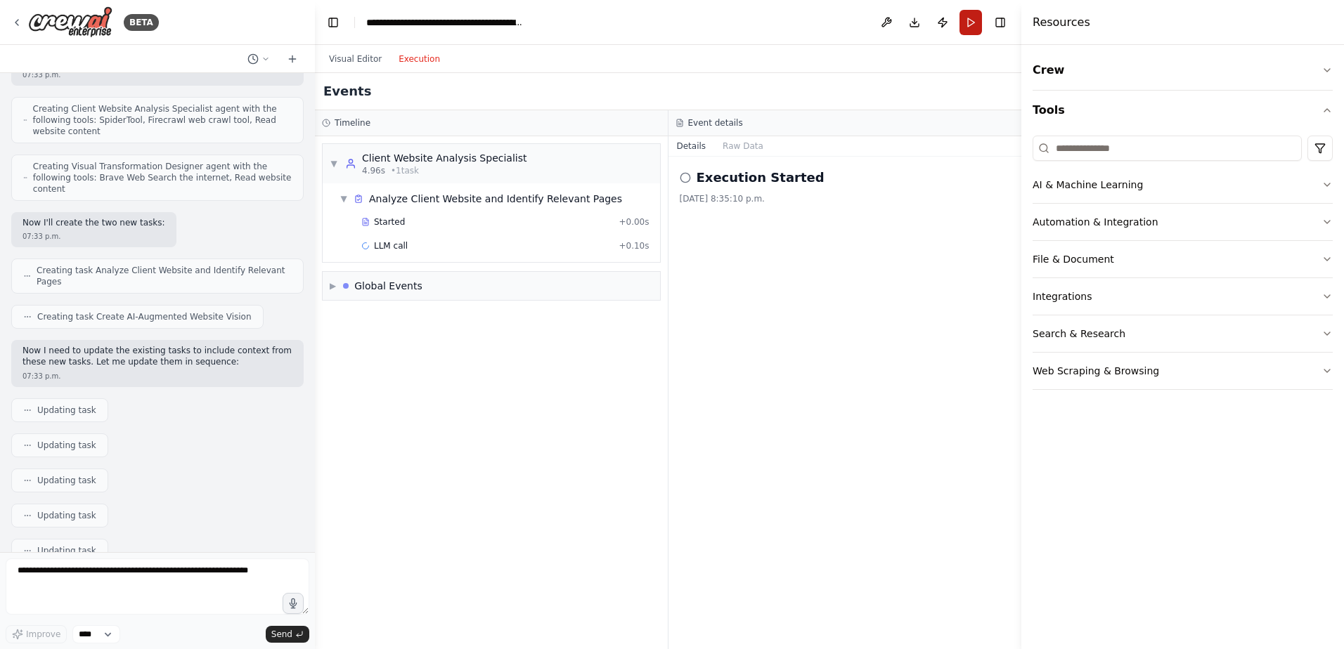
click at [970, 30] on button "Run" at bounding box center [970, 22] width 22 height 25
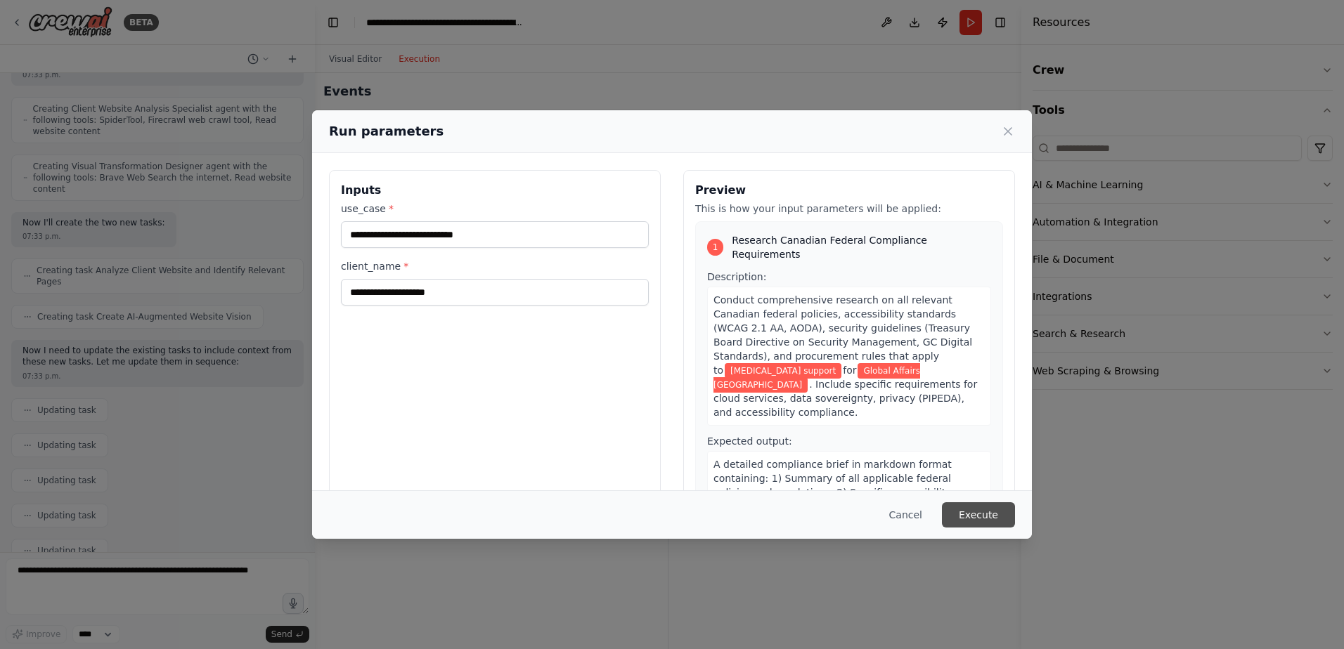
click at [975, 512] on button "Execute" at bounding box center [978, 514] width 73 height 25
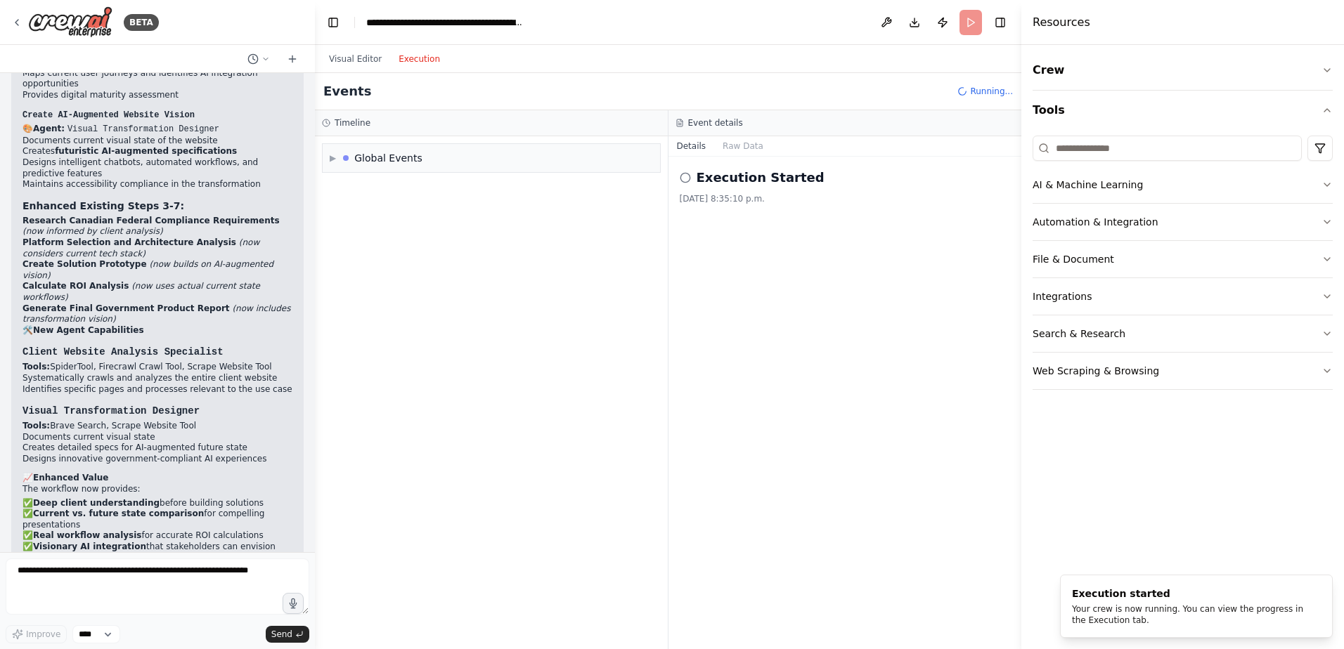
scroll to position [3156, 0]
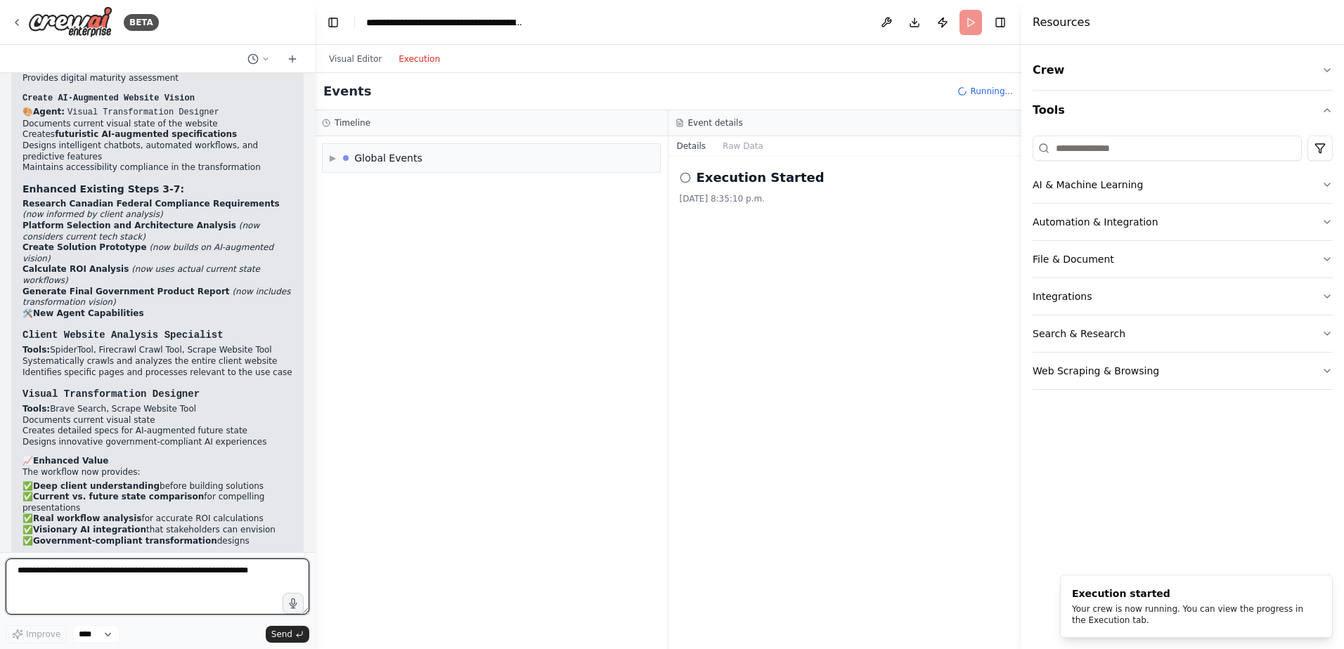
click at [169, 584] on textarea at bounding box center [158, 587] width 304 height 56
click at [81, 633] on select "****" at bounding box center [96, 634] width 48 height 18
click at [134, 597] on textarea at bounding box center [158, 587] width 304 height 56
click at [280, 595] on textarea at bounding box center [158, 587] width 304 height 56
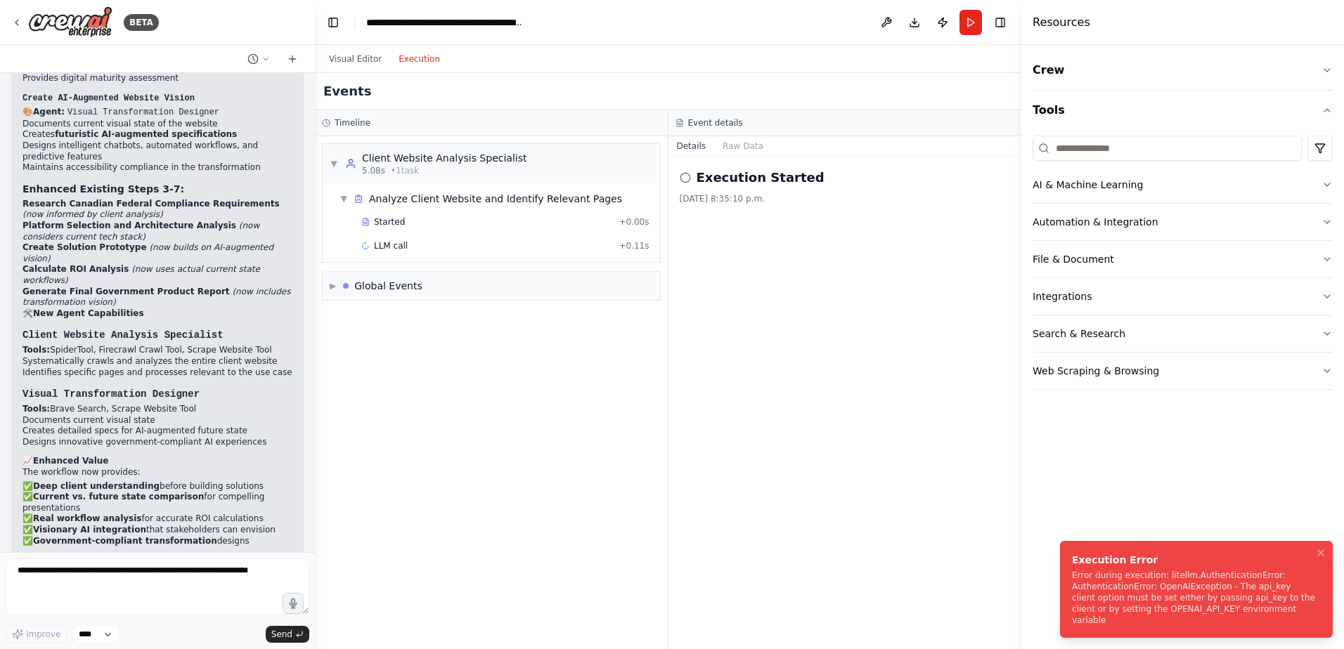
drag, startPoint x: 1072, startPoint y: 569, endPoint x: 1001, endPoint y: 585, distance: 72.0
click at [1072, 567] on div "Execution Error" at bounding box center [1193, 560] width 243 height 14
drag, startPoint x: 226, startPoint y: 593, endPoint x: 223, endPoint y: 585, distance: 8.2
click at [226, 593] on textarea at bounding box center [158, 587] width 304 height 56
paste textarea "*"
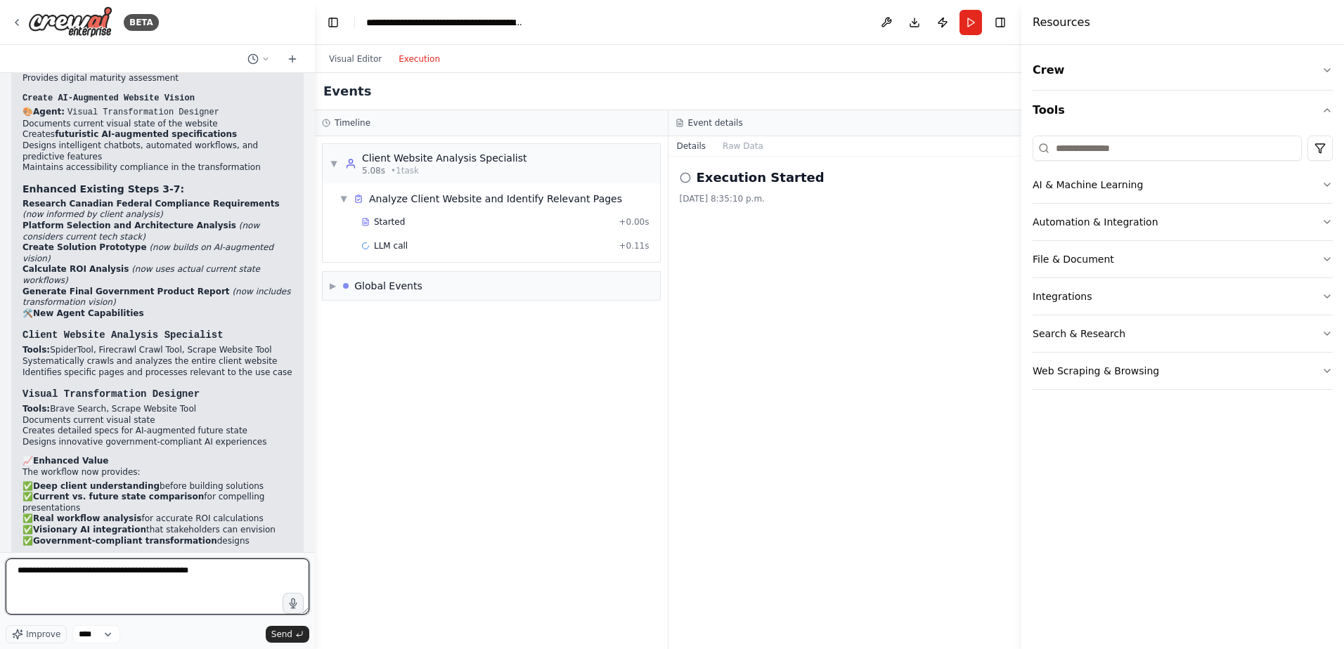
type textarea "**********"
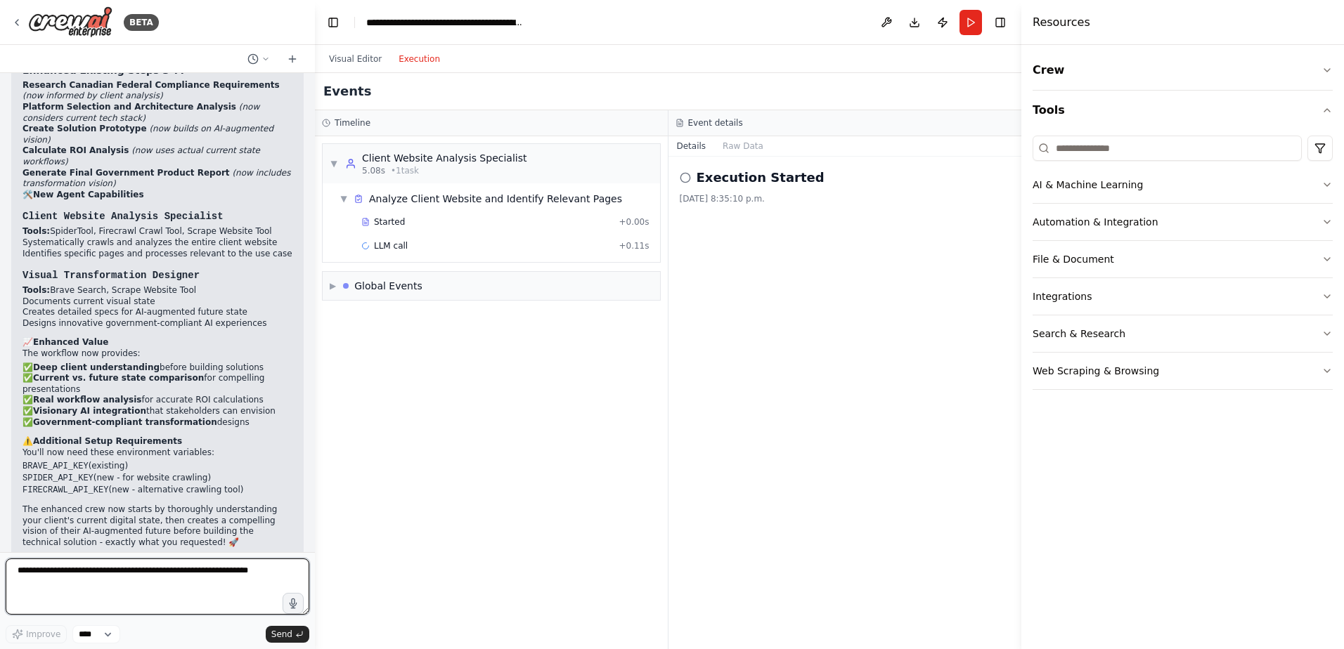
scroll to position [3321, 0]
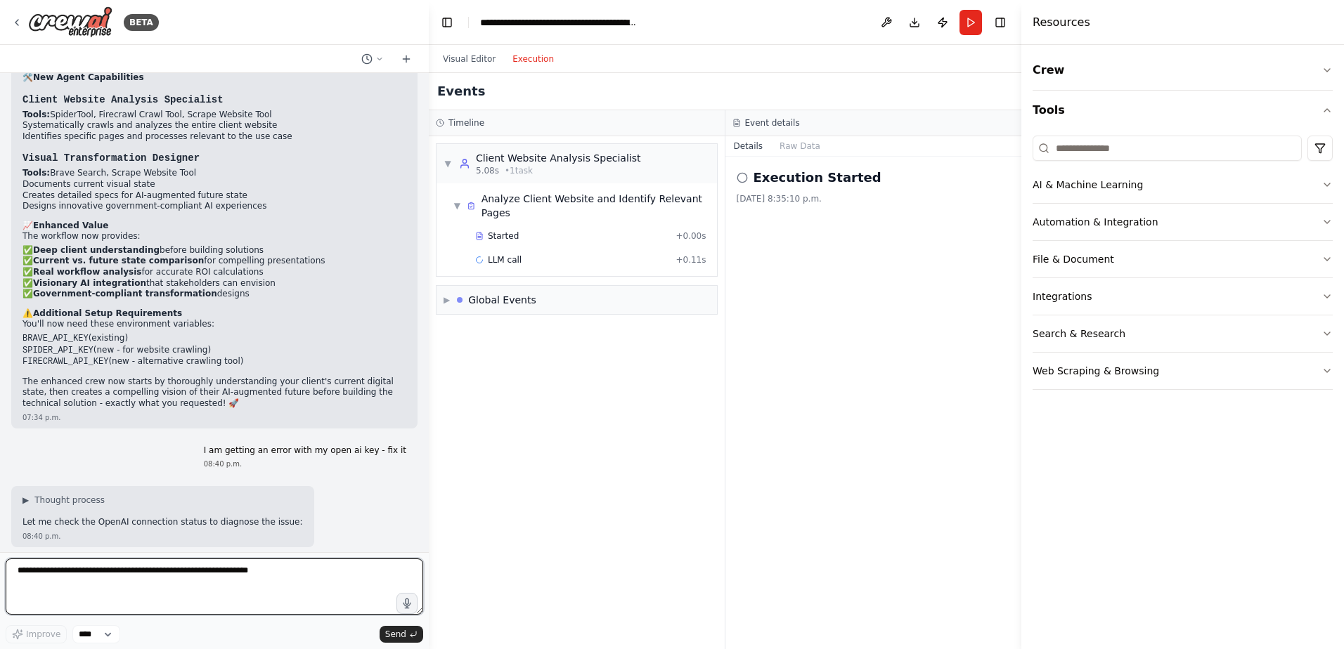
drag, startPoint x: 309, startPoint y: 513, endPoint x: 429, endPoint y: 514, distance: 119.5
click at [429, 514] on div "BETA Here’s a prompt you can paste directly into that box that should generate …" at bounding box center [672, 324] width 1344 height 649
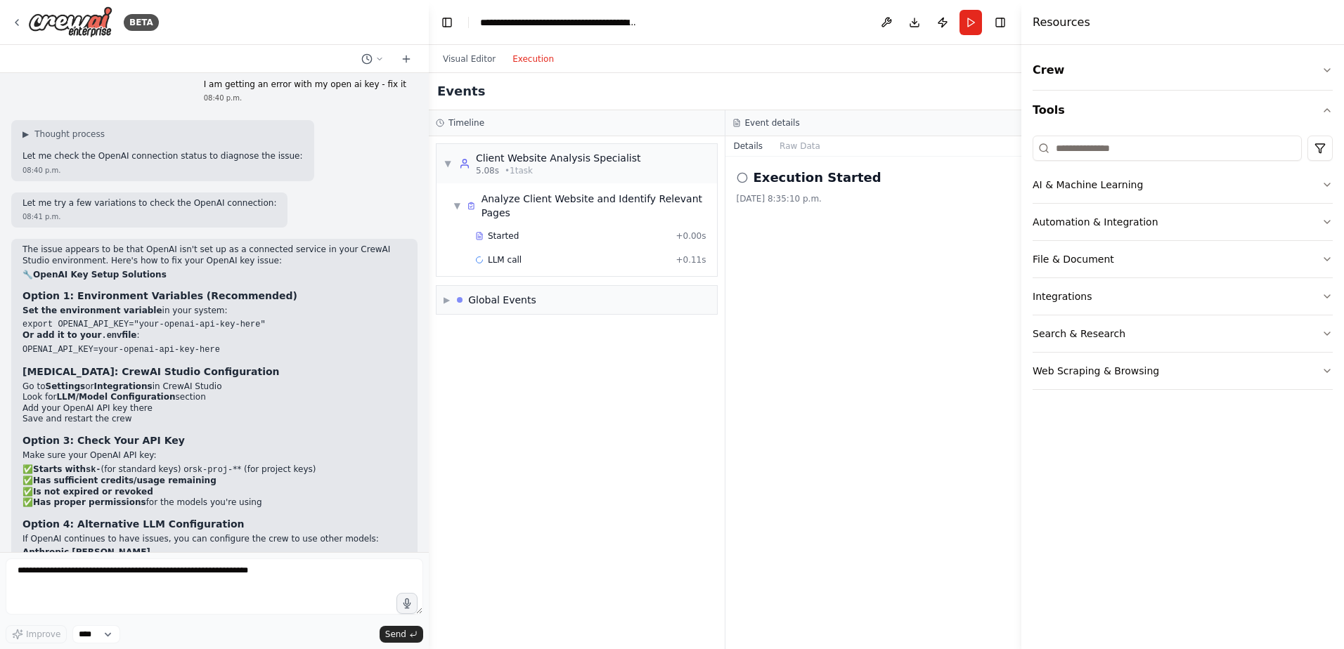
click at [99, 258] on div "The issue appears to be that OpenAI isn't set up as a connected service in your…" at bounding box center [214, 433] width 384 height 377
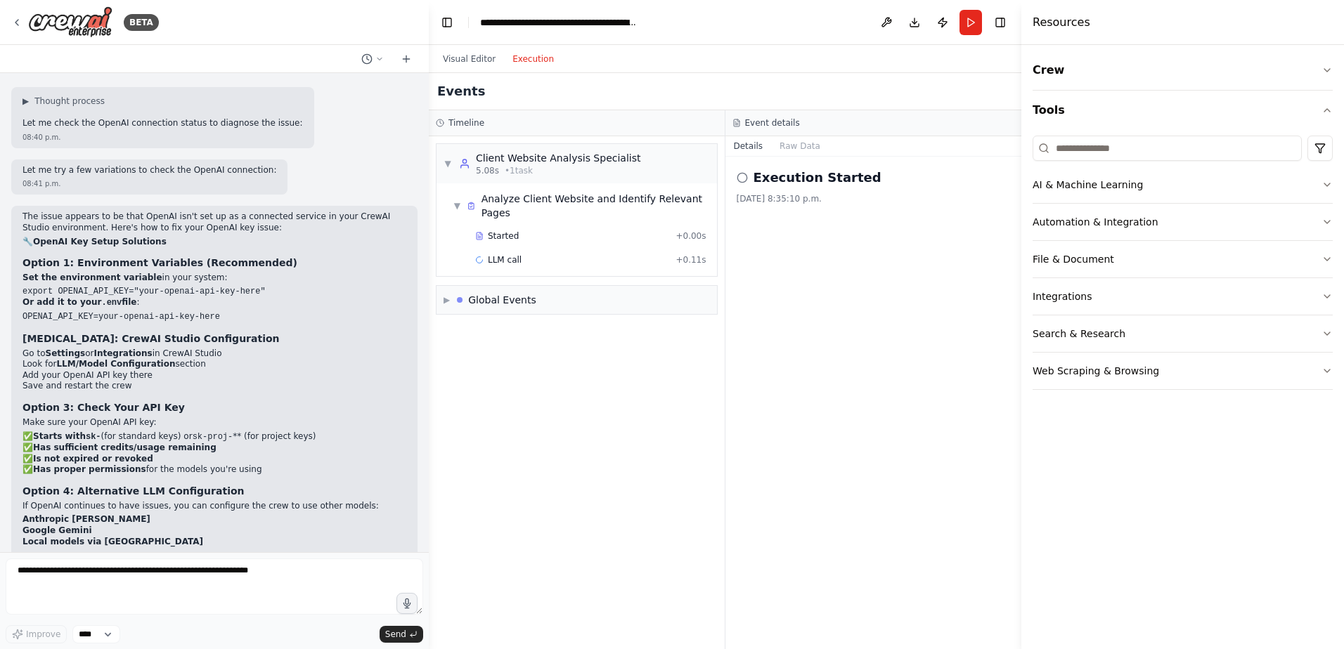
scroll to position [3338, 0]
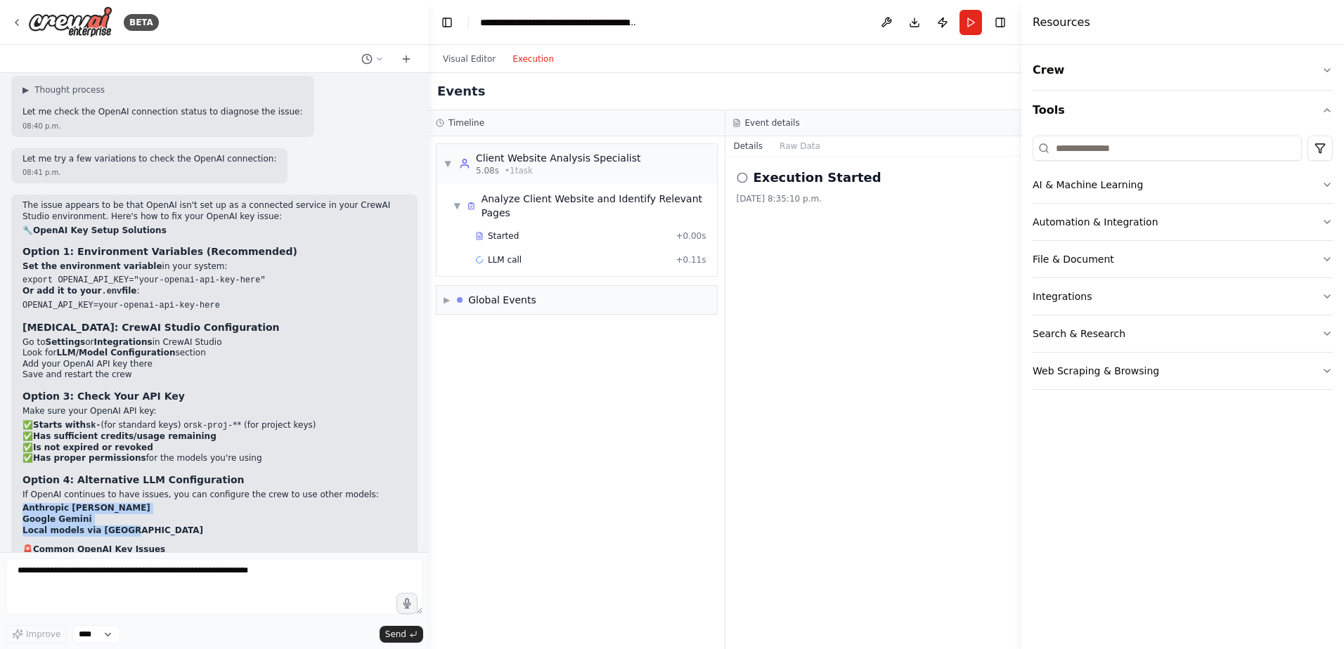
drag, startPoint x: 24, startPoint y: 413, endPoint x: 137, endPoint y: 434, distance: 115.1
click at [137, 503] on ul "Anthropic Claude Google Gemini Local models via Ollama" at bounding box center [214, 519] width 384 height 33
drag, startPoint x: 137, startPoint y: 434, endPoint x: 207, endPoint y: 453, distance: 71.9
click at [219, 545] on h2 "🚨 Common OpenAI Key Issues" at bounding box center [214, 550] width 384 height 11
drag, startPoint x: 103, startPoint y: 460, endPoint x: 242, endPoint y: 467, distance: 138.6
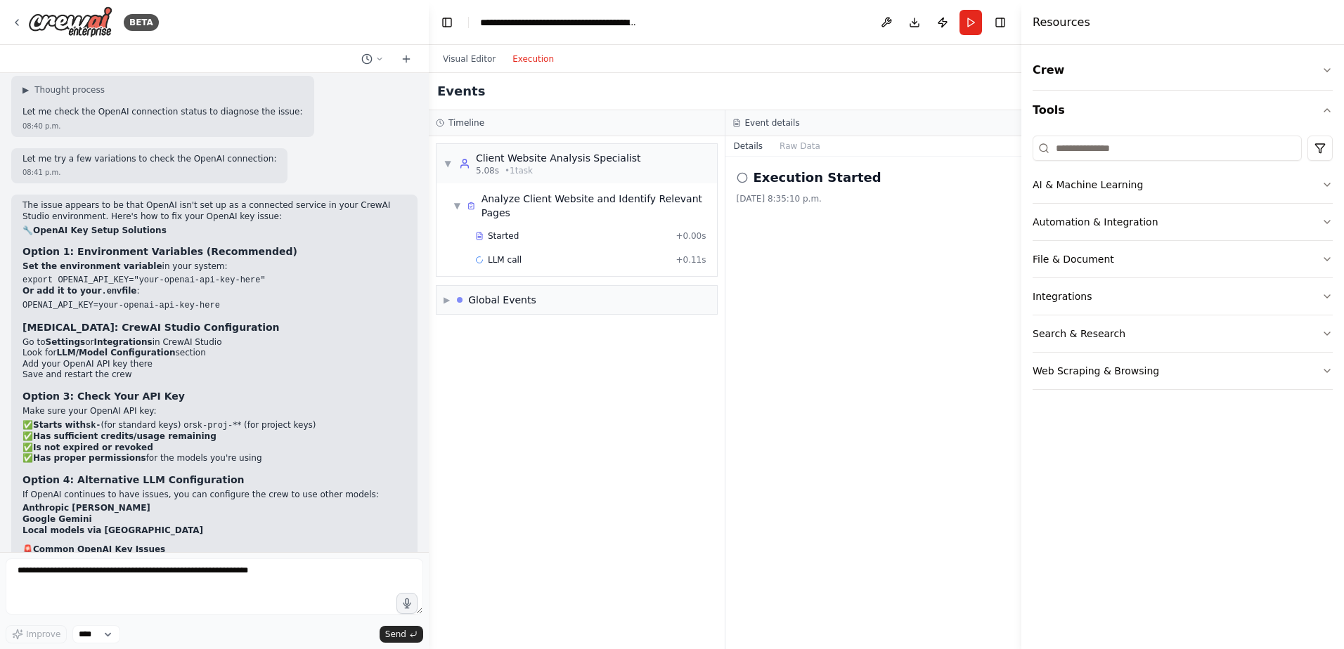
click at [242, 556] on li ""Invalid API key" → Check key format and permissions" at bounding box center [214, 561] width 384 height 11
drag, startPoint x: 242, startPoint y: 467, endPoint x: 233, endPoint y: 495, distance: 29.3
click at [233, 589] on li ""Insufficient quota" → Add billing/credits to your OpenAI account" at bounding box center [214, 594] width 384 height 11
drag, startPoint x: 126, startPoint y: 471, endPoint x: 273, endPoint y: 476, distance: 147.0
click at [273, 566] on li ""Rate limit exceeded" → Check usage limits on OpenAI dashboard" at bounding box center [214, 571] width 384 height 11
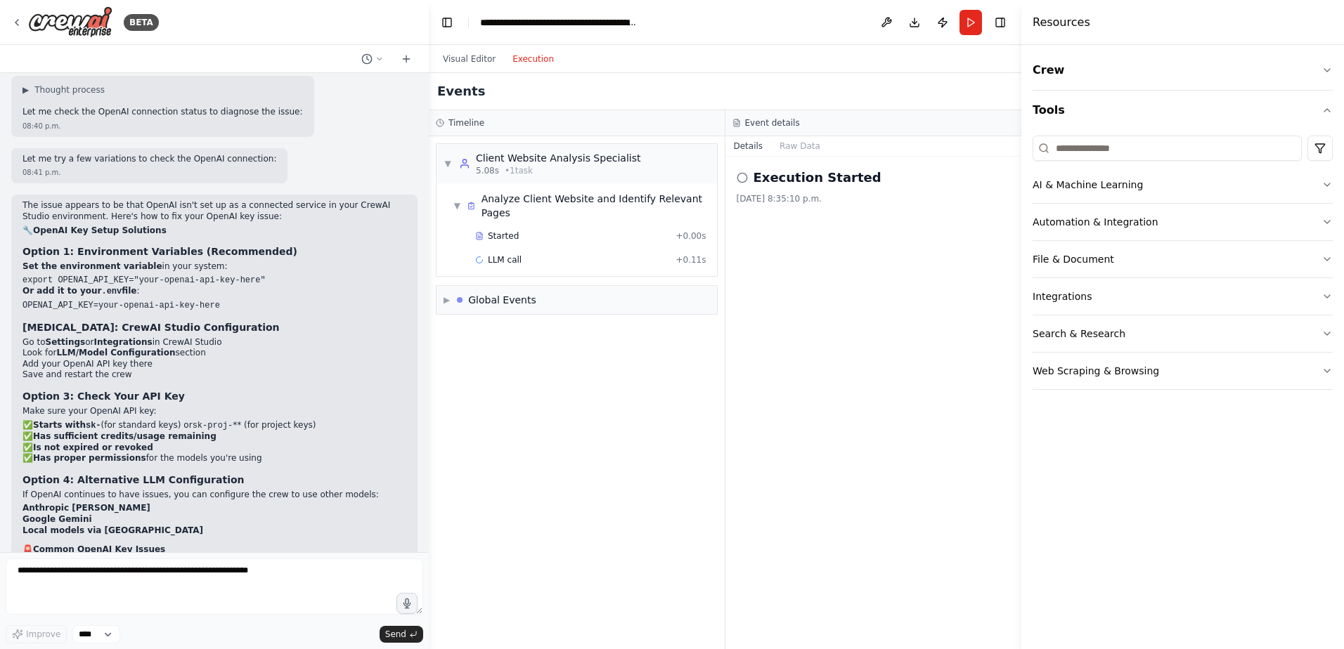
drag, startPoint x: 273, startPoint y: 476, endPoint x: 216, endPoint y: 488, distance: 58.3
click at [268, 589] on li ""Insufficient quota" → Add billing/credits to your OpenAI account" at bounding box center [214, 594] width 384 height 11
click at [169, 590] on textarea at bounding box center [214, 587] width 417 height 56
click at [302, 578] on textarea at bounding box center [214, 587] width 417 height 56
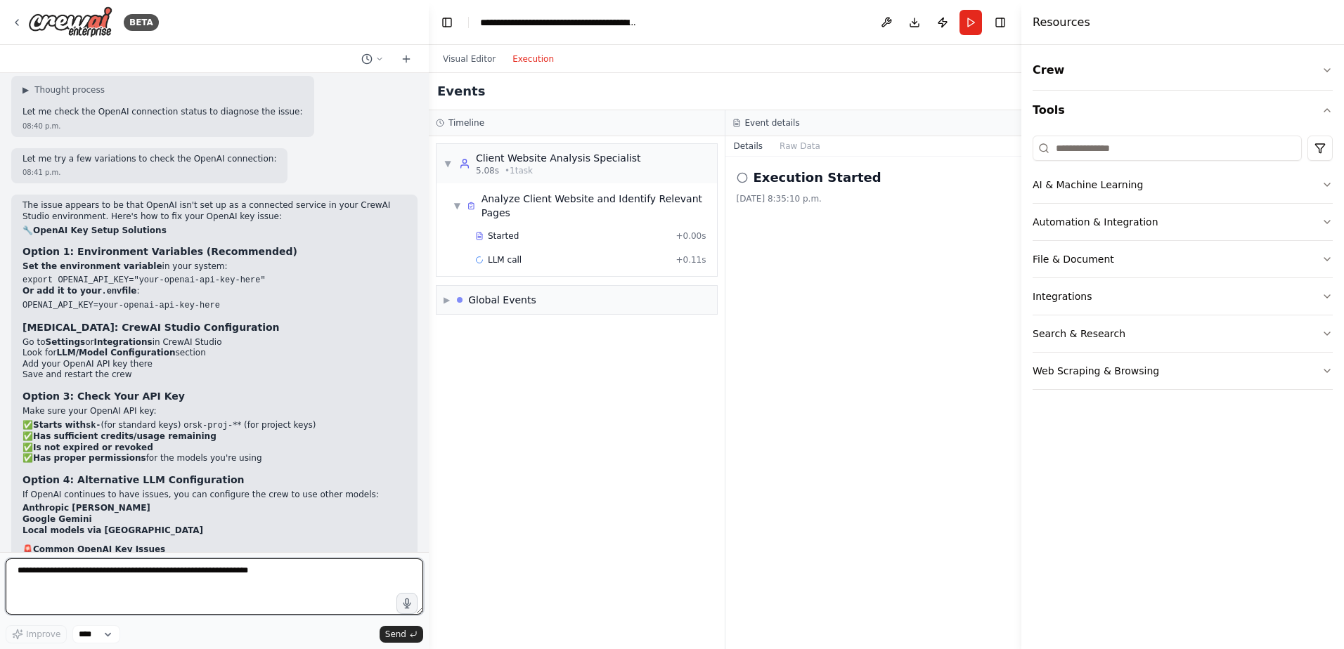
click at [144, 571] on textarea at bounding box center [214, 587] width 417 height 56
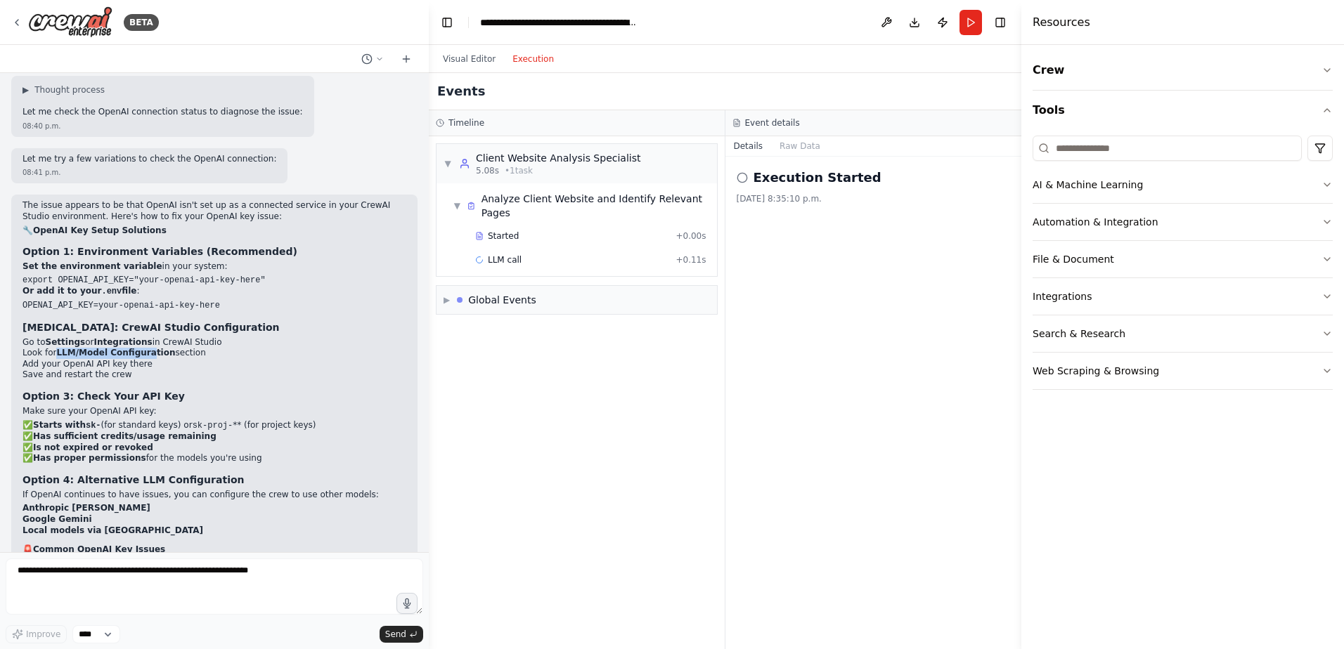
drag, startPoint x: 55, startPoint y: 253, endPoint x: 143, endPoint y: 250, distance: 88.6
click at [143, 348] on li "Look for LLM/Model Configuration section" at bounding box center [214, 353] width 384 height 11
drag, startPoint x: 143, startPoint y: 250, endPoint x: 246, endPoint y: 274, distance: 105.3
click at [246, 370] on li "Save and restart the crew" at bounding box center [214, 375] width 384 height 11
drag, startPoint x: 54, startPoint y: 182, endPoint x: 259, endPoint y: 182, distance: 205.2
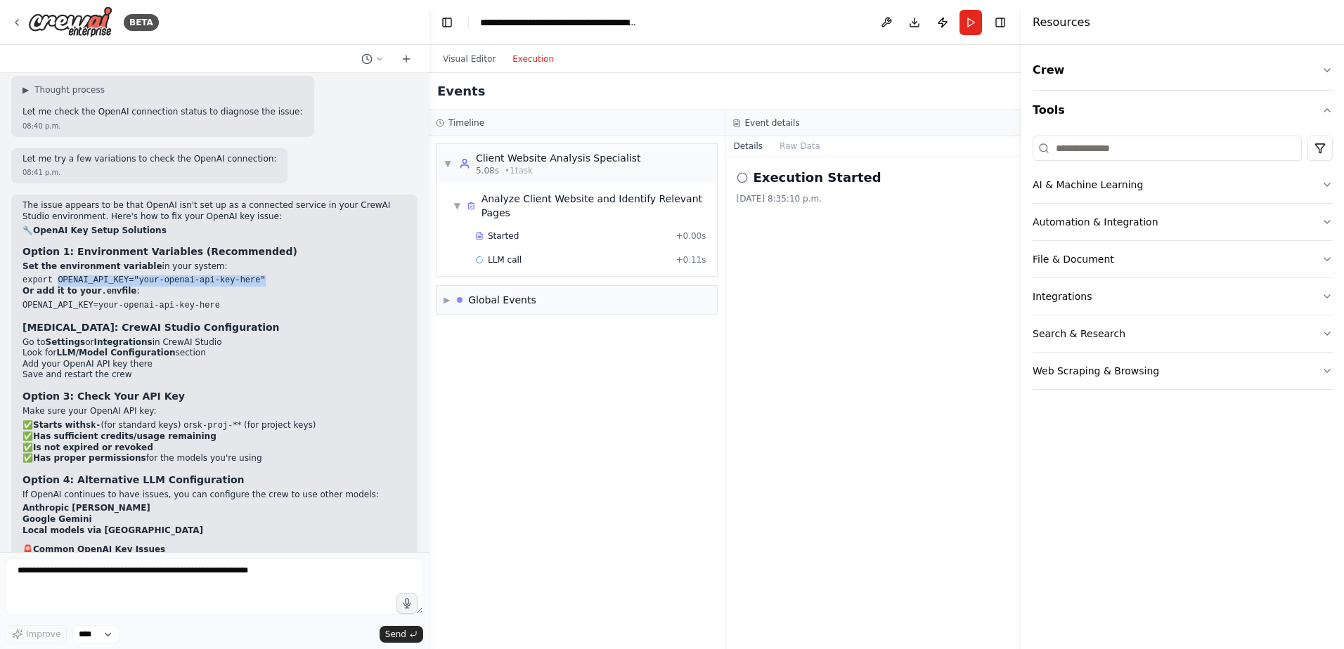
click at [259, 275] on pre "export OPENAI_API_KEY="your-openai-api-key-here"" at bounding box center [214, 280] width 384 height 11
drag, startPoint x: 259, startPoint y: 182, endPoint x: 134, endPoint y: 210, distance: 128.9
click at [120, 286] on li "Or add it to your .env file : OPENAI_API_KEY=your-openai-api-key-here" at bounding box center [214, 298] width 384 height 25
drag, startPoint x: 54, startPoint y: 181, endPoint x: 115, endPoint y: 180, distance: 61.2
click at [115, 275] on code "export OPENAI_API_KEY="your-openai-api-key-here"" at bounding box center [143, 280] width 243 height 10
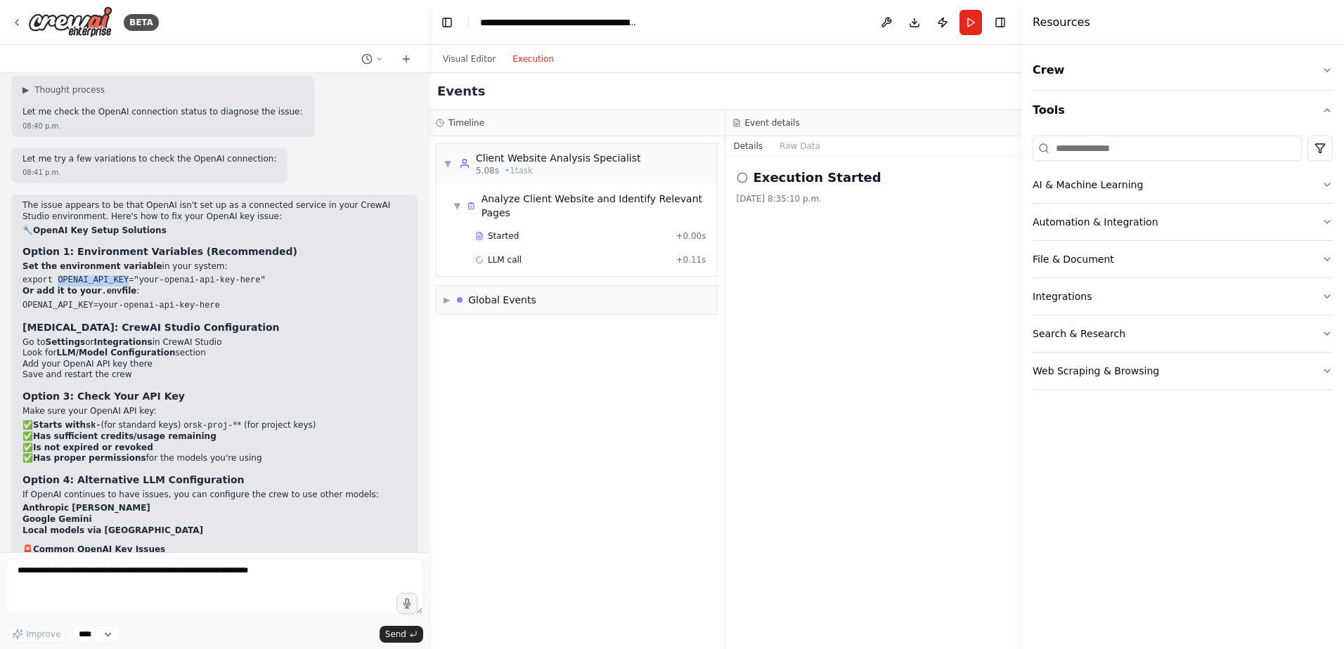
copy code "OPENAI_API_KEY"
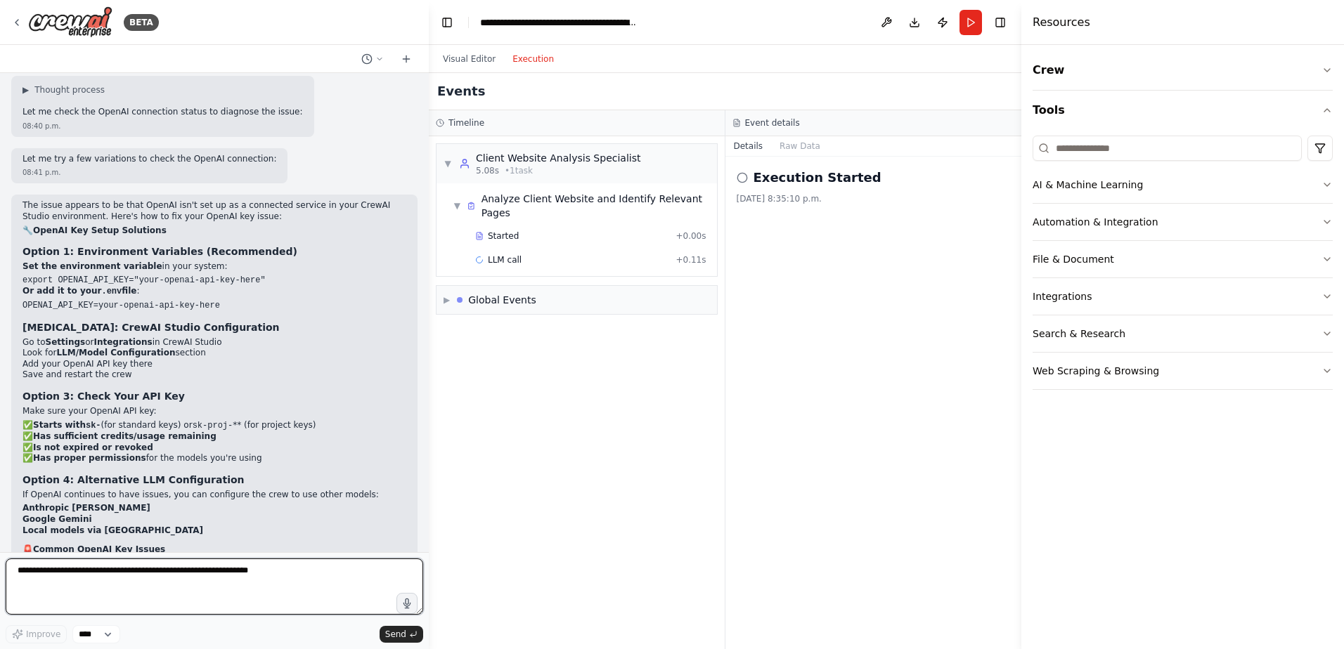
click at [115, 587] on textarea at bounding box center [214, 587] width 417 height 56
paste textarea "**********"
type textarea "**********"
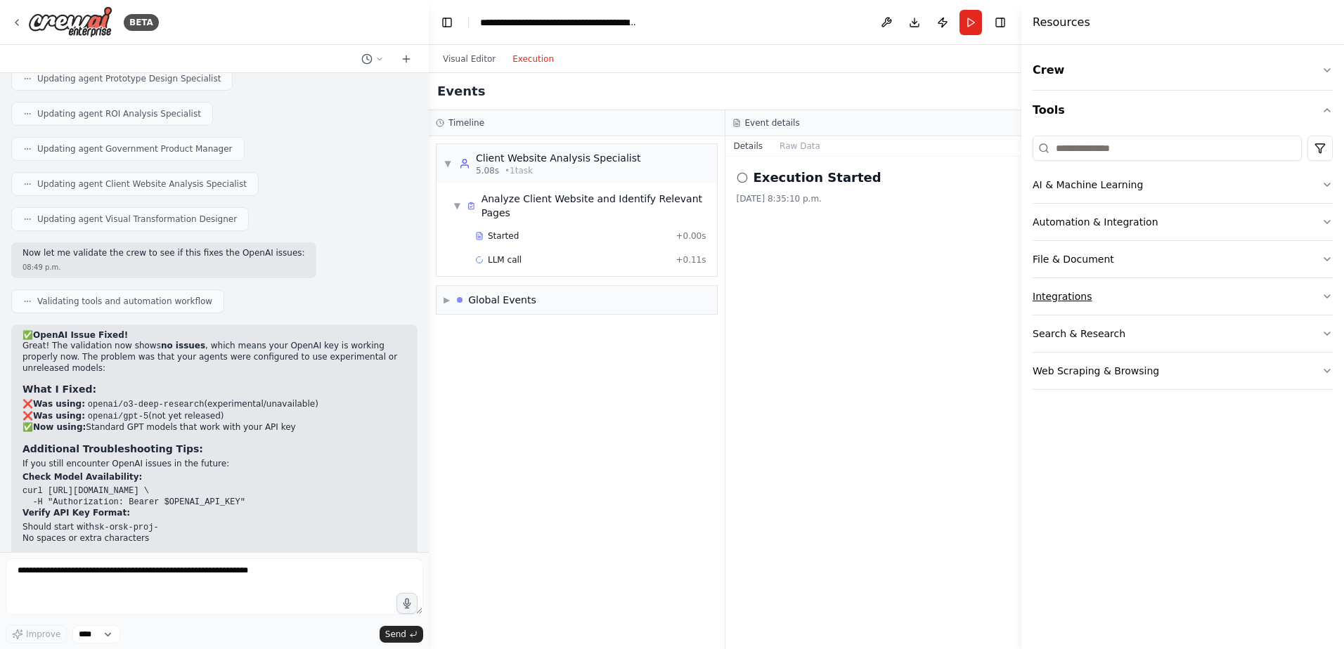
scroll to position [4347, 0]
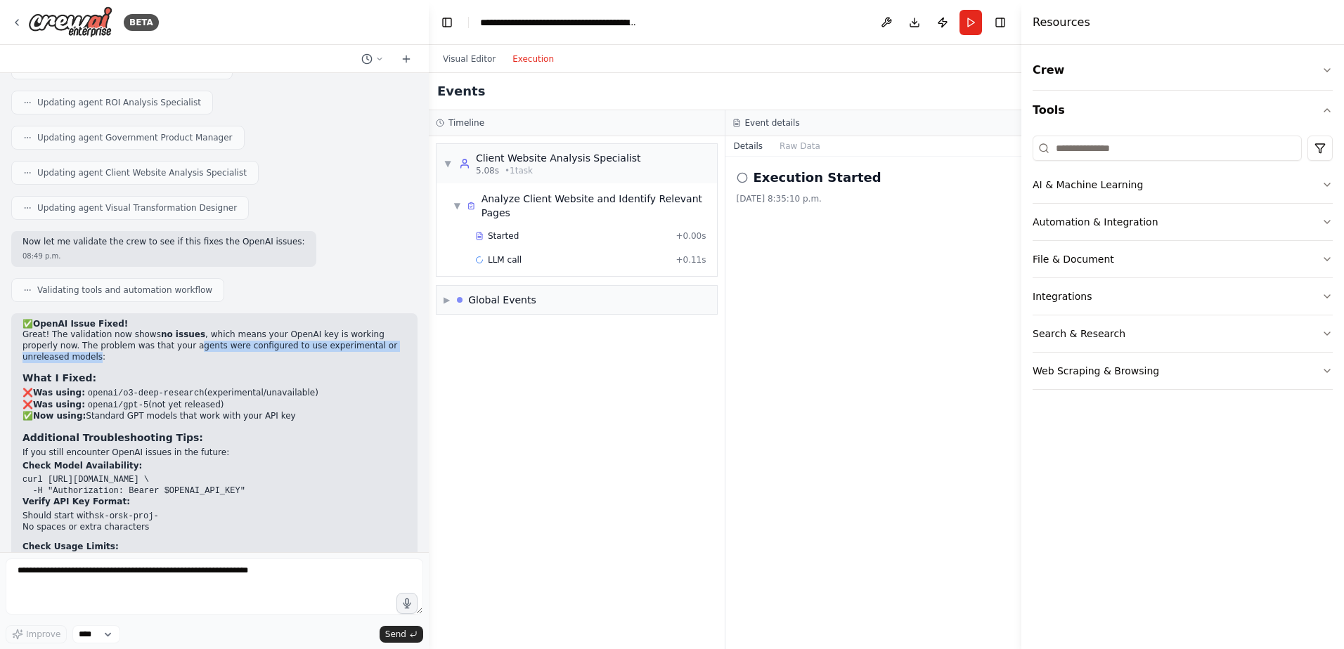
drag, startPoint x: 134, startPoint y: 247, endPoint x: 370, endPoint y: 242, distance: 236.9
click at [370, 330] on p "Great! The validation now shows no issues , which means your OpenAI key is work…" at bounding box center [214, 346] width 384 height 33
drag, startPoint x: 370, startPoint y: 242, endPoint x: 215, endPoint y: 262, distance: 156.6
click at [215, 371] on h3 "What I Fixed:" at bounding box center [214, 378] width 384 height 14
drag, startPoint x: 72, startPoint y: 309, endPoint x: 305, endPoint y: 307, distance: 233.3
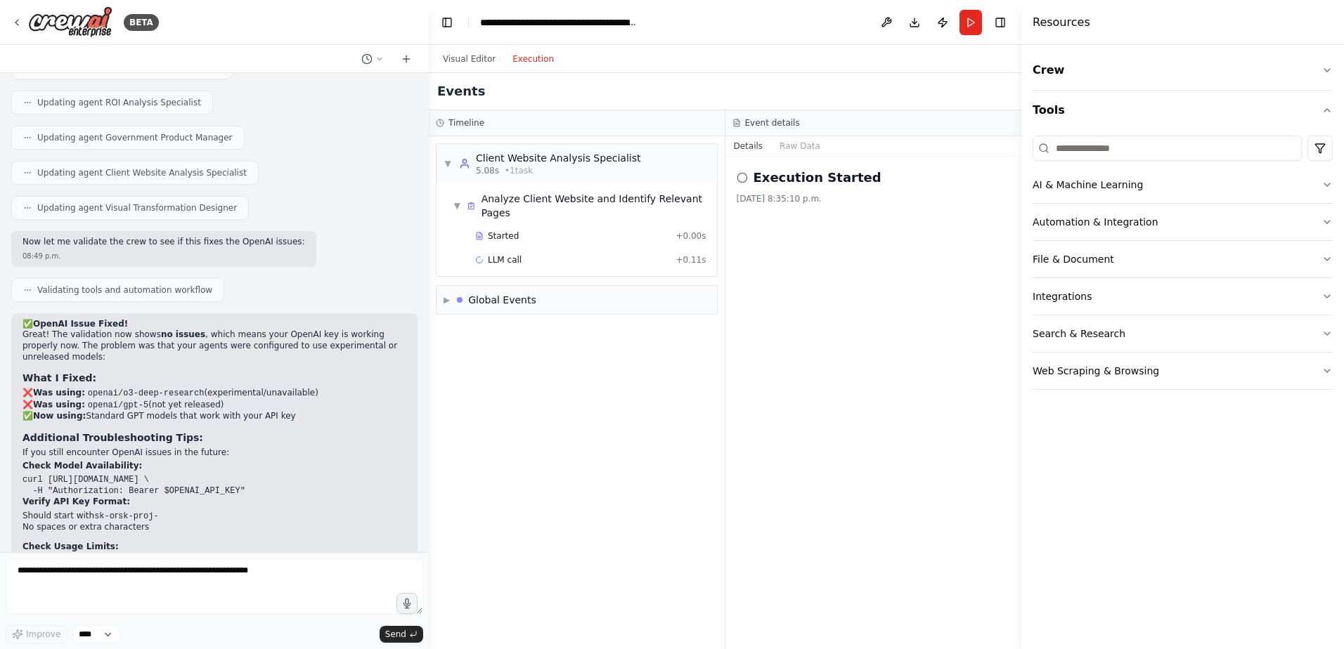
click at [305, 411] on li "✅ Now using: Standard GPT models that work with your API key" at bounding box center [214, 416] width 384 height 11
drag, startPoint x: 305, startPoint y: 307, endPoint x: 172, endPoint y: 370, distance: 147.1
click at [172, 475] on code "curl https://api.openai.com/v1/models \ -H "Authorization: Bearer $OPENAI_API_K…" at bounding box center [133, 485] width 223 height 21
click at [975, 27] on button "Run" at bounding box center [970, 22] width 22 height 25
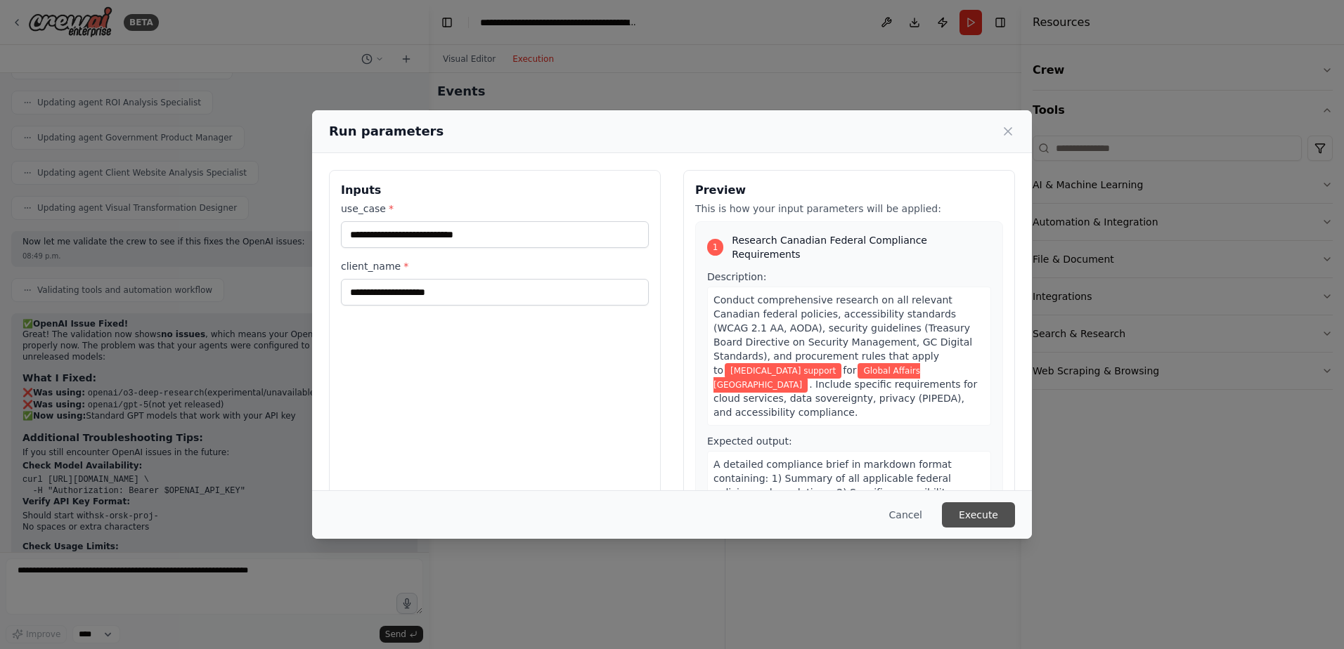
click at [1004, 519] on button "Execute" at bounding box center [978, 514] width 73 height 25
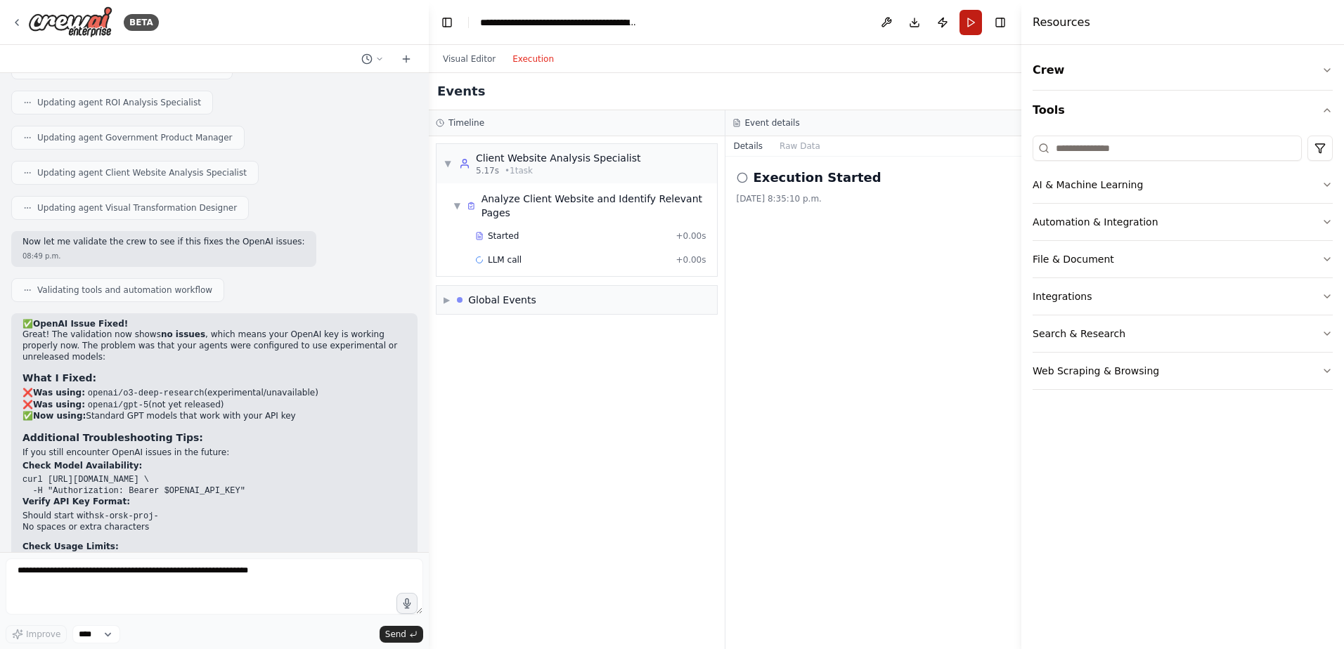
click at [965, 19] on button "Run" at bounding box center [970, 22] width 22 height 25
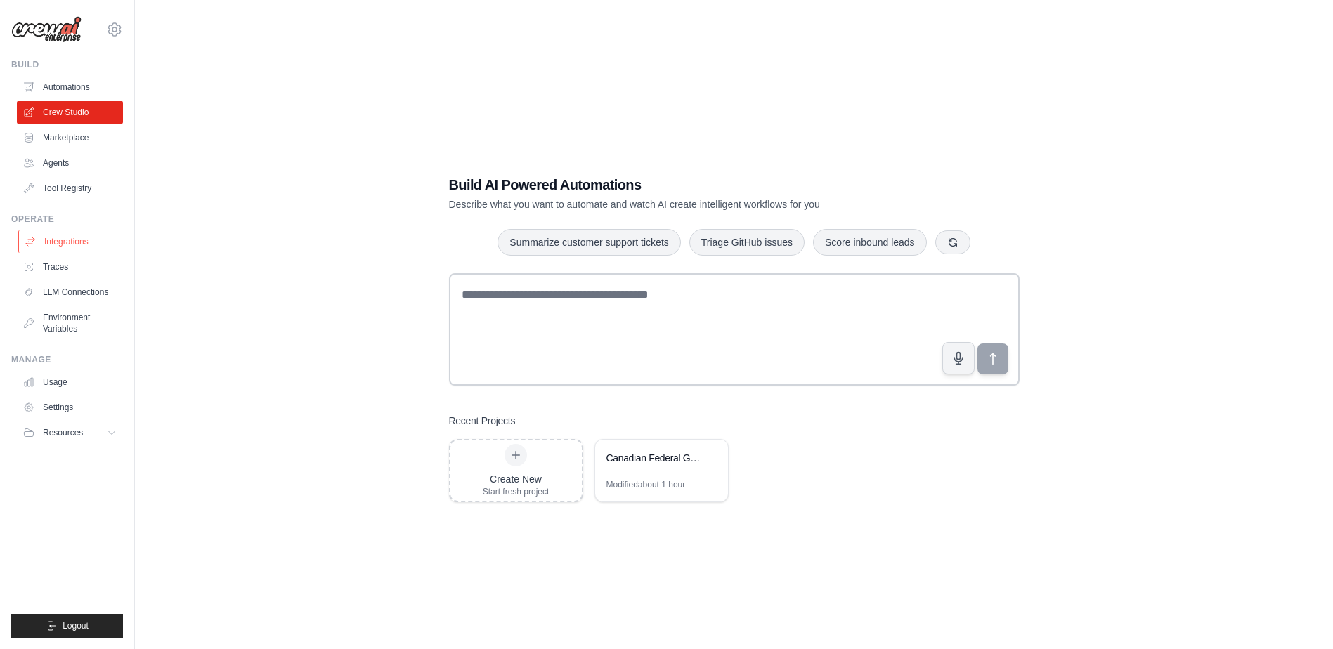
click at [73, 240] on link "Integrations" at bounding box center [71, 242] width 106 height 22
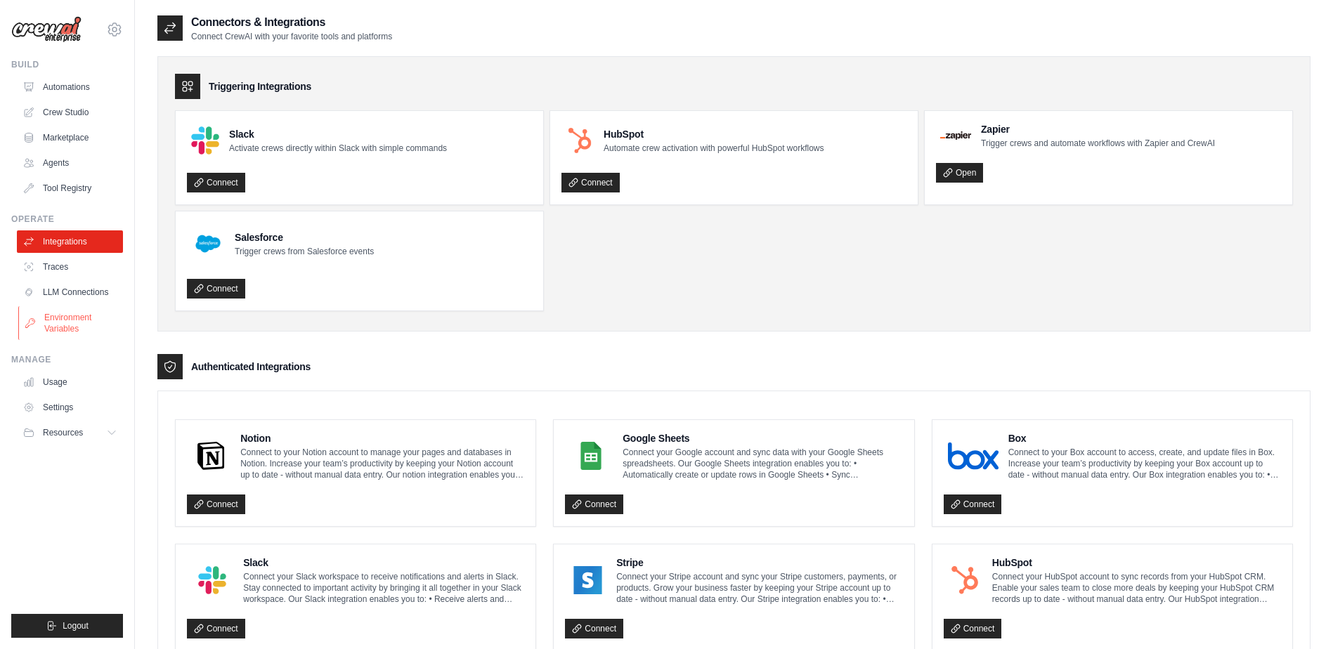
click at [66, 330] on link "Environment Variables" at bounding box center [71, 323] width 106 height 34
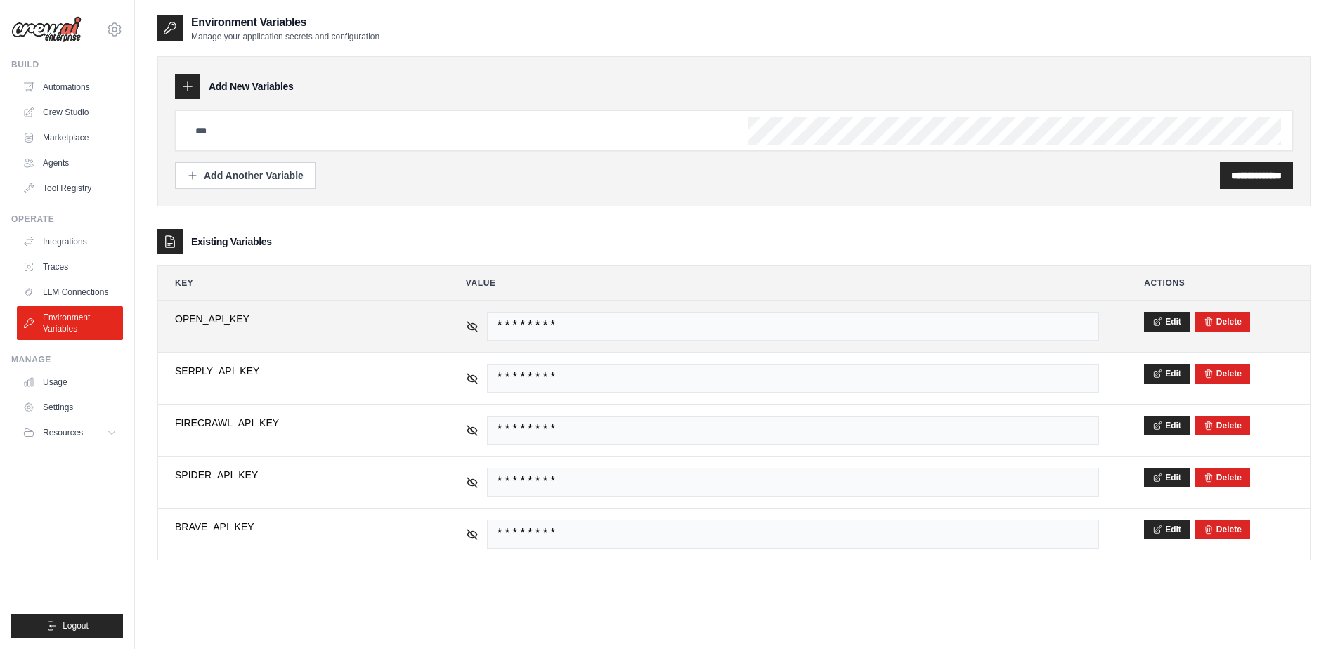
click at [351, 324] on span "OPEN_API_KEY" at bounding box center [298, 319] width 246 height 14
click at [1159, 325] on icon at bounding box center [1158, 321] width 10 height 10
click at [343, 328] on input "**********" at bounding box center [298, 327] width 246 height 30
paste input "**"
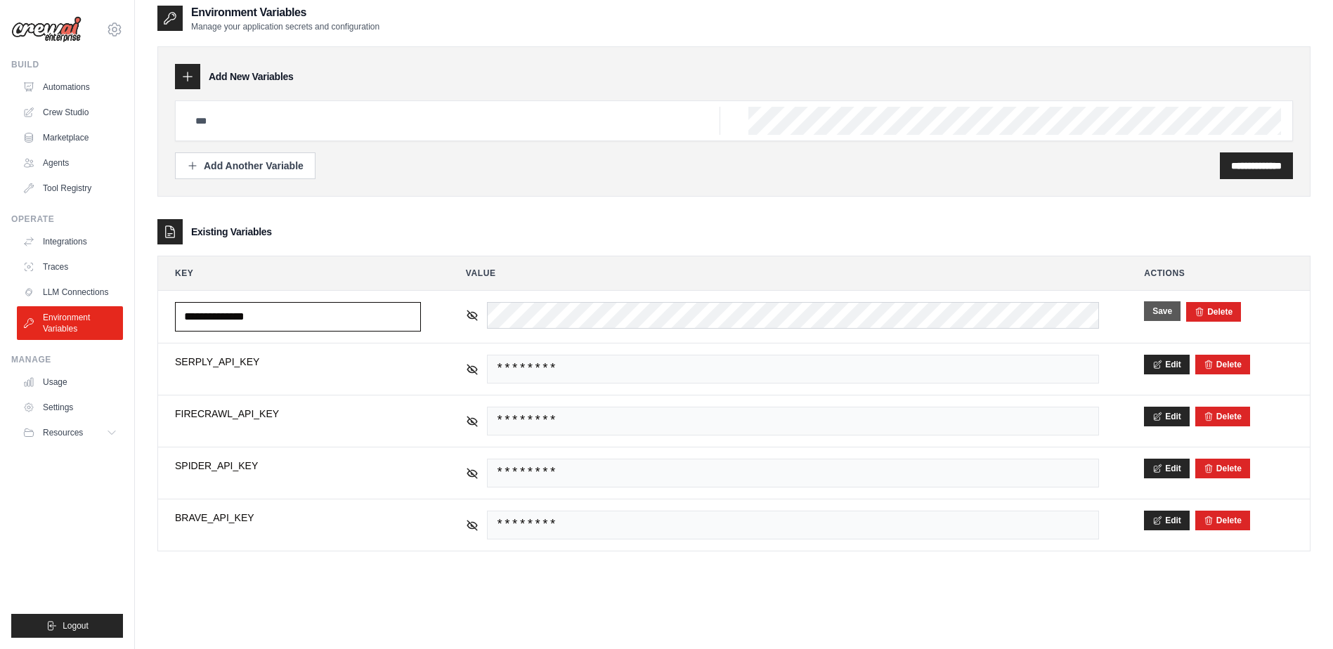
scroll to position [28, 0]
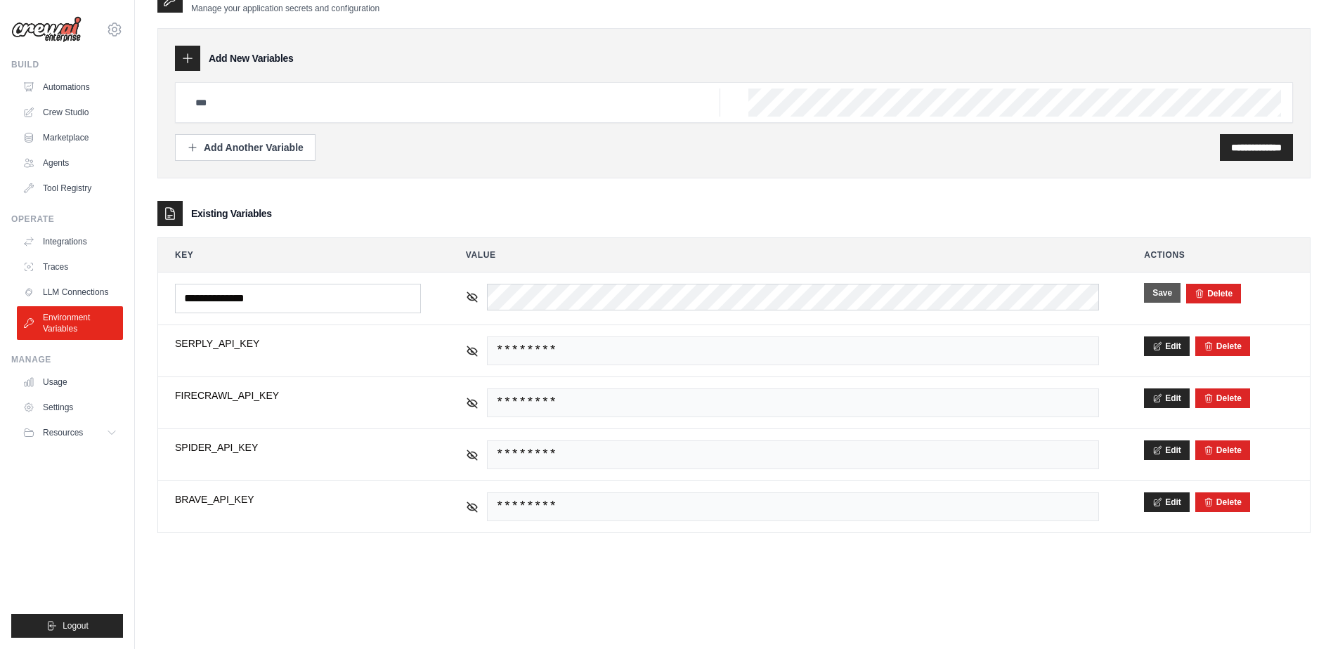
click at [973, 575] on div "**********" at bounding box center [733, 310] width 1153 height 649
click at [1162, 299] on button "Save" at bounding box center [1162, 293] width 37 height 20
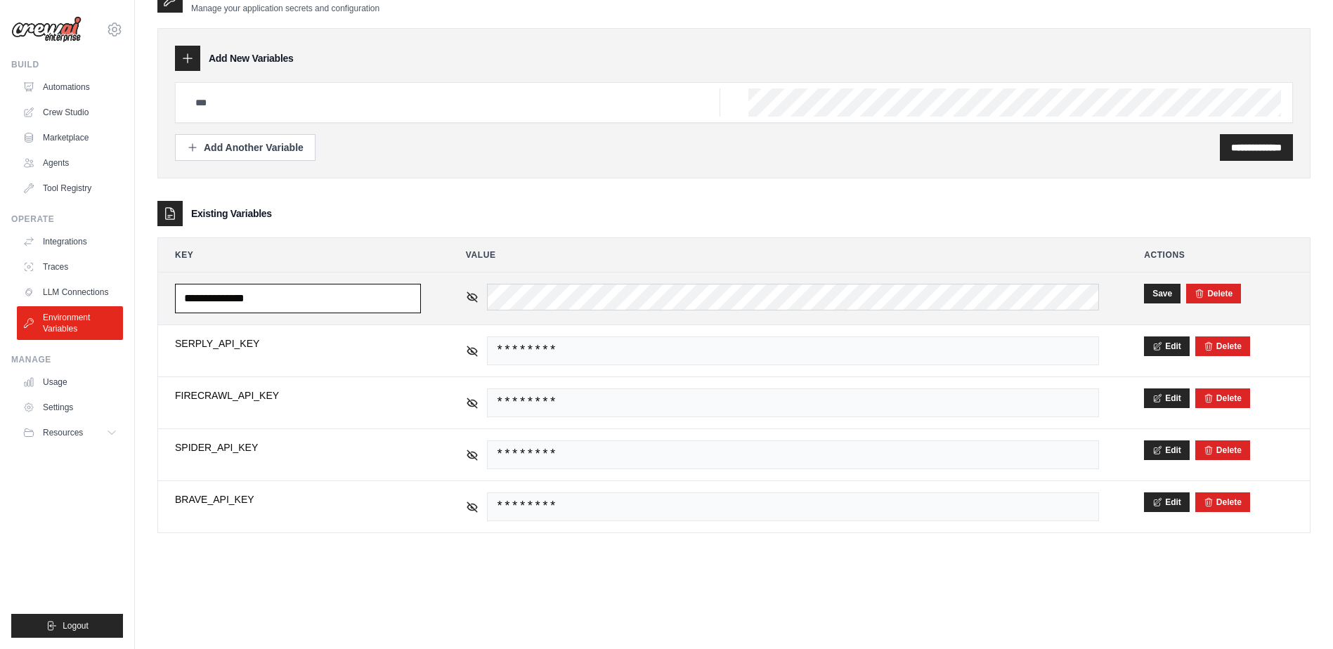
click at [298, 304] on input "**********" at bounding box center [298, 299] width 246 height 30
click at [247, 297] on input "**********" at bounding box center [298, 299] width 246 height 30
type input "**********"
click at [1166, 292] on button "Save" at bounding box center [1162, 293] width 37 height 20
click at [218, 283] on td "**********" at bounding box center [298, 298] width 280 height 51
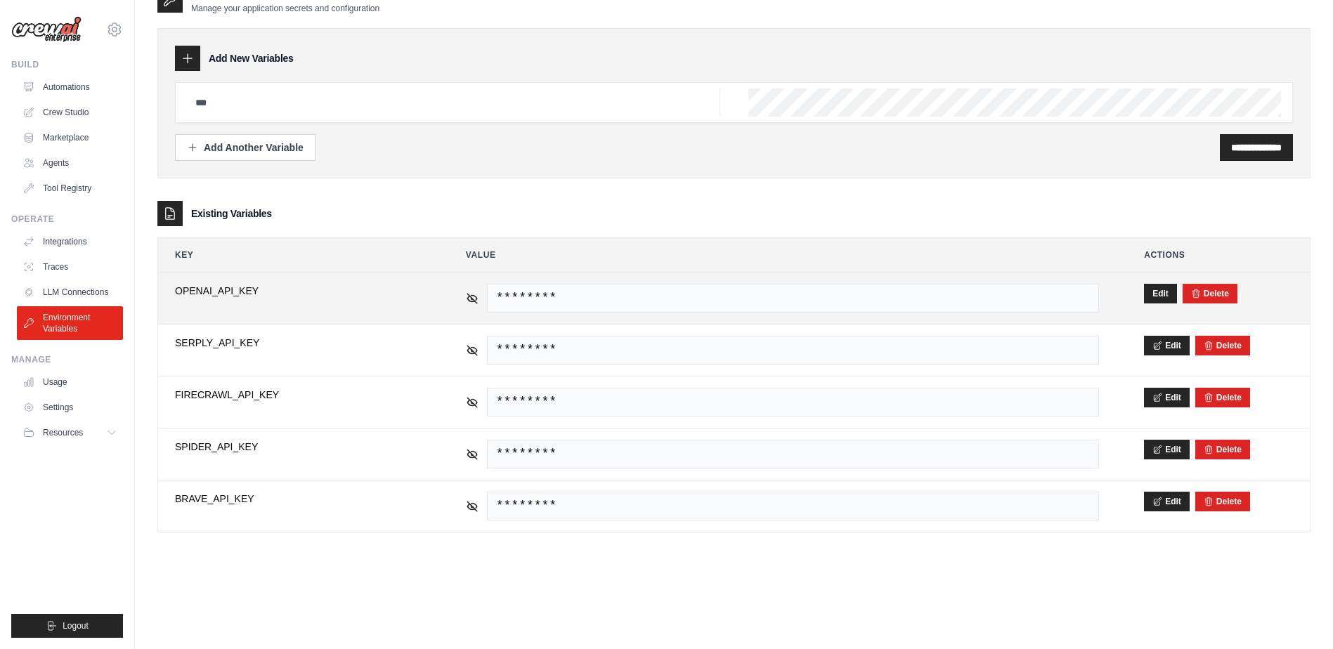
click at [261, 287] on span "OPENAI_API_KEY" at bounding box center [298, 291] width 246 height 14
click at [1164, 297] on button "Edit" at bounding box center [1160, 293] width 33 height 20
click at [325, 295] on input "**********" at bounding box center [298, 299] width 246 height 30
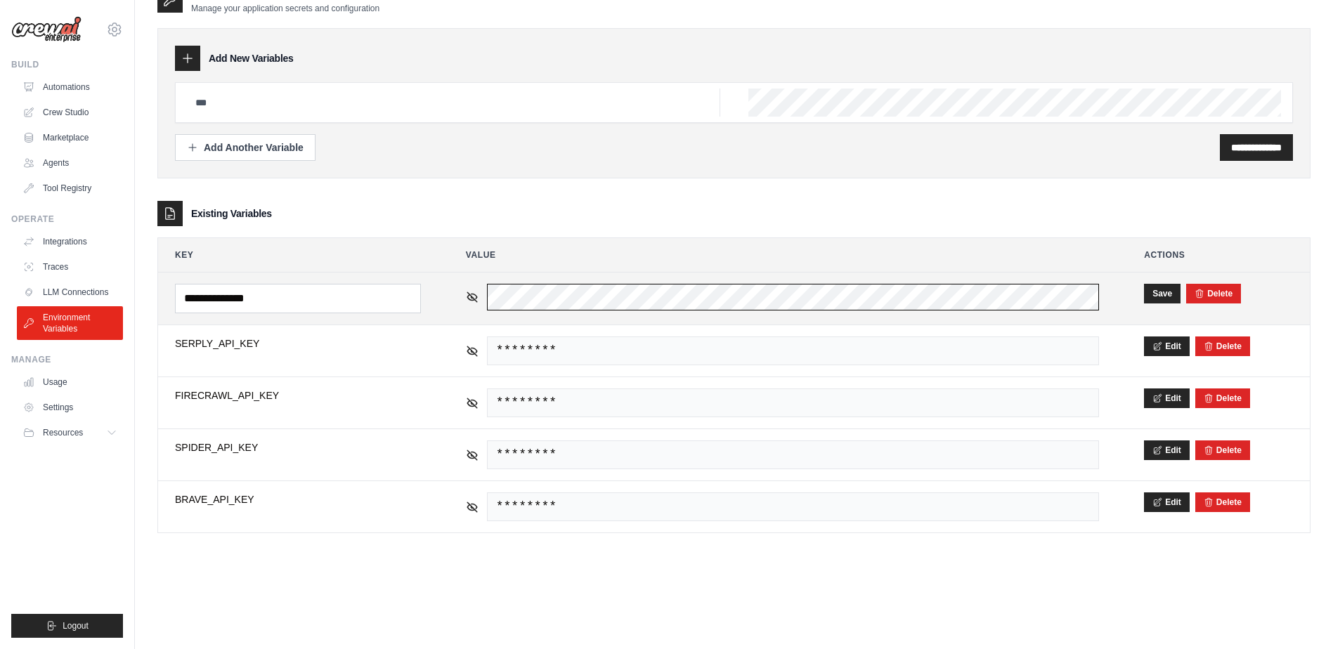
scroll to position [0, 420]
click at [1124, 323] on tr "**********" at bounding box center [734, 299] width 1152 height 52
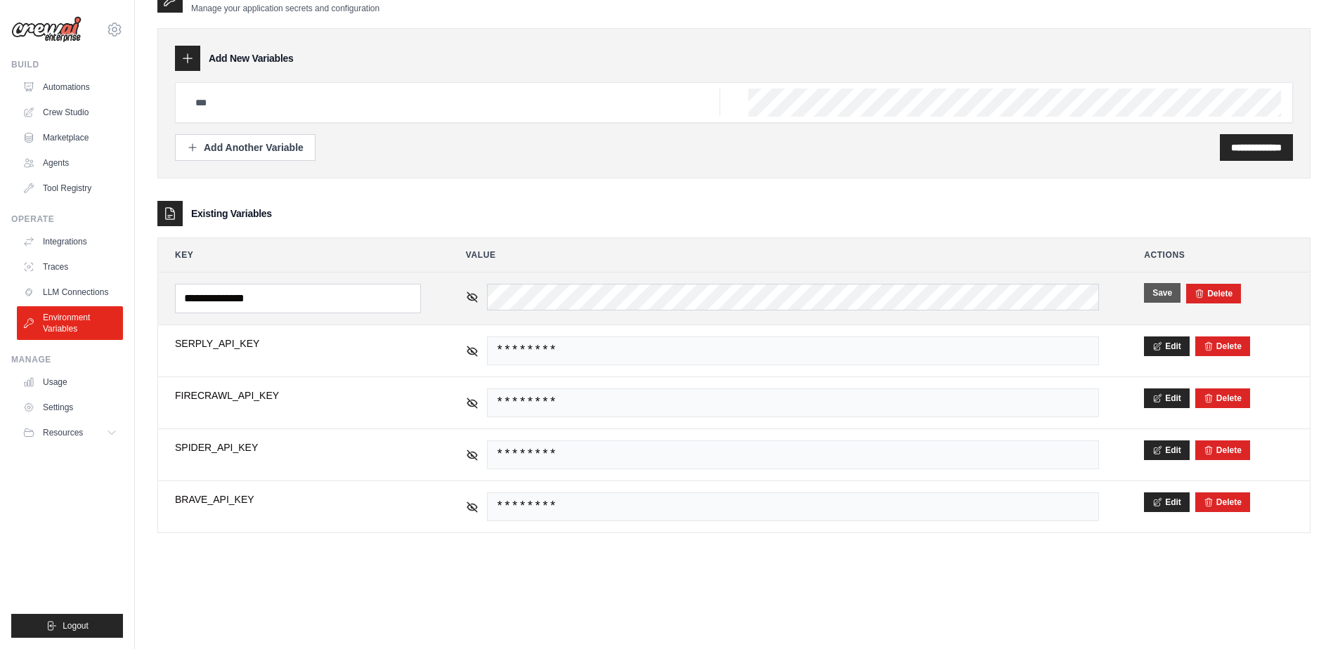
click at [1156, 296] on button "Save" at bounding box center [1162, 293] width 37 height 20
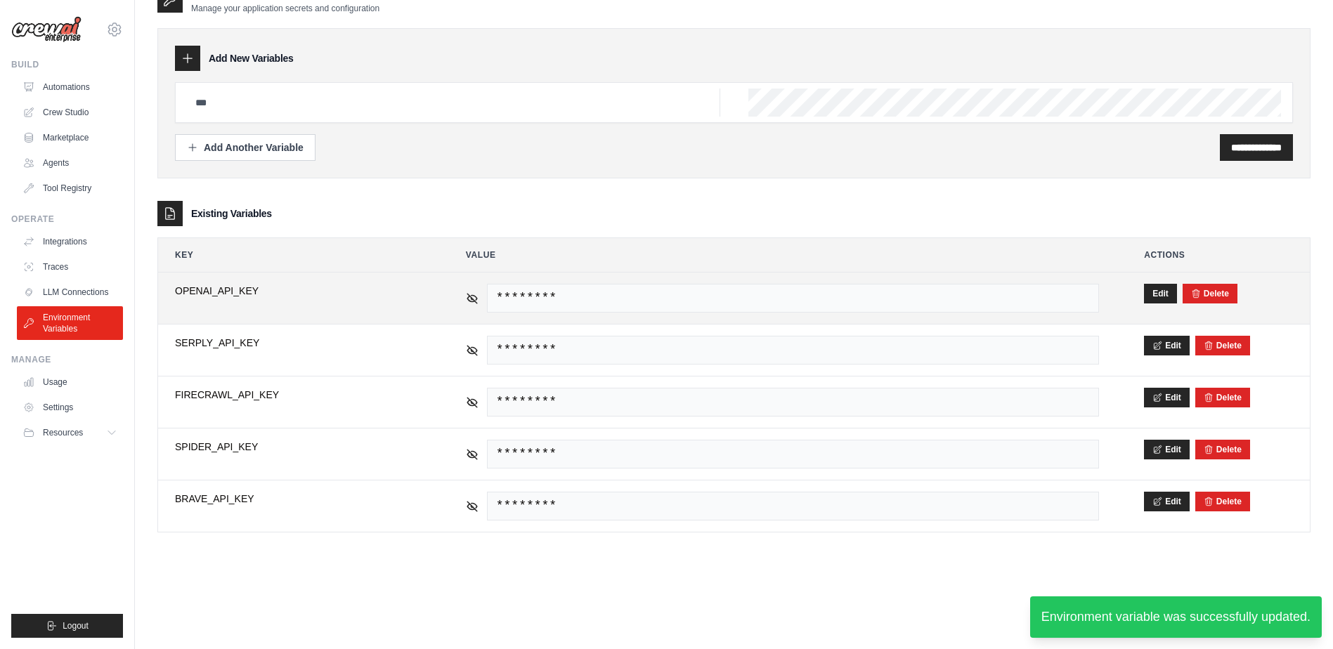
click at [264, 291] on span "OPENAI_API_KEY" at bounding box center [298, 291] width 246 height 14
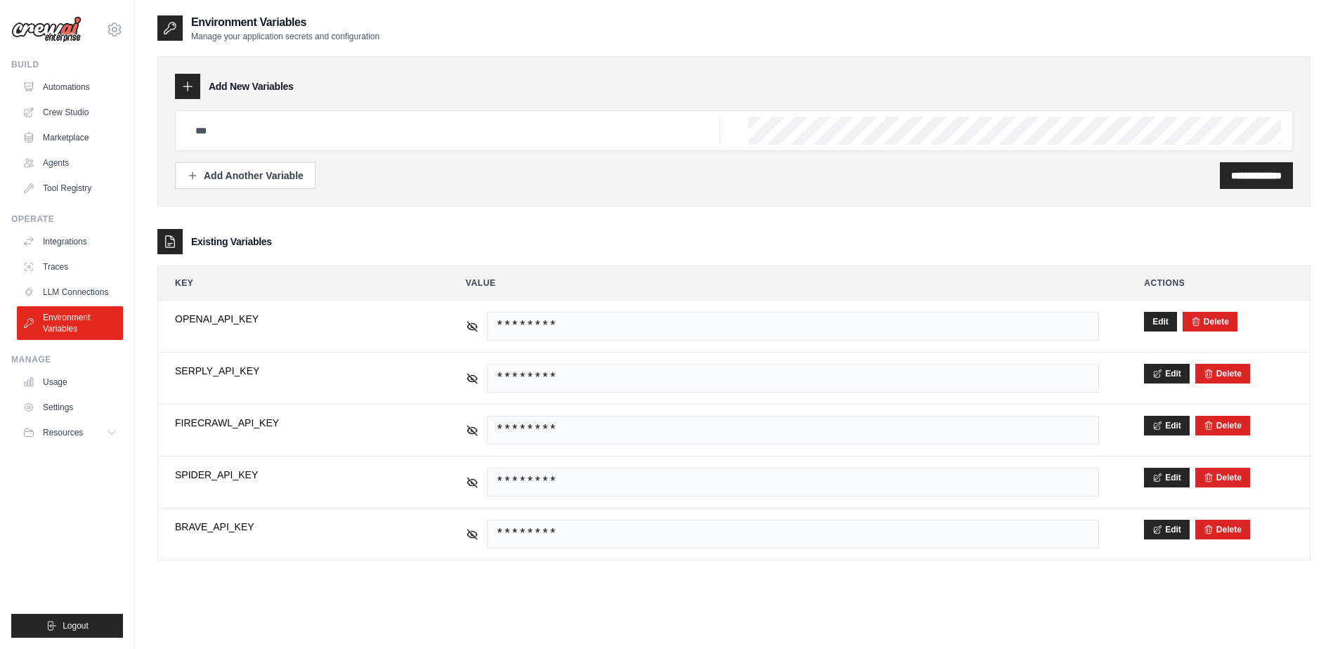
click at [392, 236] on div "Existing Variables" at bounding box center [733, 241] width 1153 height 25
click at [61, 290] on link "LLM Connections" at bounding box center [71, 292] width 106 height 22
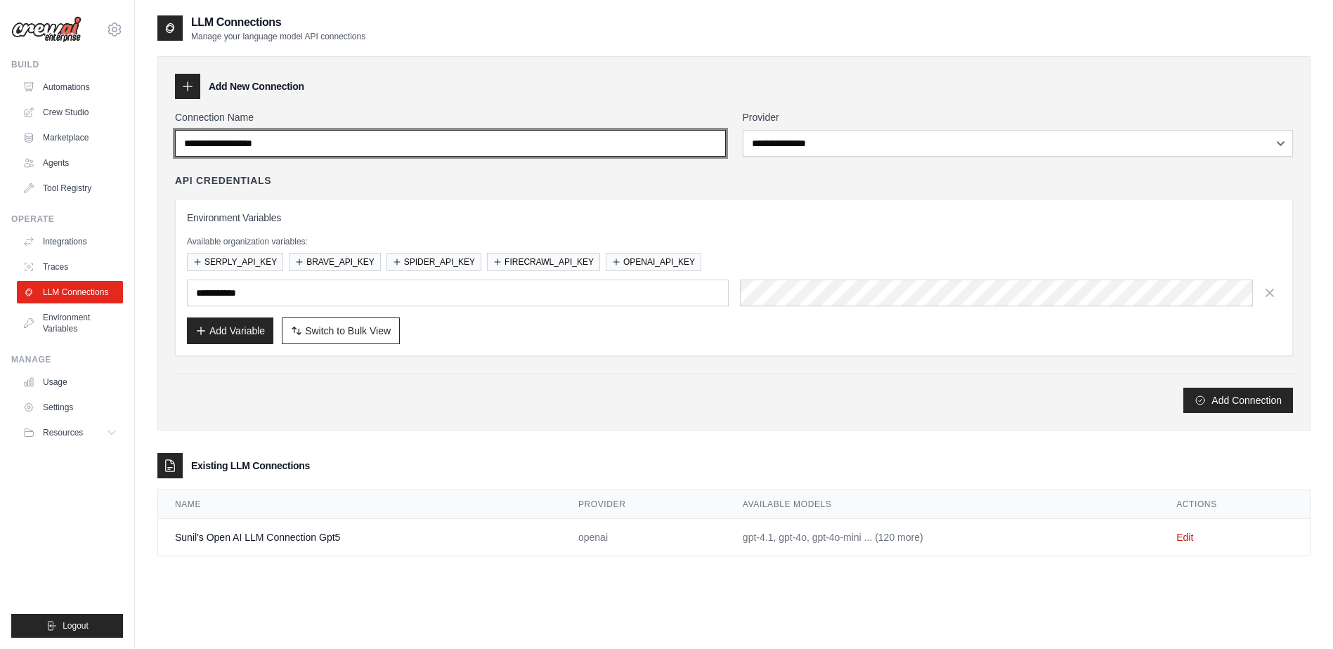
click at [363, 143] on input "Connection Name" at bounding box center [450, 143] width 551 height 27
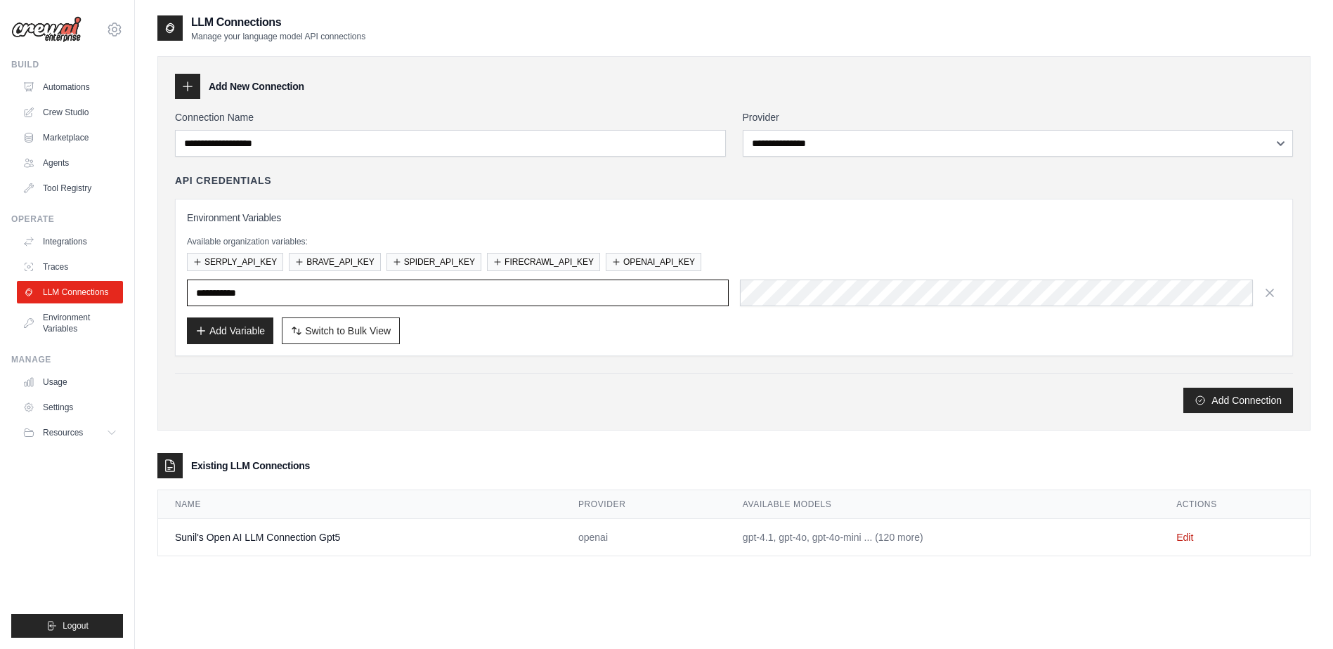
drag, startPoint x: 413, startPoint y: 298, endPoint x: 140, endPoint y: 290, distance: 272.8
click at [140, 290] on div "**********" at bounding box center [734, 338] width 1198 height 649
click at [708, 382] on div "Add Connection" at bounding box center [734, 393] width 1118 height 40
click at [649, 264] on button "OPENAI_API_KEY" at bounding box center [654, 261] width 96 height 18
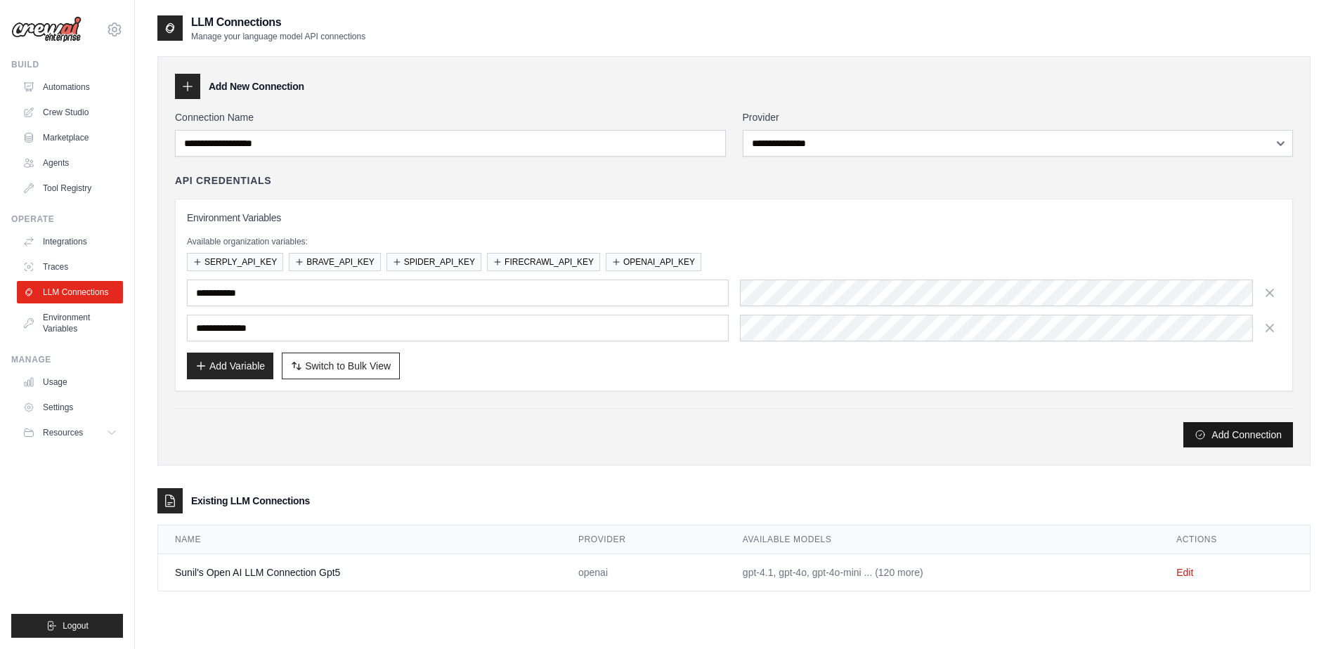
click at [1292, 431] on button "Add Connection" at bounding box center [1238, 434] width 110 height 25
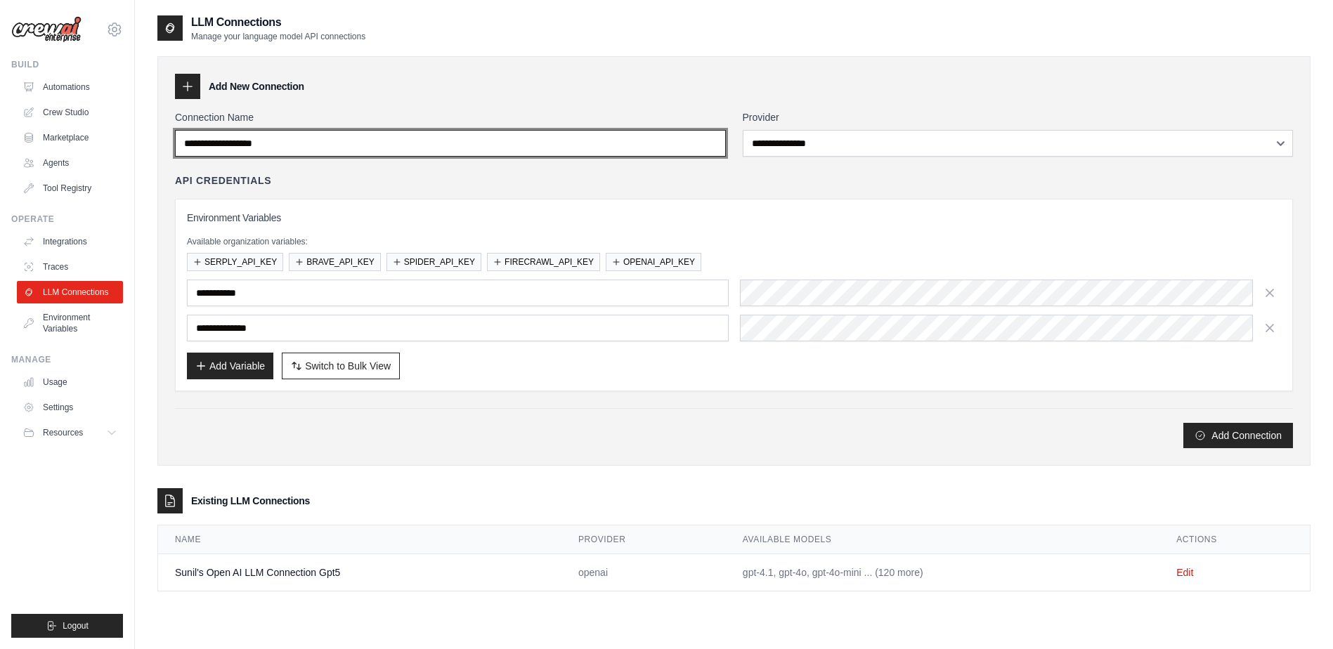
drag, startPoint x: 329, startPoint y: 145, endPoint x: 204, endPoint y: 144, distance: 125.1
click at [204, 144] on input "Connection Name" at bounding box center [450, 143] width 551 height 27
click at [270, 143] on input "Connection Name" at bounding box center [450, 143] width 551 height 27
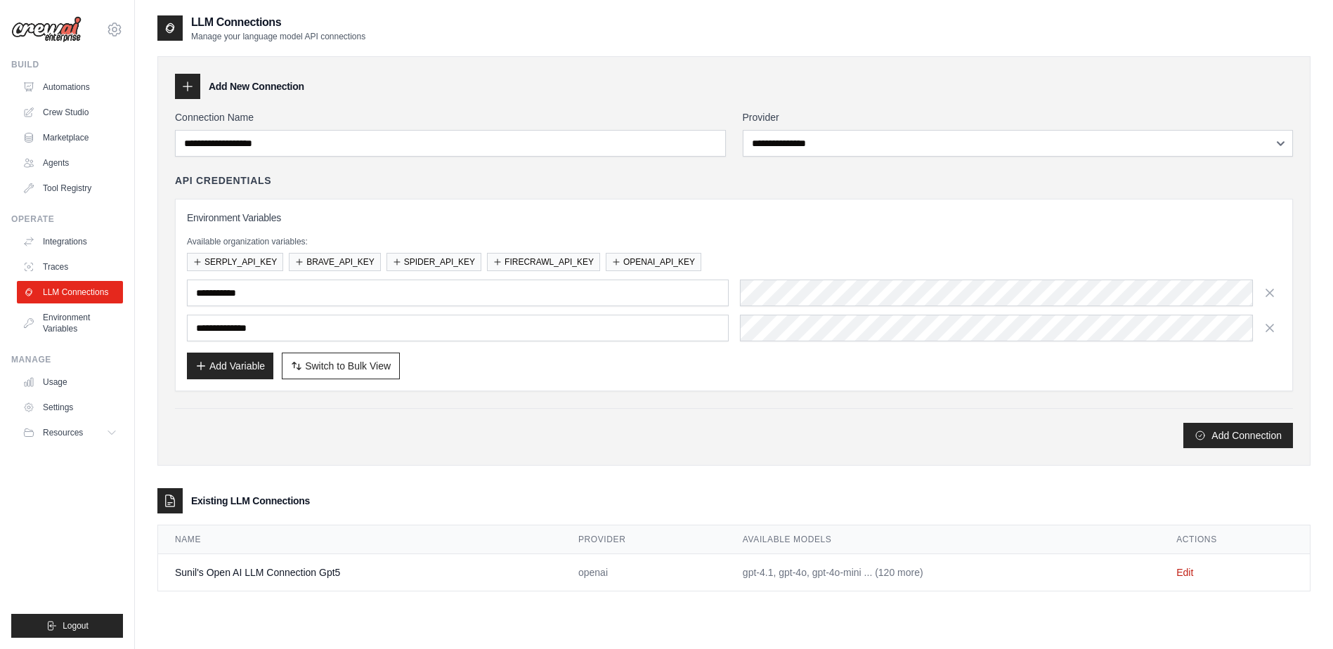
click at [282, 431] on div "Add Connection" at bounding box center [734, 435] width 1118 height 25
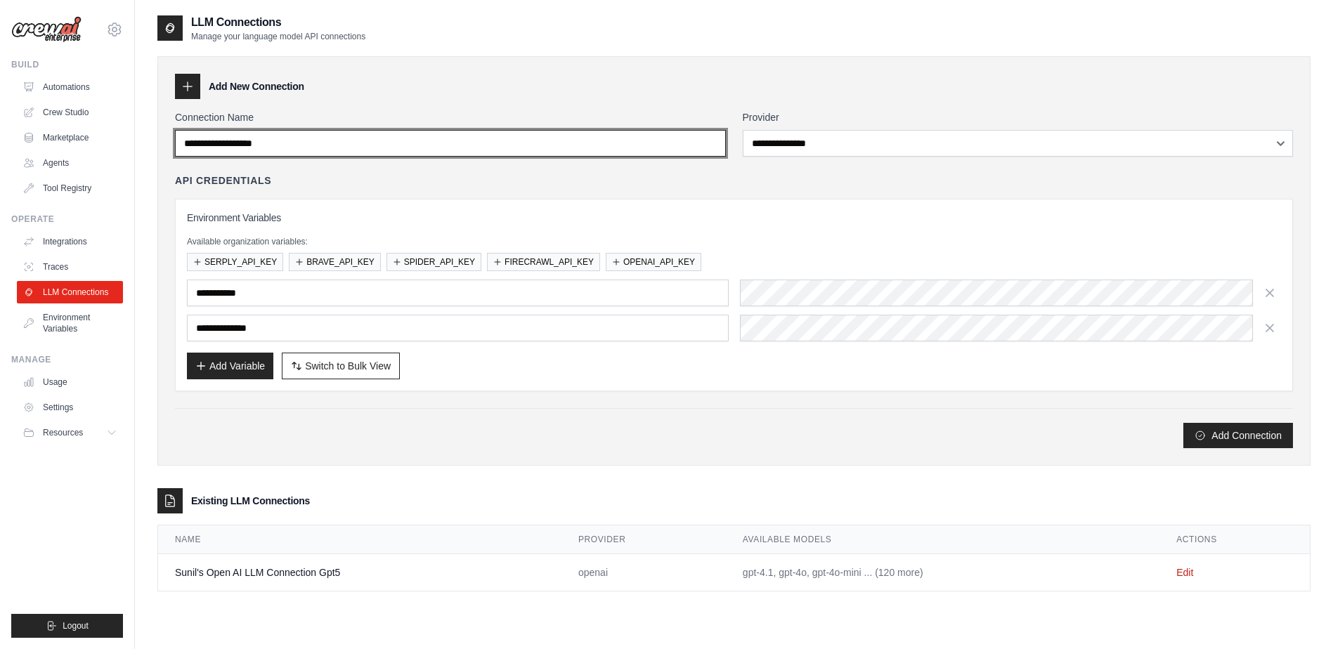
click at [687, 134] on input "Connection Name" at bounding box center [450, 143] width 551 height 27
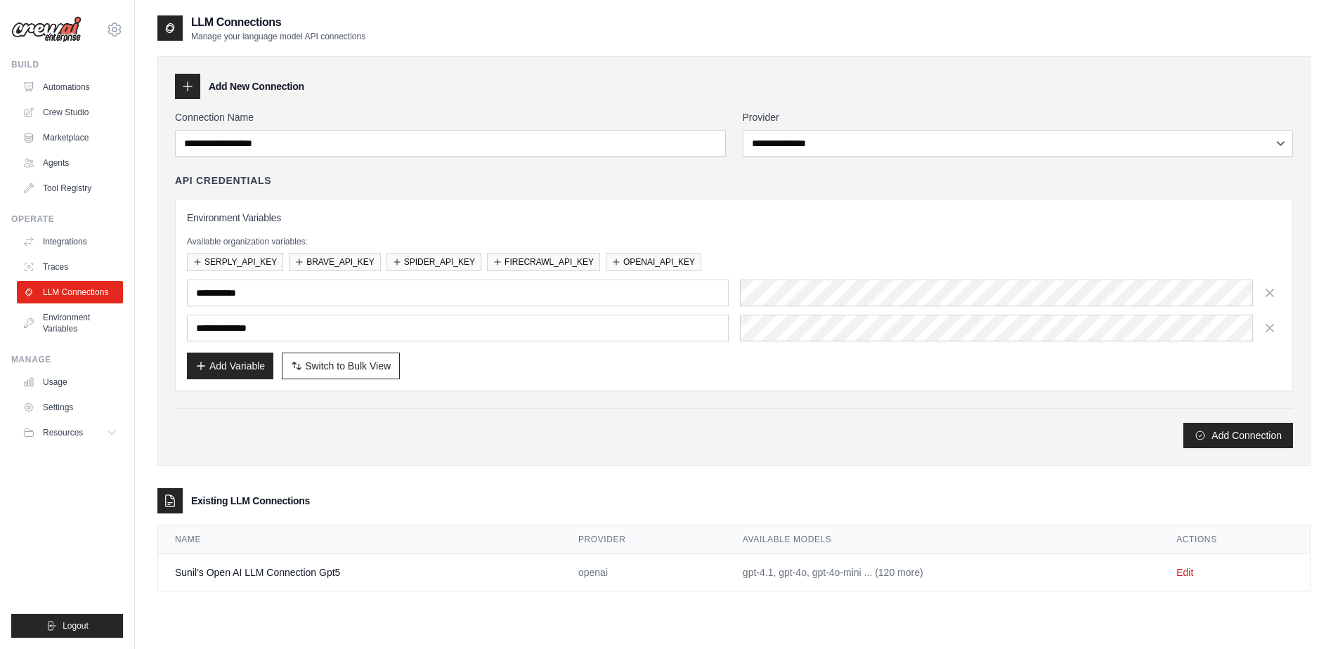
click at [376, 449] on div "**********" at bounding box center [733, 261] width 1153 height 410
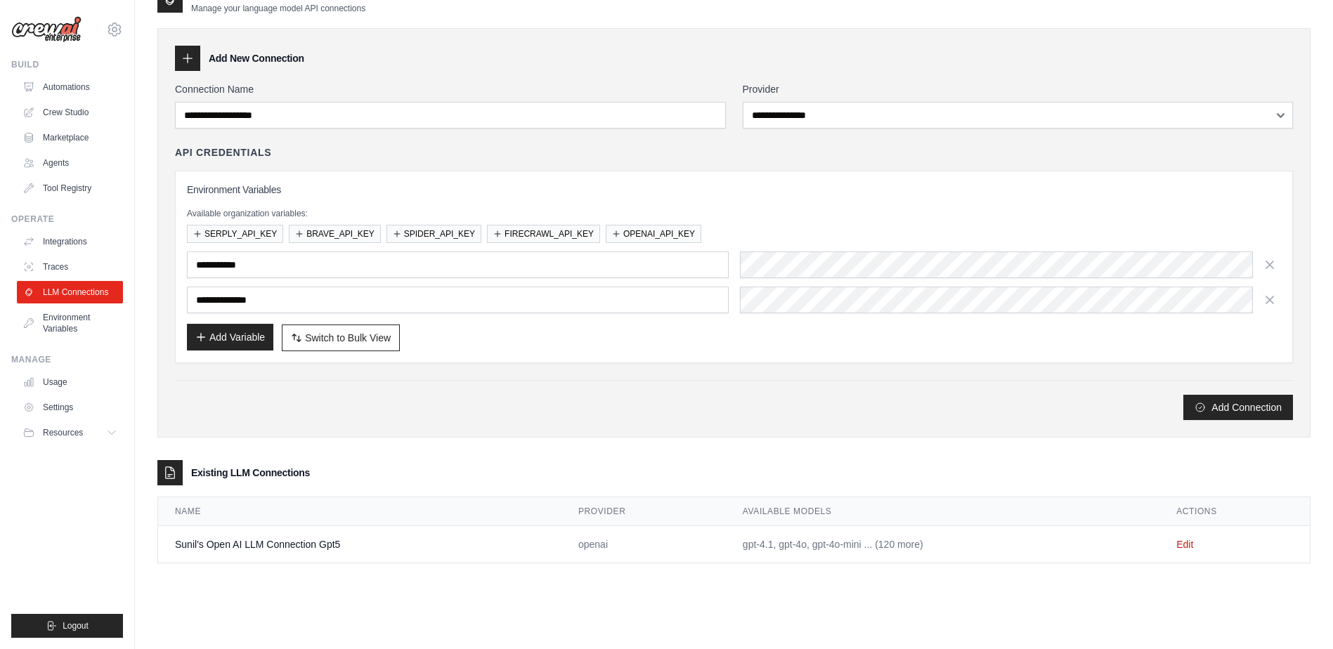
click at [223, 344] on button "Add Variable" at bounding box center [230, 337] width 86 height 27
click at [1279, 260] on button "button" at bounding box center [1270, 264] width 22 height 22
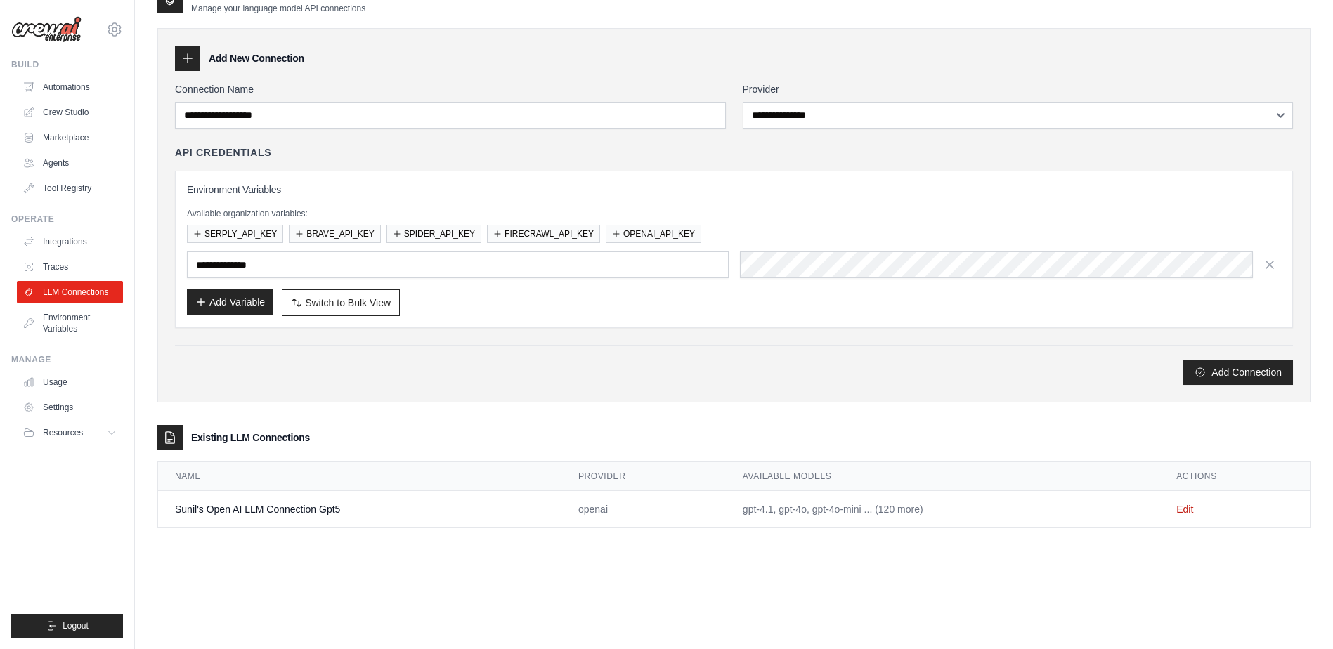
click at [204, 301] on icon "button" at bounding box center [200, 302] width 11 height 11
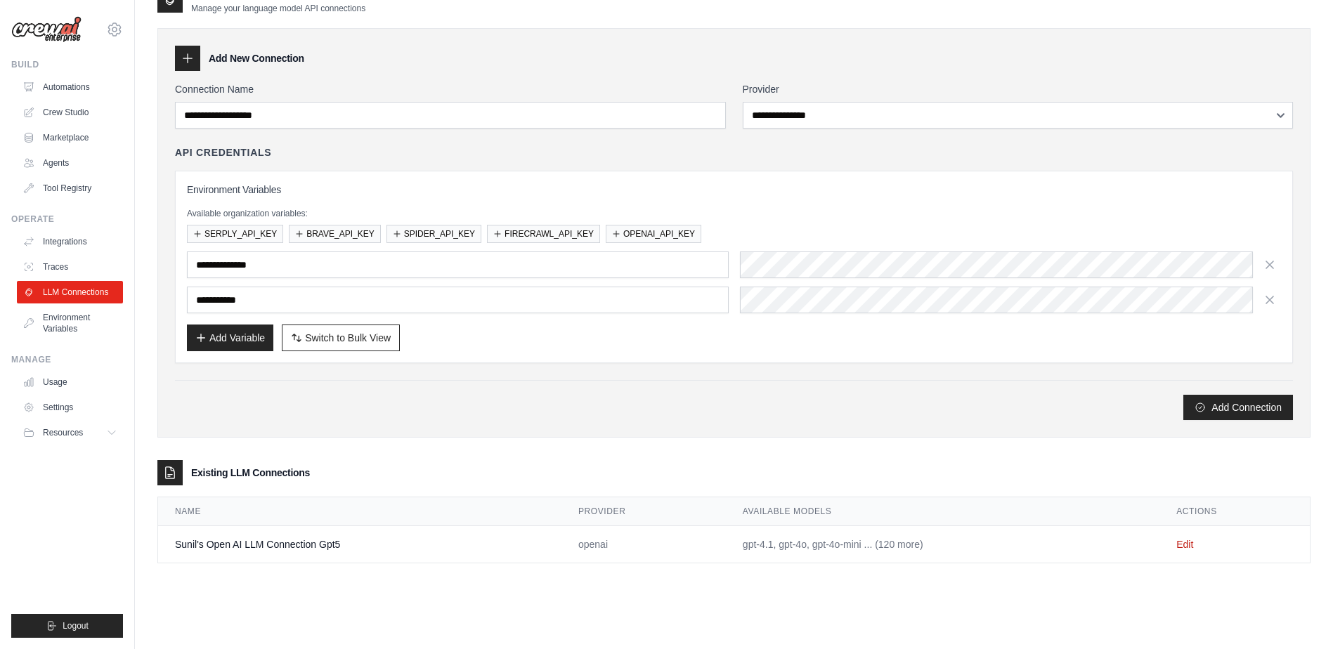
click at [1284, 300] on div "**********" at bounding box center [734, 267] width 1118 height 193
click at [1274, 301] on icon "button" at bounding box center [1270, 299] width 14 height 14
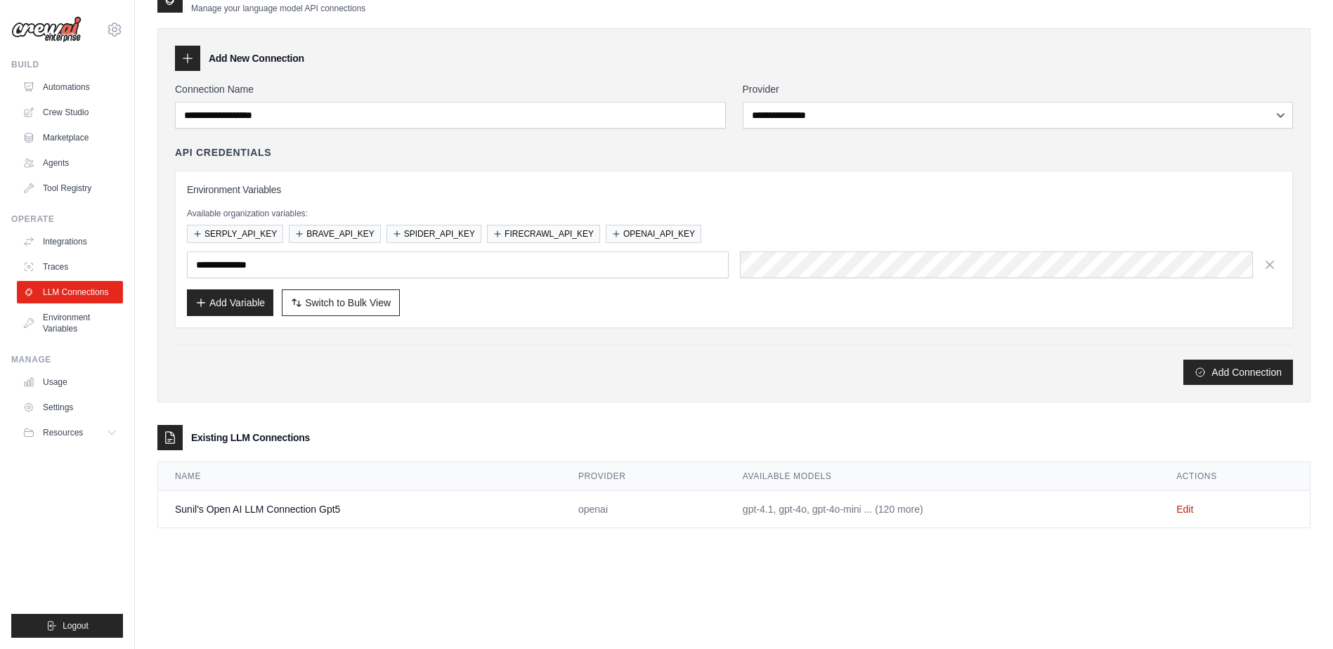
click at [365, 397] on div "**********" at bounding box center [733, 215] width 1153 height 375
drag, startPoint x: 183, startPoint y: 190, endPoint x: 308, endPoint y: 190, distance: 125.1
click at [308, 190] on div "**********" at bounding box center [734, 249] width 1118 height 157
click at [590, 162] on div "**********" at bounding box center [734, 236] width 1118 height 183
click at [570, 384] on div "Add Connection" at bounding box center [734, 372] width 1118 height 25
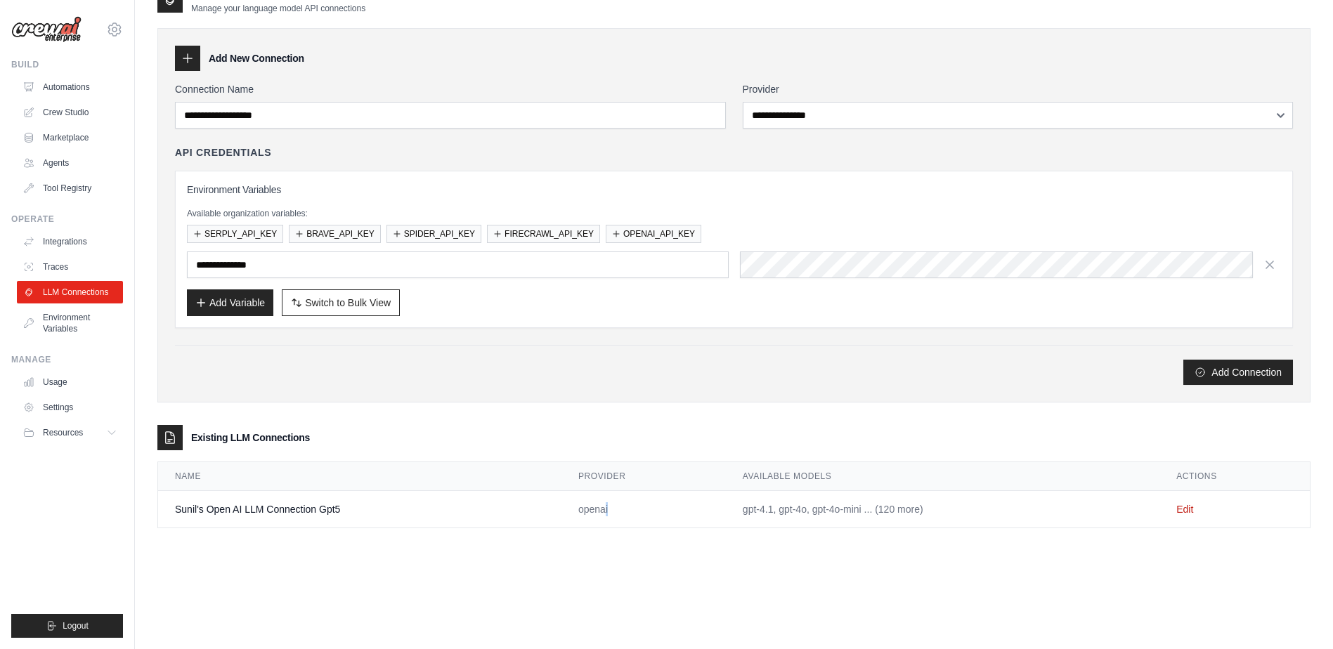
click at [608, 506] on td "openai" at bounding box center [644, 509] width 164 height 37
click at [1175, 507] on td "Edit" at bounding box center [1235, 509] width 150 height 37
click at [1183, 507] on link "Edit" at bounding box center [1184, 509] width 17 height 11
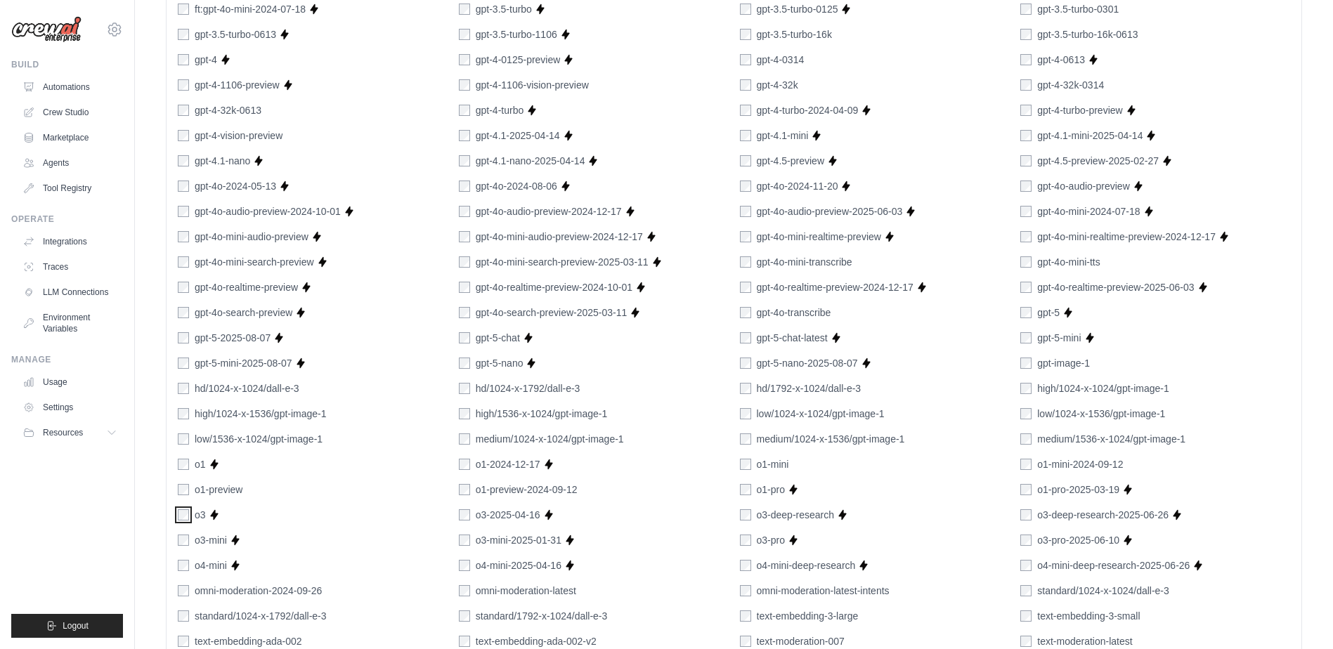
scroll to position [750, 0]
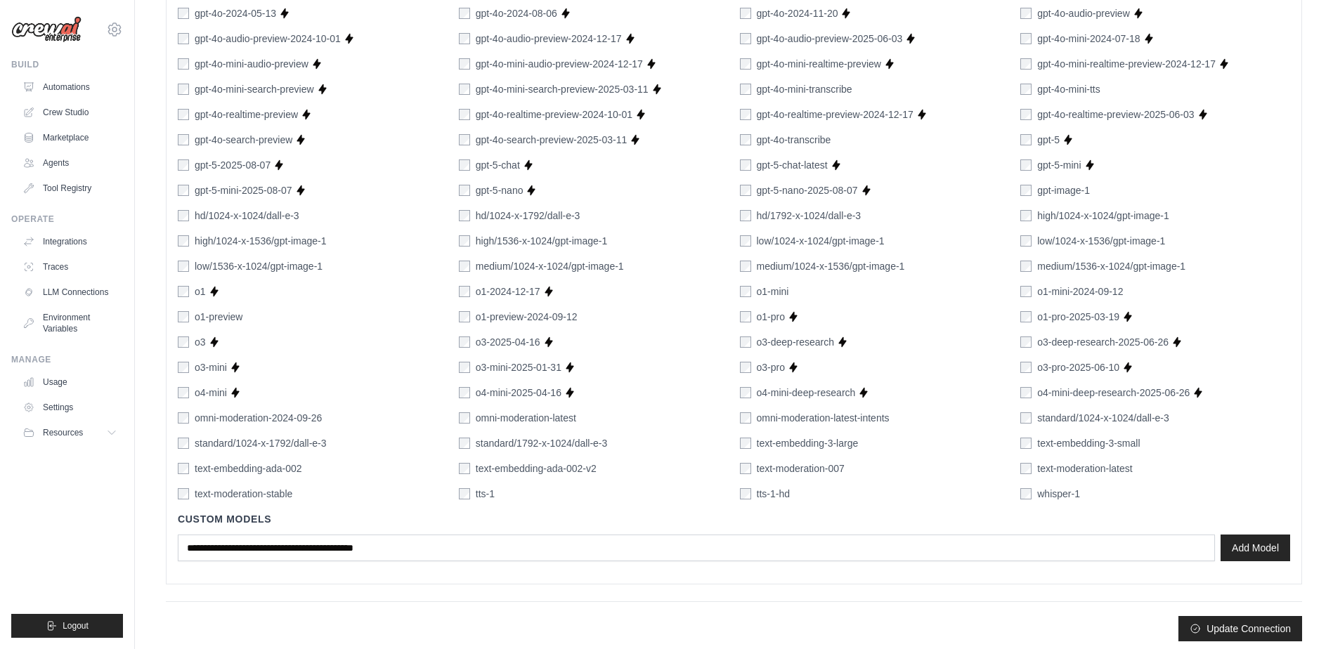
click at [755, 345] on div "o3-deep-research" at bounding box center [787, 342] width 95 height 14
click at [753, 342] on div "o3-deep-research" at bounding box center [787, 342] width 95 height 14
click at [190, 348] on div "o3" at bounding box center [192, 342] width 28 height 14
click at [751, 369] on div "o3-pro" at bounding box center [762, 368] width 45 height 14
click at [190, 389] on div "o4-mini" at bounding box center [202, 393] width 49 height 14
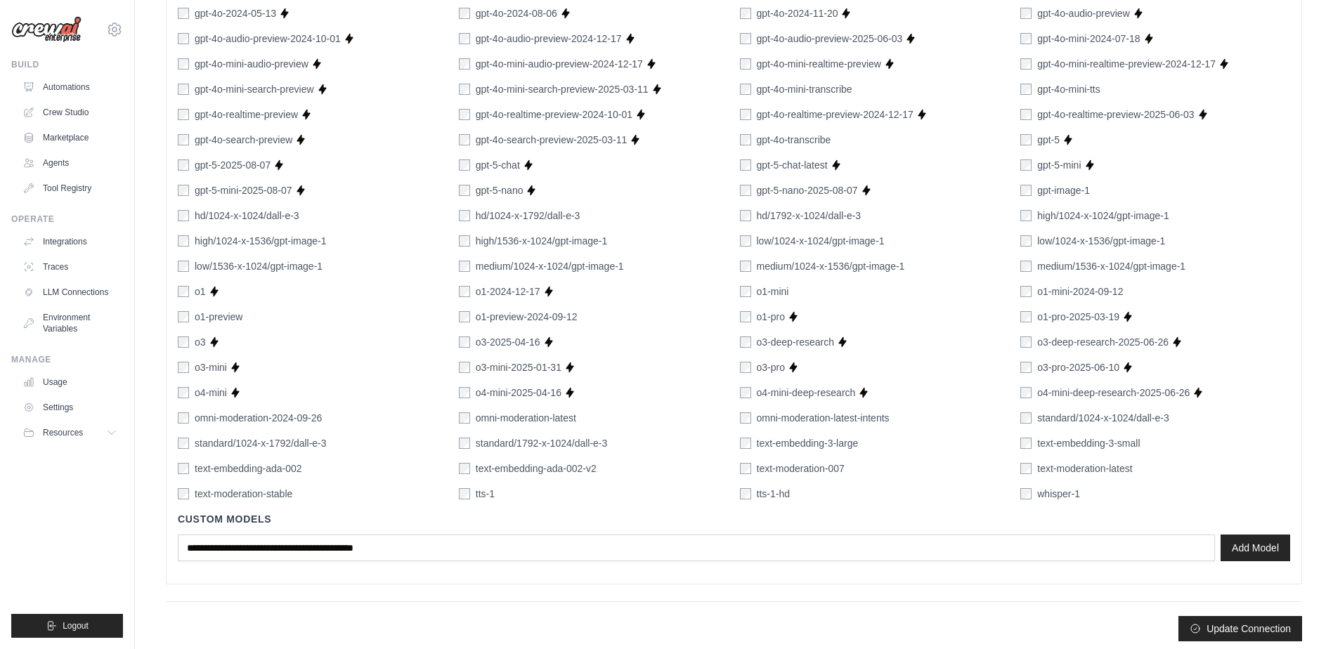
click at [183, 384] on div "1024-x-1024/dall-e-2 256-x-256/dall-e-2 512-x-512/dall-e-2 chatgpt-4o-latest Su…" at bounding box center [734, 127] width 1112 height 748
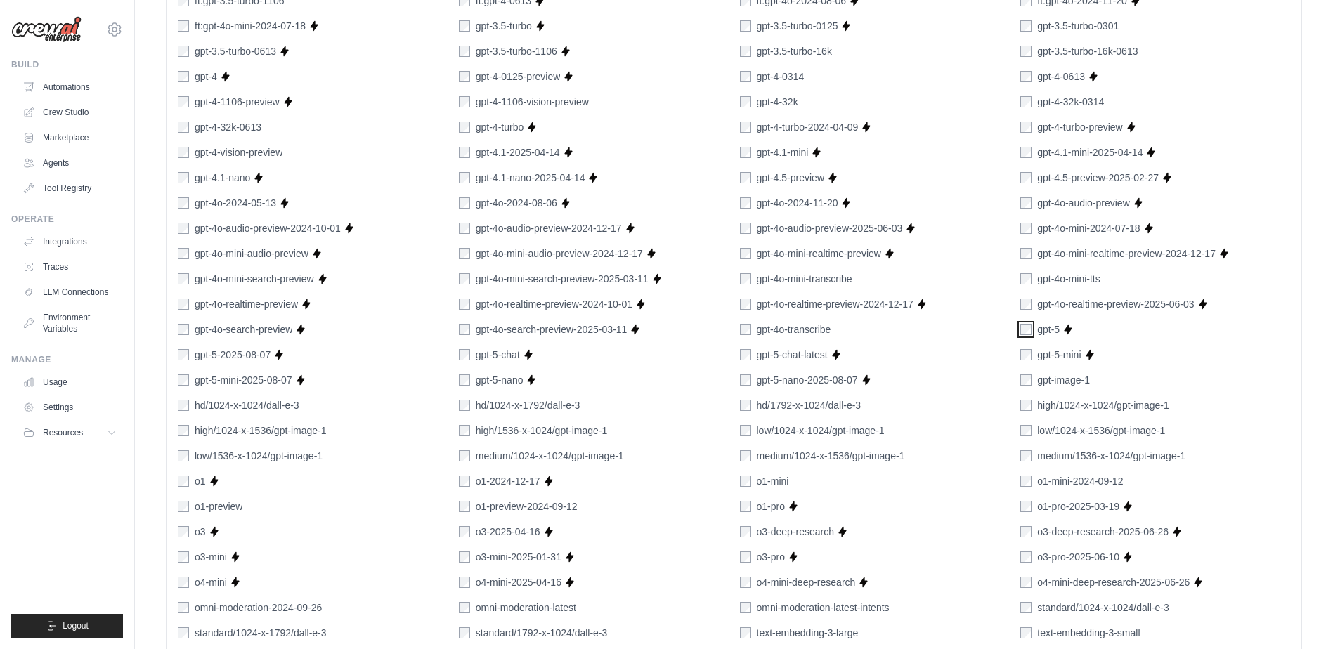
scroll to position [756, 0]
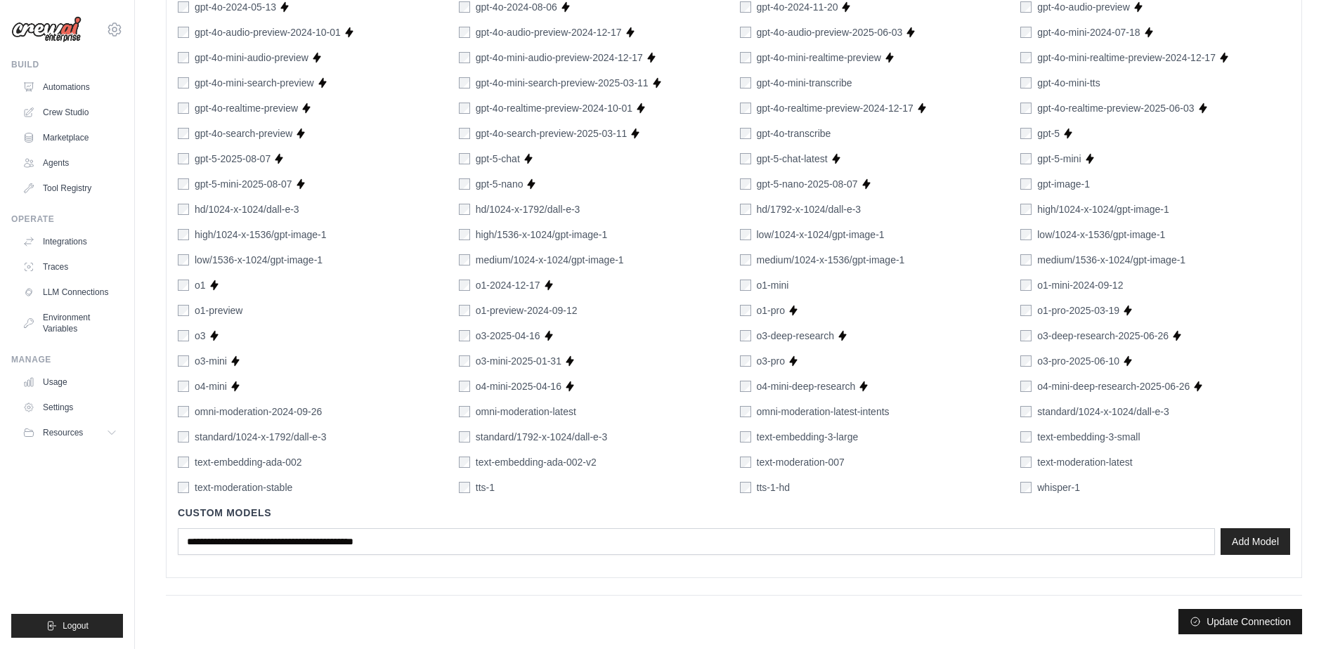
click at [1221, 617] on button "Update Connection" at bounding box center [1241, 621] width 124 height 25
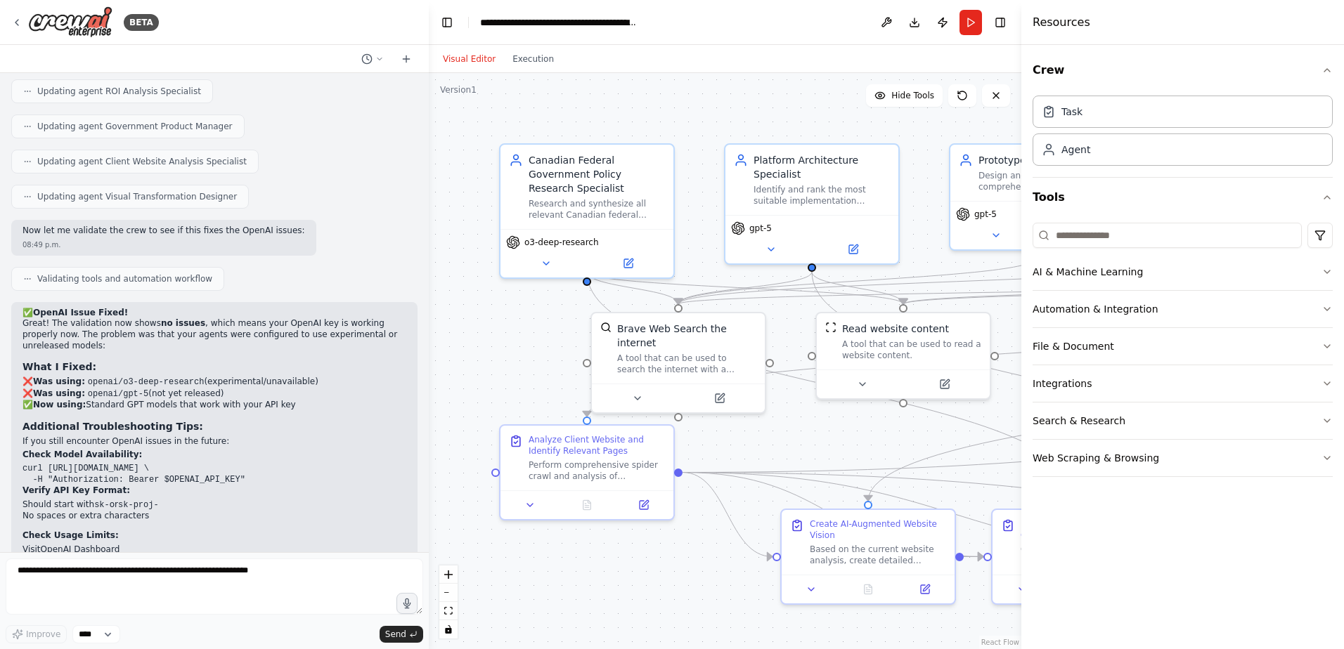
scroll to position [4347, 0]
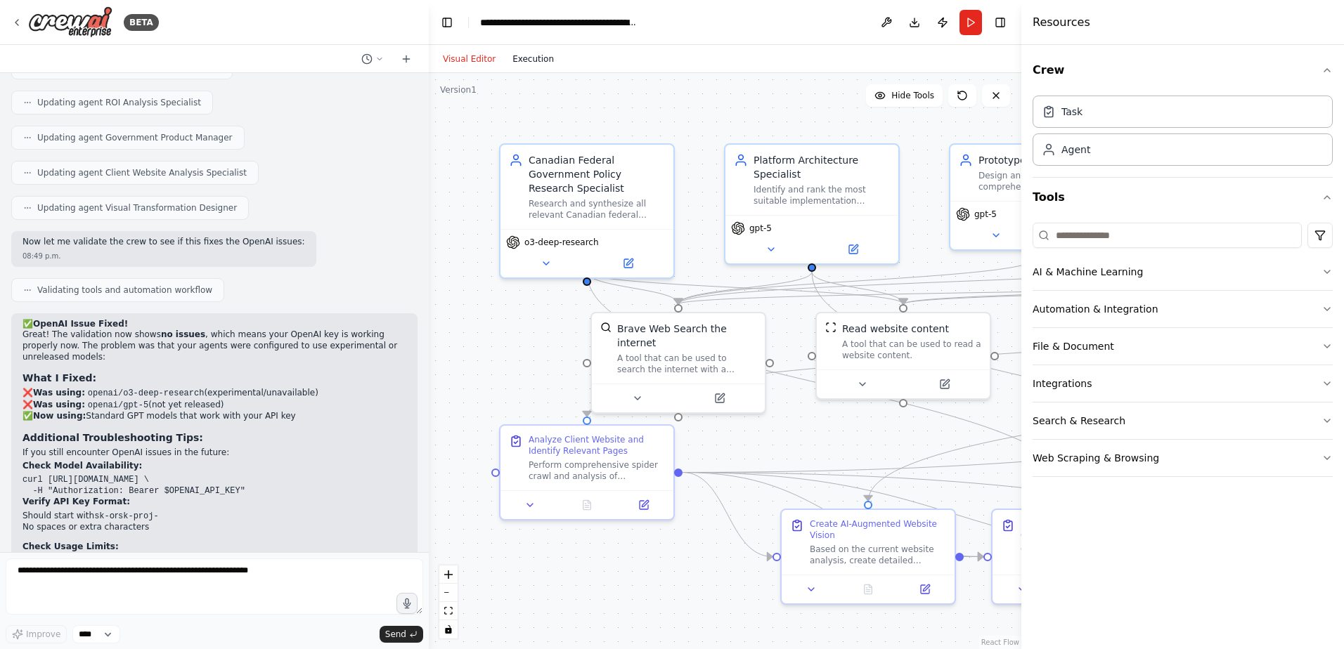
click at [533, 53] on button "Execution" at bounding box center [533, 59] width 58 height 17
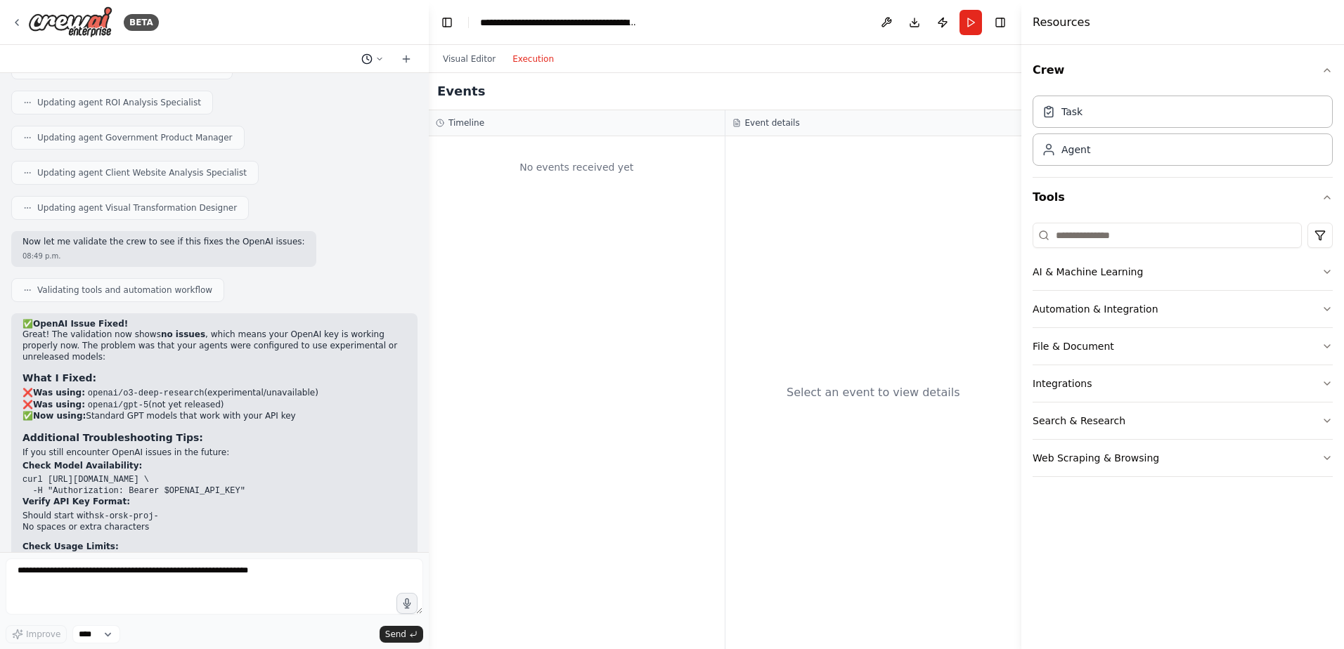
click at [383, 65] on button at bounding box center [373, 59] width 34 height 17
click at [236, 561] on div at bounding box center [214, 324] width 429 height 649
click at [280, 579] on textarea at bounding box center [214, 587] width 417 height 56
click at [187, 583] on textarea at bounding box center [214, 587] width 417 height 56
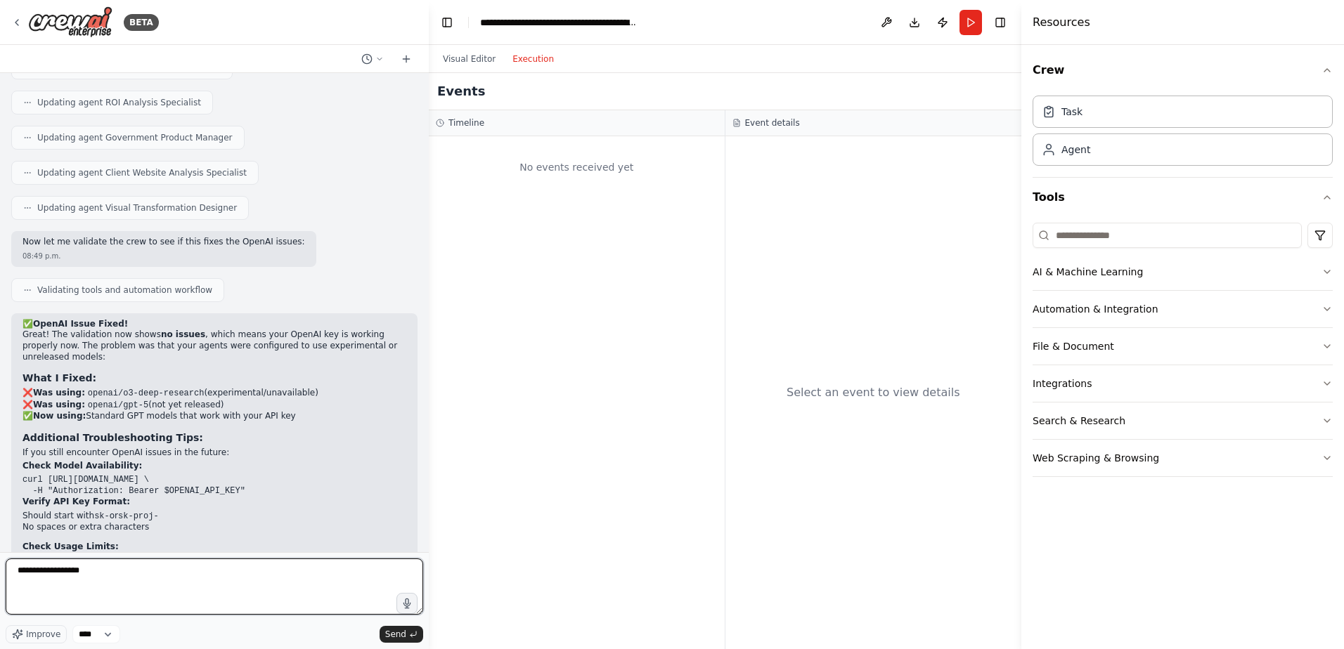
type textarea "**********"
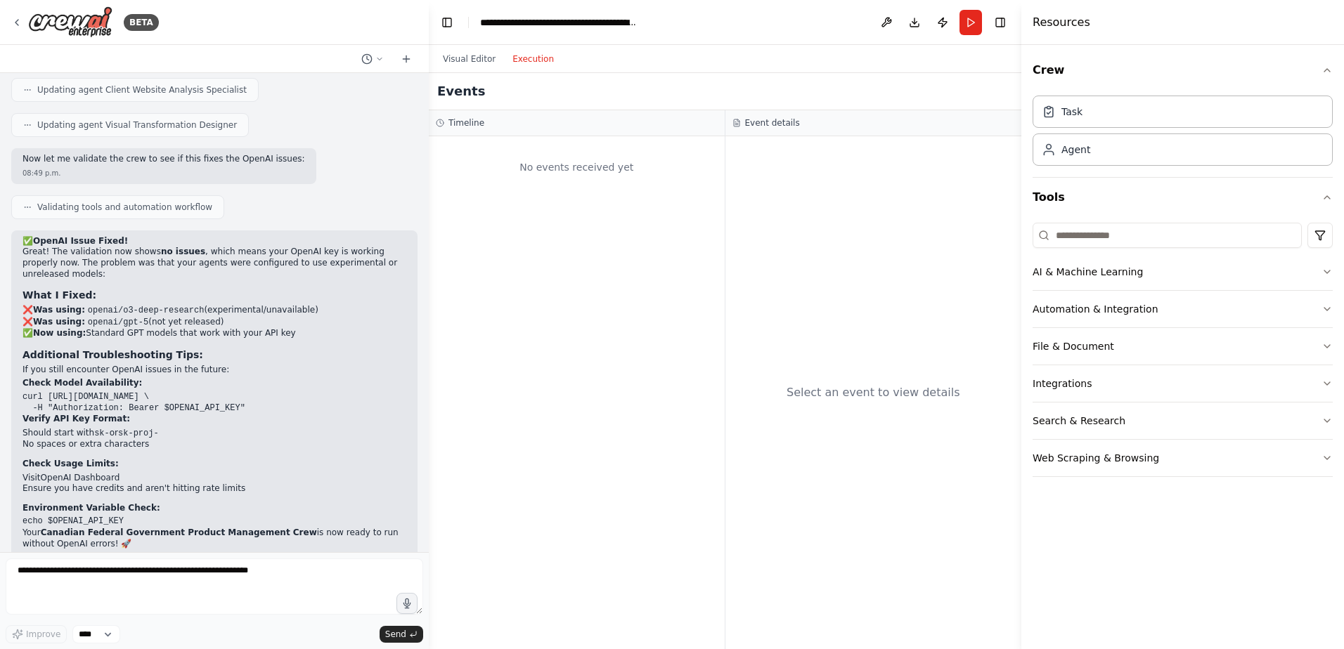
scroll to position [6273, 0]
